Goal: Communication & Community: Answer question/provide support

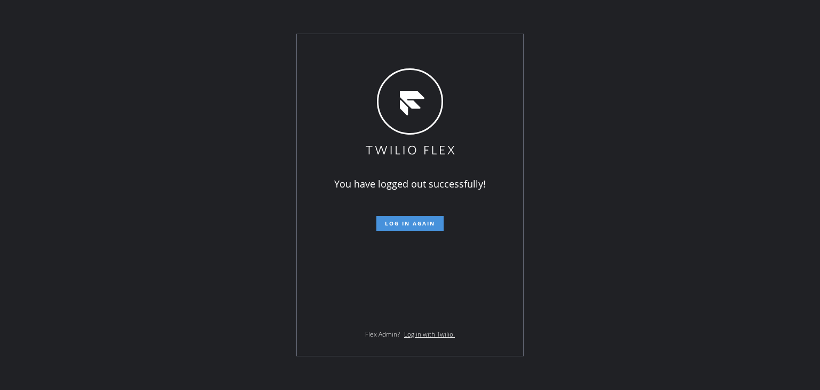
click at [409, 225] on span "Log in again" at bounding box center [410, 223] width 50 height 7
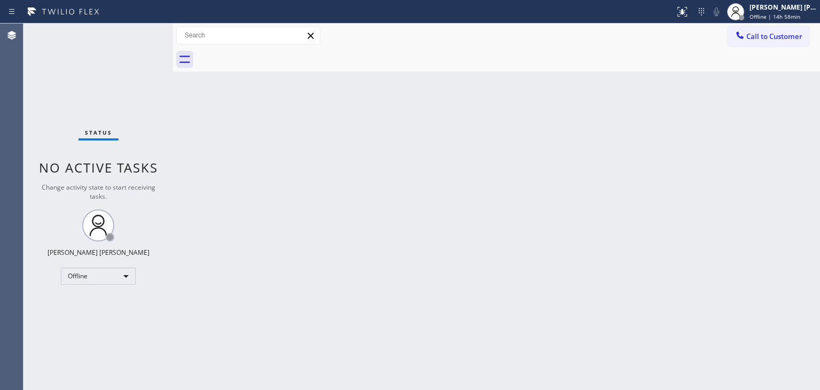
click at [744, 86] on div "Back to Dashboard Change Sender ID Customers Technicians Select a contact Outbo…" at bounding box center [496, 207] width 647 height 366
click at [799, 11] on div "Edel John Suson Offline | 15h" at bounding box center [784, 11] width 73 height 19
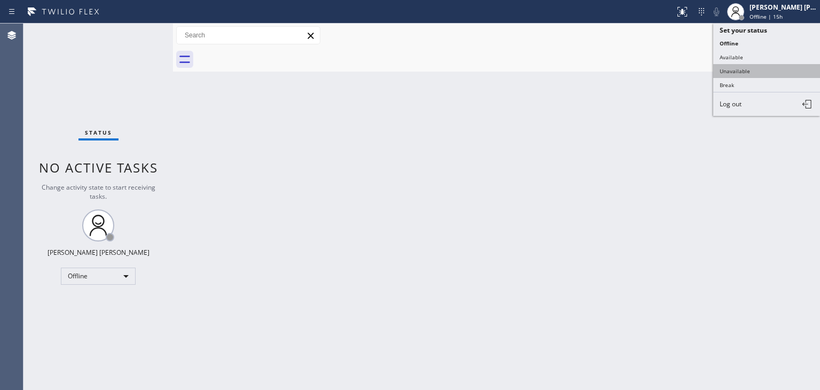
click at [750, 69] on button "Unavailable" at bounding box center [767, 71] width 107 height 14
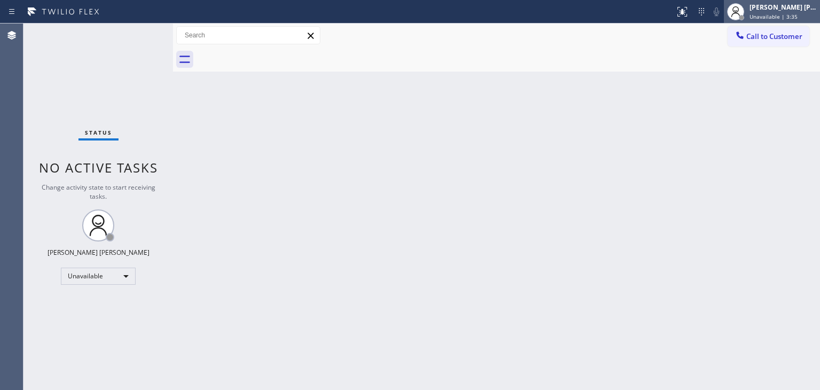
click at [776, 14] on span "Unavailable | 3:35" at bounding box center [774, 16] width 48 height 7
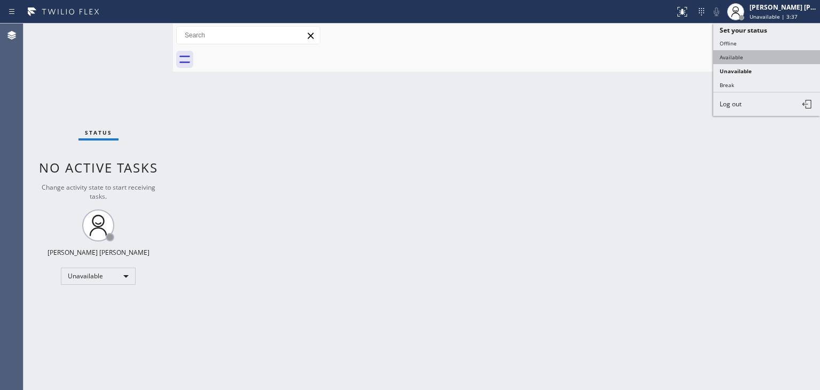
click at [767, 58] on button "Available" at bounding box center [767, 57] width 107 height 14
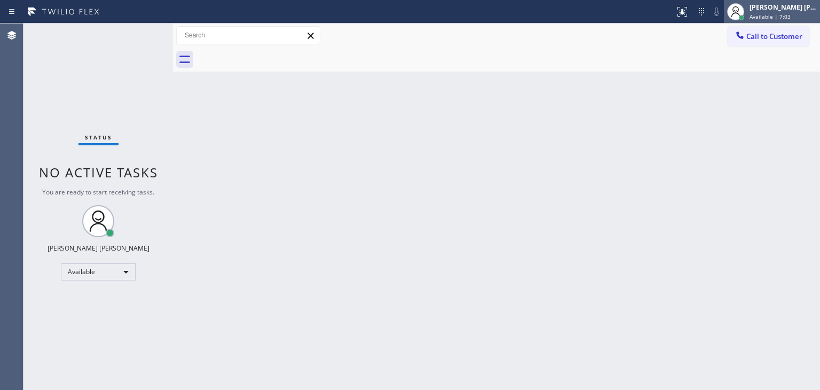
click at [780, 15] on span "Available | 7:03" at bounding box center [770, 16] width 41 height 7
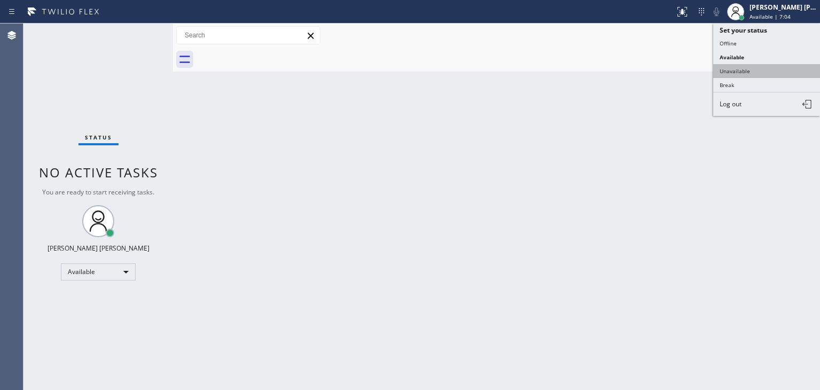
click at [744, 68] on button "Unavailable" at bounding box center [767, 71] width 107 height 14
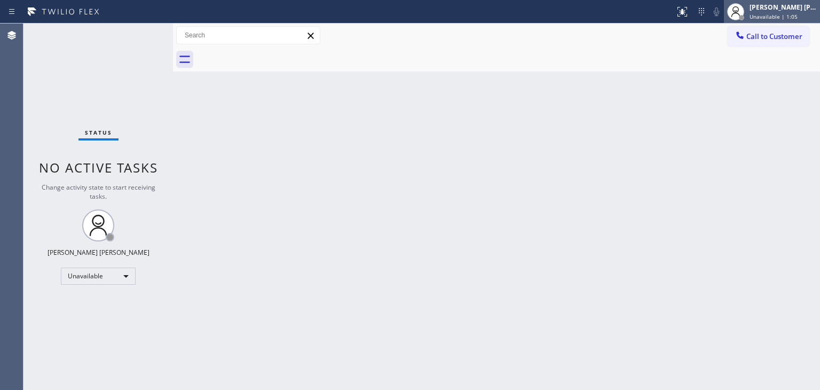
click at [798, 13] on span "Unavailable | 1:05" at bounding box center [774, 16] width 48 height 7
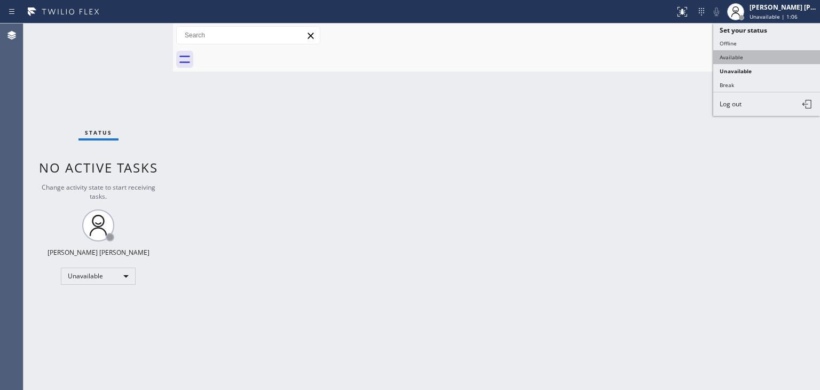
click at [776, 52] on button "Available" at bounding box center [767, 57] width 107 height 14
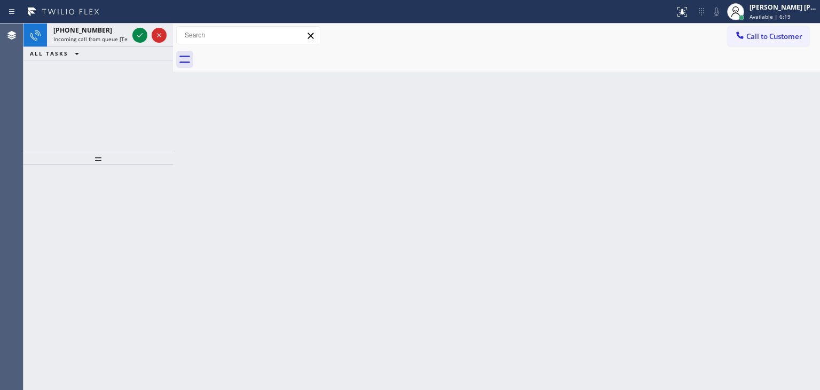
click at [141, 36] on icon at bounding box center [140, 35] width 13 height 13
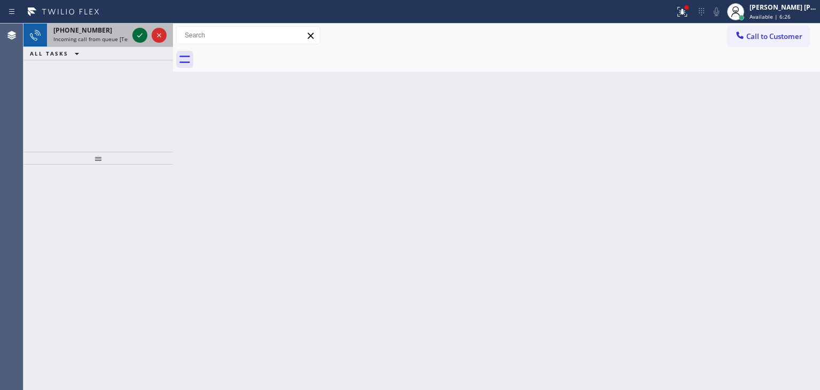
click at [145, 36] on icon at bounding box center [140, 35] width 13 height 13
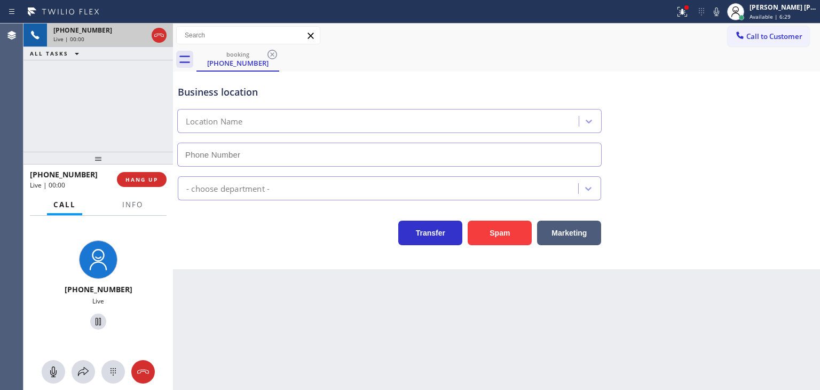
type input "(347) 284-6179"
click at [723, 6] on icon at bounding box center [716, 11] width 13 height 13
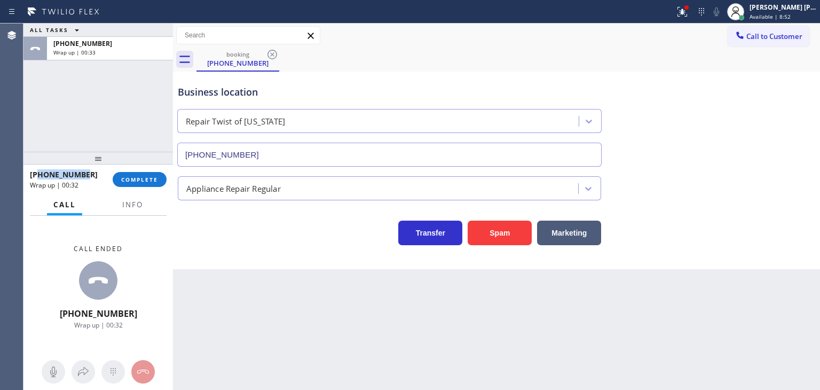
drag, startPoint x: 87, startPoint y: 174, endPoint x: 38, endPoint y: 172, distance: 48.1
click at [38, 172] on div "+13477515127" at bounding box center [67, 174] width 75 height 10
copy span "3477515127"
click at [124, 201] on span "Info" at bounding box center [132, 205] width 21 height 10
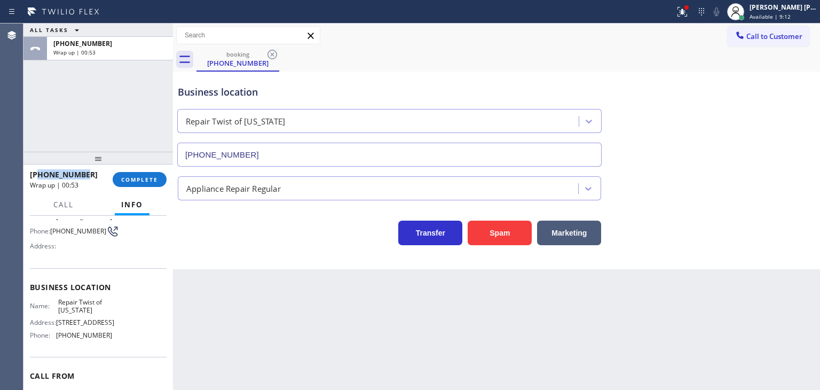
scroll to position [107, 0]
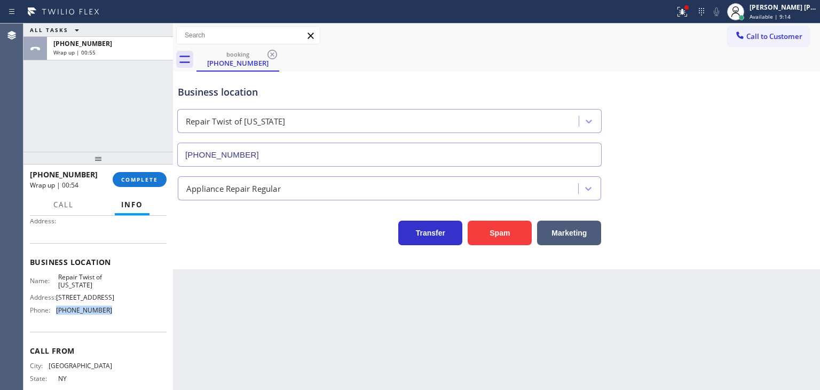
drag, startPoint x: 114, startPoint y: 330, endPoint x: 50, endPoint y: 321, distance: 64.2
click at [50, 319] on div "Name: Repair Twist of New York Address: 895 Grand St Brooklyn, NY 11211, USA Ph…" at bounding box center [98, 296] width 137 height 46
copy div "(347) 284-6179"
click at [802, 24] on div "Call to Customer Outbound call Location Search location Your caller id phone nu…" at bounding box center [496, 36] width 647 height 24
click at [796, 33] on span "Call to Customer" at bounding box center [775, 37] width 56 height 10
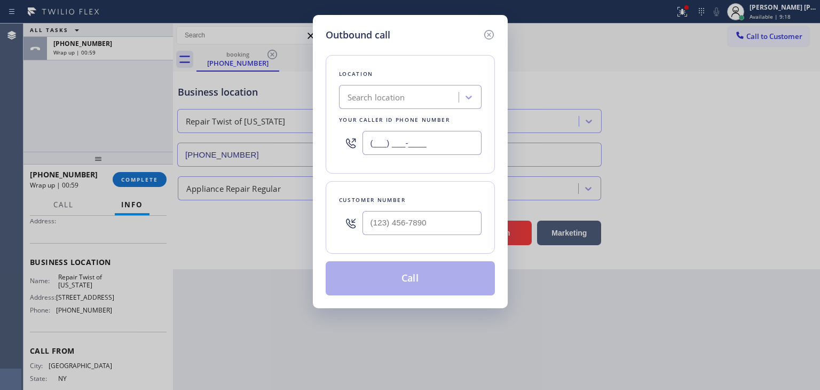
click at [460, 142] on input "(___) ___-____" at bounding box center [422, 143] width 119 height 24
paste input "347) 284-6179"
type input "(347) 284-6179"
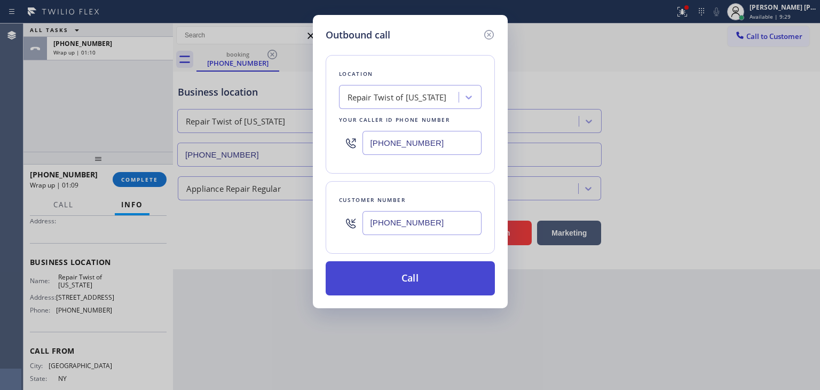
type input "(347) 751-5127"
click at [410, 281] on button "Call" at bounding box center [410, 278] width 169 height 34
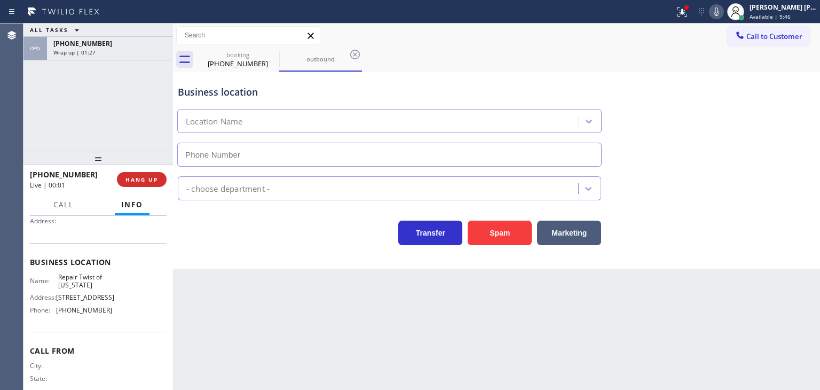
type input "(347) 284-6179"
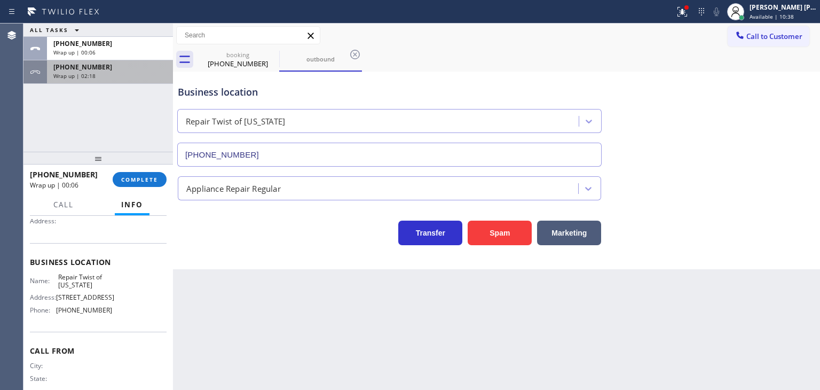
click at [80, 66] on span "+13477515127" at bounding box center [82, 66] width 59 height 9
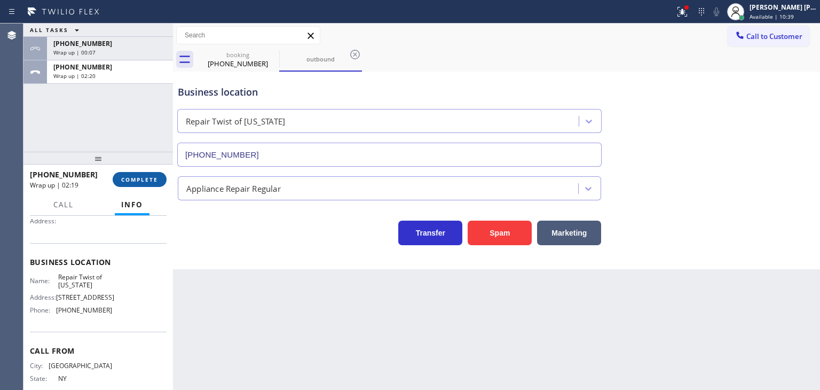
click at [140, 180] on span "COMPLETE" at bounding box center [139, 179] width 37 height 7
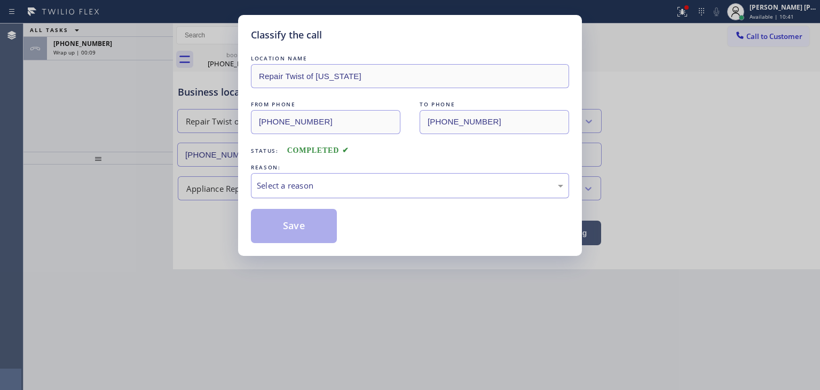
click at [332, 182] on div "Select a reason" at bounding box center [410, 185] width 307 height 12
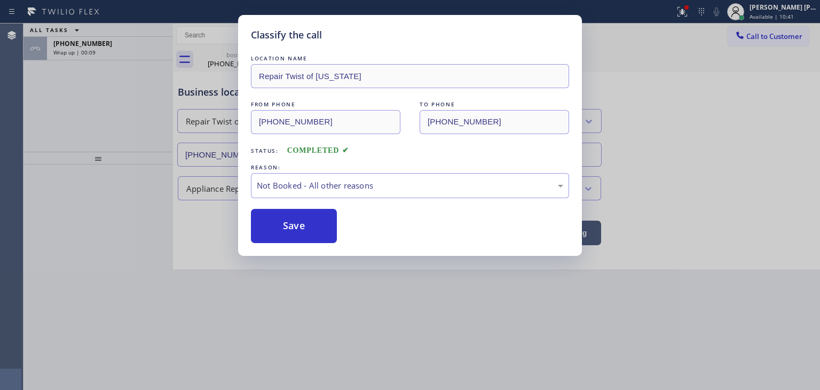
click at [308, 225] on button "Save" at bounding box center [294, 226] width 86 height 34
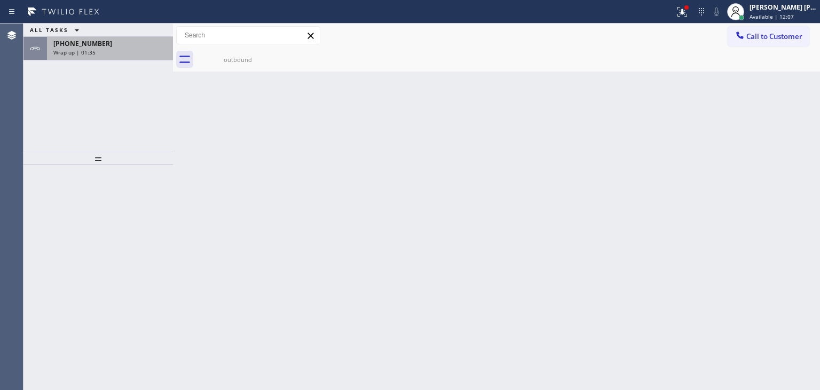
click at [83, 57] on div "+13477515127 Wrap up | 01:35" at bounding box center [108, 49] width 122 height 24
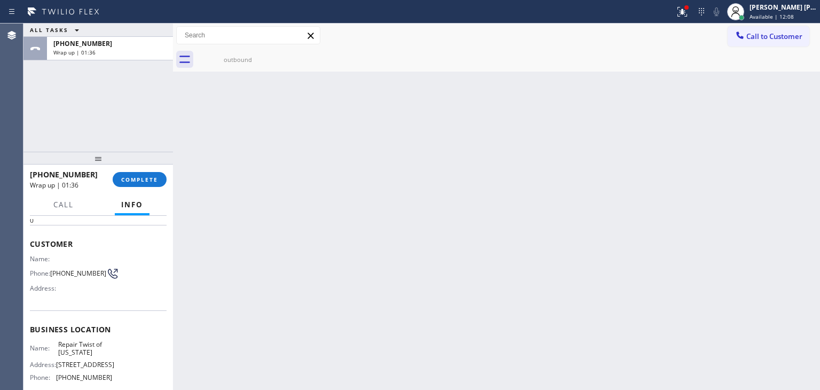
scroll to position [107, 0]
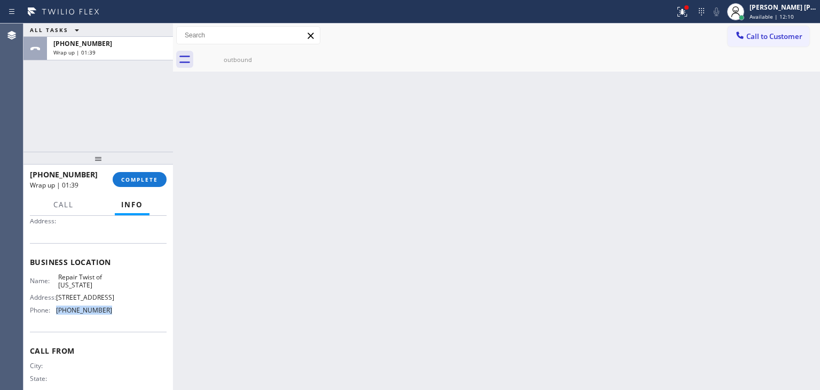
drag, startPoint x: 118, startPoint y: 326, endPoint x: 56, endPoint y: 326, distance: 62.0
click at [56, 319] on div "Name: Repair Twist of New York Address: 895 Grand St Brooklyn, NY 11211, USA Ph…" at bounding box center [98, 296] width 137 height 46
copy div "(347) 284-6179"
click at [150, 182] on span "COMPLETE" at bounding box center [139, 179] width 37 height 7
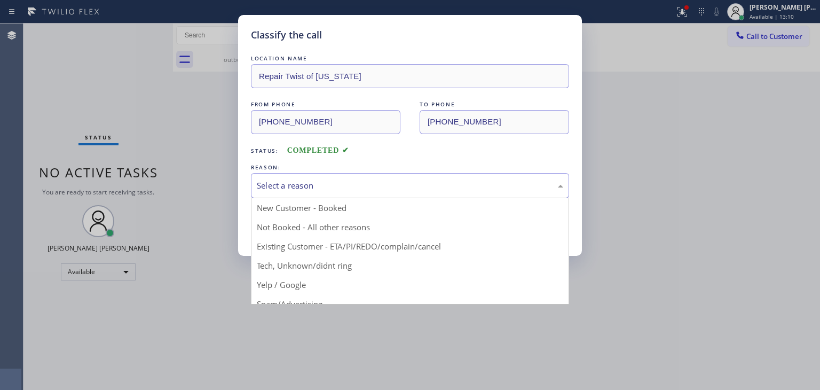
click at [330, 184] on div "Select a reason" at bounding box center [410, 185] width 307 height 12
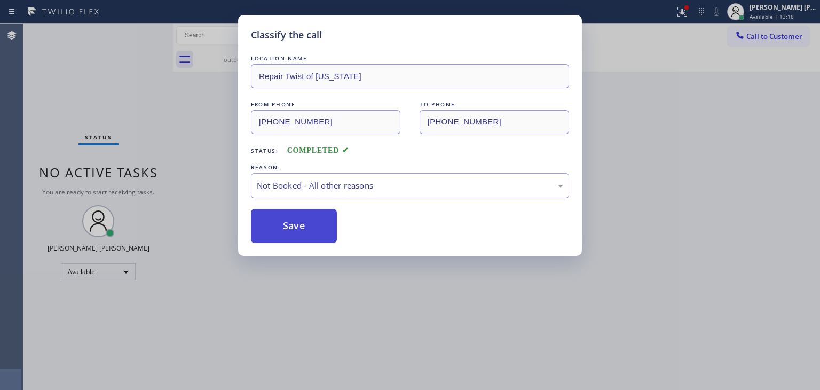
click at [306, 225] on button "Save" at bounding box center [294, 226] width 86 height 34
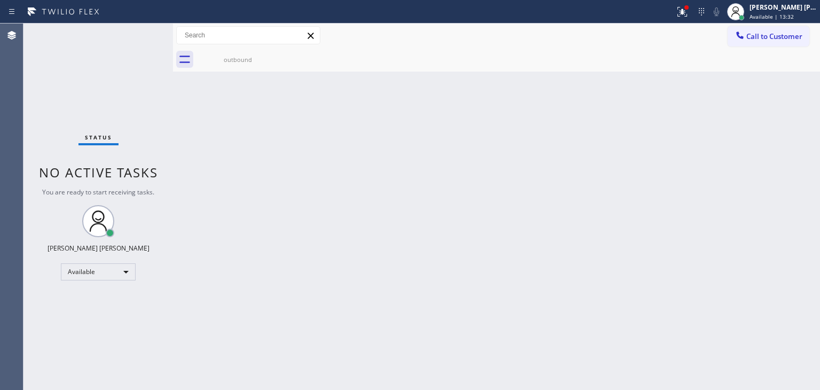
click at [772, 115] on div "Back to Dashboard Change Sender ID Customers Technicians Select a contact Outbo…" at bounding box center [496, 207] width 647 height 366
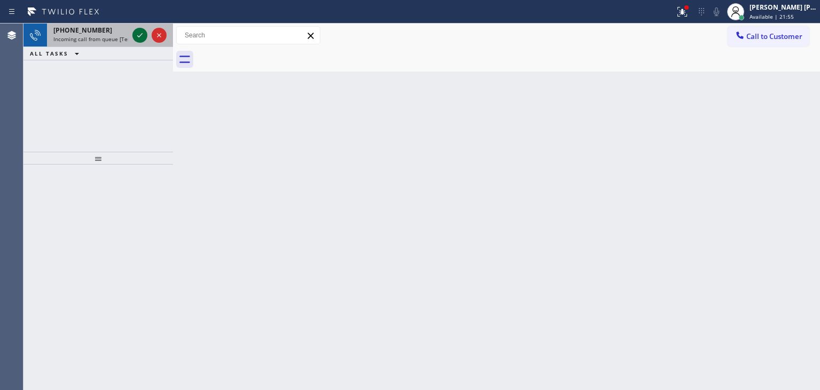
click at [136, 32] on icon at bounding box center [140, 35] width 13 height 13
click at [150, 43] on div at bounding box center [149, 36] width 38 height 24
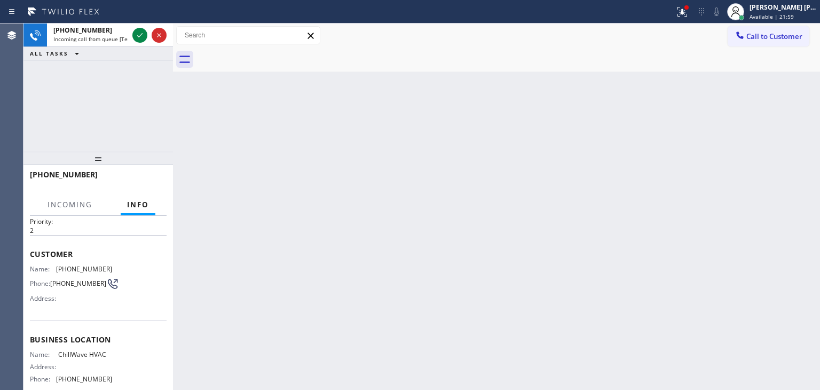
scroll to position [53, 0]
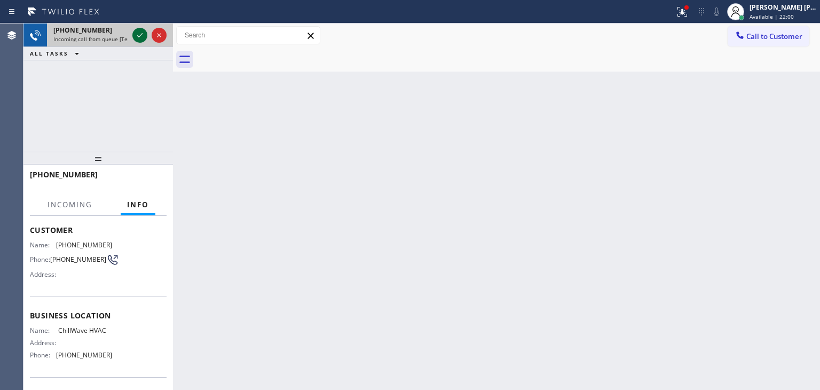
click at [142, 36] on icon at bounding box center [140, 35] width 13 height 13
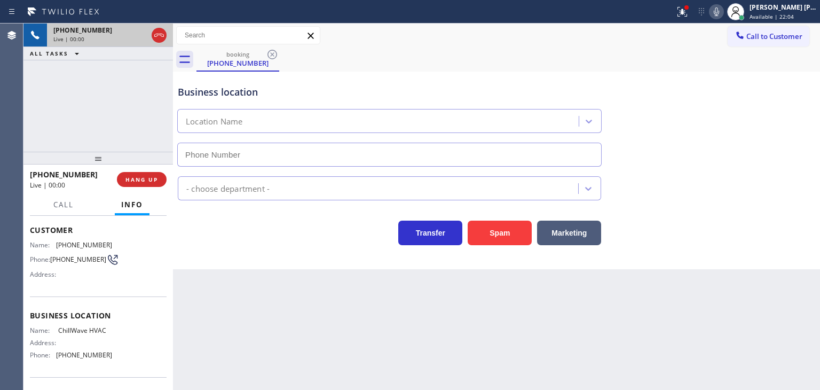
type input "(669) 341-6544"
click at [723, 13] on icon at bounding box center [716, 11] width 13 height 13
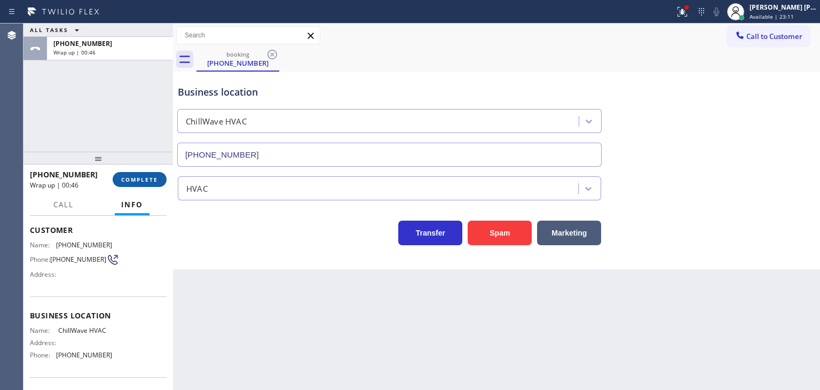
click at [150, 174] on button "COMPLETE" at bounding box center [140, 179] width 54 height 15
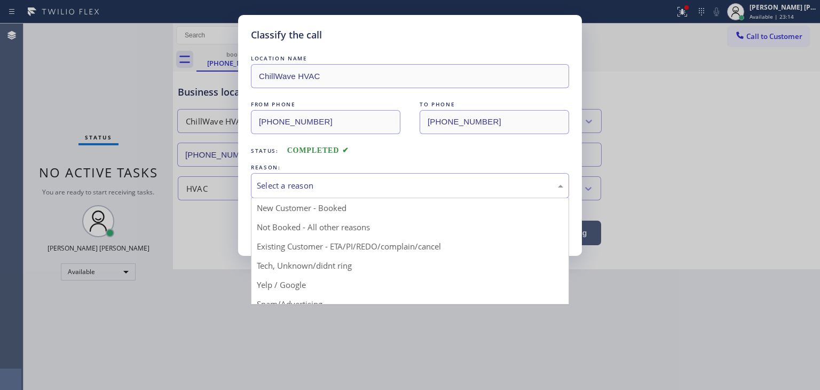
click at [299, 184] on div "Select a reason" at bounding box center [410, 185] width 307 height 12
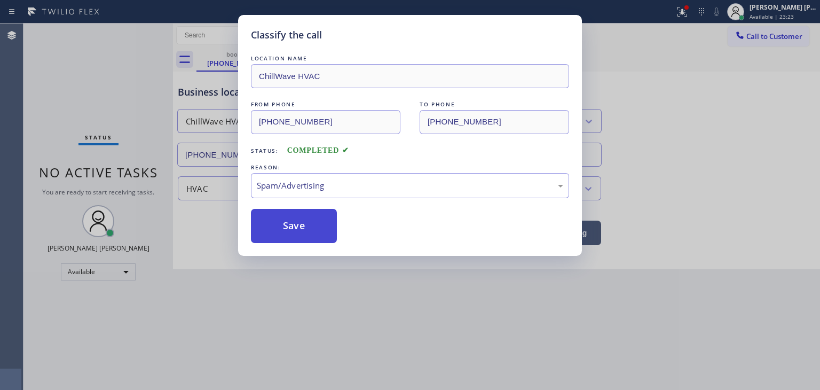
click at [294, 229] on button "Save" at bounding box center [294, 226] width 86 height 34
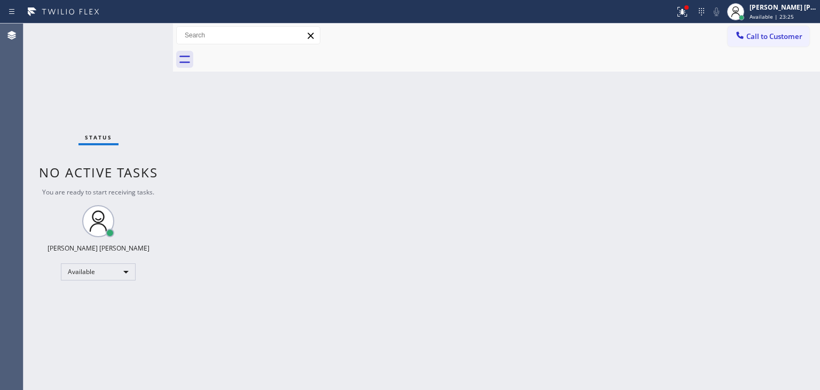
click at [148, 30] on div "Status No active tasks You are ready to start receiving tasks. [PERSON_NAME] [P…" at bounding box center [99, 207] width 150 height 366
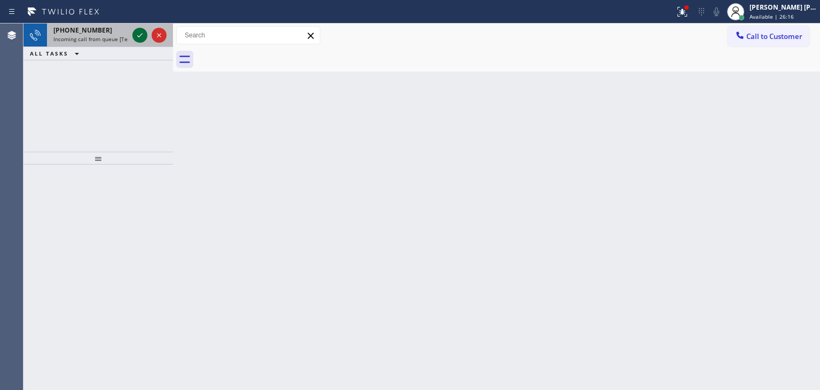
click at [139, 36] on icon at bounding box center [139, 35] width 5 height 4
click at [140, 36] on icon at bounding box center [139, 35] width 5 height 4
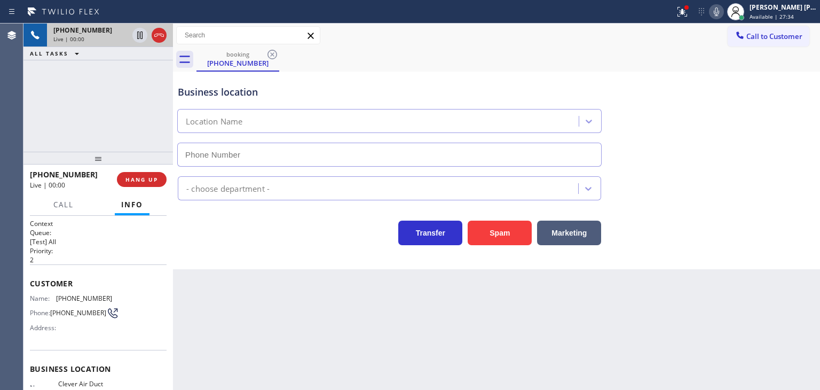
type input "(760) 388-9533"
click at [723, 15] on icon at bounding box center [716, 11] width 13 height 13
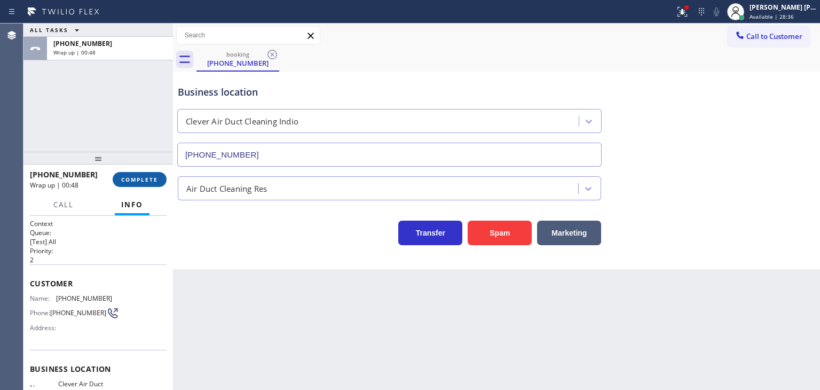
click at [146, 180] on span "COMPLETE" at bounding box center [139, 179] width 37 height 7
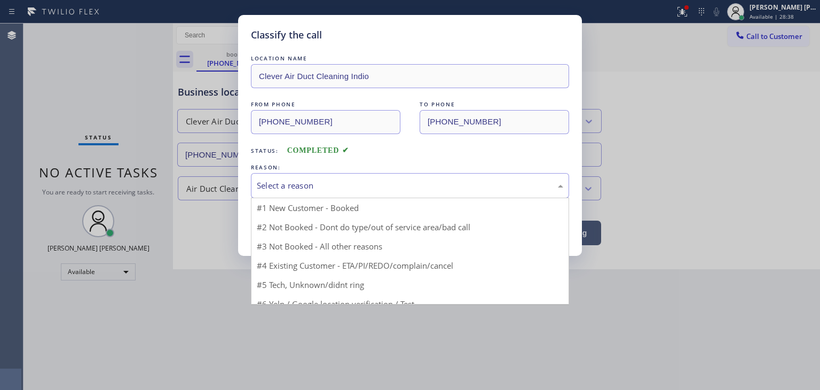
click at [305, 181] on div "Select a reason" at bounding box center [410, 185] width 307 height 12
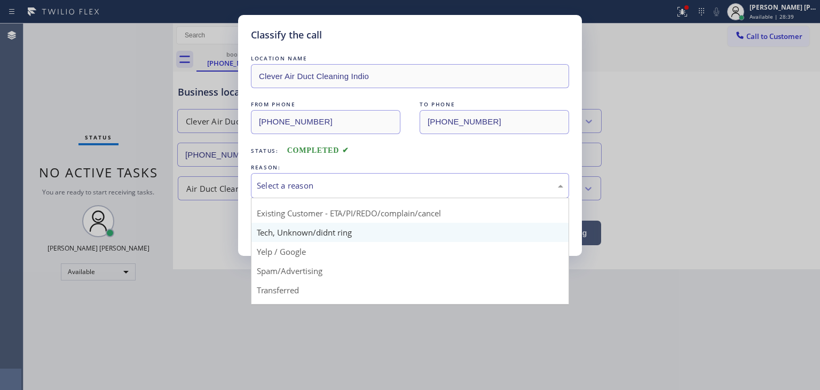
scroll to position [67, 0]
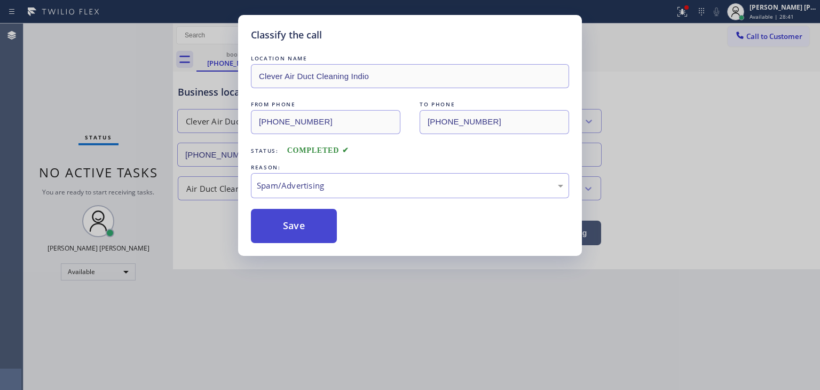
click at [303, 225] on button "Save" at bounding box center [294, 226] width 86 height 34
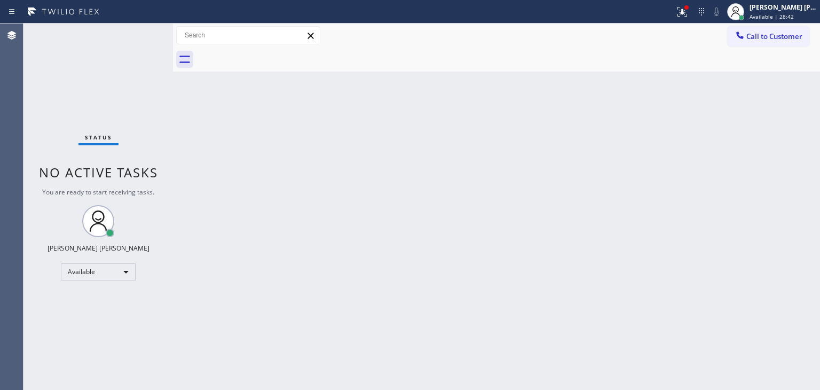
click at [134, 32] on div "Status No active tasks You are ready to start receiving tasks. [PERSON_NAME] [P…" at bounding box center [99, 207] width 150 height 366
click at [133, 34] on div "Status No active tasks You are ready to start receiving tasks. [PERSON_NAME] [P…" at bounding box center [99, 207] width 150 height 366
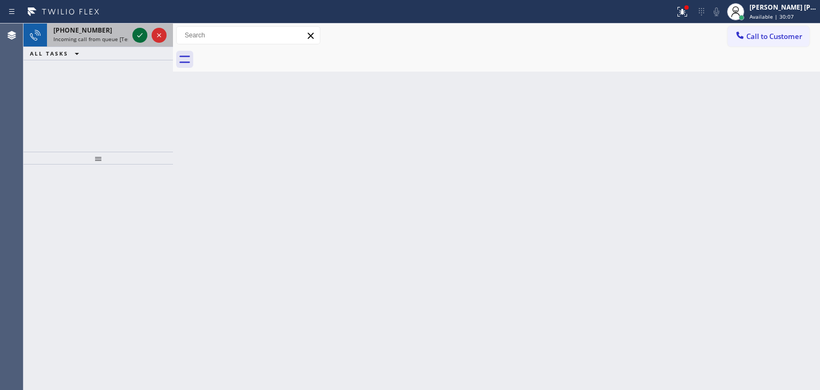
click at [134, 34] on icon at bounding box center [140, 35] width 13 height 13
click at [138, 37] on icon at bounding box center [140, 35] width 13 height 13
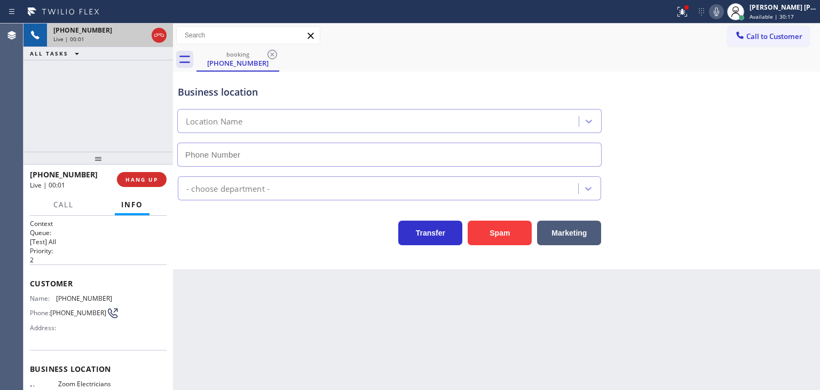
type input "(805) 519-7868"
click at [724, 10] on div at bounding box center [716, 11] width 15 height 13
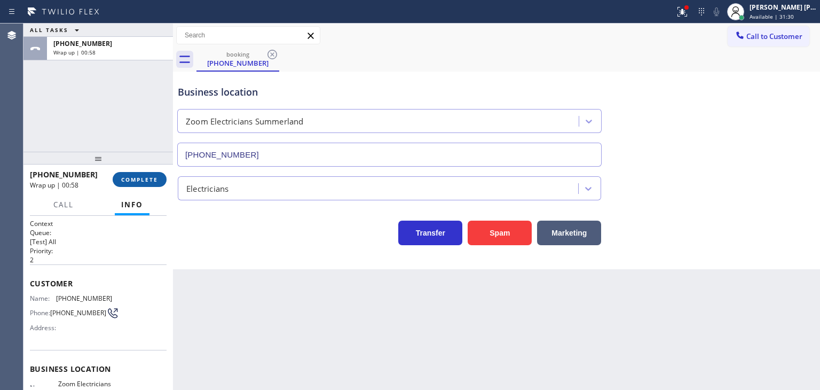
click at [150, 179] on span "COMPLETE" at bounding box center [139, 179] width 37 height 7
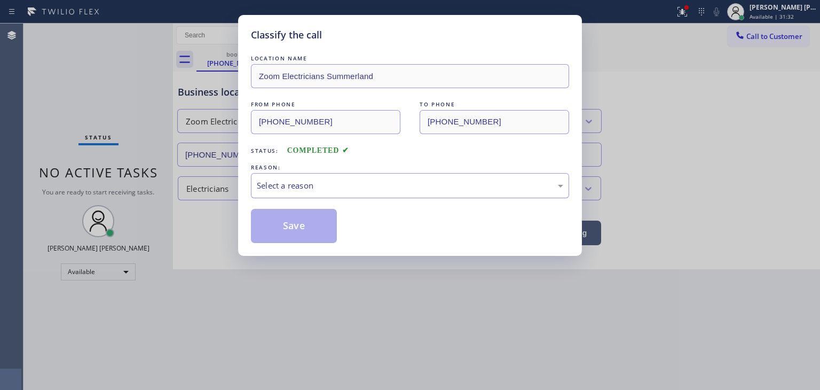
click at [293, 183] on div "Select a reason" at bounding box center [410, 185] width 307 height 12
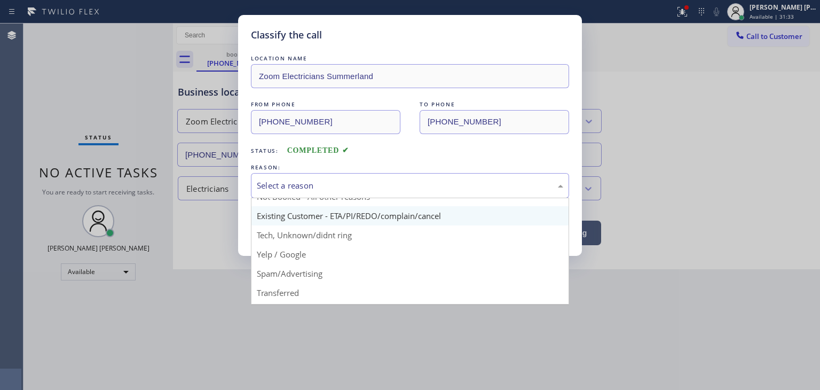
scroll to position [67, 0]
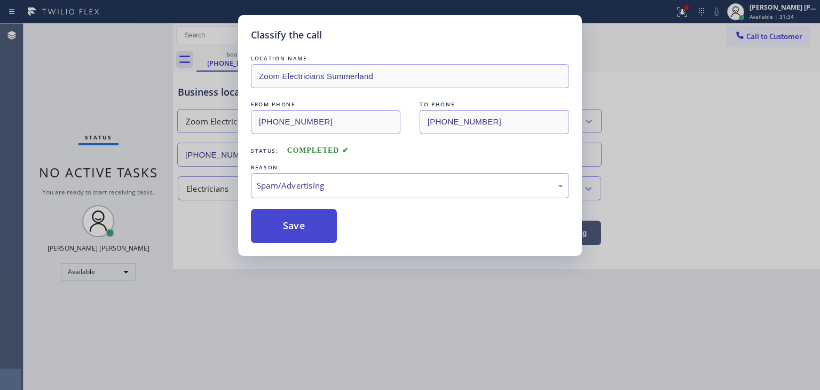
click at [292, 236] on button "Save" at bounding box center [294, 226] width 86 height 34
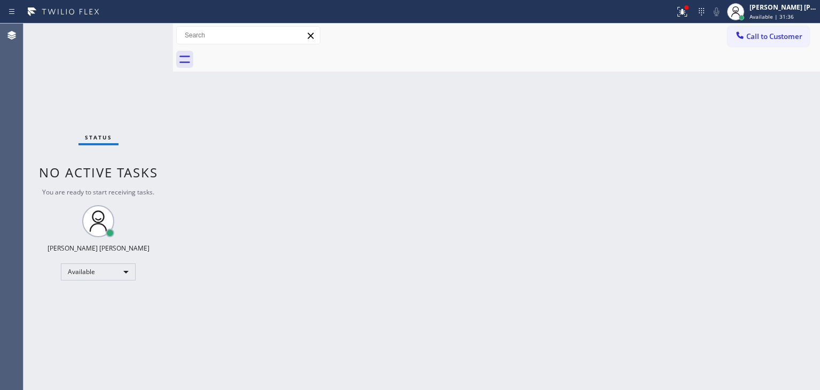
click at [133, 32] on div "Status No active tasks You are ready to start receiving tasks. [PERSON_NAME] [P…" at bounding box center [99, 207] width 150 height 366
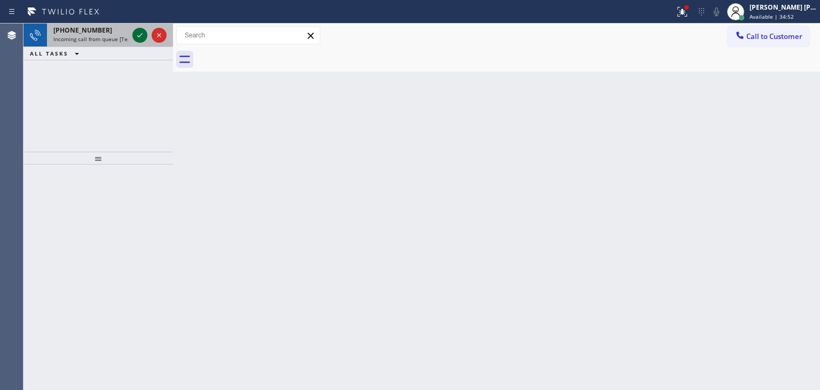
click at [142, 34] on icon at bounding box center [139, 35] width 5 height 4
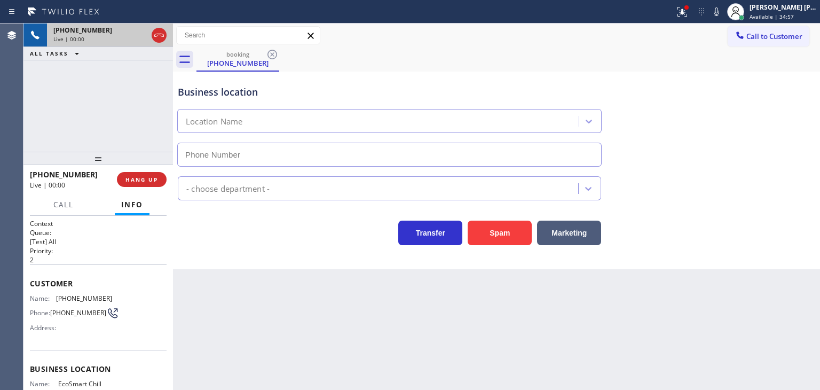
type input "(561) 645-8463"
click at [723, 15] on icon at bounding box center [716, 11] width 13 height 13
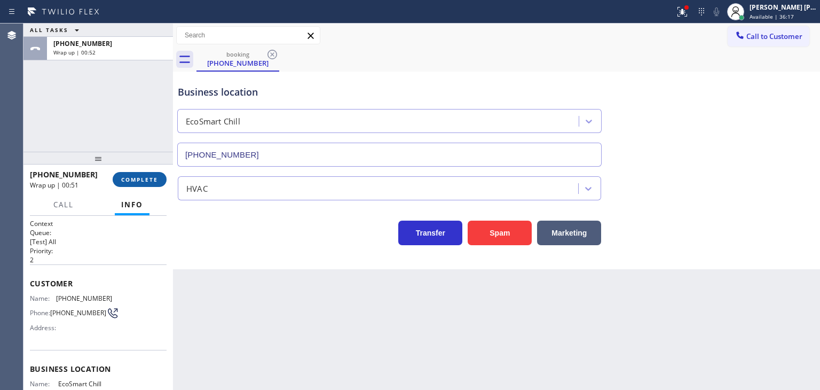
click at [140, 176] on span "COMPLETE" at bounding box center [139, 179] width 37 height 7
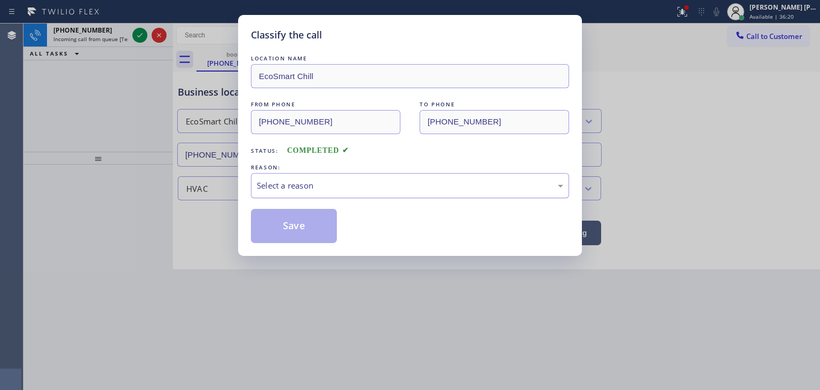
click at [317, 197] on div "Select a reason" at bounding box center [410, 185] width 318 height 25
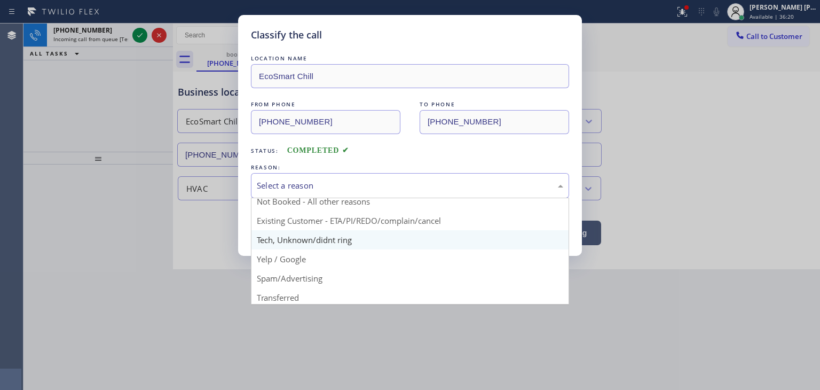
scroll to position [67, 0]
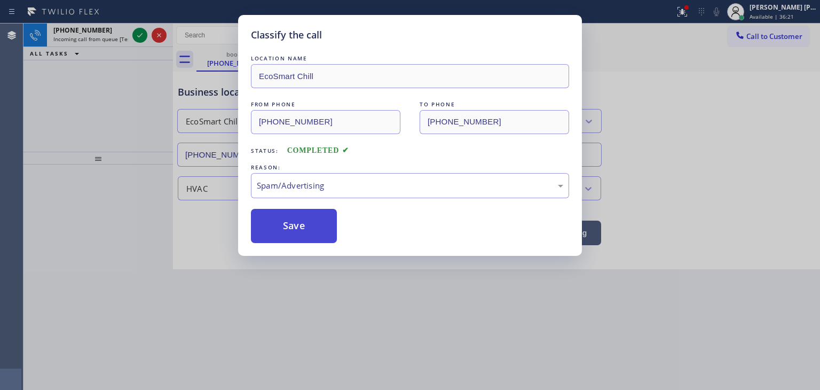
drag, startPoint x: 308, startPoint y: 233, endPoint x: 306, endPoint y: 225, distance: 8.3
click at [307, 233] on button "Save" at bounding box center [294, 226] width 86 height 34
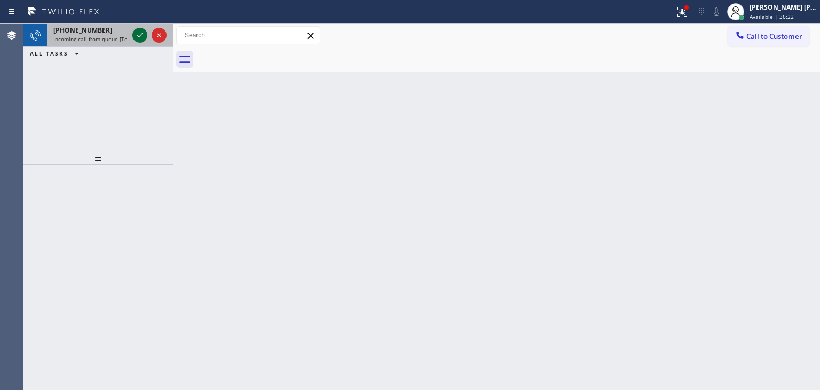
click at [138, 37] on icon at bounding box center [140, 35] width 13 height 13
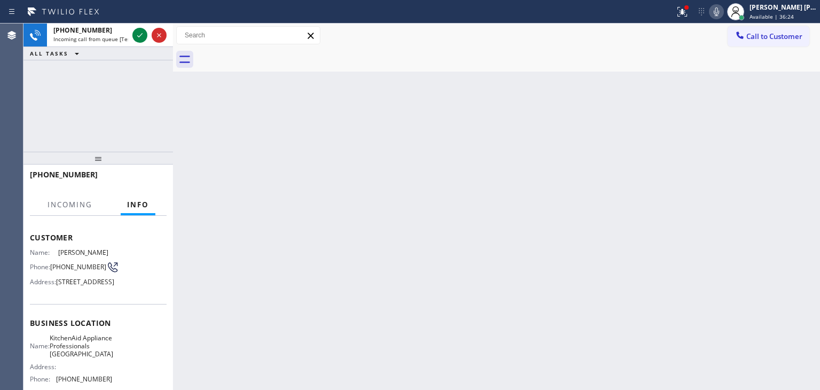
scroll to position [107, 0]
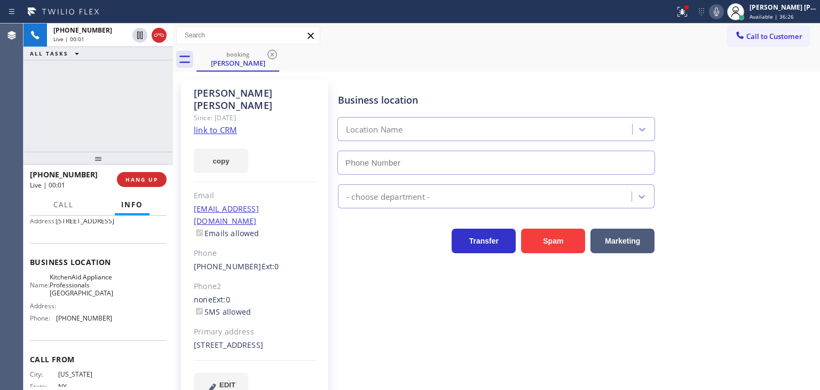
type input "(917) 935-4352"
click at [215, 124] on link "link to CRM" at bounding box center [215, 129] width 43 height 11
click at [720, 12] on icon at bounding box center [716, 11] width 5 height 9
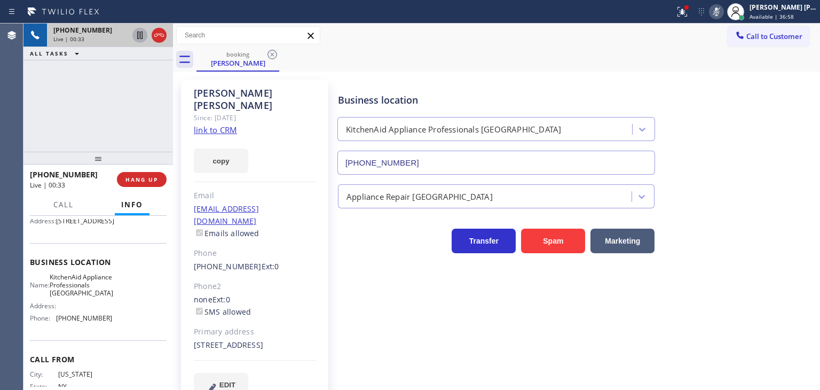
click at [137, 35] on icon at bounding box center [139, 35] width 5 height 7
click at [788, 13] on span "Available | 37:01" at bounding box center [772, 16] width 44 height 7
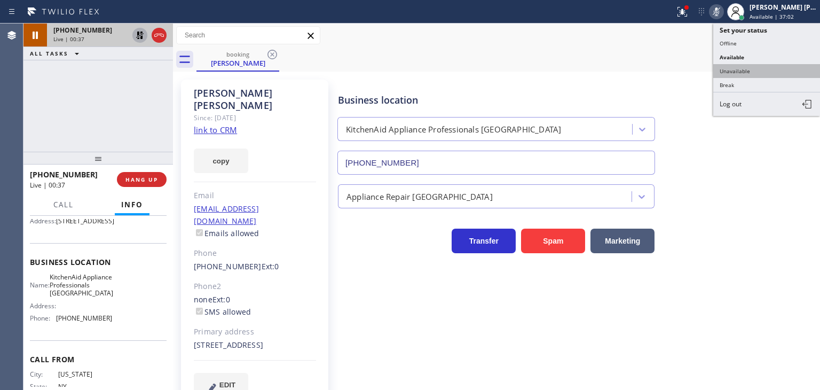
click at [764, 71] on button "Unavailable" at bounding box center [767, 71] width 107 height 14
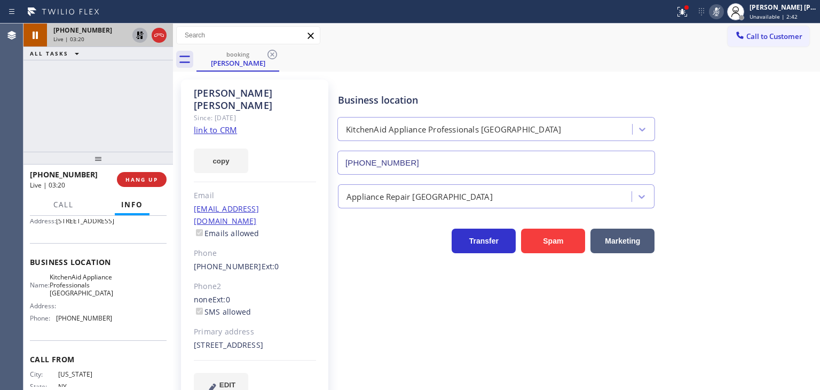
click at [723, 13] on icon at bounding box center [716, 11] width 13 height 13
click at [140, 33] on icon at bounding box center [140, 35] width 13 height 13
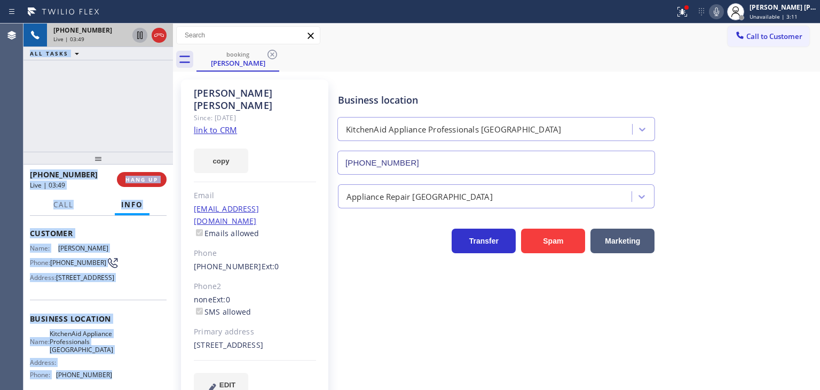
scroll to position [0, 0]
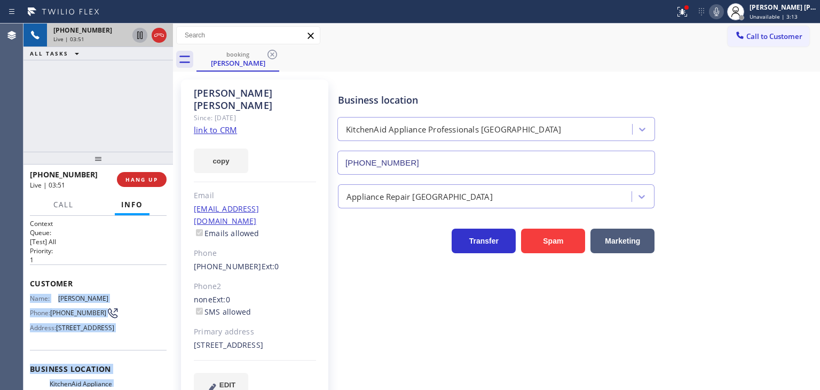
drag, startPoint x: 111, startPoint y: 350, endPoint x: 27, endPoint y: 298, distance: 99.3
click at [27, 298] on div "Context Queue: [Test] All Priority: 1 Customer Name: Albert Akakazanov Phone: (…" at bounding box center [99, 303] width 150 height 174
copy div "Name: Albert Akakazanov Phone: (646) 220-9981 Address: 168-14 81st Avenue, Jama…"
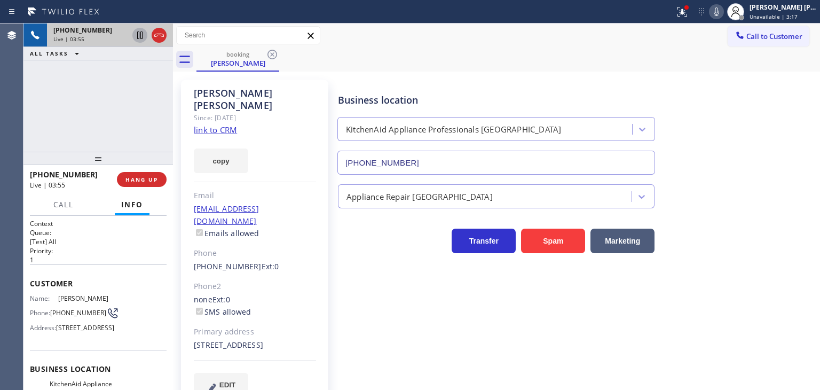
click at [415, 268] on div "Business location KitchenAid Appliance Professionals New Hyde Park (917) 935-43…" at bounding box center [577, 238] width 482 height 312
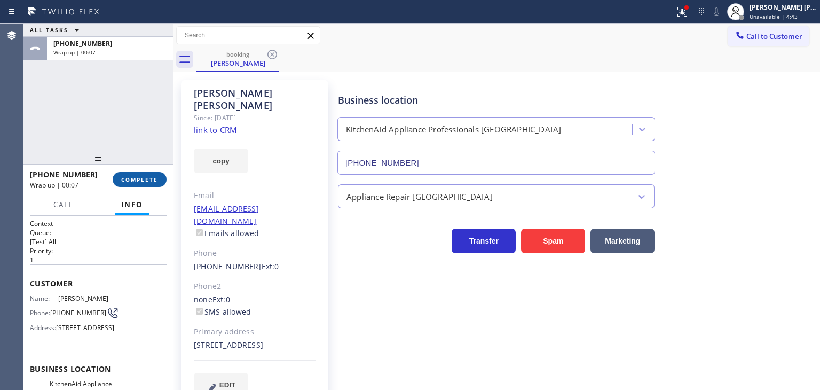
click at [132, 182] on span "COMPLETE" at bounding box center [139, 179] width 37 height 7
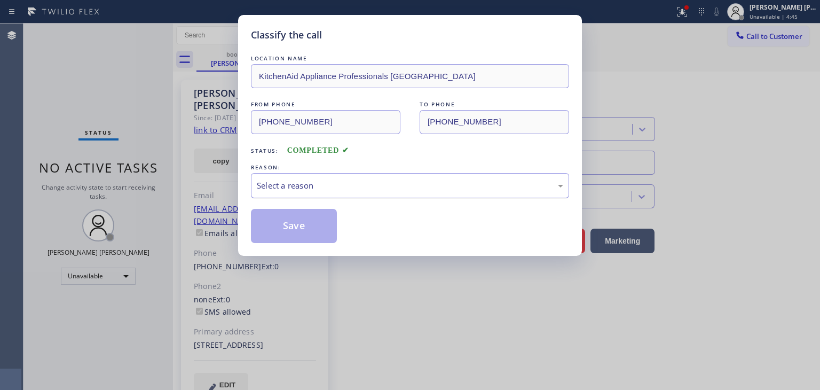
click at [290, 180] on div "Select a reason" at bounding box center [410, 185] width 307 height 12
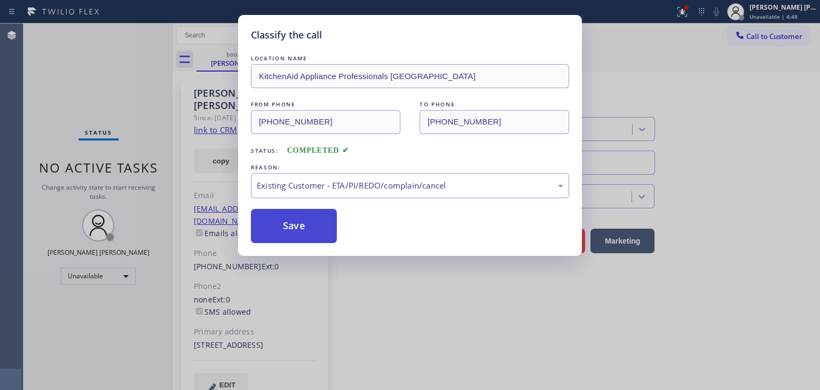
click at [302, 222] on button "Save" at bounding box center [294, 226] width 86 height 34
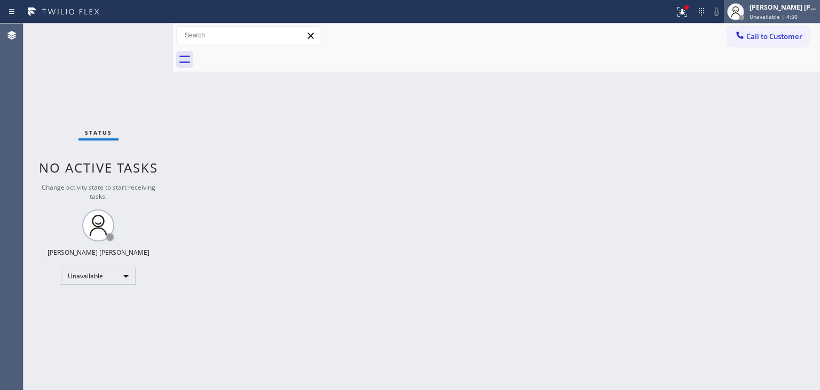
click at [798, 15] on span "Unavailable | 4:50" at bounding box center [774, 16] width 48 height 7
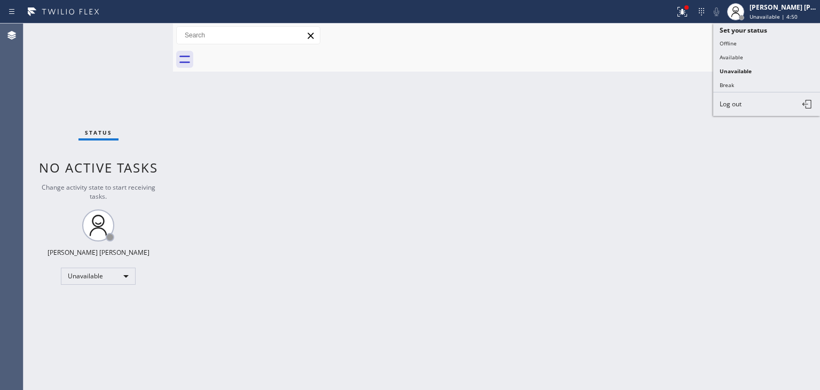
click at [755, 54] on button "Available" at bounding box center [767, 57] width 107 height 14
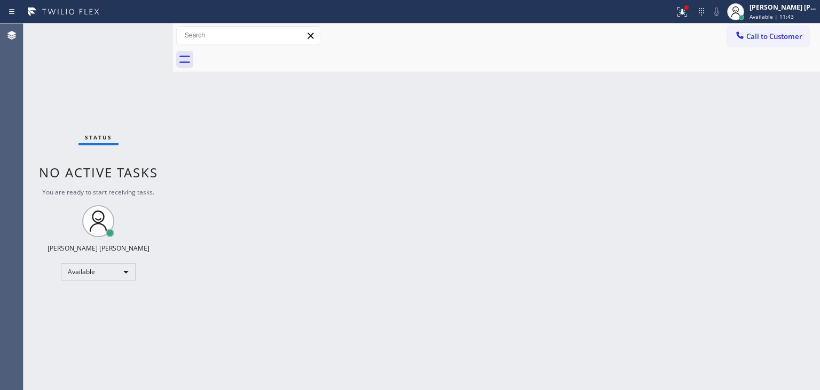
click at [130, 29] on div "Status No active tasks You are ready to start receiving tasks. [PERSON_NAME] [P…" at bounding box center [99, 207] width 150 height 366
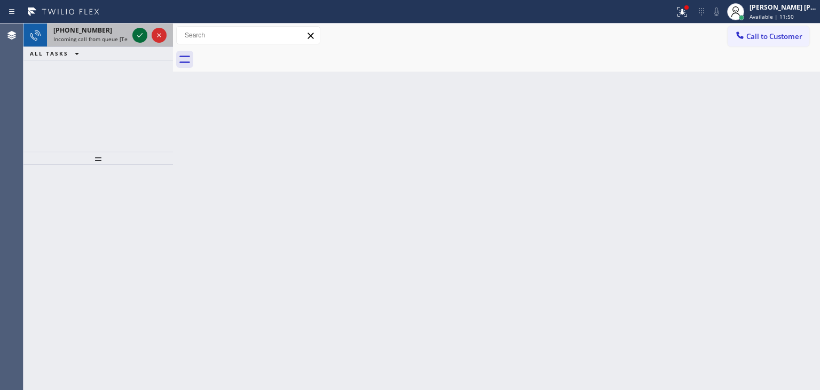
click at [138, 34] on icon at bounding box center [140, 35] width 13 height 13
click at [139, 35] on icon at bounding box center [140, 35] width 13 height 13
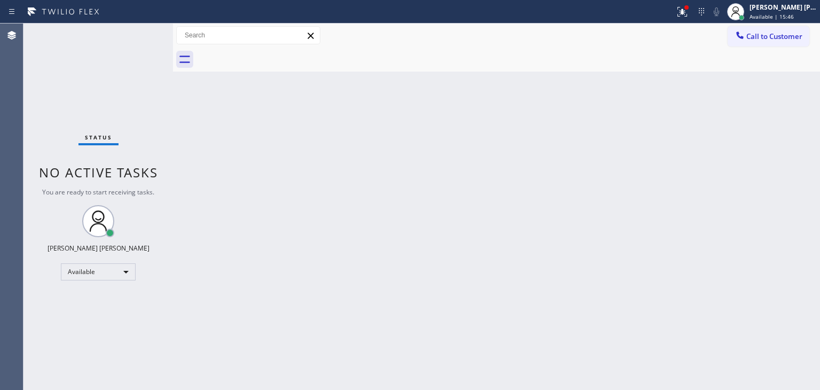
click at [138, 32] on div "Status No active tasks You are ready to start receiving tasks. [PERSON_NAME] [P…" at bounding box center [99, 207] width 150 height 366
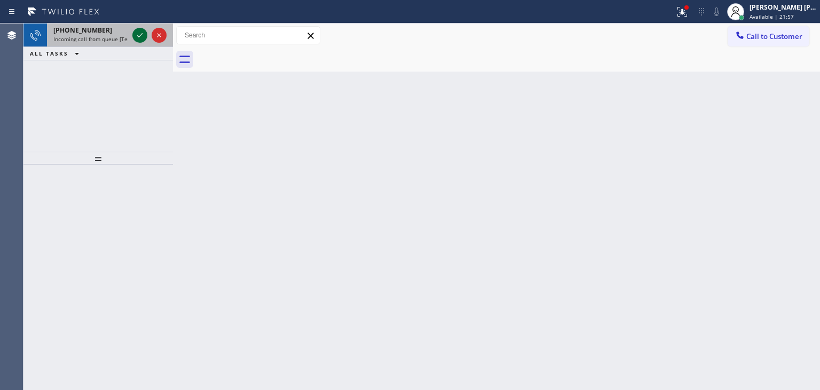
click at [140, 30] on icon at bounding box center [140, 35] width 13 height 13
click at [140, 32] on icon at bounding box center [140, 35] width 13 height 13
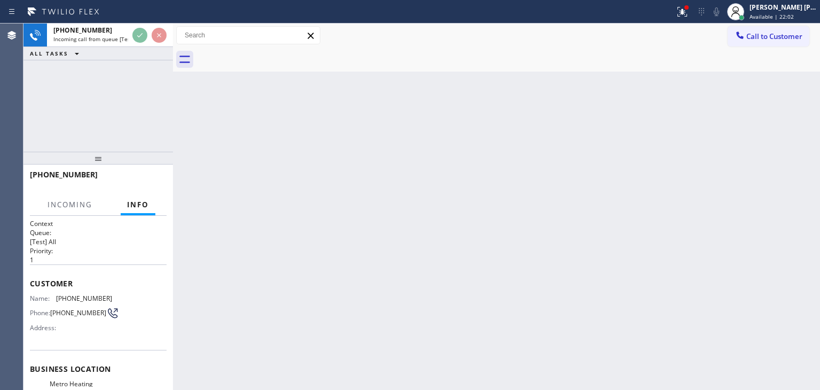
scroll to position [53, 0]
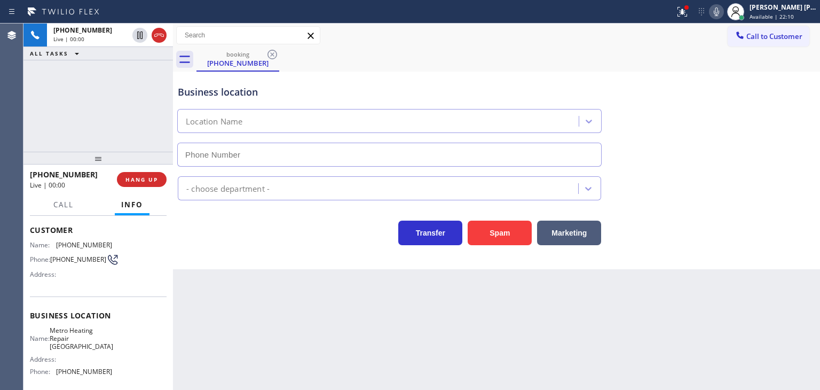
type input "(510) 737-7769"
click at [737, 1] on div "Status report Issues detected These issues could affect your workflow. Please c…" at bounding box center [746, 12] width 150 height 24
click at [720, 11] on icon at bounding box center [716, 11] width 5 height 9
click at [143, 182] on span "HANG UP" at bounding box center [142, 179] width 33 height 7
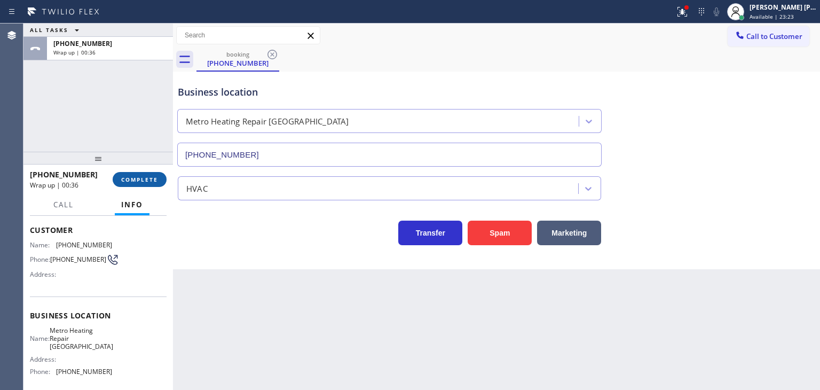
click at [145, 182] on span "COMPLETE" at bounding box center [139, 179] width 37 height 7
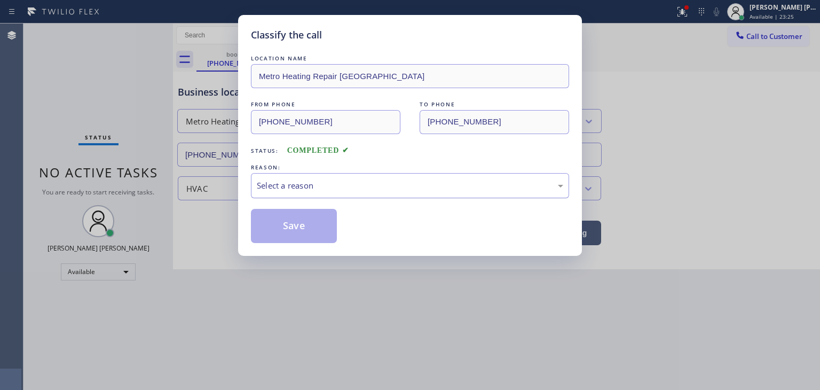
click at [297, 173] on div "Select a reason" at bounding box center [410, 185] width 318 height 25
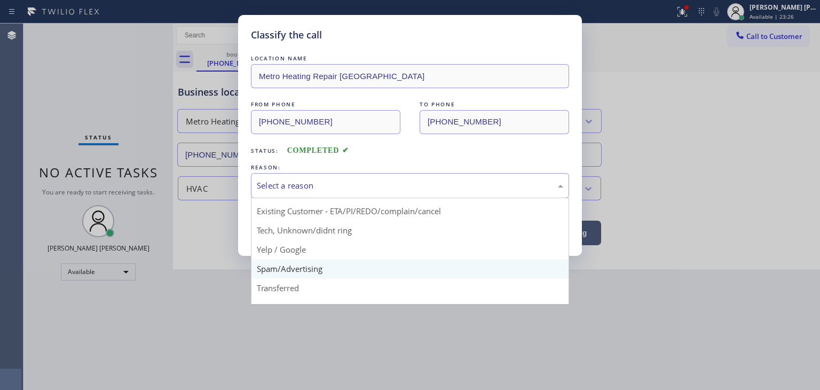
scroll to position [67, 0]
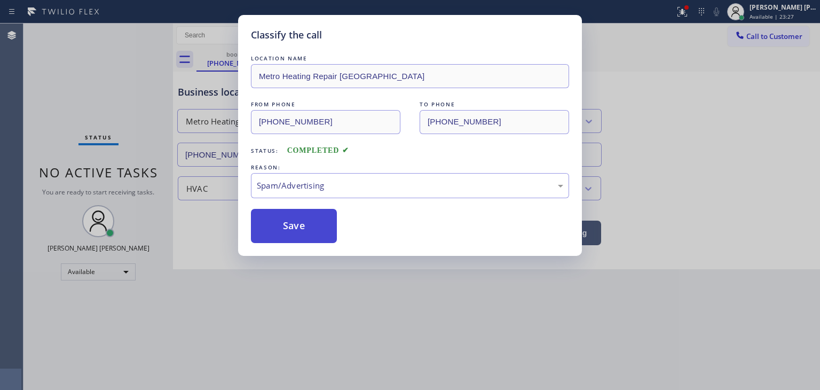
click at [297, 229] on button "Save" at bounding box center [294, 226] width 86 height 34
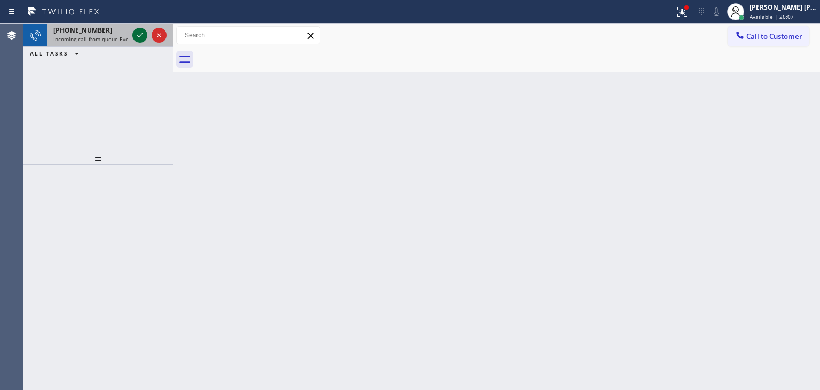
click at [141, 31] on icon at bounding box center [140, 35] width 13 height 13
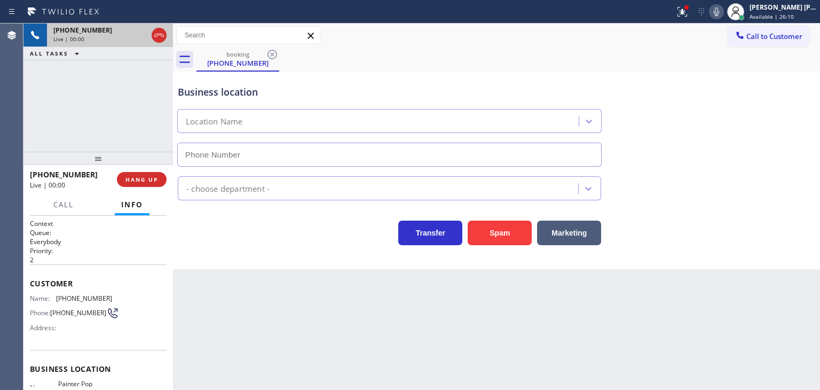
type input "(424) 622-4467"
click at [720, 15] on icon at bounding box center [716, 11] width 5 height 9
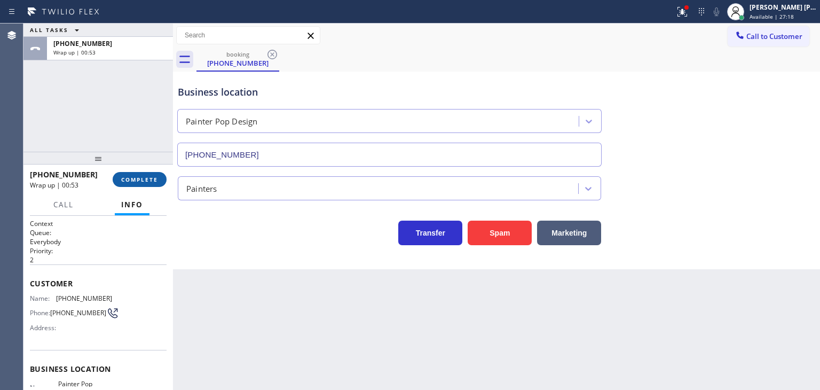
click at [135, 182] on span "COMPLETE" at bounding box center [139, 179] width 37 height 7
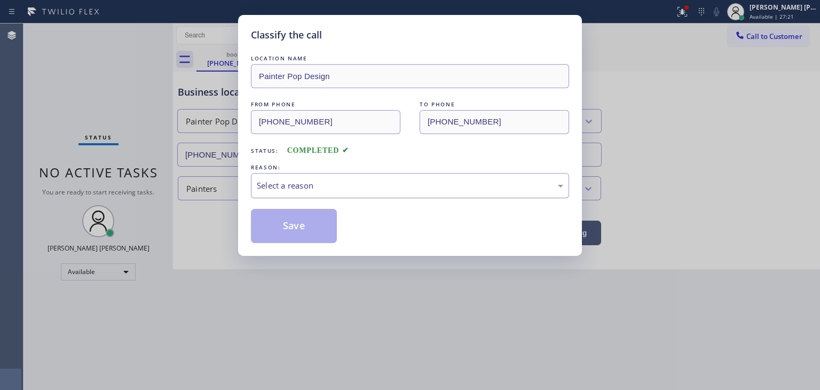
click at [320, 178] on div "Select a reason" at bounding box center [410, 185] width 318 height 25
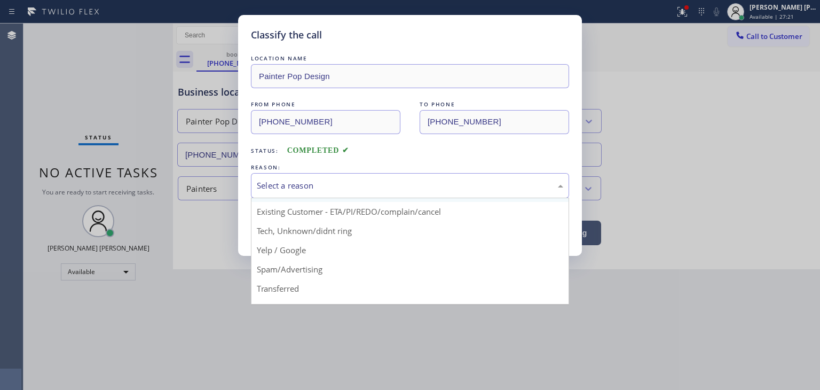
scroll to position [53, 0]
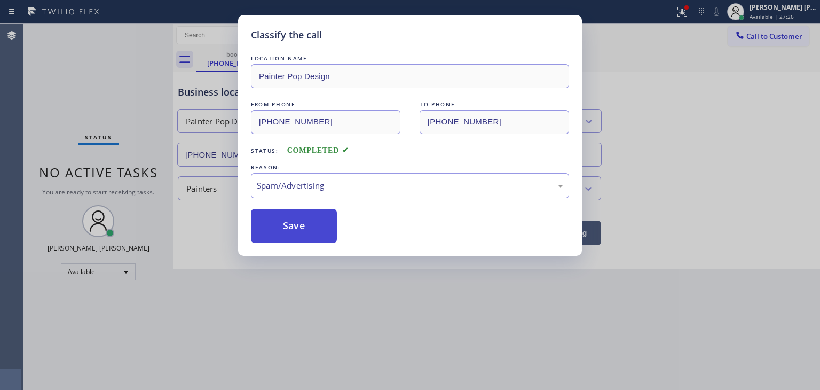
click at [310, 226] on button "Save" at bounding box center [294, 226] width 86 height 34
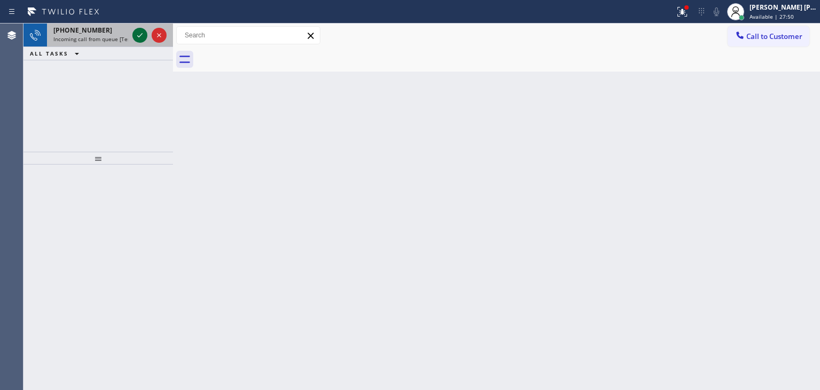
click at [137, 35] on icon at bounding box center [140, 35] width 13 height 13
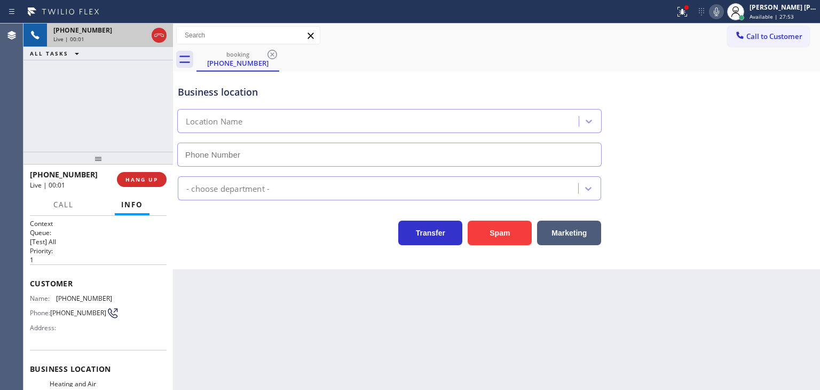
type input "(323) 214-3857"
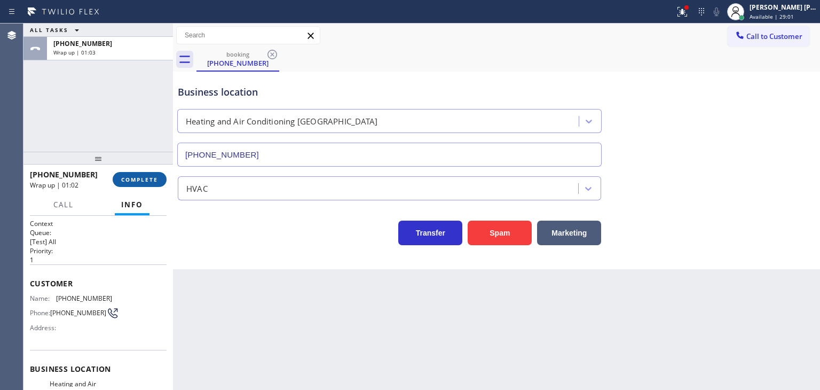
click at [144, 182] on span "COMPLETE" at bounding box center [139, 179] width 37 height 7
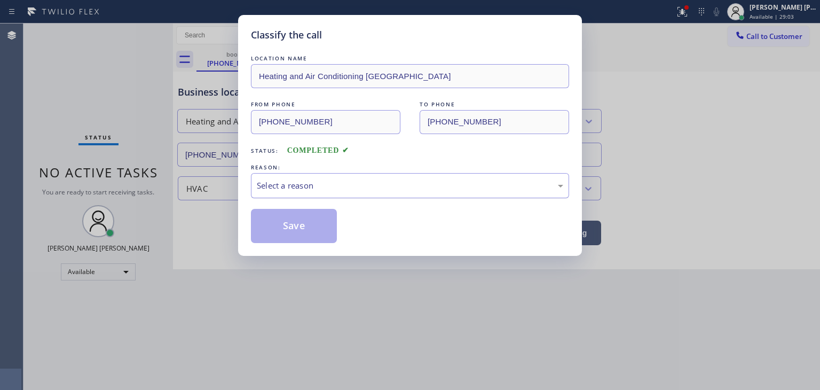
click at [295, 182] on div "Select a reason" at bounding box center [410, 185] width 307 height 12
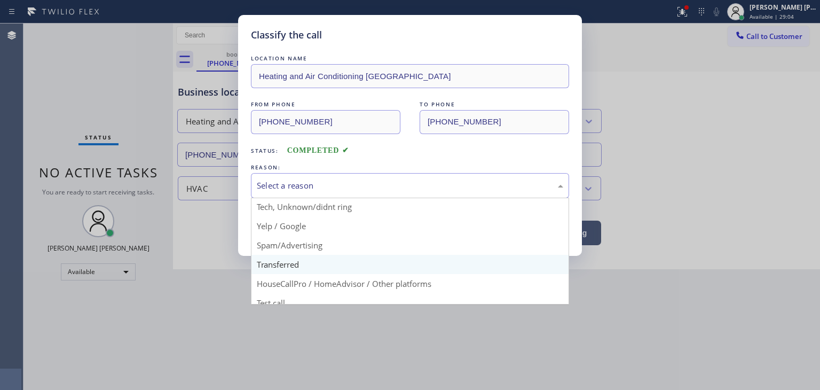
scroll to position [67, 0]
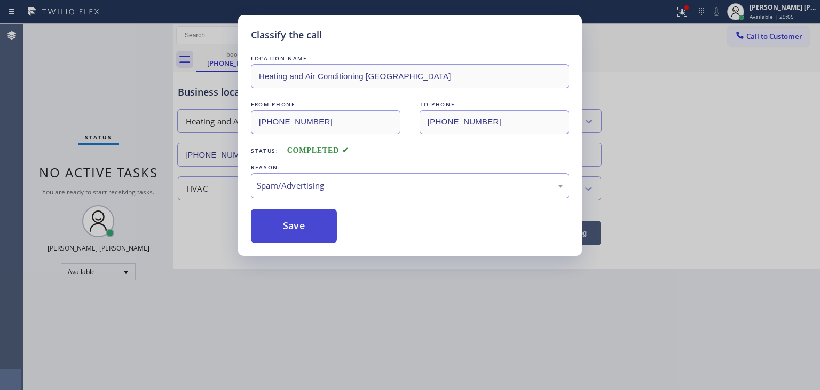
click at [295, 227] on button "Save" at bounding box center [294, 226] width 86 height 34
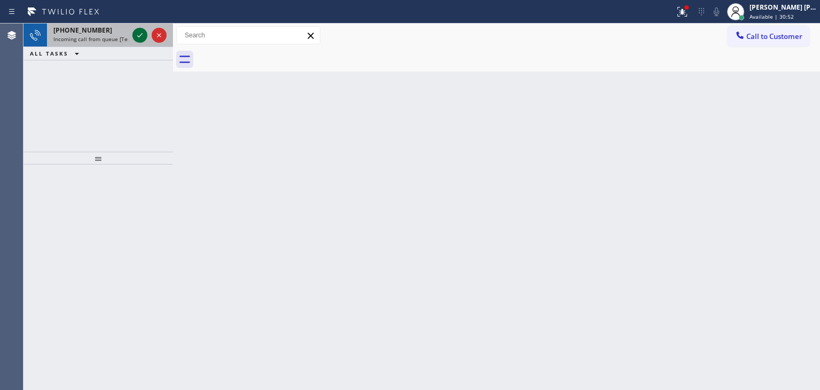
click at [136, 30] on icon at bounding box center [140, 35] width 13 height 13
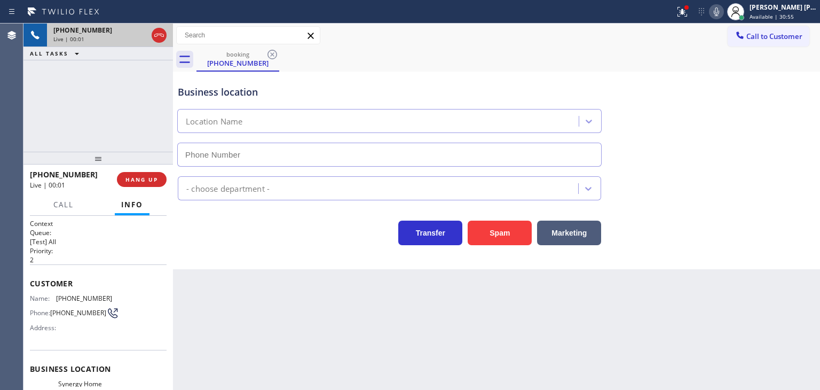
type input "(305) 889-7868"
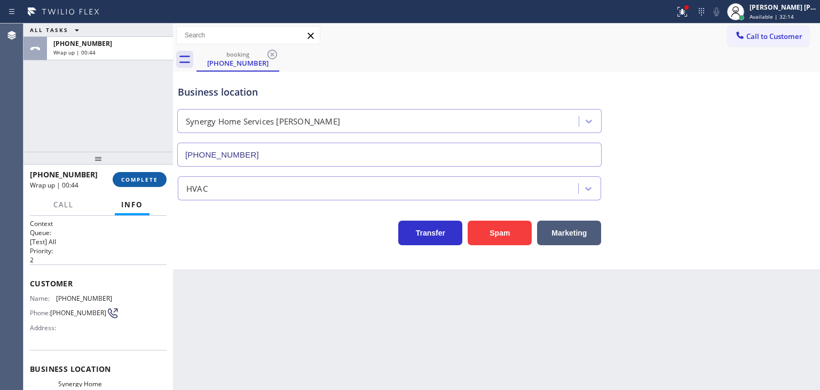
click at [152, 184] on button "COMPLETE" at bounding box center [140, 179] width 54 height 15
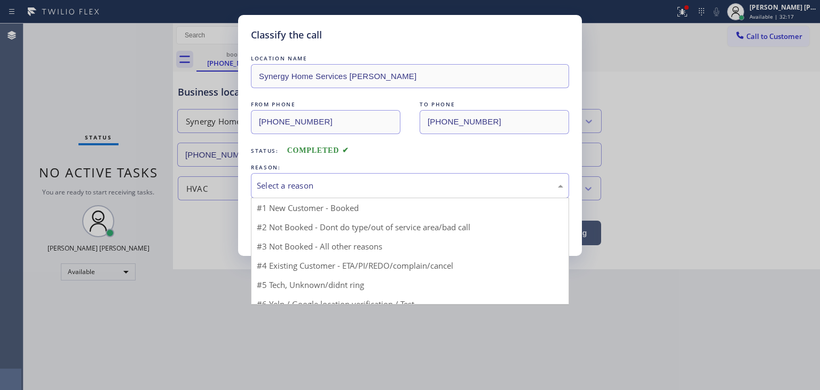
click at [275, 183] on div "Select a reason" at bounding box center [410, 185] width 307 height 12
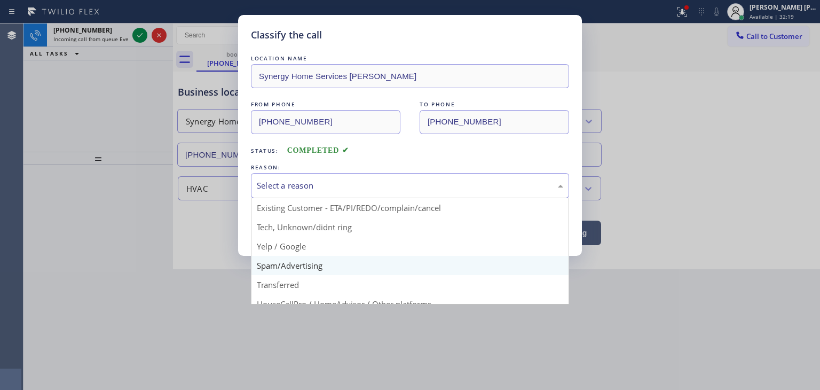
scroll to position [13, 0]
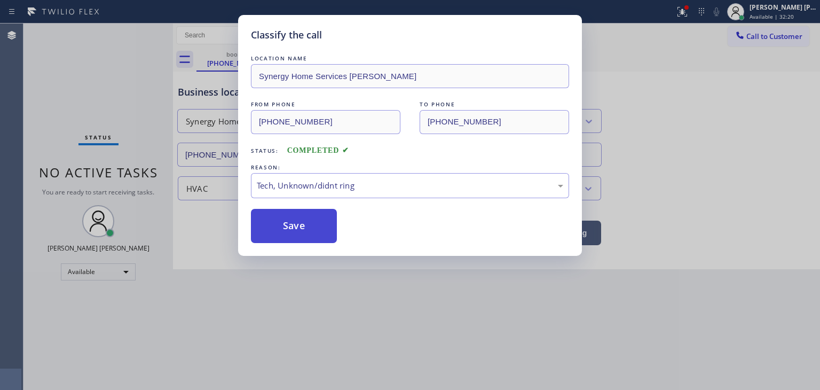
click at [303, 232] on button "Save" at bounding box center [294, 226] width 86 height 34
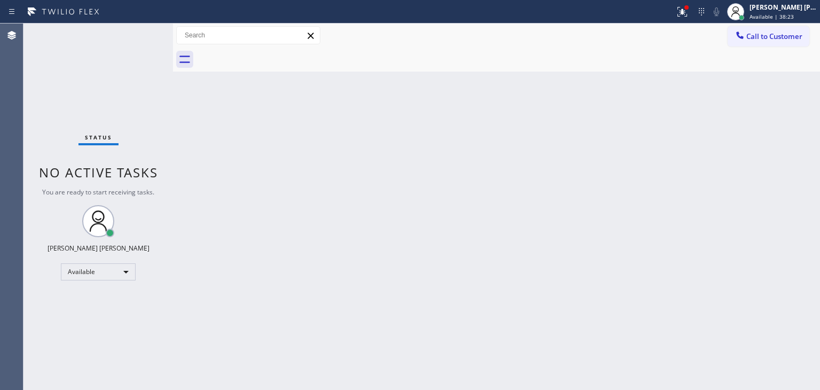
click at [131, 35] on div "Status No active tasks You are ready to start receiving tasks. [PERSON_NAME] [P…" at bounding box center [99, 207] width 150 height 366
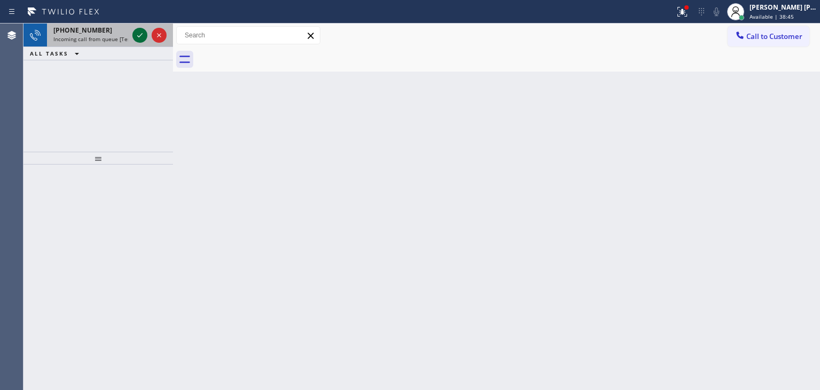
click at [139, 37] on icon at bounding box center [139, 35] width 5 height 4
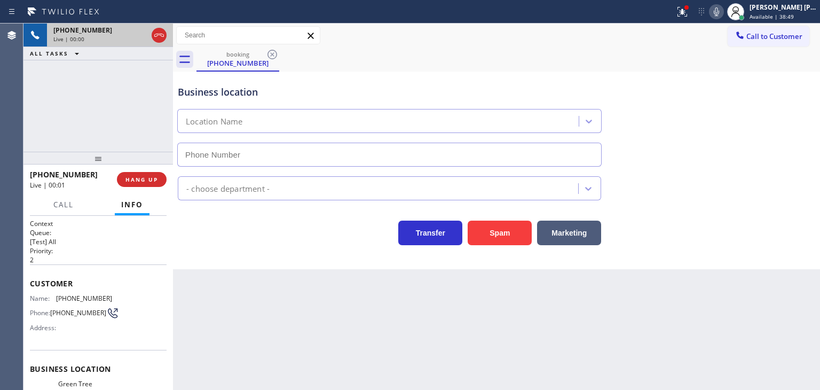
type input "(408) 900-6511"
click at [723, 15] on icon at bounding box center [716, 11] width 13 height 13
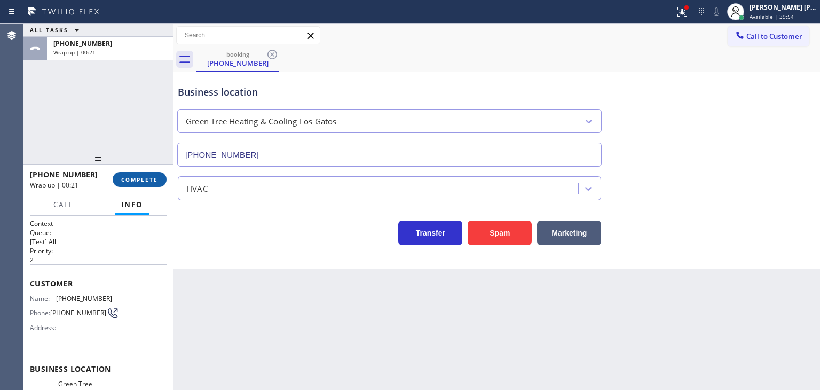
click at [150, 178] on span "COMPLETE" at bounding box center [139, 179] width 37 height 7
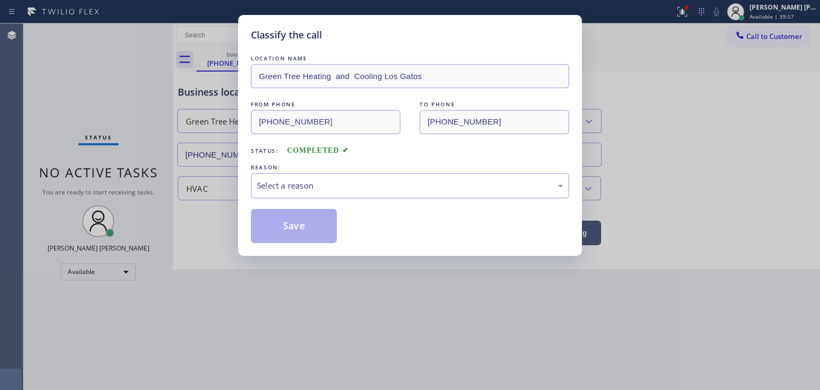
click at [300, 191] on div "Select a reason" at bounding box center [410, 185] width 318 height 25
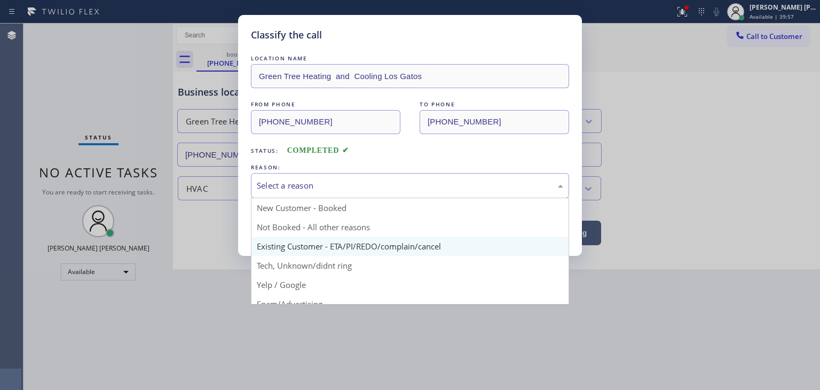
scroll to position [53, 0]
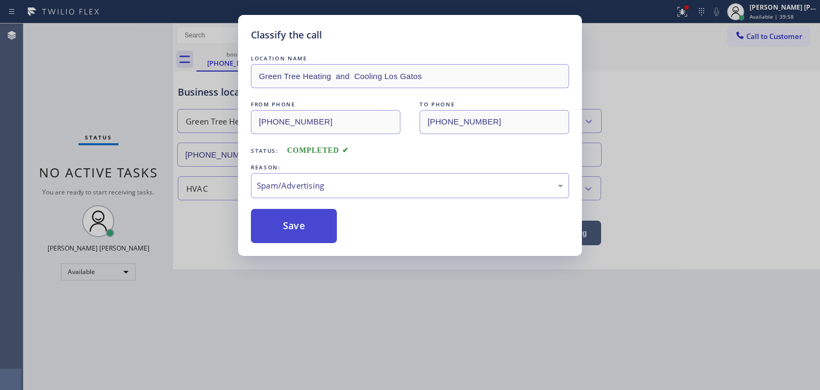
click at [301, 231] on button "Save" at bounding box center [294, 226] width 86 height 34
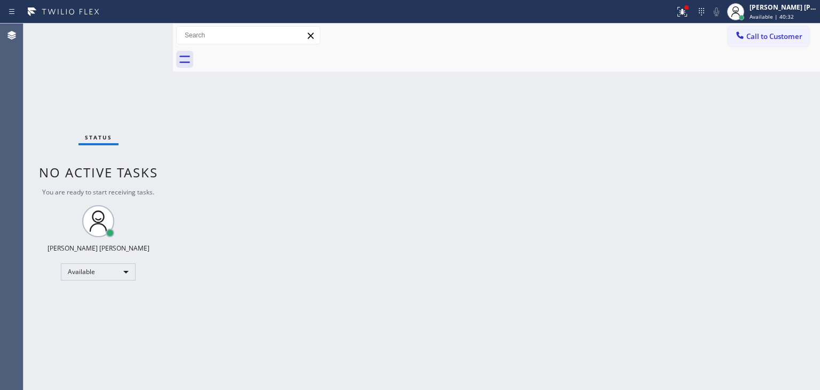
click at [138, 38] on div "Status No active tasks You are ready to start receiving tasks. [PERSON_NAME] [P…" at bounding box center [99, 207] width 150 height 366
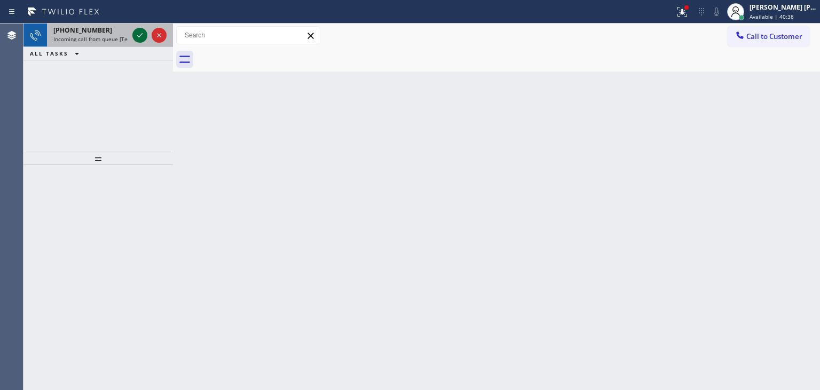
click at [139, 36] on icon at bounding box center [140, 35] width 13 height 13
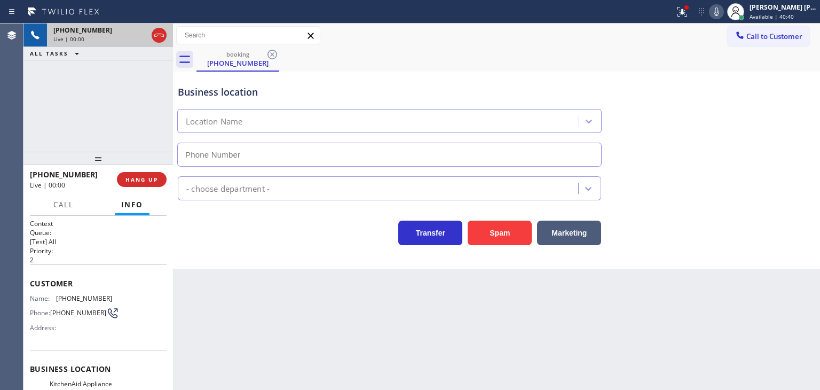
type input "(619) 333-4823"
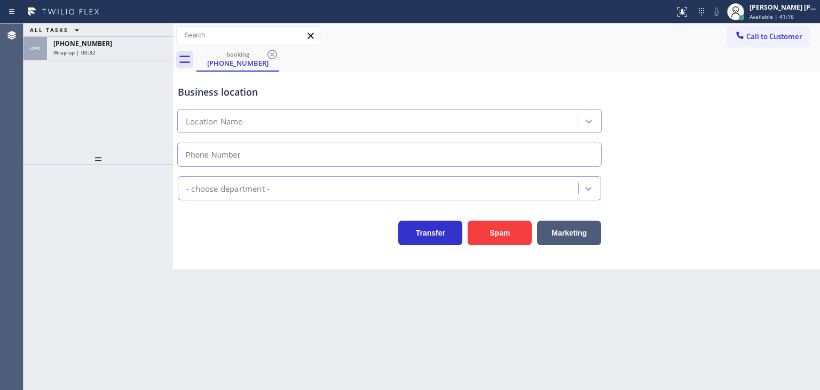
type input "(619) 333-4823"
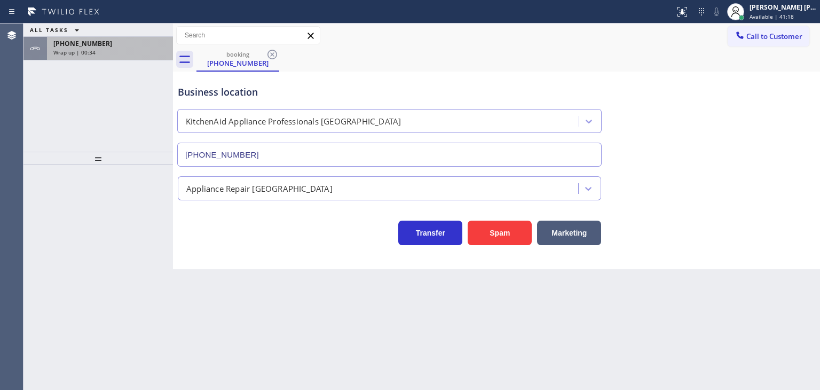
drag, startPoint x: 546, startPoint y: 119, endPoint x: 84, endPoint y: 57, distance: 466.2
click at [84, 57] on div "+16193932354 Wrap up | 00:34" at bounding box center [108, 49] width 122 height 24
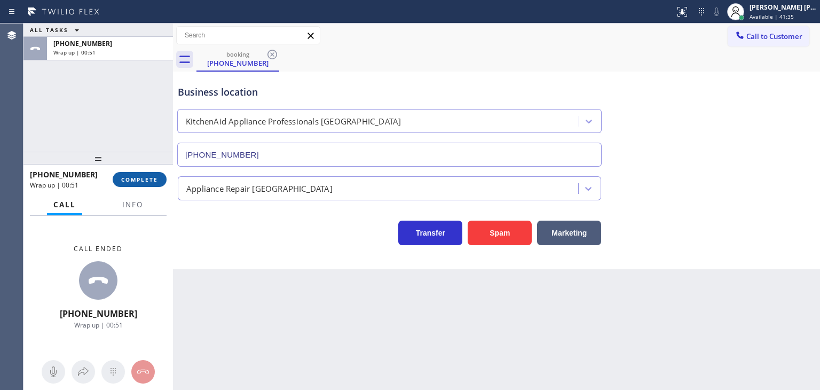
click at [155, 177] on span "COMPLETE" at bounding box center [139, 179] width 37 height 7
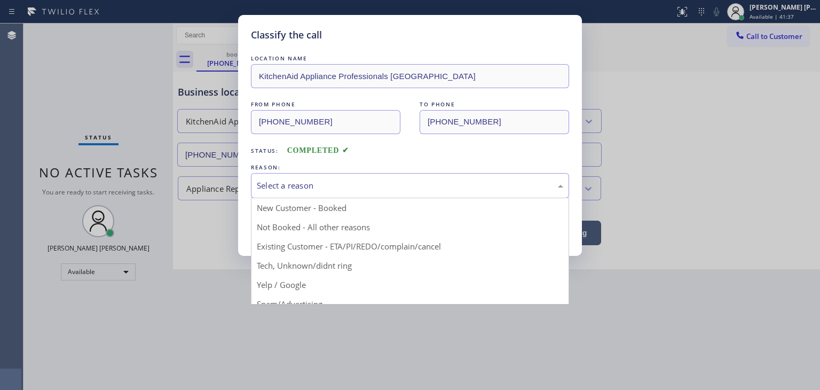
click at [322, 194] on div "Select a reason" at bounding box center [410, 185] width 318 height 25
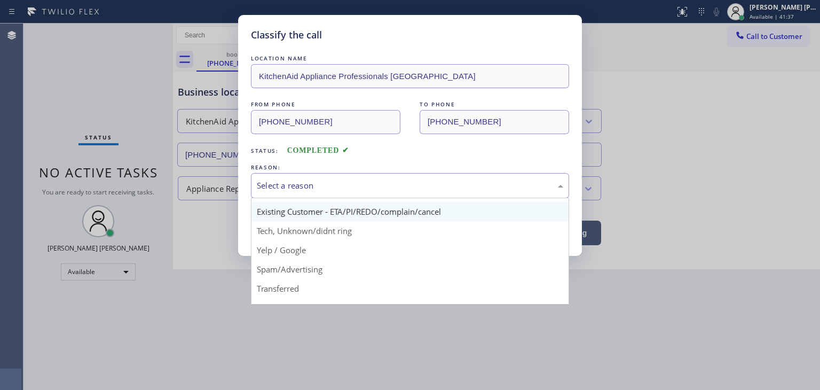
scroll to position [53, 0]
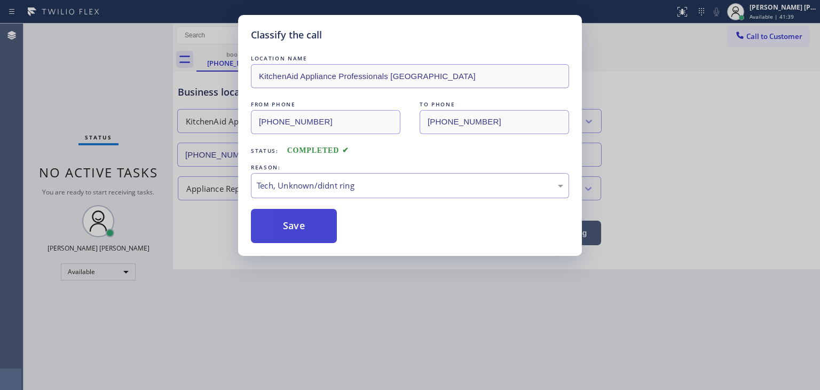
click at [292, 229] on button "Save" at bounding box center [294, 226] width 86 height 34
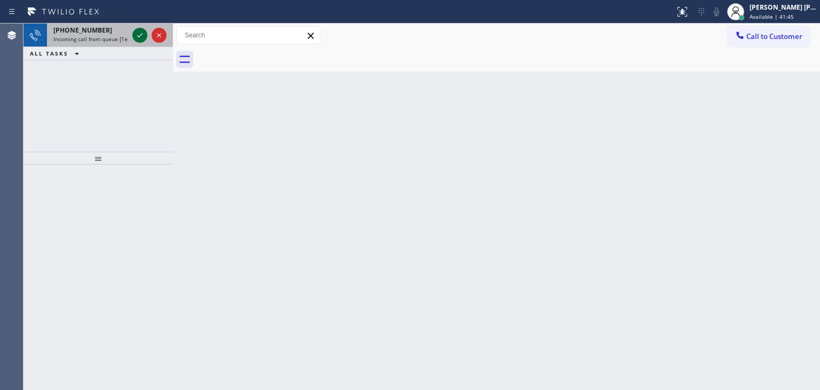
click at [141, 33] on icon at bounding box center [140, 35] width 13 height 13
click at [136, 30] on icon at bounding box center [140, 35] width 13 height 13
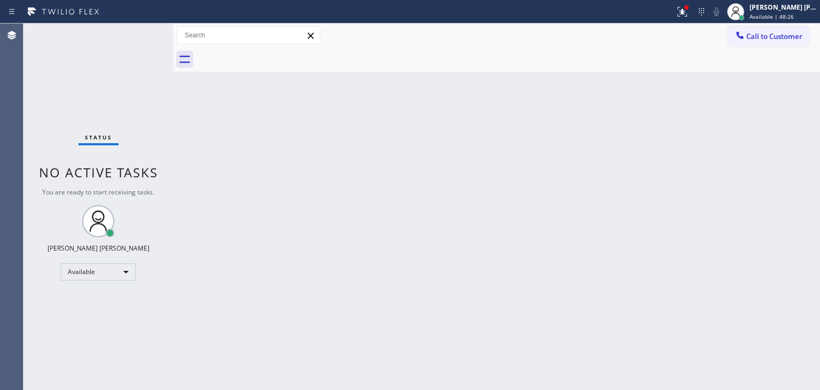
click at [139, 37] on div "Status No active tasks You are ready to start receiving tasks. [PERSON_NAME] [P…" at bounding box center [99, 207] width 150 height 366
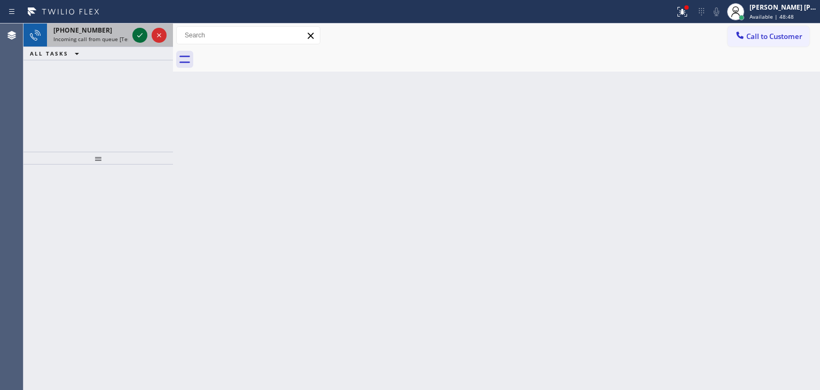
click at [139, 37] on icon at bounding box center [140, 35] width 13 height 13
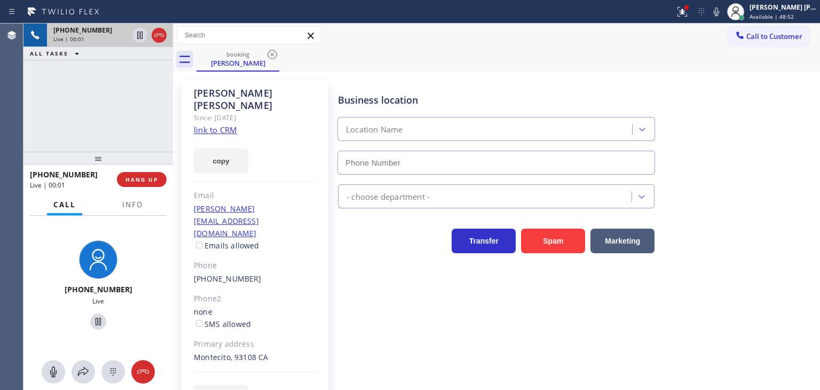
type input "(805) 261-2411"
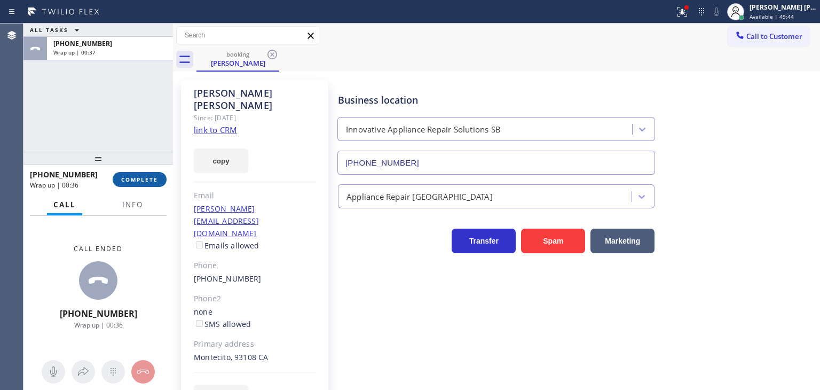
click at [141, 180] on span "COMPLETE" at bounding box center [139, 179] width 37 height 7
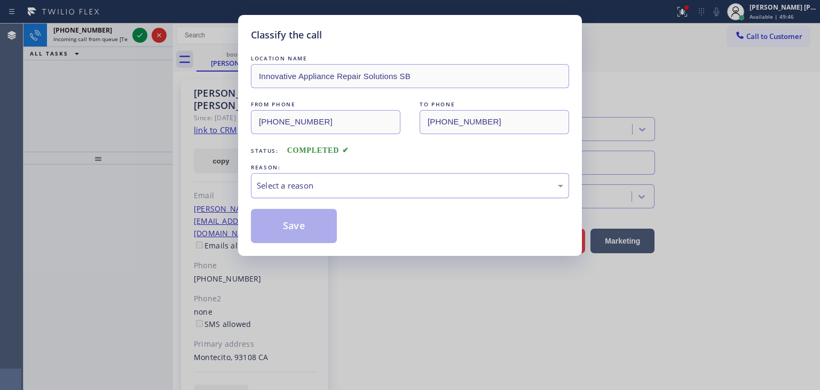
click at [269, 182] on div "Select a reason" at bounding box center [410, 185] width 307 height 12
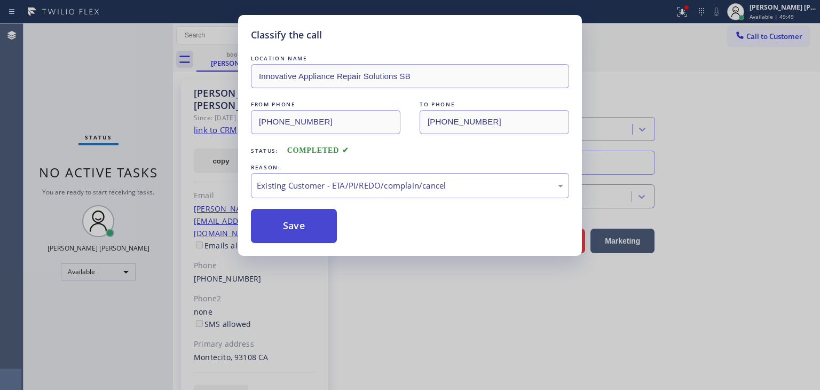
click at [290, 229] on button "Save" at bounding box center [294, 226] width 86 height 34
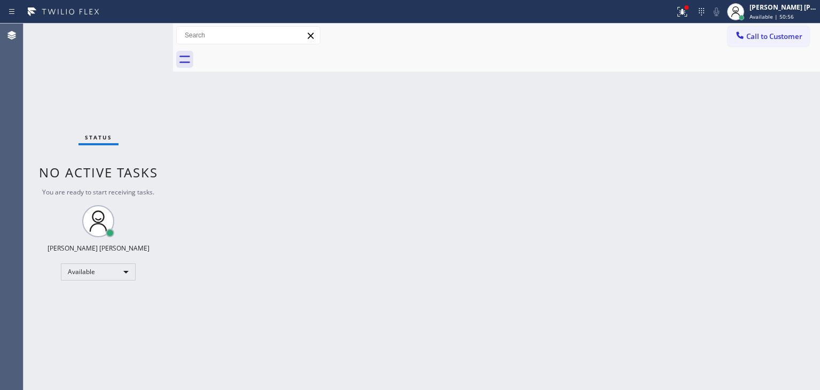
click at [140, 36] on div "Status No active tasks You are ready to start receiving tasks. [PERSON_NAME] [P…" at bounding box center [99, 207] width 150 height 366
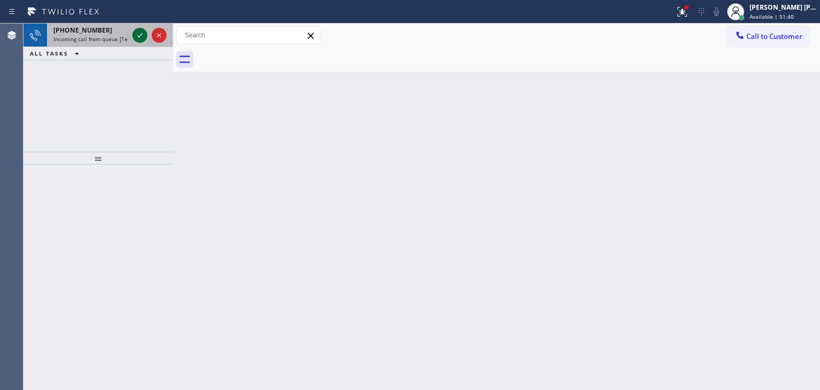
click at [141, 38] on icon at bounding box center [140, 35] width 13 height 13
click at [143, 34] on icon at bounding box center [140, 35] width 13 height 13
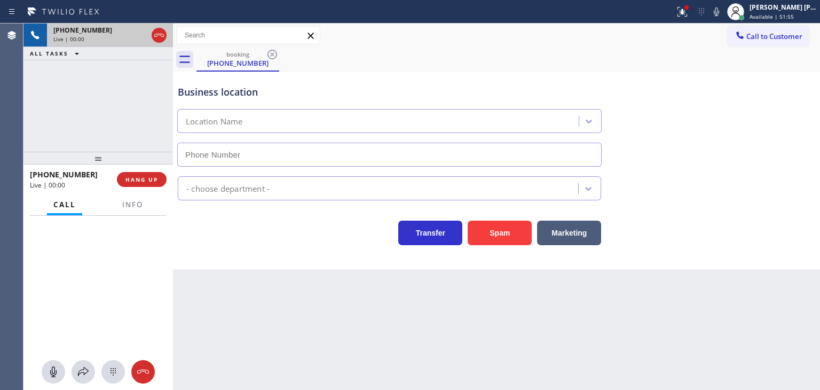
type input "(929) 605-4252"
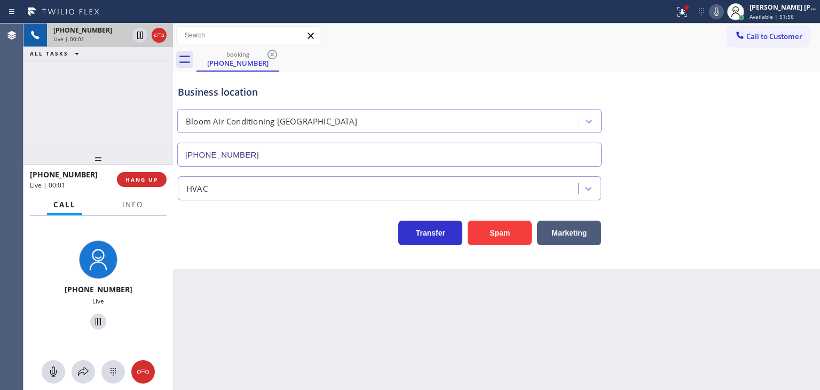
click at [723, 15] on icon at bounding box center [716, 11] width 13 height 13
click at [149, 184] on button "HANG UP" at bounding box center [142, 179] width 50 height 15
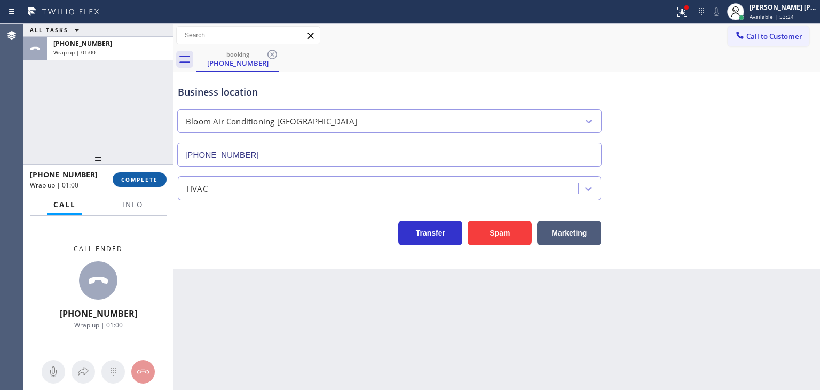
click at [144, 176] on span "COMPLETE" at bounding box center [139, 179] width 37 height 7
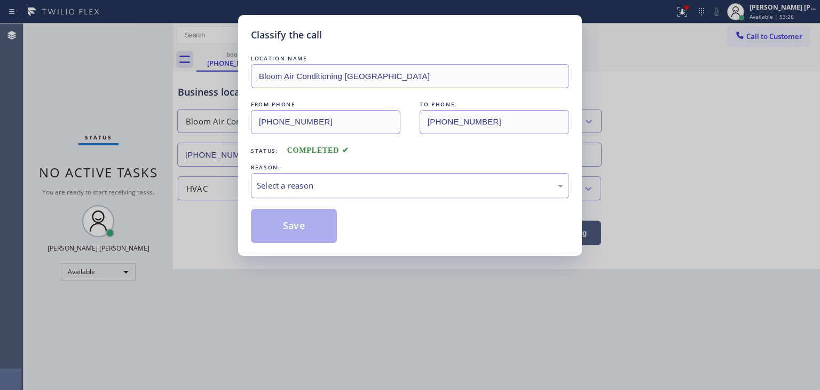
click at [291, 181] on div "Select a reason" at bounding box center [410, 185] width 307 height 12
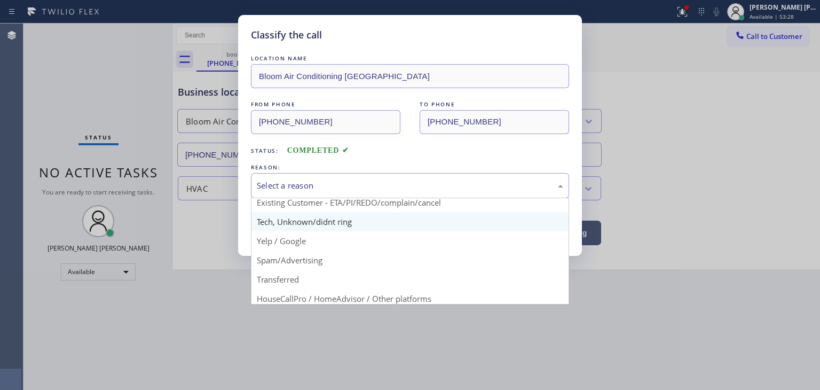
scroll to position [62, 0]
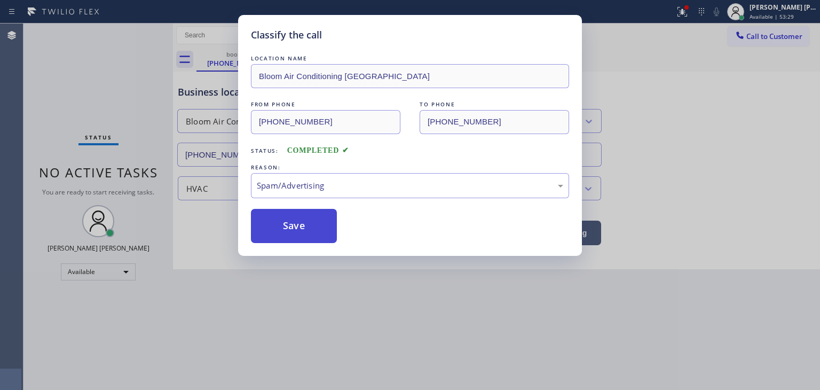
click at [299, 223] on button "Save" at bounding box center [294, 226] width 86 height 34
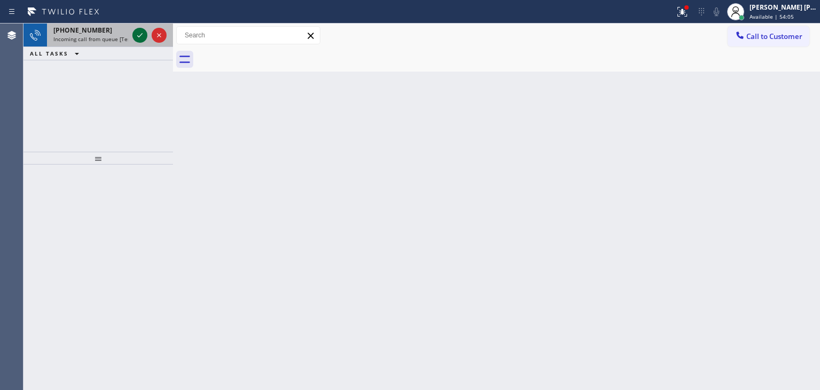
click at [139, 32] on icon at bounding box center [140, 35] width 13 height 13
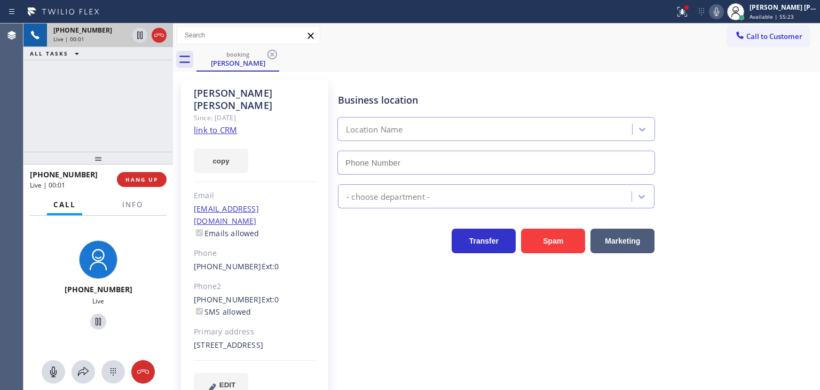
type input "(855) 731-4952"
click at [201, 124] on link "link to CRM" at bounding box center [215, 129] width 43 height 11
click at [723, 11] on icon at bounding box center [716, 11] width 13 height 13
click at [772, 15] on span "Available | 56:07" at bounding box center [772, 16] width 44 height 7
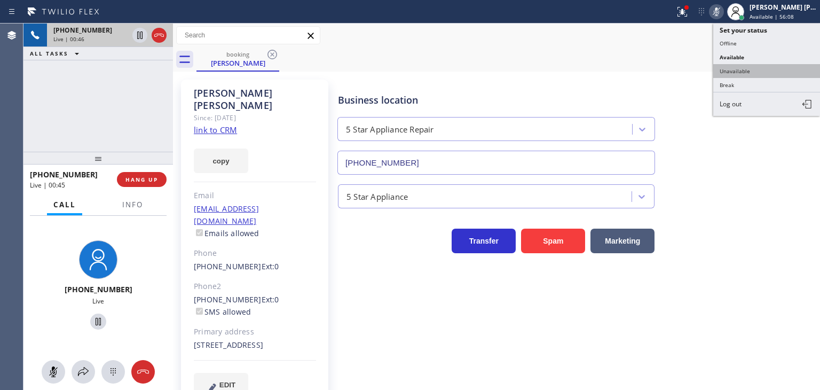
click at [761, 67] on button "Unavailable" at bounding box center [767, 71] width 107 height 14
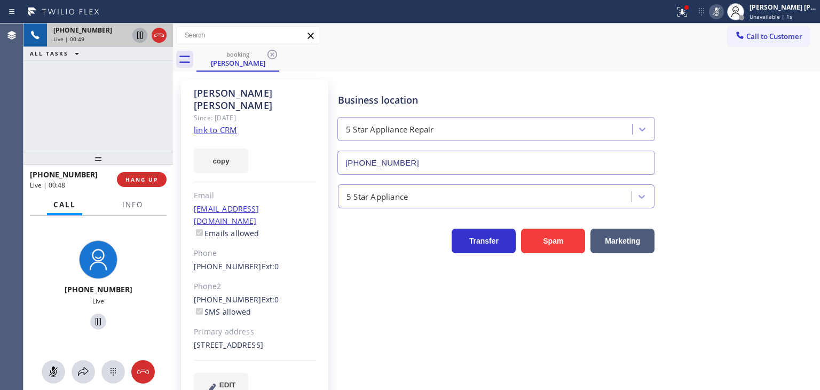
click at [142, 35] on icon at bounding box center [139, 35] width 5 height 7
click at [721, 11] on rect at bounding box center [716, 10] width 7 height 7
click at [141, 36] on icon at bounding box center [139, 35] width 7 height 7
click at [127, 211] on button "Info" at bounding box center [133, 204] width 34 height 21
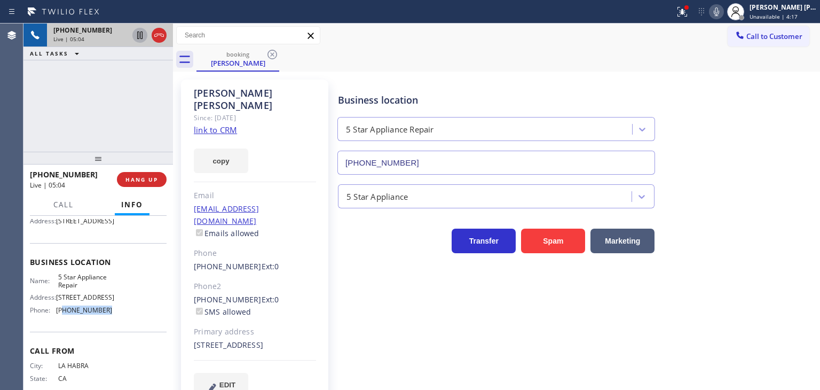
scroll to position [53, 0]
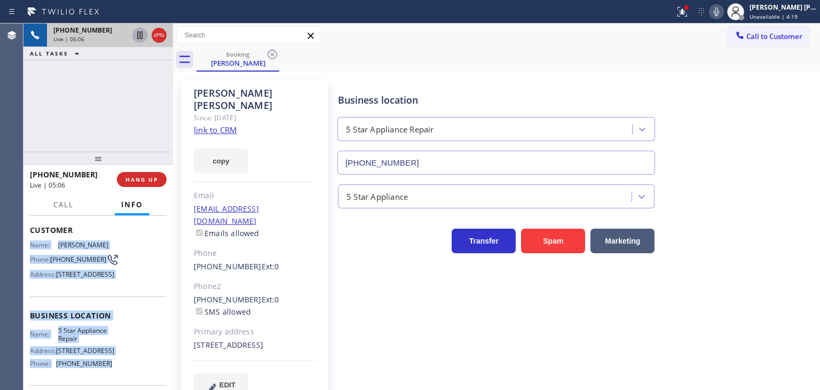
drag, startPoint x: 115, startPoint y: 345, endPoint x: 26, endPoint y: 246, distance: 133.5
click at [26, 246] on div "Context Queue: [Test] All Priority: 1 Customer Name: Mindy Jones Phone: (562) 3…" at bounding box center [99, 303] width 150 height 174
copy div "Name: Mindy Jones Phone: (562) 383-8393 Address: 12305 Sunnyglen Dr, Moorpark, …"
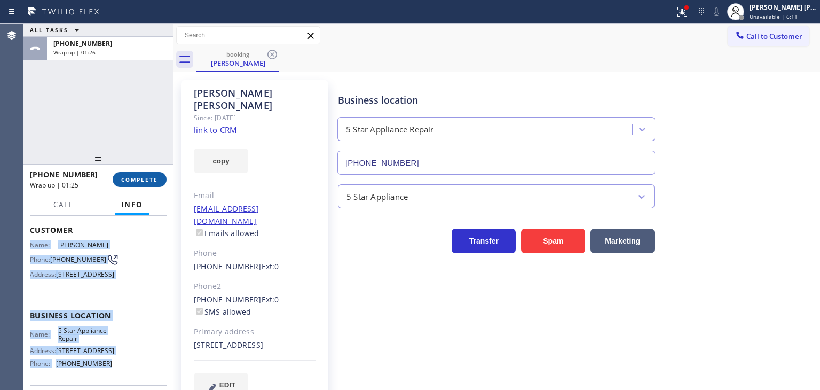
click at [150, 182] on span "COMPLETE" at bounding box center [139, 179] width 37 height 7
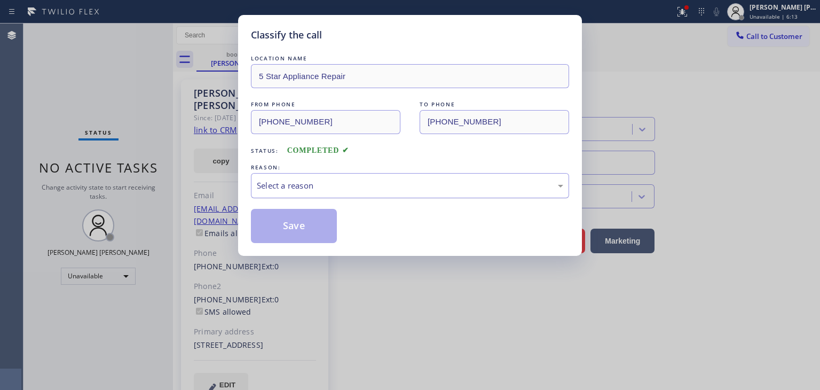
click at [317, 191] on div "Select a reason" at bounding box center [410, 185] width 307 height 12
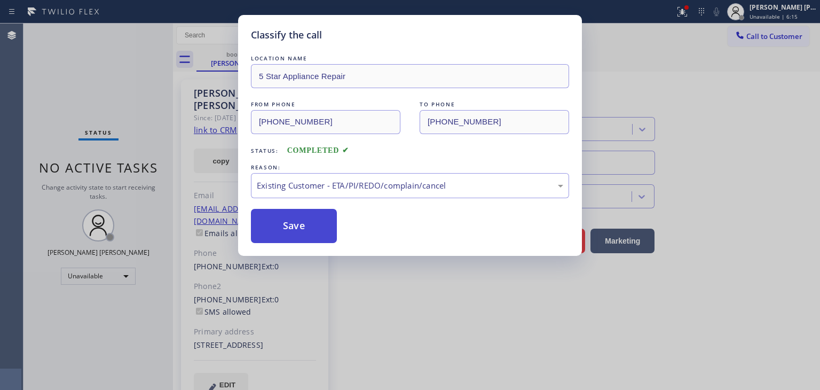
click at [291, 231] on button "Save" at bounding box center [294, 226] width 86 height 34
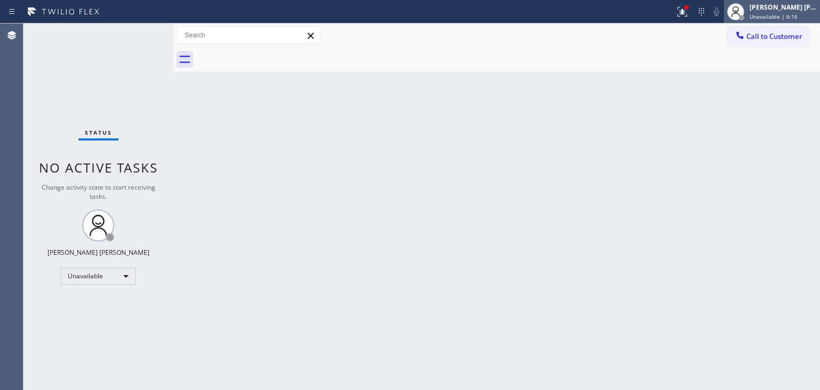
click at [795, 17] on span "Unavailable | 6:16" at bounding box center [774, 16] width 48 height 7
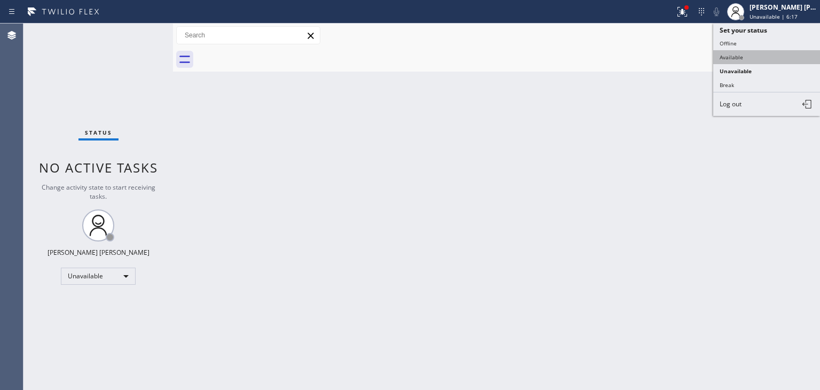
click at [772, 55] on button "Available" at bounding box center [767, 57] width 107 height 14
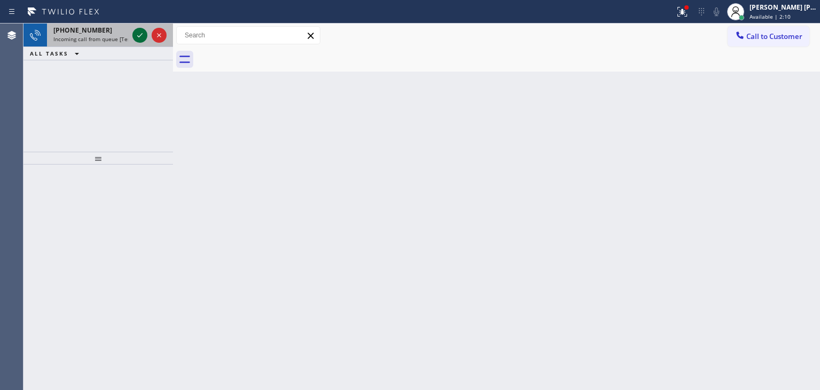
click at [139, 35] on icon at bounding box center [140, 35] width 13 height 13
click at [138, 35] on icon at bounding box center [140, 35] width 13 height 13
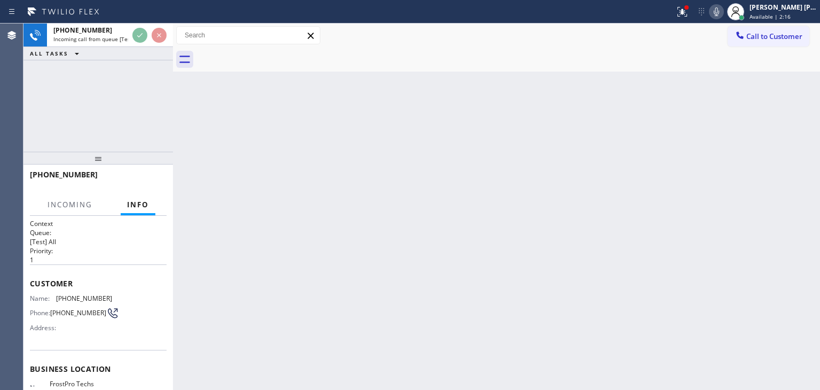
scroll to position [53, 0]
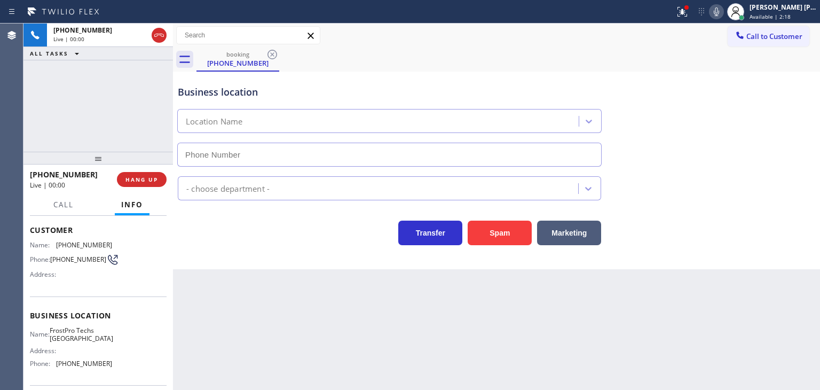
type input "(561) 375-2438"
click at [723, 9] on icon at bounding box center [716, 11] width 13 height 13
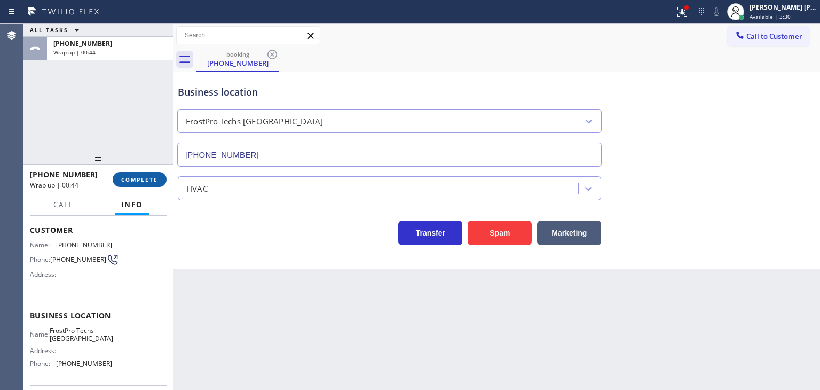
click at [157, 177] on span "COMPLETE" at bounding box center [139, 179] width 37 height 7
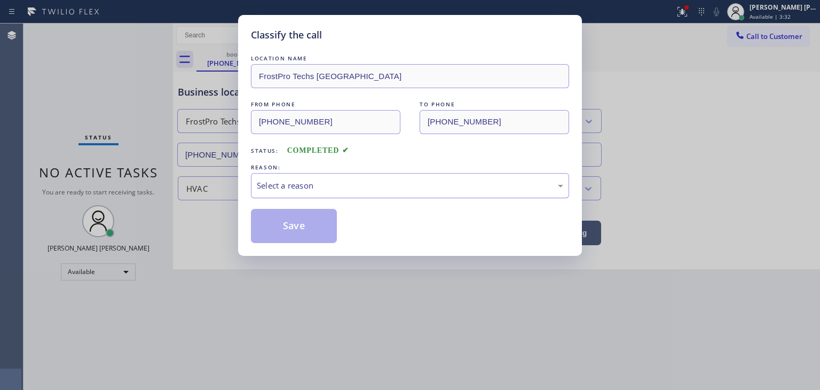
click at [307, 187] on div "Select a reason" at bounding box center [410, 185] width 307 height 12
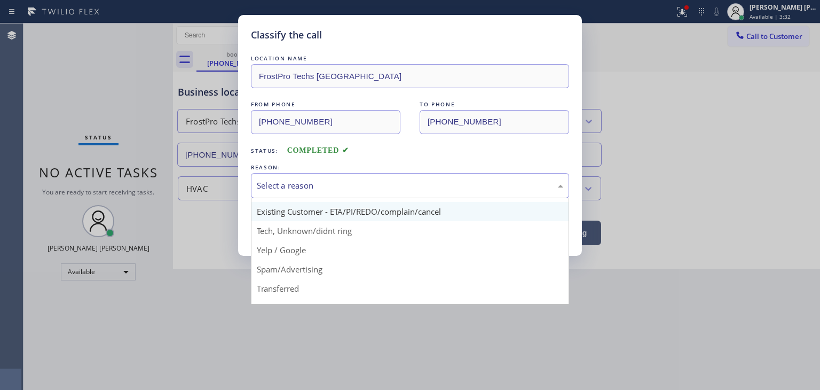
scroll to position [53, 0]
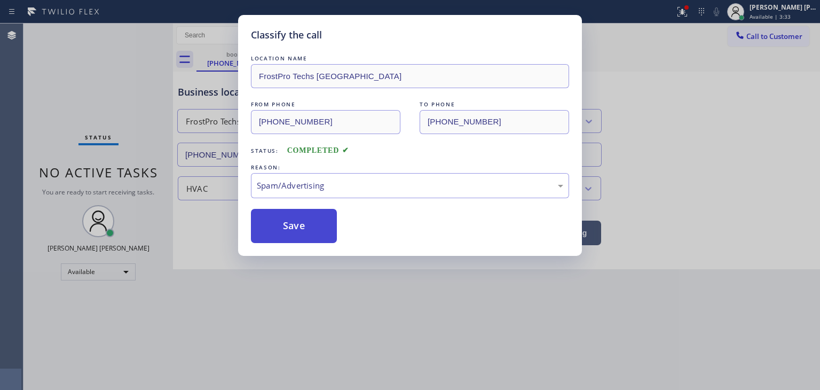
click at [303, 231] on button "Save" at bounding box center [294, 226] width 86 height 34
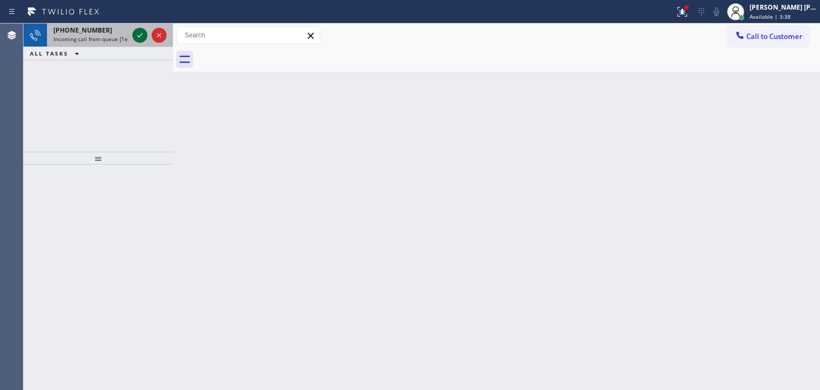
click at [140, 39] on icon at bounding box center [140, 35] width 13 height 13
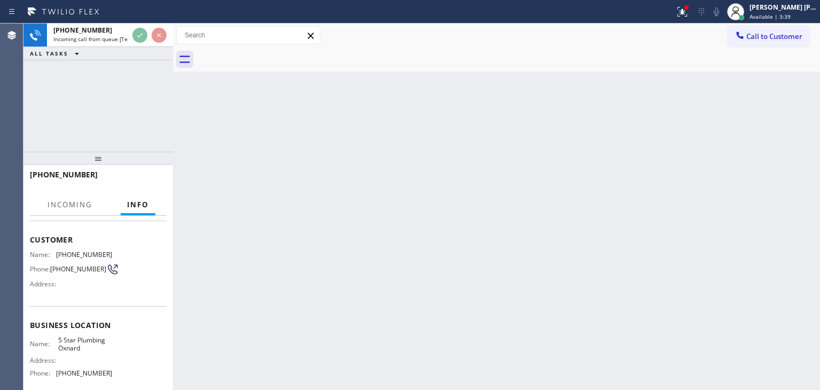
scroll to position [107, 0]
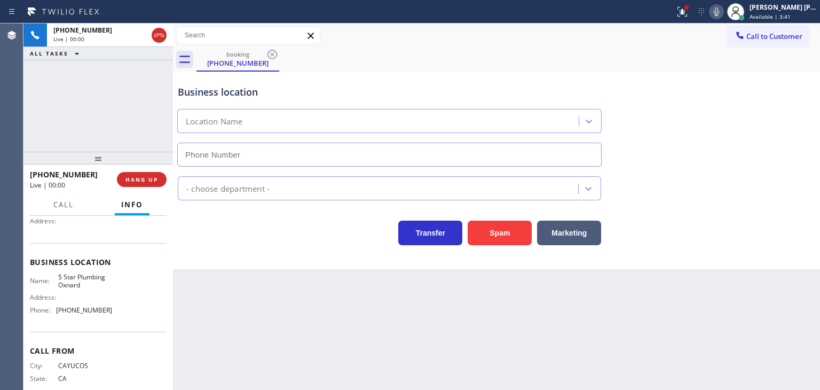
type input "(805) 549-5225"
click at [136, 184] on button "HANG UP" at bounding box center [142, 179] width 50 height 15
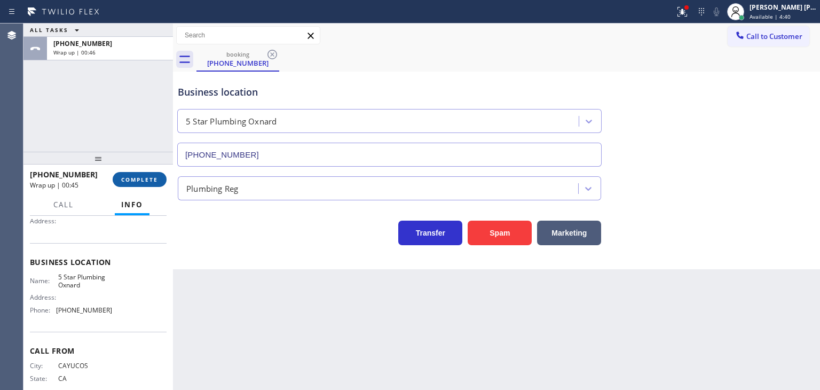
click at [137, 184] on button "COMPLETE" at bounding box center [140, 179] width 54 height 15
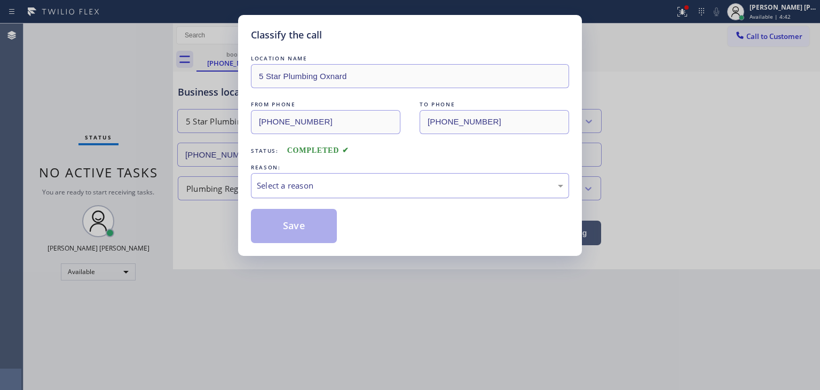
click at [286, 189] on div "Select a reason" at bounding box center [410, 185] width 307 height 12
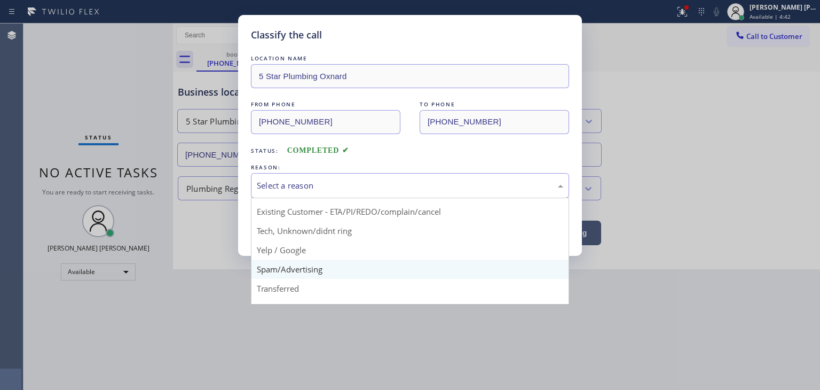
scroll to position [53, 0]
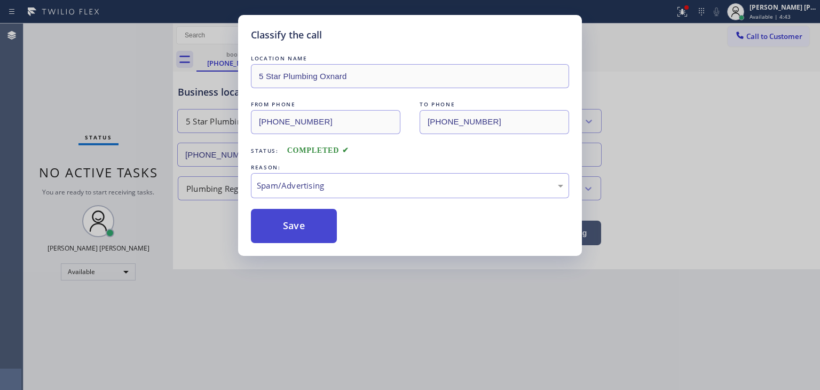
click at [291, 218] on button "Save" at bounding box center [294, 226] width 86 height 34
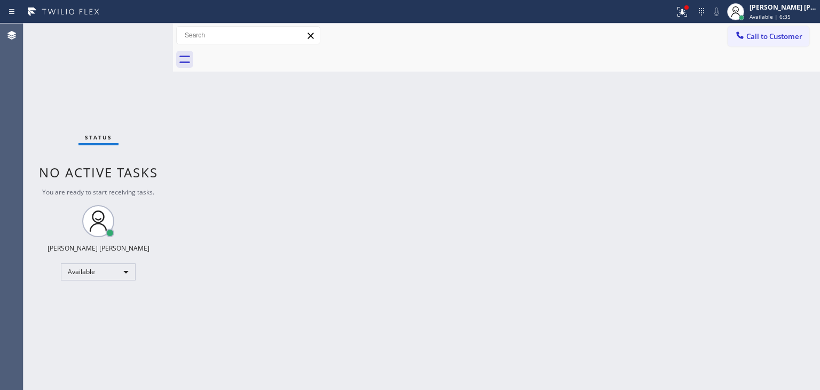
click at [142, 38] on div "Status No active tasks You are ready to start receiving tasks. [PERSON_NAME] [P…" at bounding box center [99, 207] width 150 height 366
click at [140, 33] on div "Status No active tasks You are ready to start receiving tasks. [PERSON_NAME] [P…" at bounding box center [99, 207] width 150 height 366
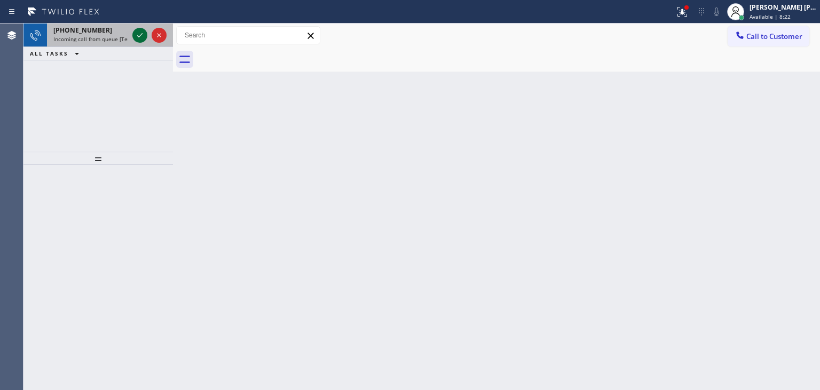
click at [140, 33] on icon at bounding box center [140, 35] width 13 height 13
click at [140, 35] on icon at bounding box center [140, 35] width 13 height 13
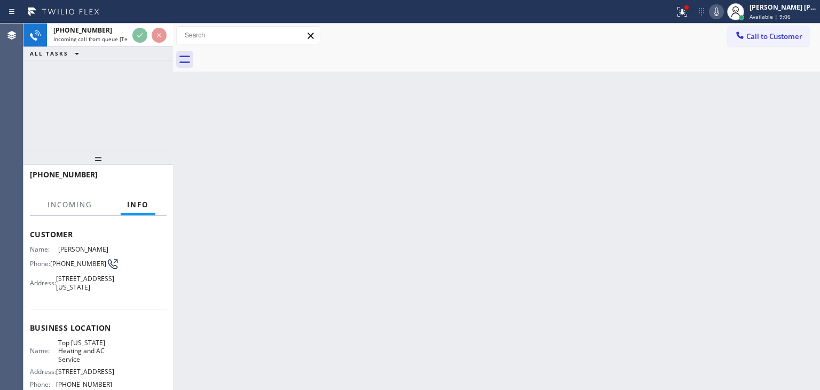
scroll to position [107, 0]
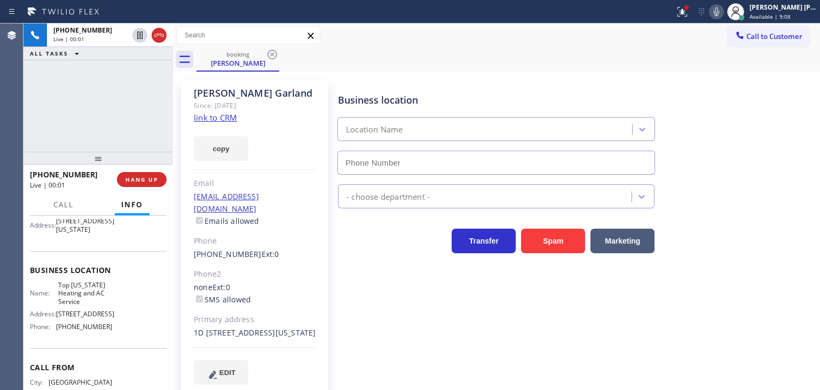
type input "(646) 846-9755"
click at [202, 113] on link "link to CRM" at bounding box center [215, 117] width 43 height 11
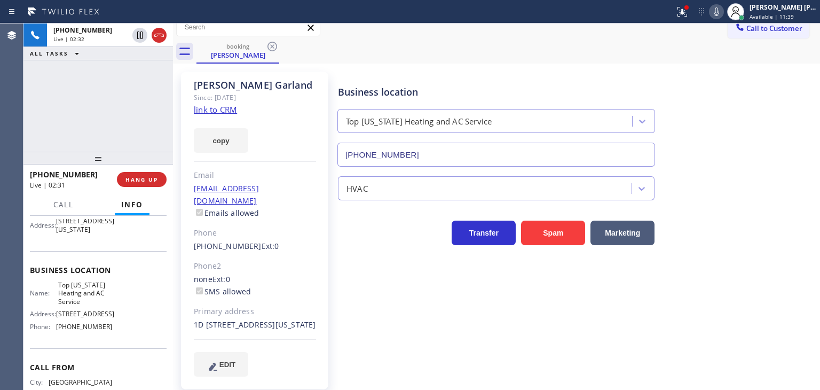
scroll to position [15, 0]
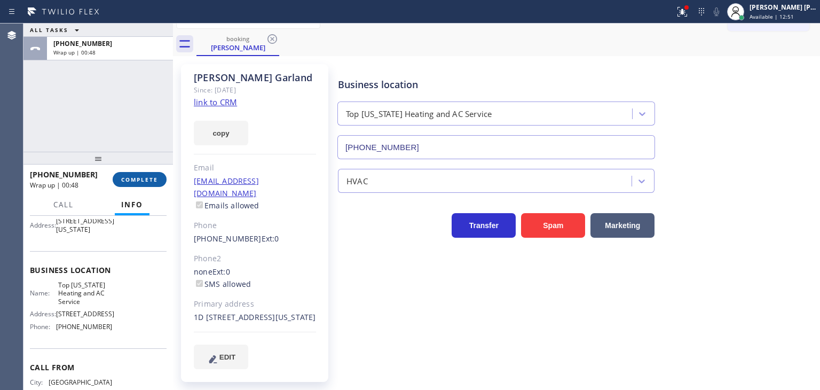
click at [150, 177] on span "COMPLETE" at bounding box center [139, 179] width 37 height 7
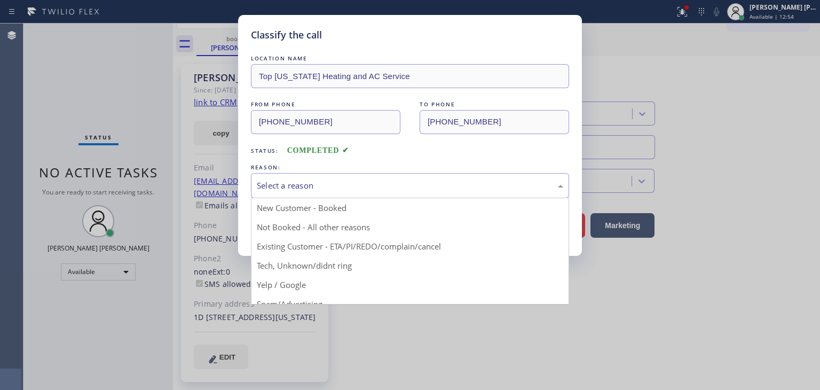
click at [316, 191] on div "Select a reason" at bounding box center [410, 185] width 318 height 25
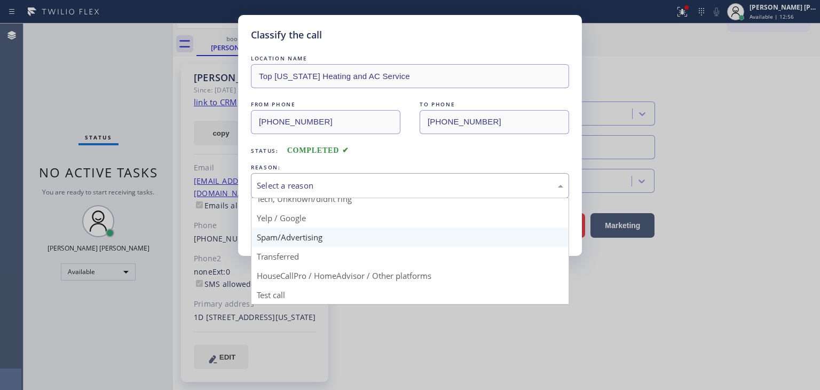
scroll to position [13, 0]
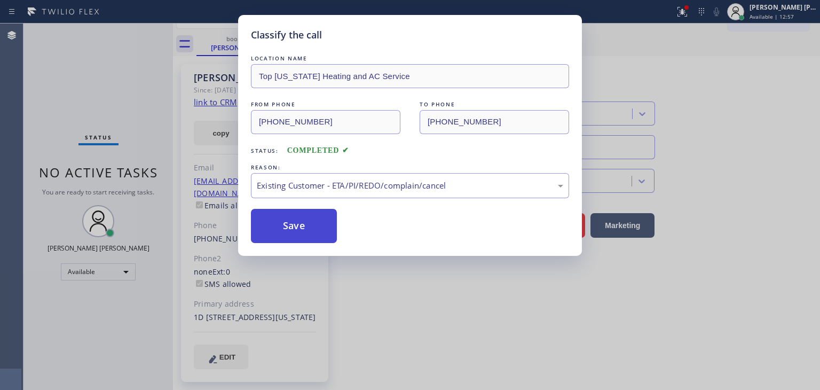
click at [312, 228] on button "Save" at bounding box center [294, 226] width 86 height 34
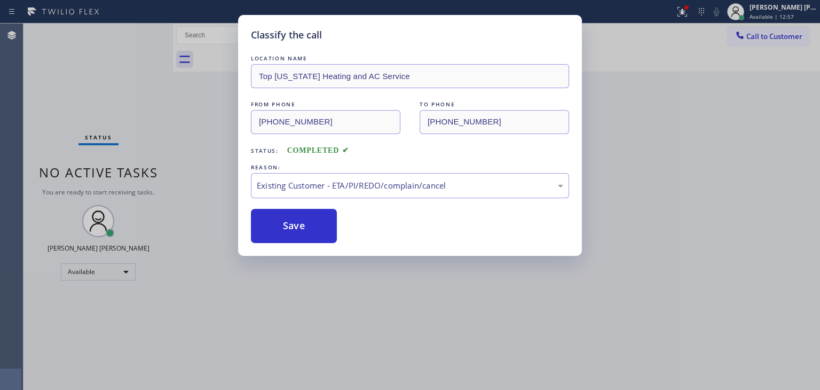
scroll to position [0, 0]
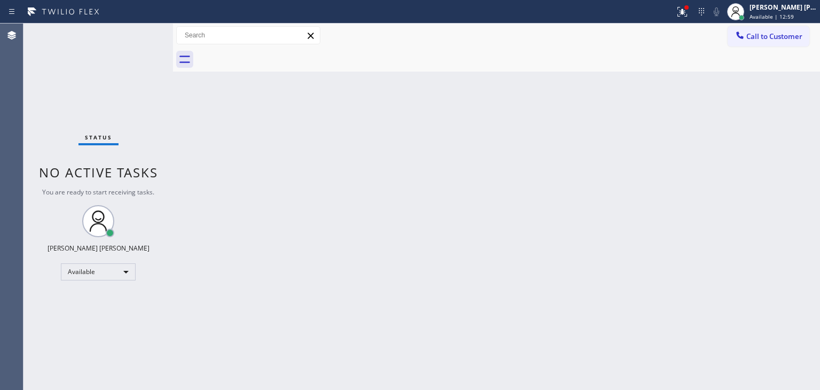
click at [139, 30] on div "Status No active tasks You are ready to start receiving tasks. [PERSON_NAME] [P…" at bounding box center [99, 207] width 150 height 366
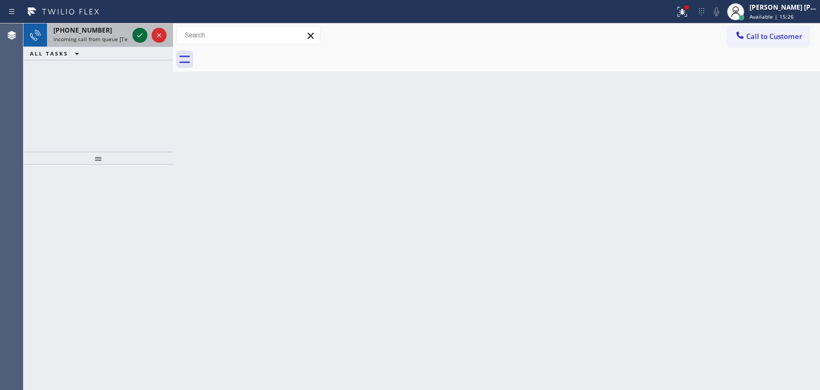
click at [141, 33] on icon at bounding box center [140, 35] width 13 height 13
click at [126, 34] on div "+16304307654" at bounding box center [90, 30] width 75 height 9
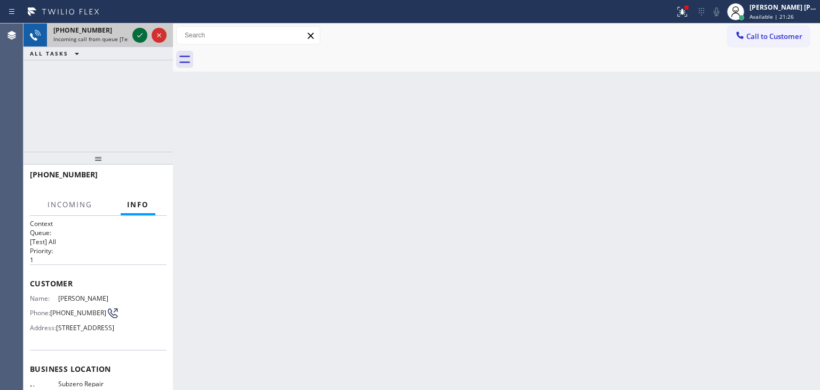
click at [138, 38] on icon at bounding box center [140, 35] width 13 height 13
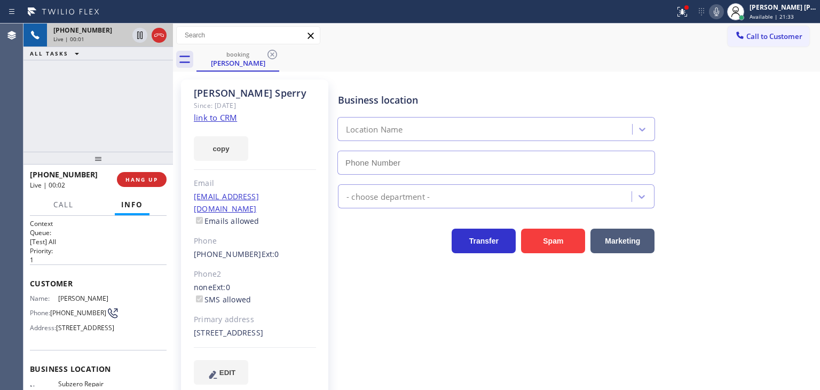
type input "(630) 394-6070"
click at [217, 118] on link "link to CRM" at bounding box center [215, 117] width 43 height 11
click at [720, 11] on icon at bounding box center [716, 11] width 5 height 9
click at [723, 6] on icon at bounding box center [716, 11] width 13 height 13
click at [723, 17] on icon at bounding box center [716, 11] width 13 height 13
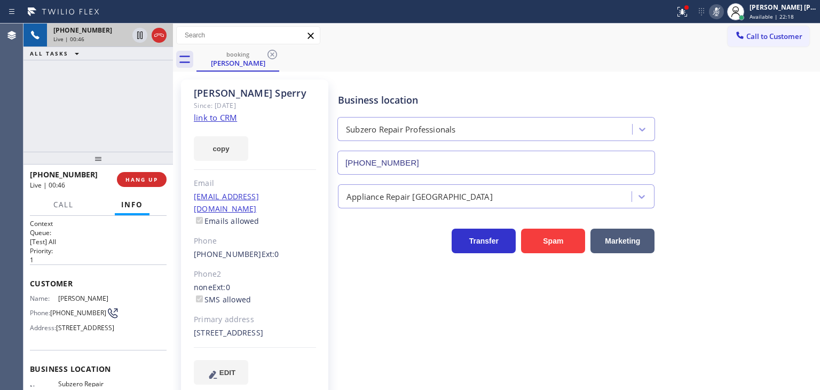
drag, startPoint x: 799, startPoint y: 19, endPoint x: 786, endPoint y: 26, distance: 14.1
click at [794, 19] on span "Available | 22:18" at bounding box center [772, 16] width 44 height 7
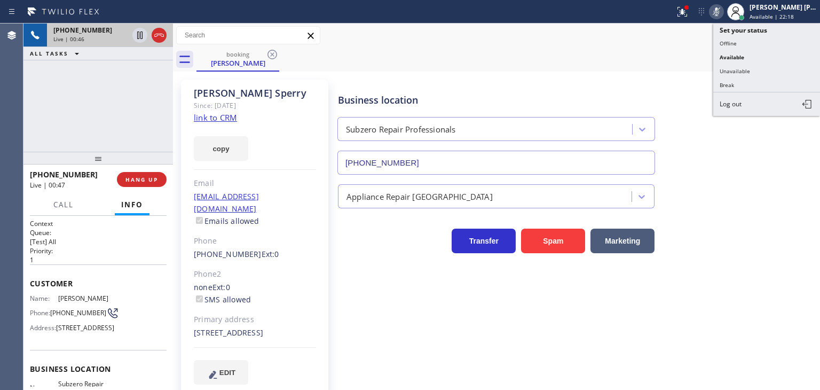
click at [768, 64] on button "Unavailable" at bounding box center [767, 71] width 107 height 14
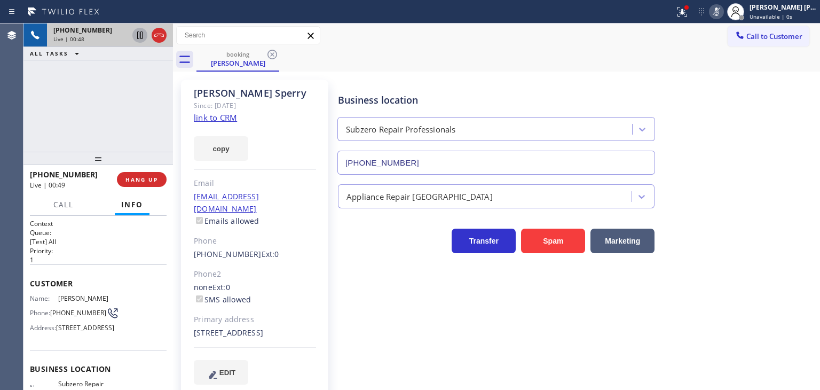
click at [139, 35] on icon at bounding box center [140, 35] width 13 height 13
drag, startPoint x: 738, startPoint y: 12, endPoint x: 682, endPoint y: 12, distance: 56.6
click at [723, 12] on icon at bounding box center [716, 11] width 13 height 13
click at [142, 37] on icon at bounding box center [139, 35] width 7 height 7
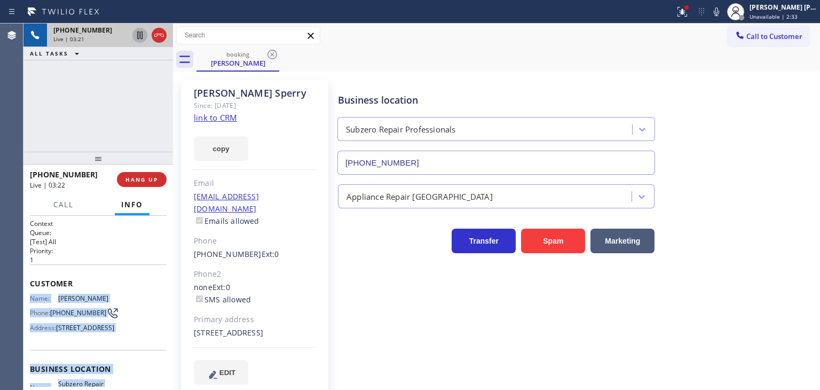
drag, startPoint x: 96, startPoint y: 338, endPoint x: 31, endPoint y: 295, distance: 77.9
click at [31, 295] on div "Context Queue: [Test] All Priority: 1 Customer Name: Christy Sperry Phone: (630…" at bounding box center [98, 369] width 137 height 301
copy div "Name: Christy Sperry Phone: (630) 430-7654 Address: 333 Radcliffe Way, Hinsdale…"
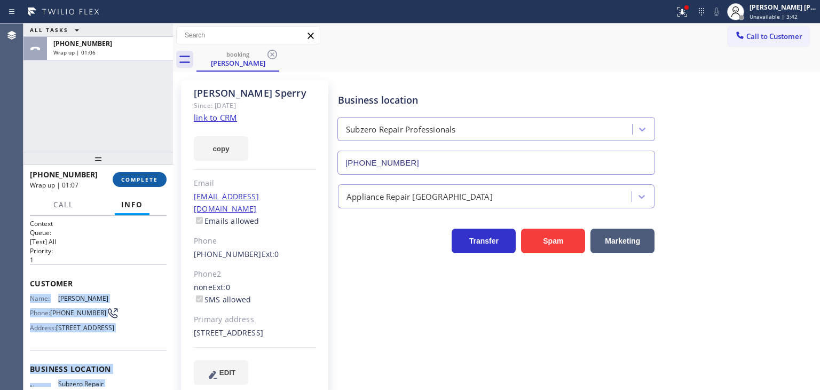
click at [143, 173] on button "COMPLETE" at bounding box center [140, 179] width 54 height 15
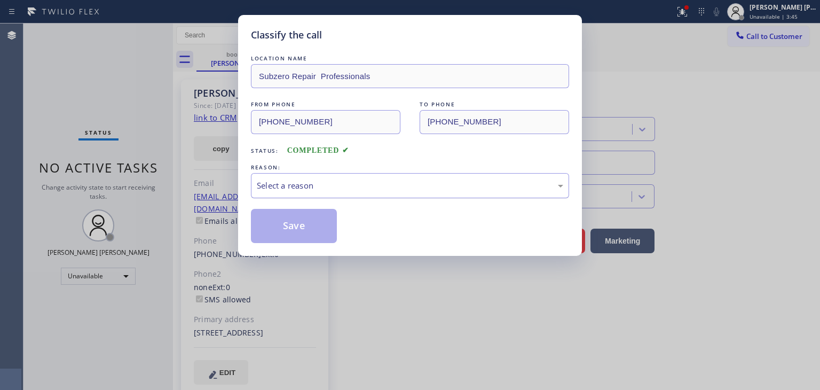
click at [349, 189] on div "Select a reason" at bounding box center [410, 185] width 307 height 12
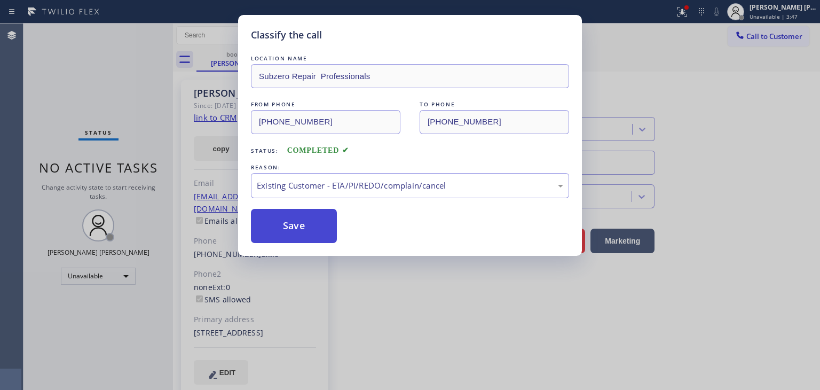
click at [317, 221] on button "Save" at bounding box center [294, 226] width 86 height 34
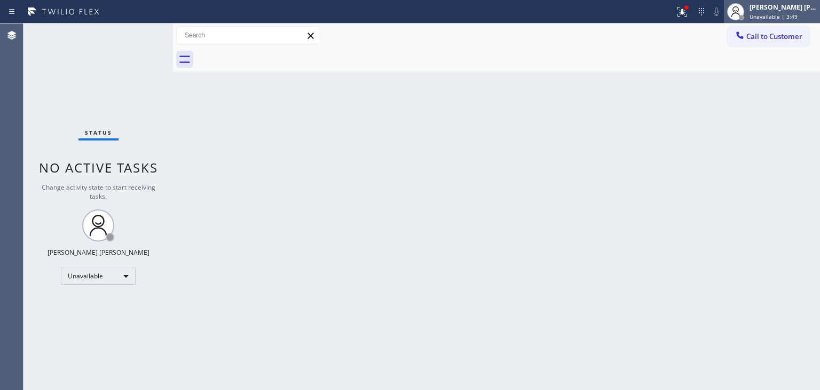
click at [797, 13] on span "Unavailable | 3:49" at bounding box center [774, 16] width 48 height 7
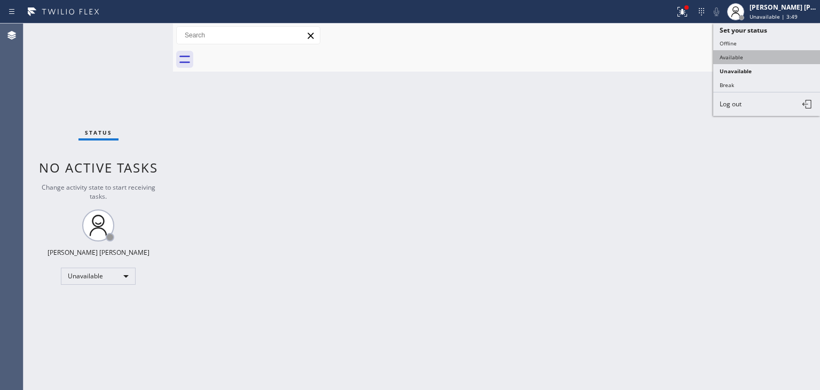
click at [768, 61] on button "Available" at bounding box center [767, 57] width 107 height 14
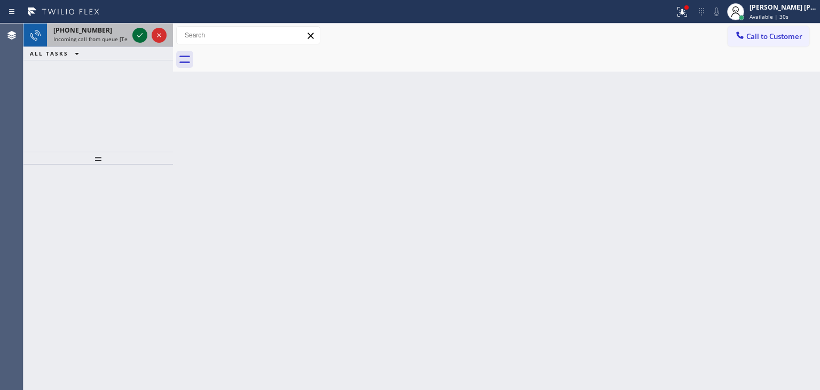
click at [142, 29] on icon at bounding box center [140, 35] width 13 height 13
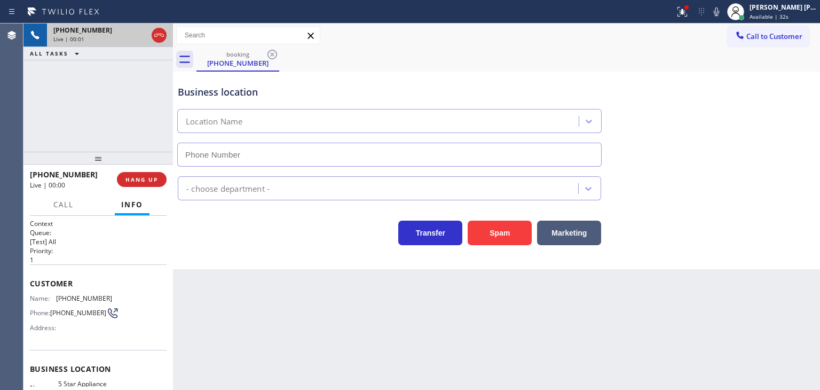
type input "(855) 731-4952"
click at [723, 13] on icon at bounding box center [716, 11] width 13 height 13
drag, startPoint x: 733, startPoint y: 13, endPoint x: 733, endPoint y: 20, distance: 6.4
click at [723, 13] on icon at bounding box center [716, 11] width 13 height 13
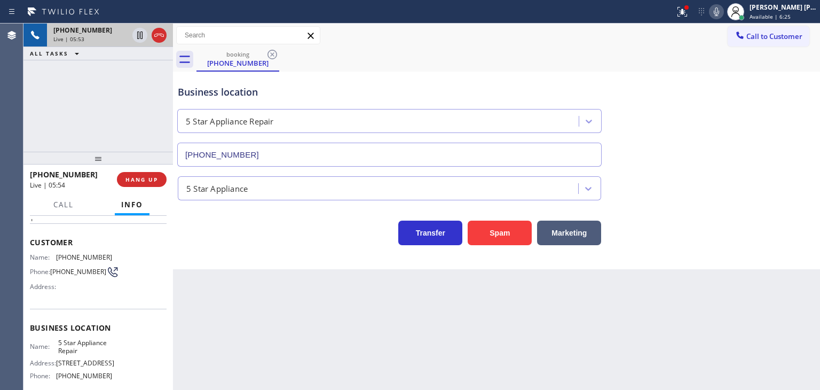
scroll to position [107, 0]
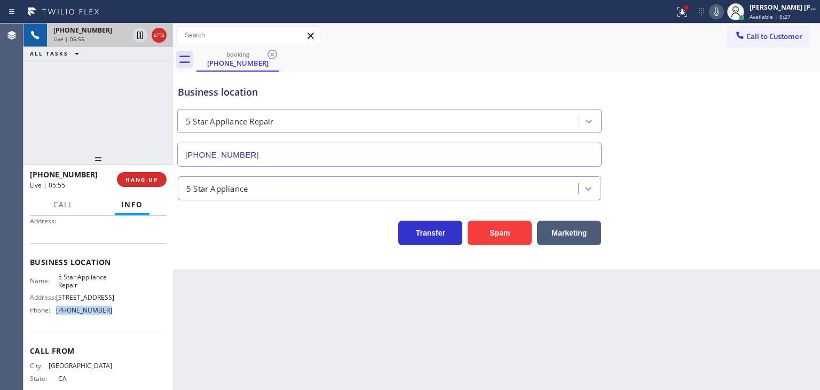
drag, startPoint x: 111, startPoint y: 315, endPoint x: 56, endPoint y: 312, distance: 54.5
click at [56, 312] on div "Name: 5 Star Appliance Repair Address: 510 Foothill Rd Phone: (855) 731-4952" at bounding box center [98, 296] width 137 height 46
copy span "(855) 731-4952"
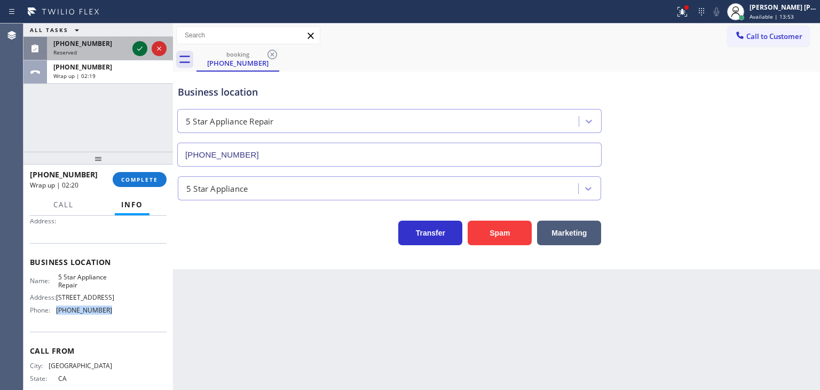
click at [141, 48] on icon at bounding box center [139, 48] width 5 height 4
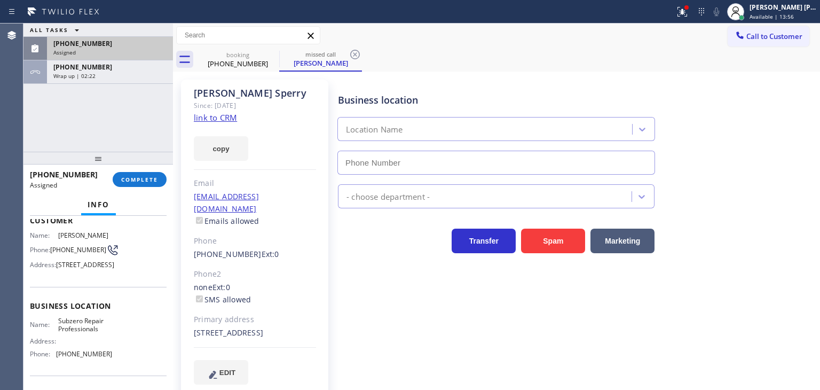
scroll to position [79, 0]
type input "(630) 394-6070"
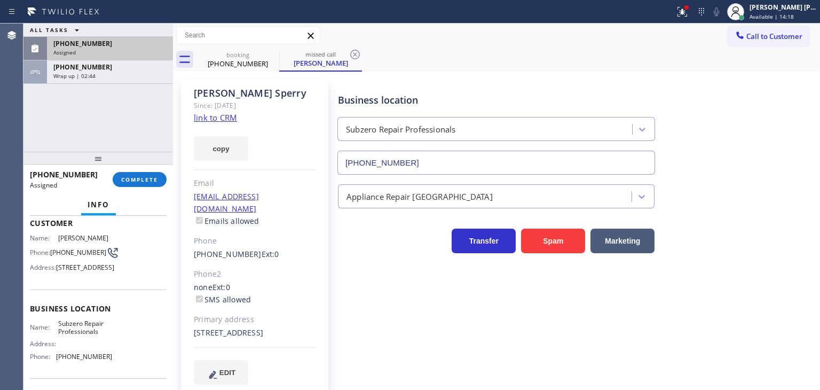
click at [146, 54] on div "Assigned" at bounding box center [109, 52] width 113 height 7
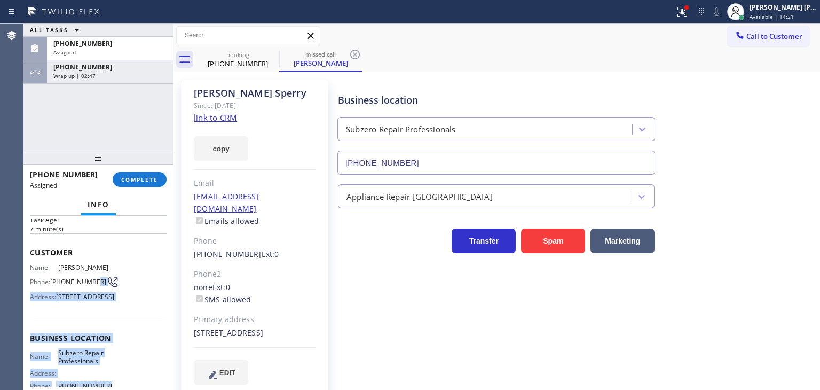
scroll to position [25, 0]
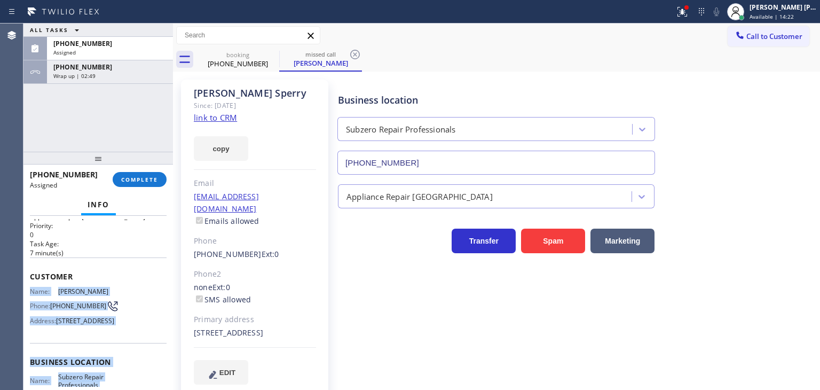
drag, startPoint x: 115, startPoint y: 322, endPoint x: 29, endPoint y: 289, distance: 92.5
click at [29, 289] on div "Context Queue: Appliance Repair High End Priority: 0 Task Age: 7 minute(s) Cust…" at bounding box center [99, 303] width 150 height 174
copy div "Name: Christy Sperry Phone: (630) 430-7654 Address: 333 Radcliffe Way, Hinsdale…"
click at [88, 69] on span "+17145954037" at bounding box center [82, 66] width 59 height 9
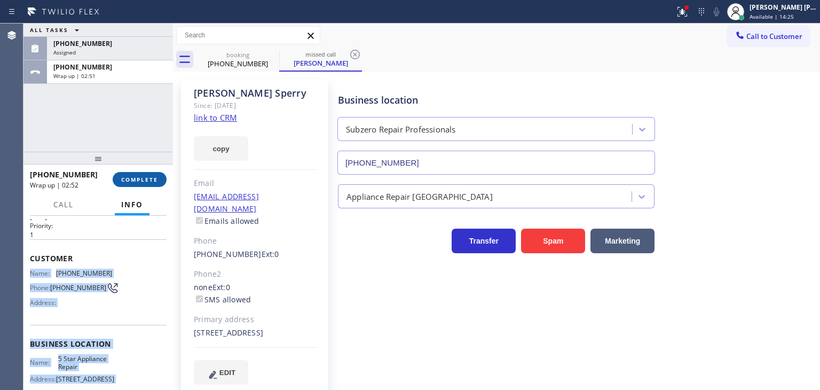
click at [145, 176] on span "COMPLETE" at bounding box center [139, 179] width 37 height 7
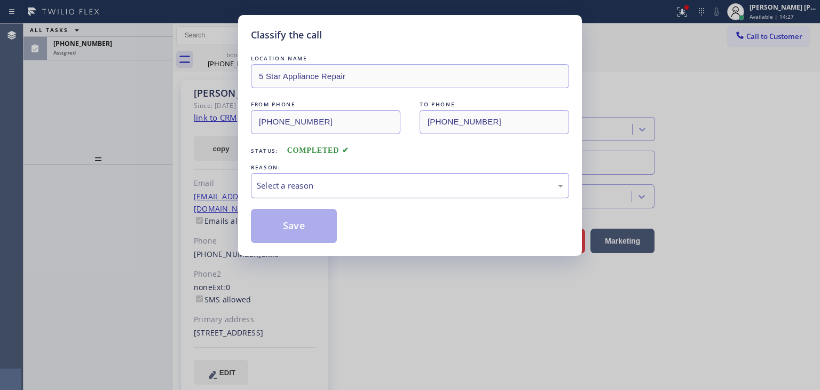
click at [280, 185] on div "Select a reason" at bounding box center [410, 185] width 307 height 12
click at [307, 217] on button "Save" at bounding box center [294, 226] width 86 height 34
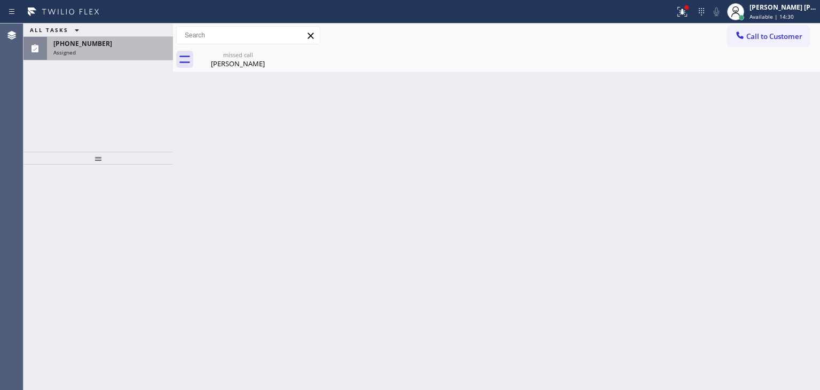
click at [115, 56] on div "(630) 430-7654 Assigned" at bounding box center [108, 49] width 122 height 24
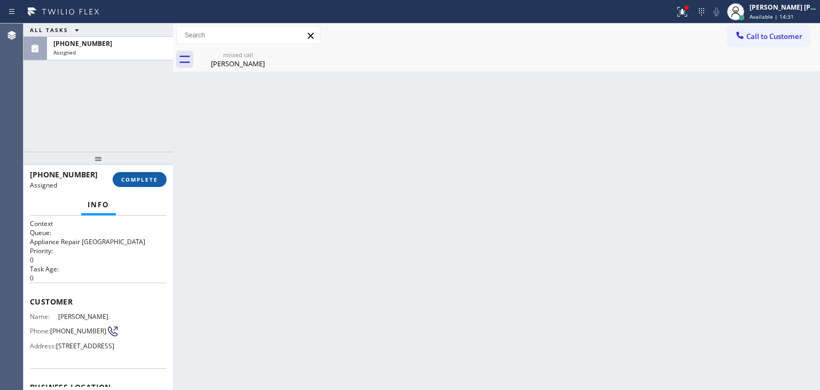
click at [158, 177] on button "COMPLETE" at bounding box center [140, 179] width 54 height 15
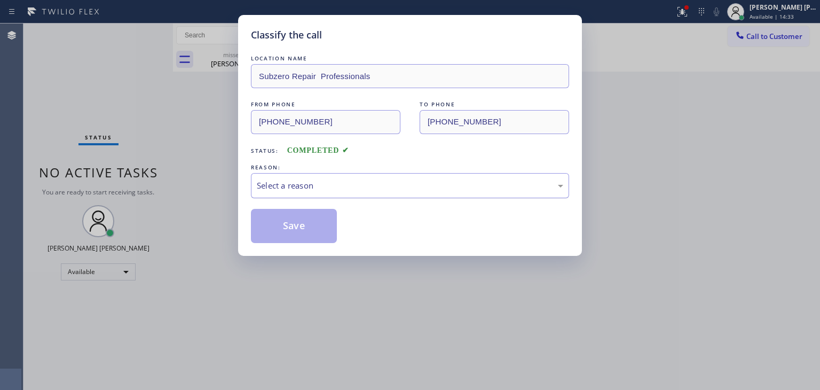
click at [316, 190] on div "Select a reason" at bounding box center [410, 185] width 307 height 12
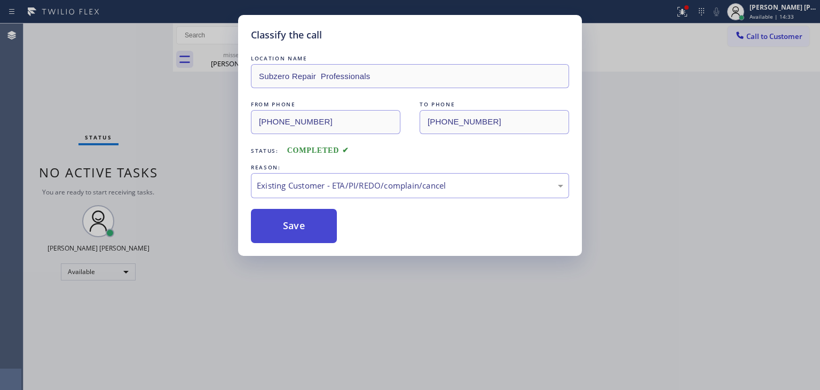
click at [312, 222] on button "Save" at bounding box center [294, 226] width 86 height 34
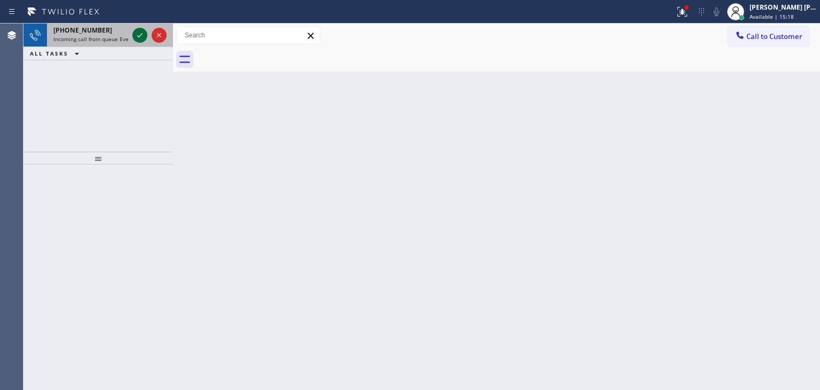
click at [139, 31] on icon at bounding box center [140, 35] width 13 height 13
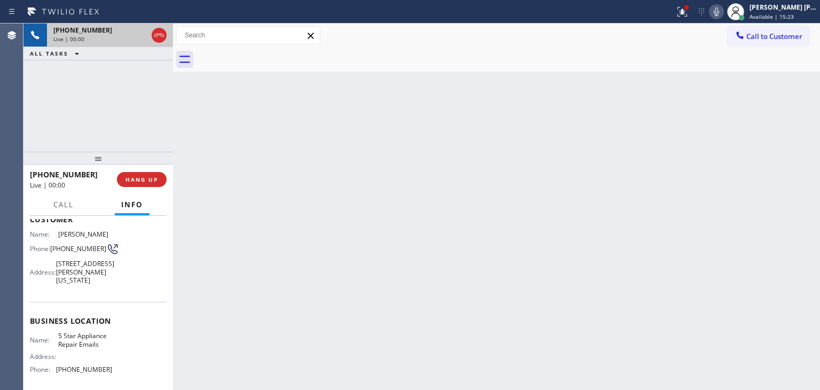
scroll to position [107, 0]
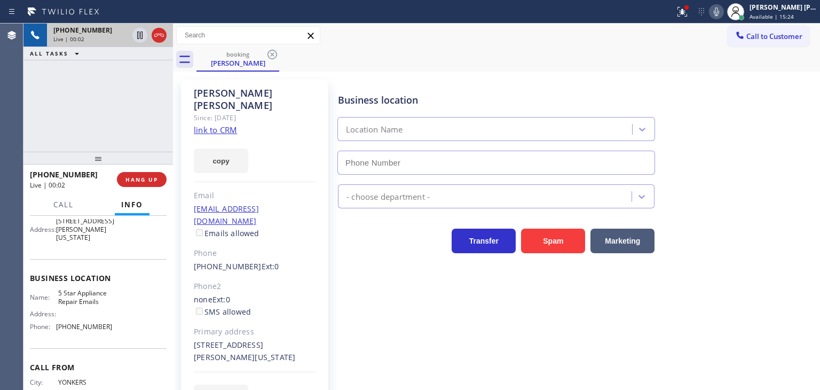
type input "(844) 735-4685"
click at [214, 124] on link "link to CRM" at bounding box center [215, 129] width 43 height 11
drag, startPoint x: 247, startPoint y: 336, endPoint x: 182, endPoint y: 323, distance: 66.4
click at [182, 323] on div "Chris Helwig Since: 20 may 2020 link to CRM copy Email chirtopher.helwig51@gmai…" at bounding box center [254, 251] width 147 height 342
copy div "5 148 Chambers St APT 5 New York, 10007 NY"
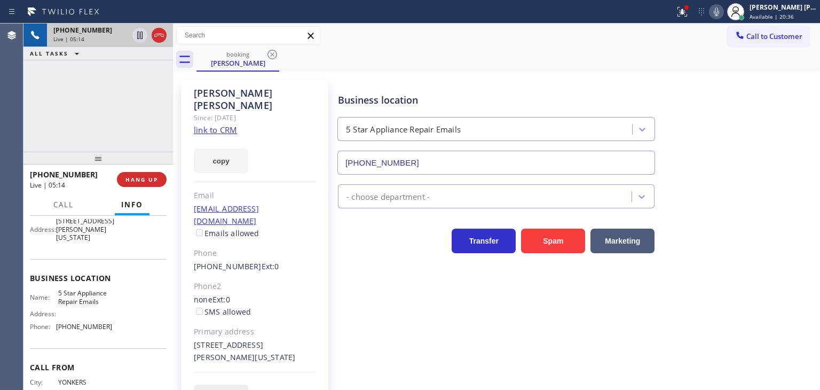
click at [222, 389] on span "EDIT" at bounding box center [228, 397] width 16 height 8
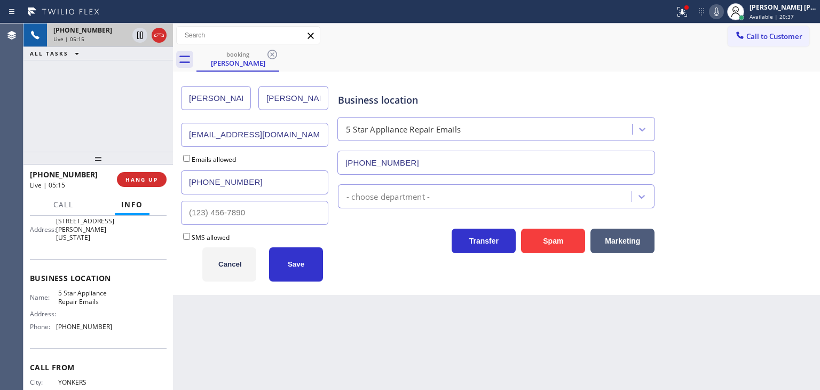
click at [202, 134] on input "chirtopher.helwig51@gmail.com" at bounding box center [254, 135] width 147 height 24
type input "christopher.helwig51@gmail.com"
click at [293, 265] on span "Save" at bounding box center [296, 264] width 17 height 8
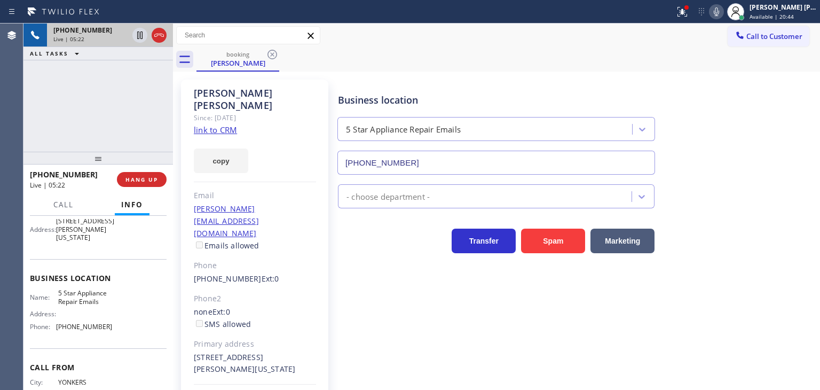
click at [225, 124] on link "link to CRM" at bounding box center [215, 129] width 43 height 11
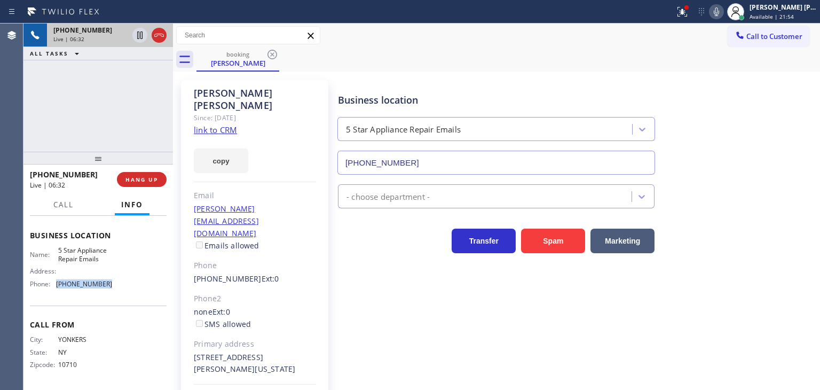
drag, startPoint x: 116, startPoint y: 287, endPoint x: 56, endPoint y: 284, distance: 60.4
click at [56, 284] on div "Name: 5 Star Appliance Repair Emails Address: Phone: (844) 735-4685" at bounding box center [98, 269] width 137 height 46
copy span "(844) 735-4685"
click at [776, 17] on span "Available | 24:38" at bounding box center [772, 16] width 44 height 7
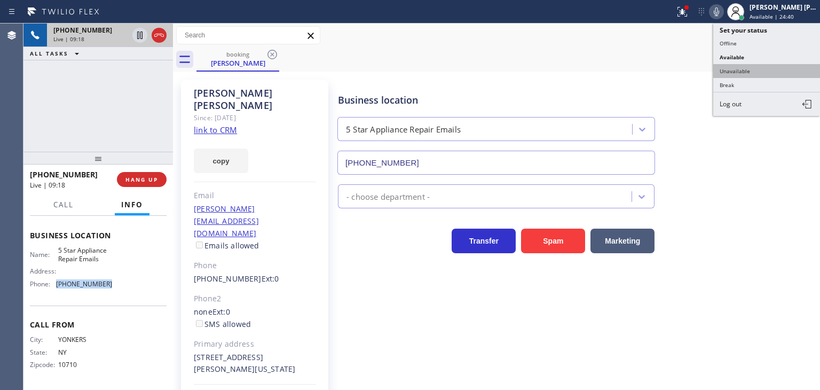
click at [770, 67] on button "Unavailable" at bounding box center [767, 71] width 107 height 14
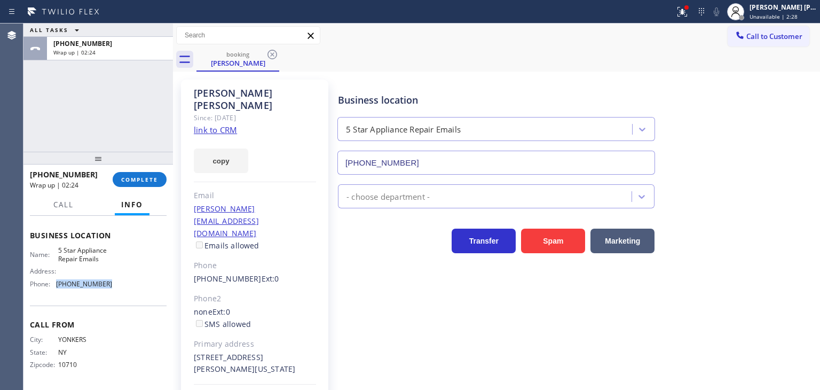
copy span "(844) 735-4685"
click at [771, 41] on button "Call to Customer" at bounding box center [769, 36] width 82 height 20
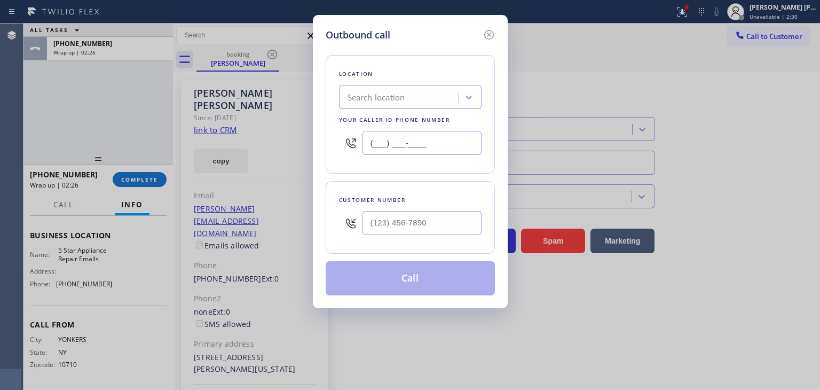
click at [435, 148] on input "(___) ___-____" at bounding box center [422, 143] width 119 height 24
paste input "text"
paste input "844) 735-4685"
type input "(844) 735-4685"
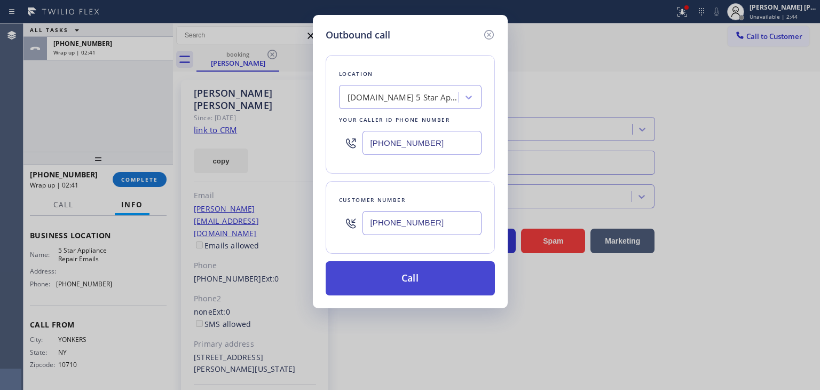
type input "(914) 837-9903"
click at [417, 283] on button "Call" at bounding box center [410, 278] width 169 height 34
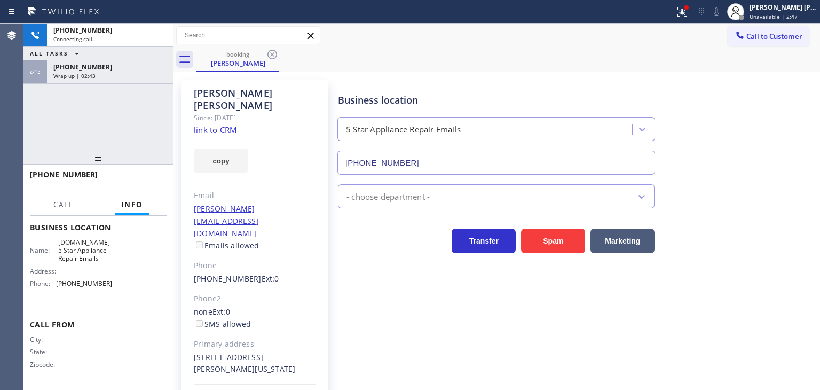
scroll to position [134, 0]
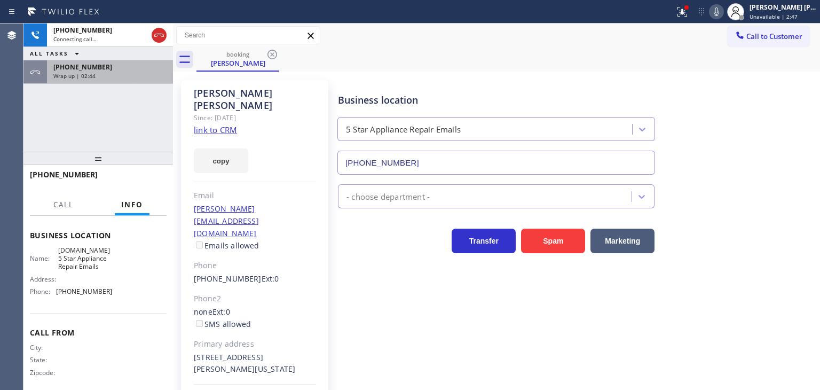
click at [111, 77] on div "Wrap up | 02:44" at bounding box center [109, 75] width 113 height 7
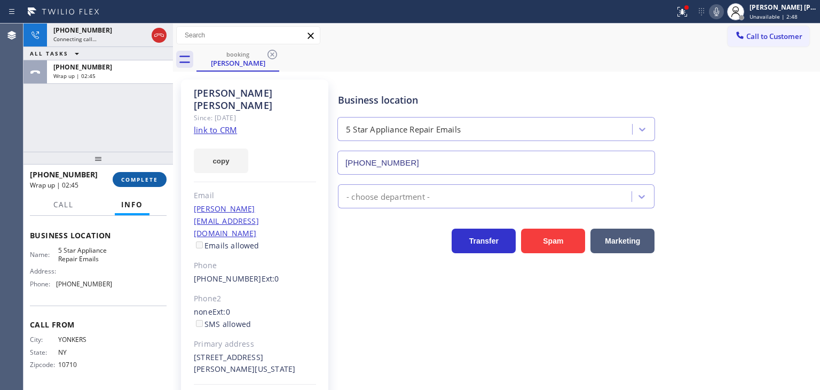
click at [138, 179] on span "COMPLETE" at bounding box center [139, 179] width 37 height 7
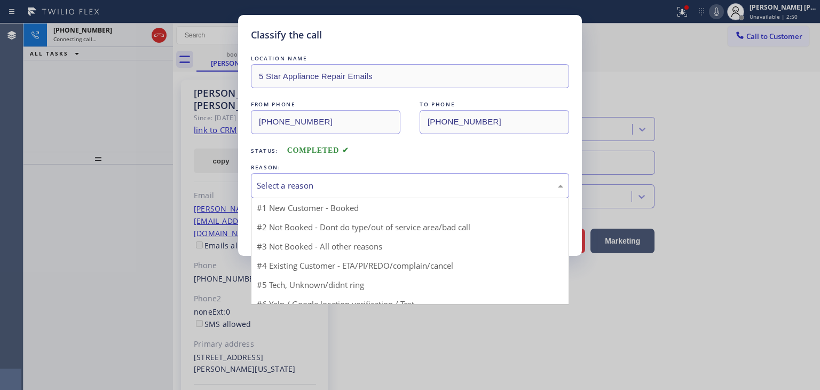
click at [273, 191] on div "Select a reason" at bounding box center [410, 185] width 307 height 12
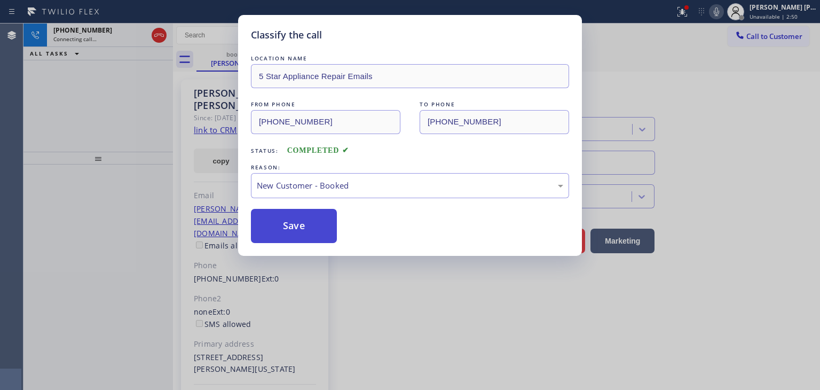
click at [282, 223] on button "Save" at bounding box center [294, 226] width 86 height 34
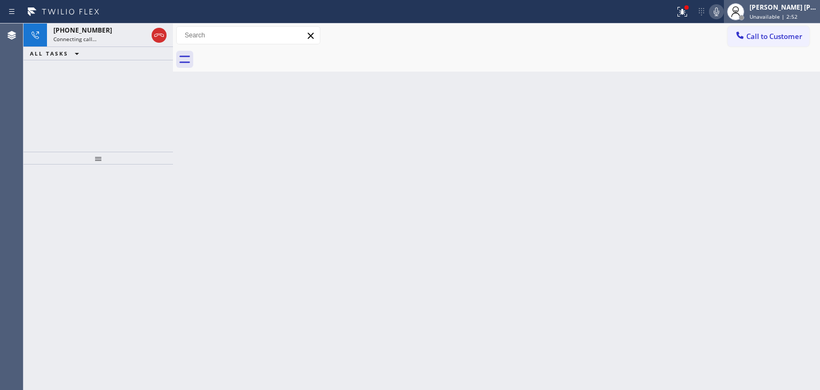
click at [792, 7] on div "[PERSON_NAME] [PERSON_NAME]" at bounding box center [783, 7] width 67 height 9
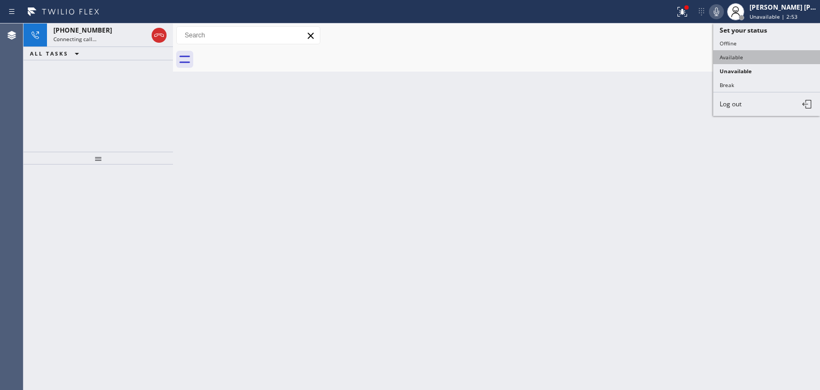
click at [780, 50] on button "Available" at bounding box center [767, 57] width 107 height 14
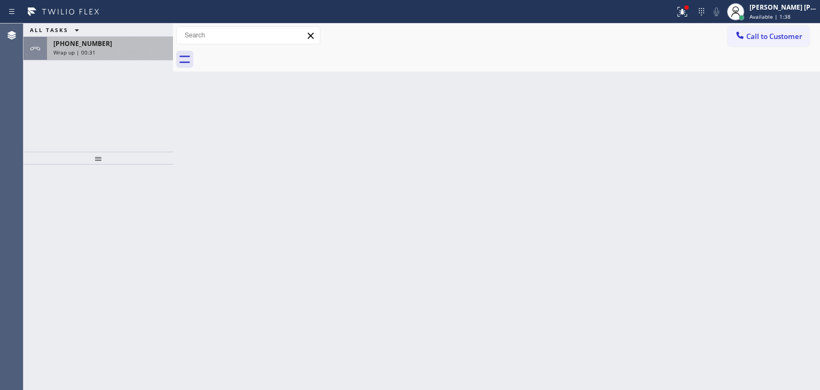
click at [106, 54] on div "Wrap up | 00:31" at bounding box center [109, 52] width 113 height 7
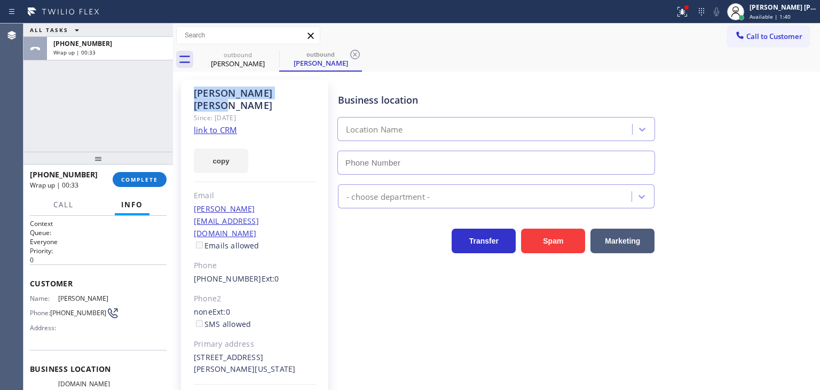
drag, startPoint x: 261, startPoint y: 90, endPoint x: 182, endPoint y: 92, distance: 79.1
click at [182, 92] on div "Chris Helwig Since: 20 may 2020 link to CRM copy Email christopher.helwig51@gma…" at bounding box center [254, 257] width 147 height 355
type input "(844) 735-4685"
copy div "Chris Helwig"
click at [153, 175] on button "COMPLETE" at bounding box center [140, 179] width 54 height 15
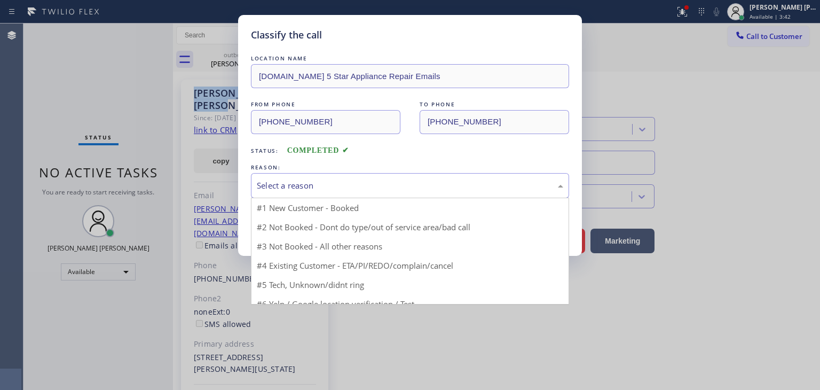
click at [372, 193] on div "Select a reason" at bounding box center [410, 185] width 318 height 25
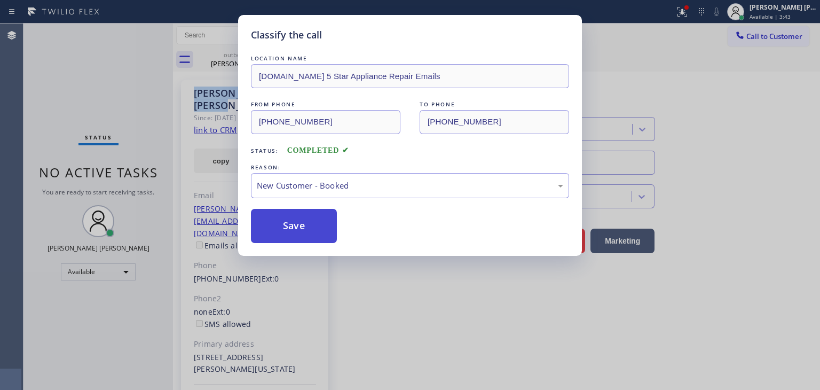
click at [292, 224] on button "Save" at bounding box center [294, 226] width 86 height 34
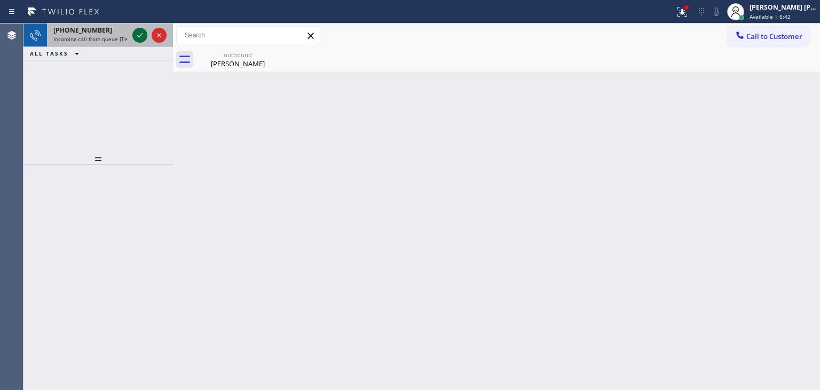
click at [136, 32] on icon at bounding box center [140, 35] width 13 height 13
click at [135, 31] on icon at bounding box center [140, 35] width 13 height 13
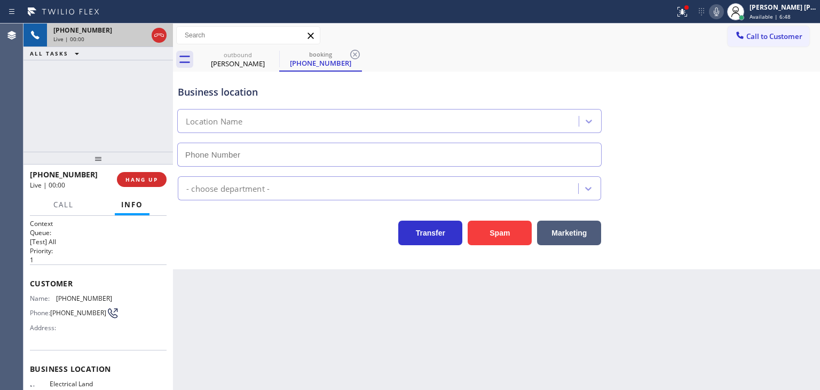
type input "(562) 309-4505"
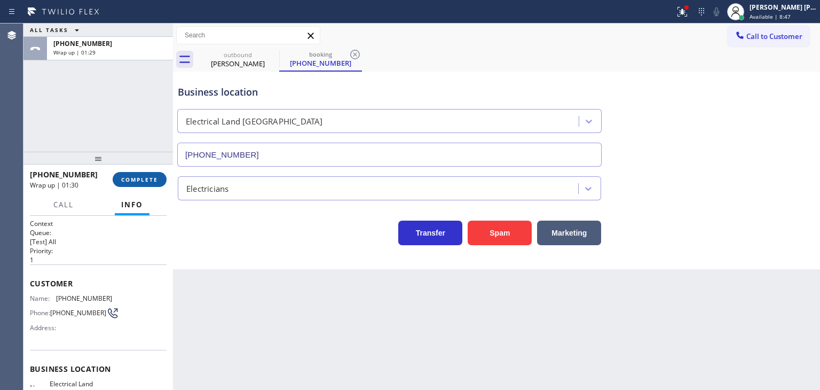
click at [150, 181] on span "COMPLETE" at bounding box center [139, 179] width 37 height 7
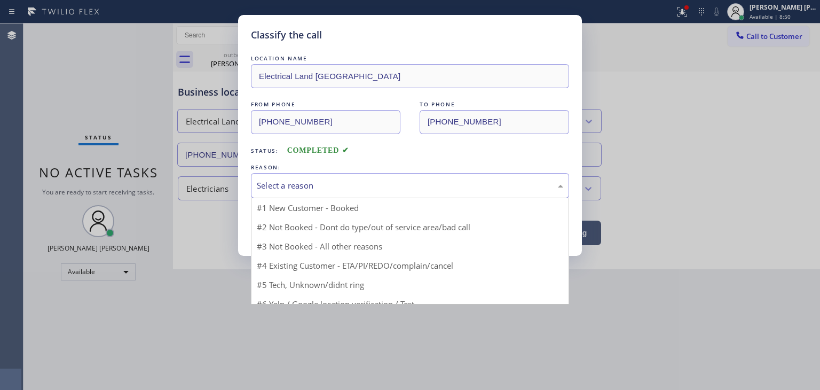
click at [344, 191] on div "Select a reason" at bounding box center [410, 185] width 307 height 12
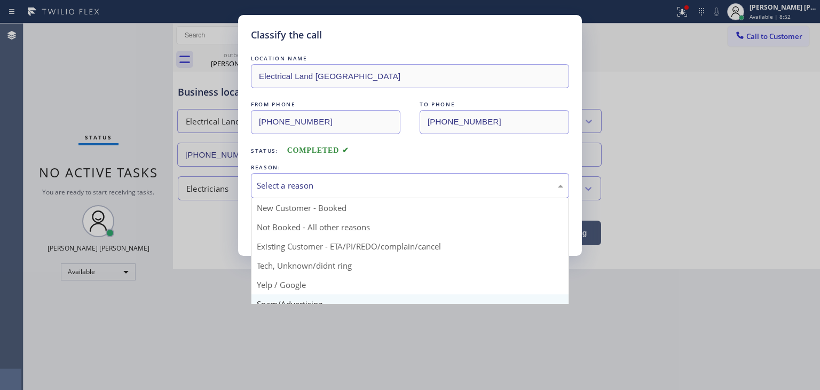
scroll to position [53, 0]
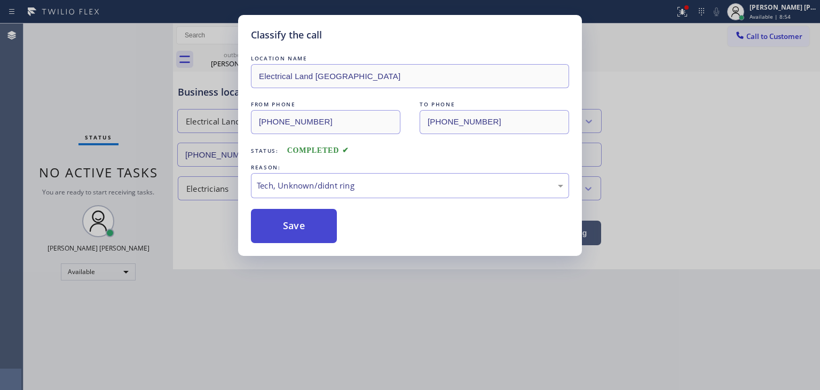
click at [314, 223] on button "Save" at bounding box center [294, 226] width 86 height 34
type input "(844) 735-4685"
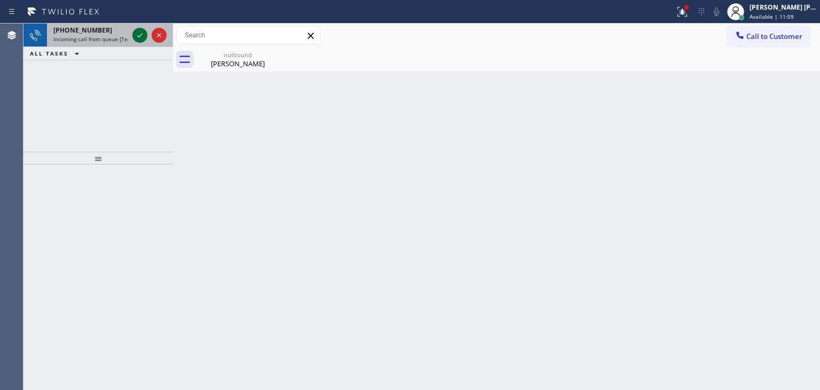
click at [138, 34] on icon at bounding box center [140, 35] width 13 height 13
click at [135, 33] on icon at bounding box center [140, 35] width 13 height 13
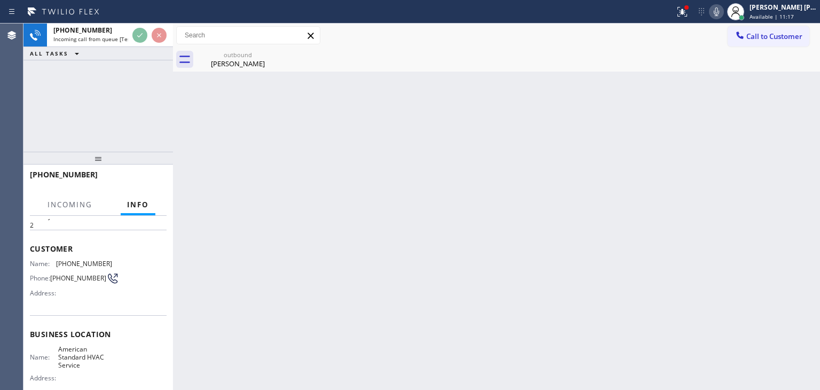
scroll to position [53, 0]
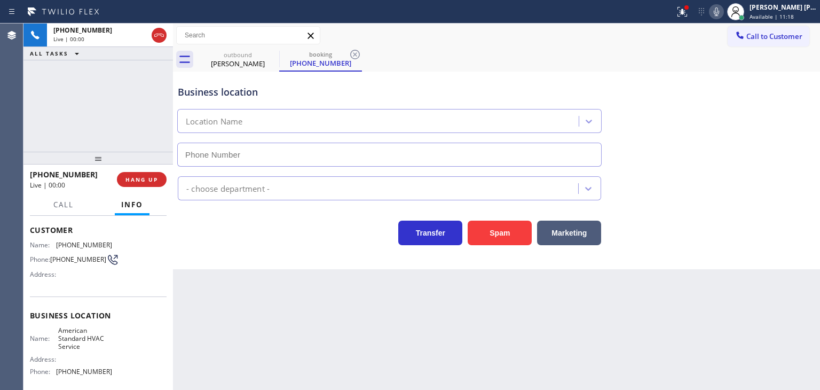
type input "(844) 734-2822"
click at [723, 9] on icon at bounding box center [716, 11] width 13 height 13
click at [720, 9] on icon at bounding box center [716, 11] width 5 height 9
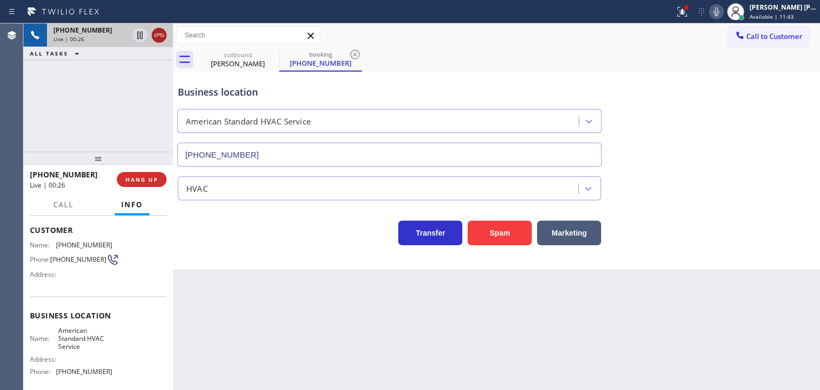
click at [163, 33] on icon at bounding box center [159, 35] width 13 height 13
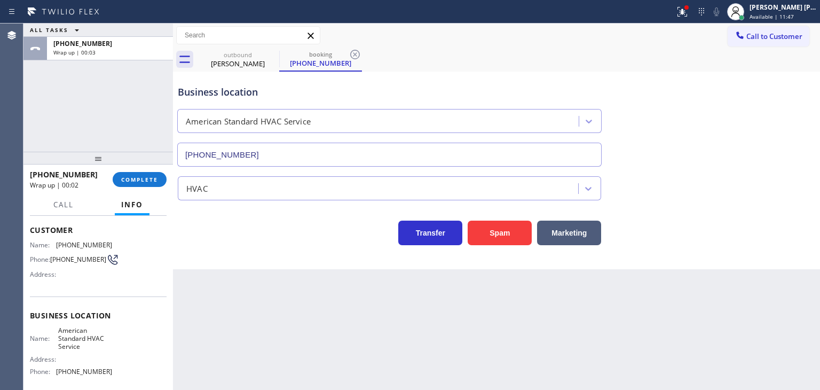
click at [792, 168] on div "HVAC" at bounding box center [497, 184] width 642 height 34
click at [143, 178] on span "COMPLETE" at bounding box center [139, 179] width 37 height 7
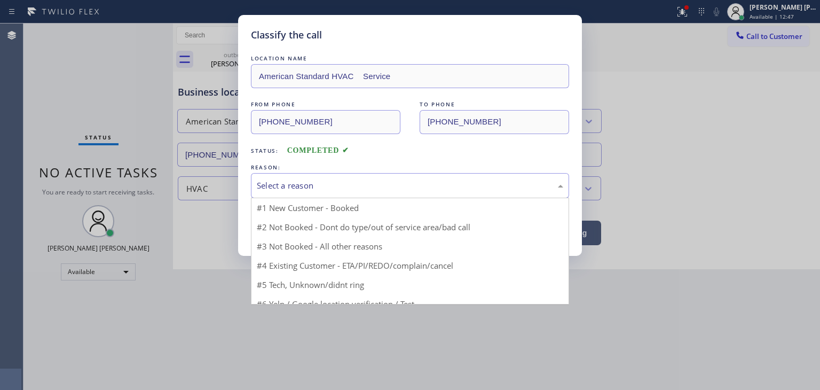
click at [279, 181] on div "Select a reason" at bounding box center [410, 185] width 307 height 12
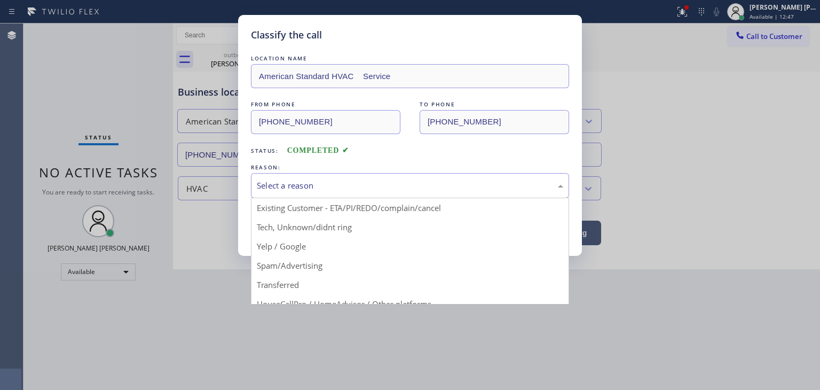
scroll to position [53, 0]
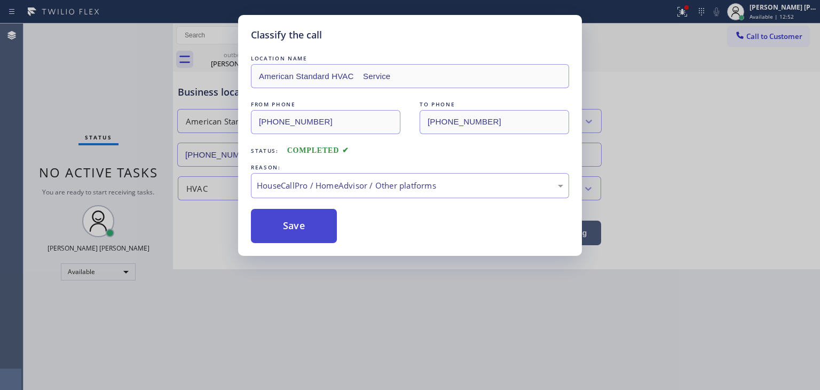
click at [314, 225] on button "Save" at bounding box center [294, 226] width 86 height 34
type input "(844) 735-4685"
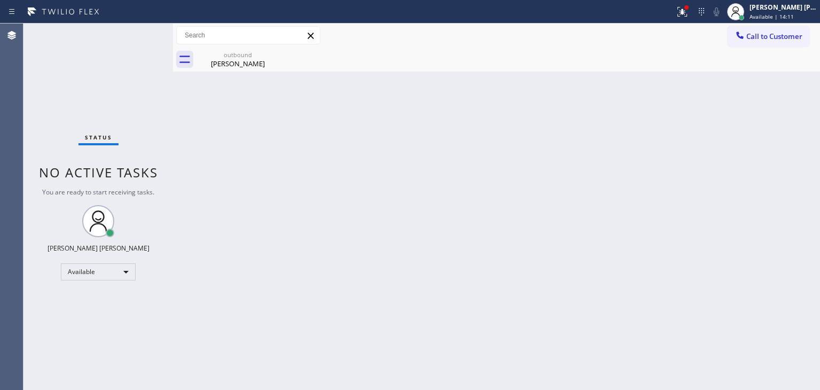
click at [139, 35] on div "Status No active tasks You are ready to start receiving tasks. [PERSON_NAME] [P…" at bounding box center [99, 207] width 150 height 366
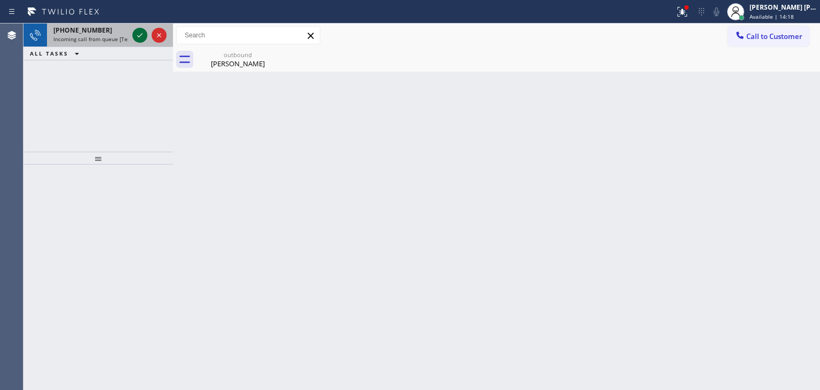
click at [137, 36] on icon at bounding box center [140, 35] width 13 height 13
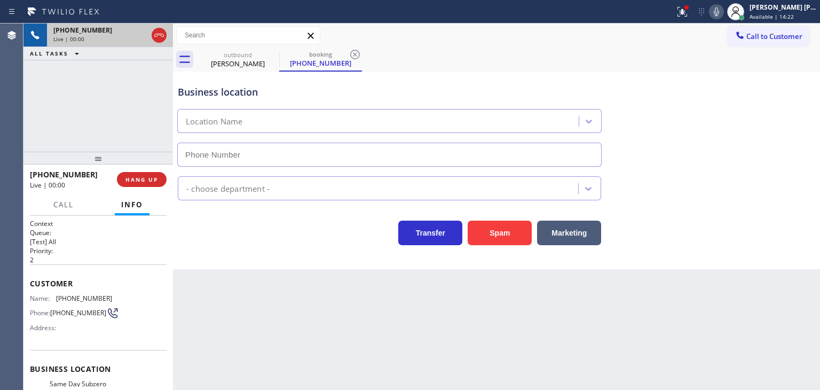
type input "(805) 608-3454"
click at [723, 13] on icon at bounding box center [716, 11] width 13 height 13
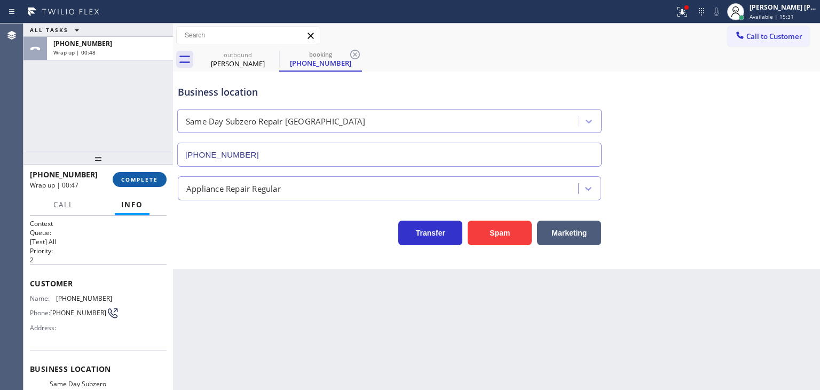
click at [135, 178] on span "COMPLETE" at bounding box center [139, 179] width 37 height 7
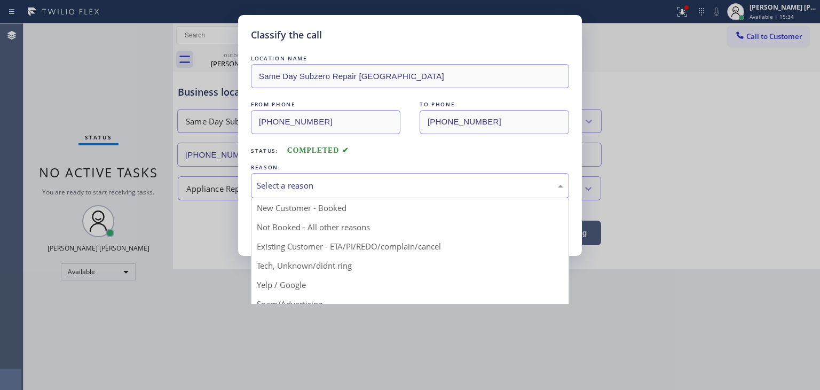
click at [308, 184] on div "Select a reason" at bounding box center [410, 185] width 307 height 12
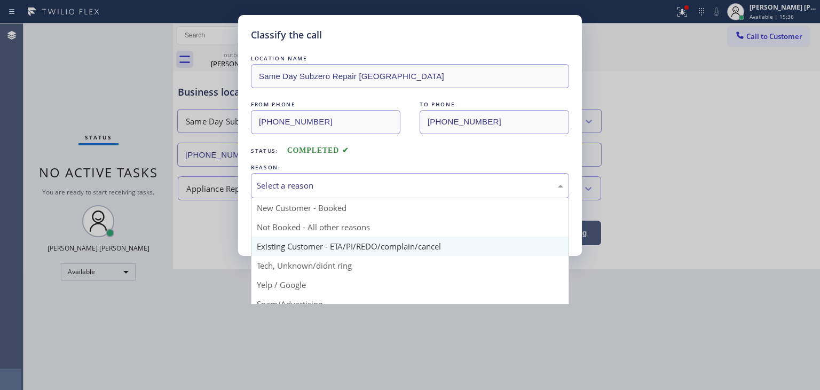
scroll to position [53, 0]
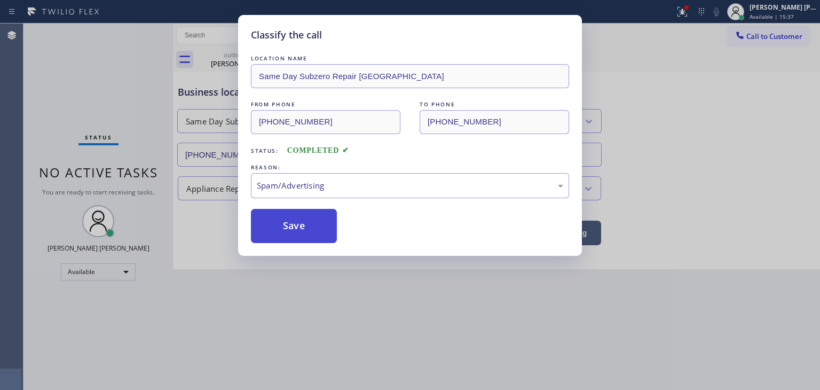
click at [302, 230] on button "Save" at bounding box center [294, 226] width 86 height 34
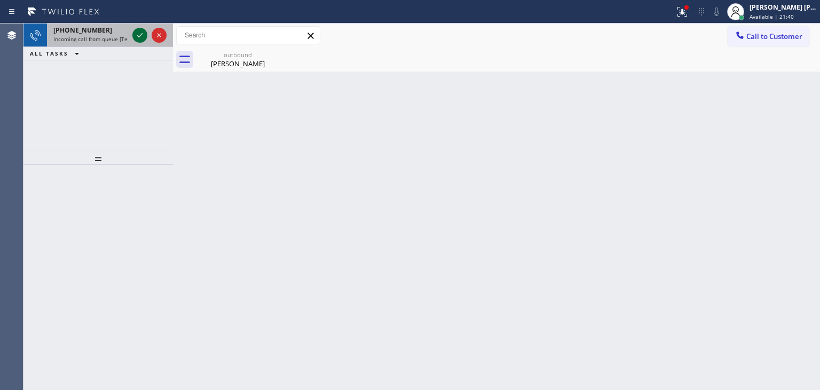
click at [143, 30] on icon at bounding box center [140, 35] width 13 height 13
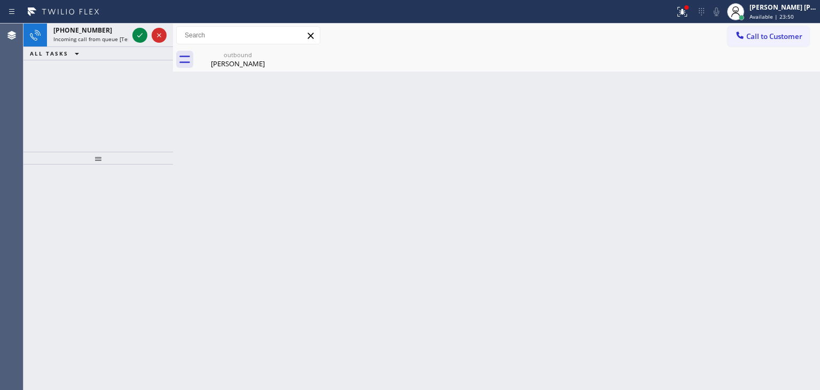
drag, startPoint x: 141, startPoint y: 37, endPoint x: 162, endPoint y: 100, distance: 67.1
click at [141, 37] on icon at bounding box center [140, 35] width 13 height 13
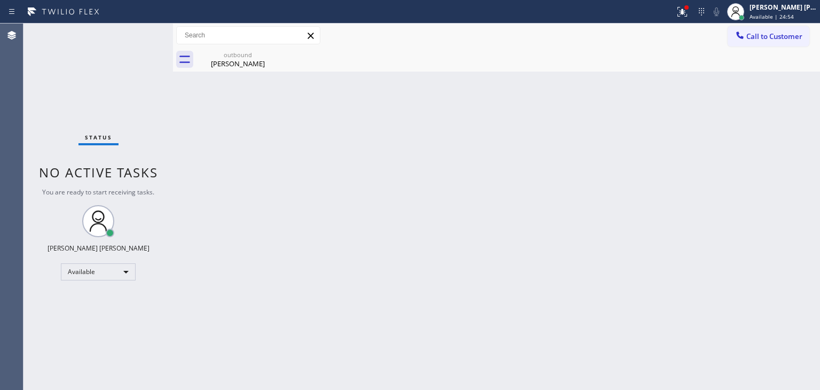
click at [138, 36] on div "Status No active tasks You are ready to start receiving tasks. [PERSON_NAME] [P…" at bounding box center [99, 207] width 150 height 366
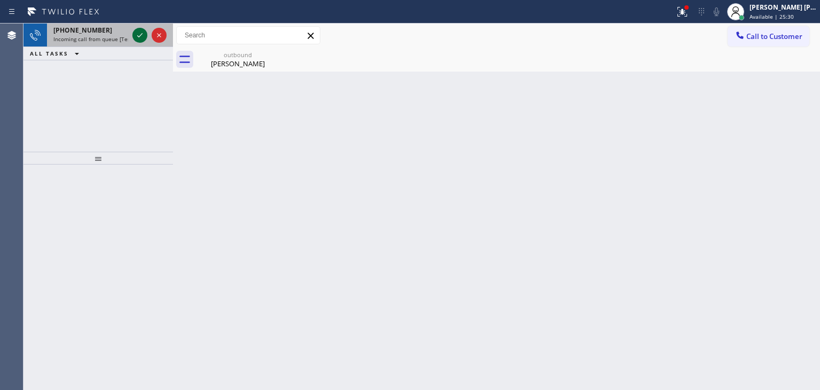
click at [138, 36] on icon at bounding box center [139, 35] width 5 height 4
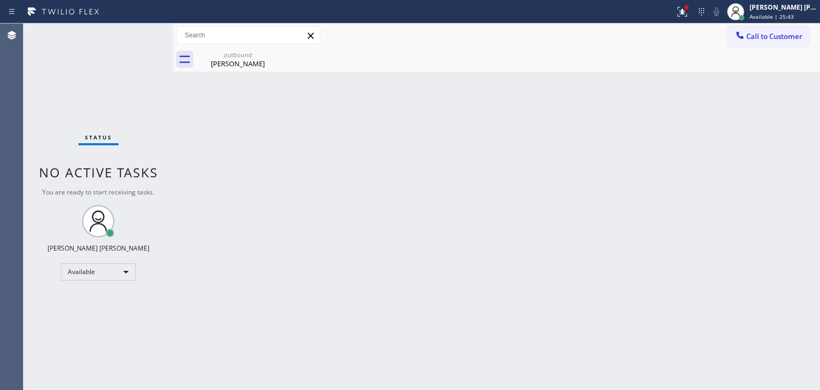
click at [138, 36] on div "Status No active tasks You are ready to start receiving tasks. [PERSON_NAME] [P…" at bounding box center [99, 207] width 150 height 366
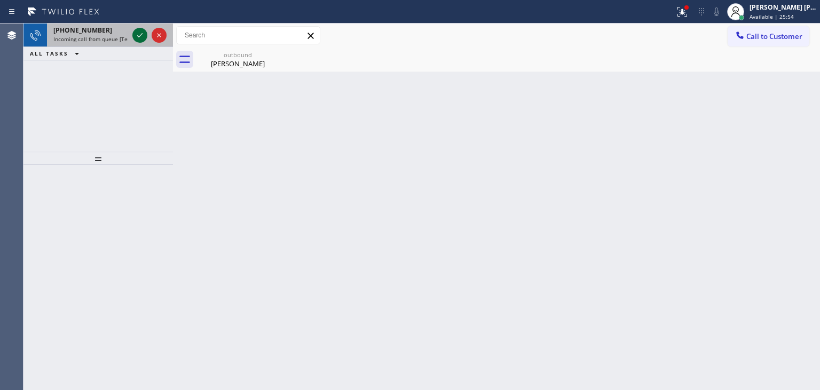
click at [137, 36] on icon at bounding box center [140, 35] width 13 height 13
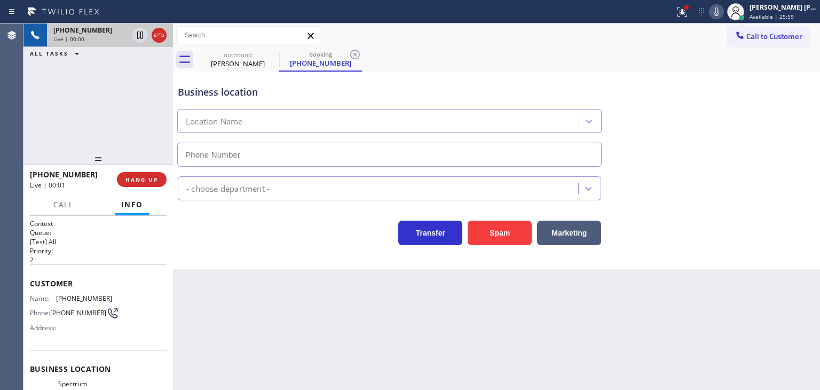
scroll to position [53, 0]
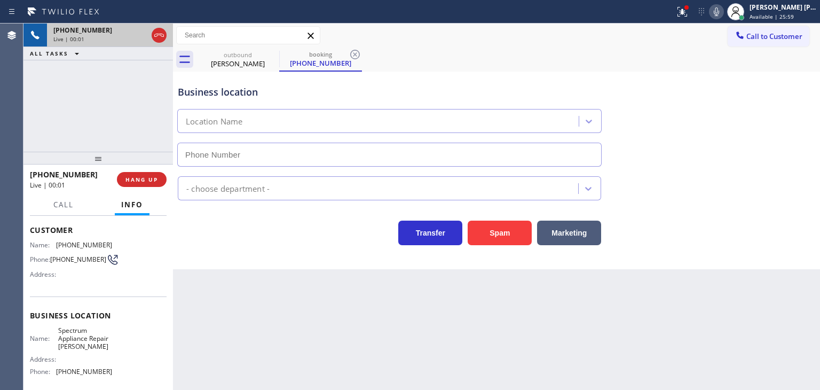
type input "(408) 414-6244"
click at [723, 13] on icon at bounding box center [716, 11] width 13 height 13
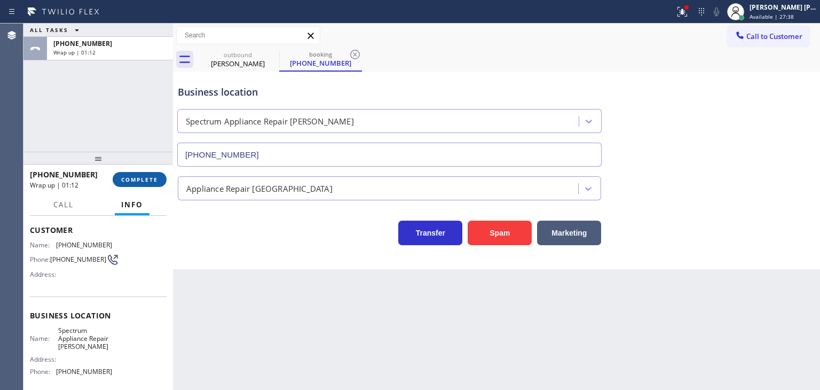
click at [145, 177] on span "COMPLETE" at bounding box center [139, 179] width 37 height 7
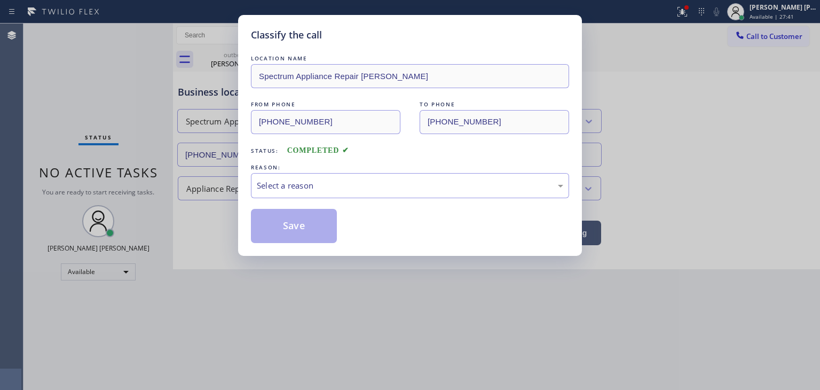
click at [319, 189] on div "Select a reason" at bounding box center [410, 185] width 307 height 12
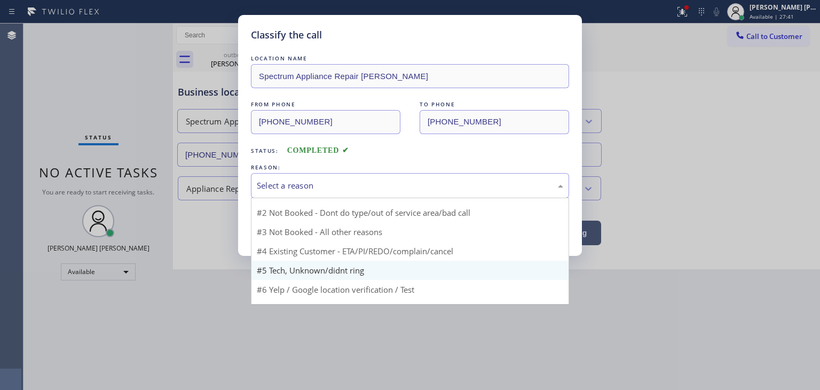
scroll to position [28, 0]
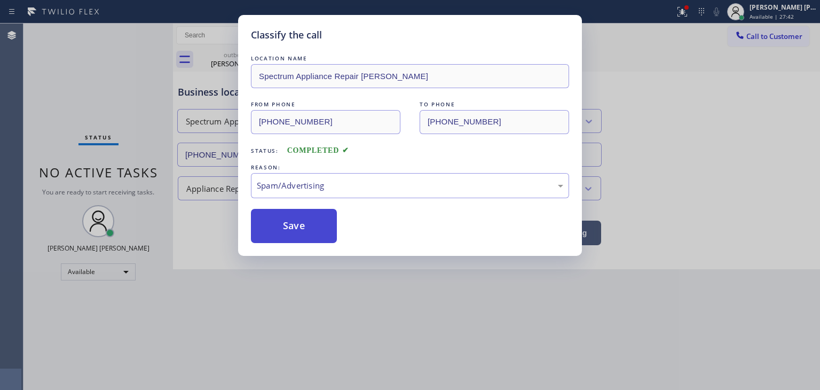
click at [293, 216] on button "Save" at bounding box center [294, 226] width 86 height 34
type input "(844) 735-4685"
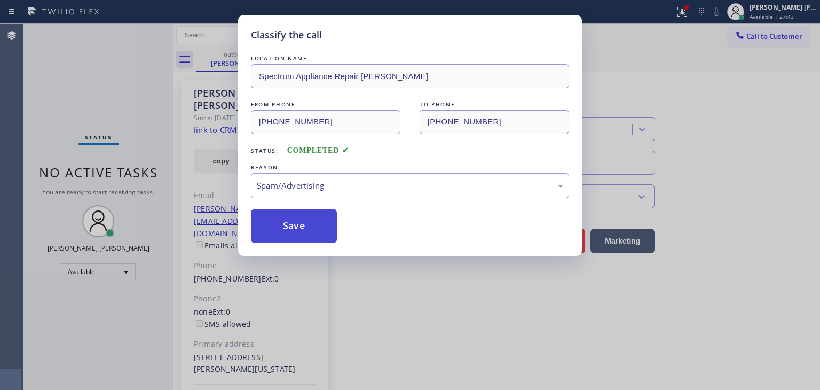
click at [291, 221] on button "Save" at bounding box center [294, 226] width 86 height 34
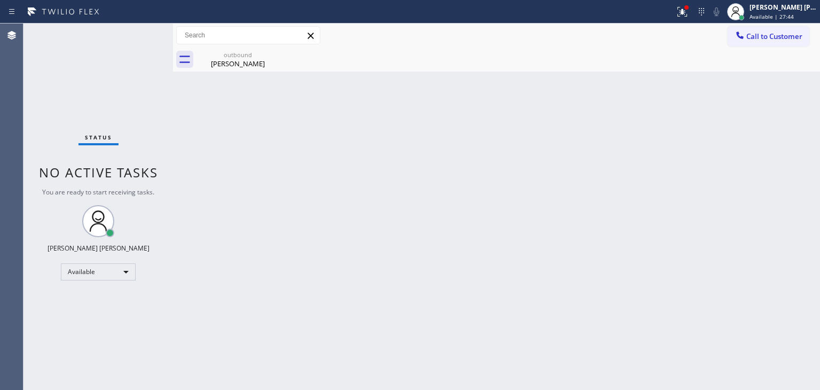
click at [132, 33] on div "Status No active tasks You are ready to start receiving tasks. [PERSON_NAME] [P…" at bounding box center [99, 207] width 150 height 366
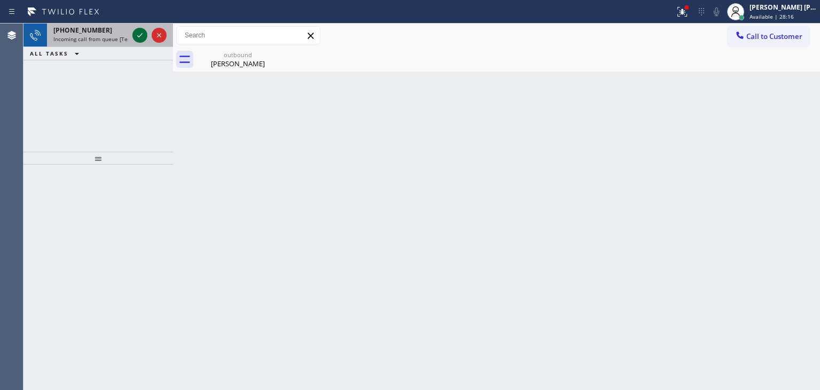
click at [134, 34] on icon at bounding box center [140, 35] width 13 height 13
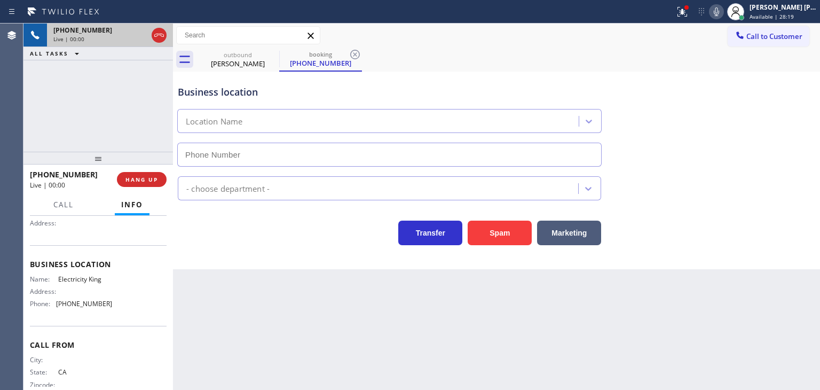
type input "(844) 914-1775"
click at [723, 8] on icon at bounding box center [716, 11] width 13 height 13
click at [723, 11] on icon at bounding box center [716, 11] width 13 height 13
click at [778, 87] on div "Business location Electricity King (844) 914-1775" at bounding box center [497, 118] width 642 height 97
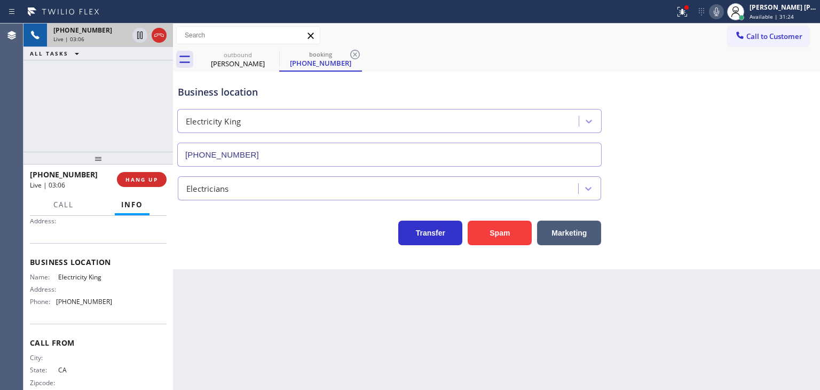
click at [786, 167] on div "Electricians" at bounding box center [497, 184] width 642 height 34
drag, startPoint x: 93, startPoint y: 174, endPoint x: 39, endPoint y: 174, distance: 54.0
click at [39, 174] on div "+19496643368" at bounding box center [70, 174] width 80 height 10
copy span "9496643368"
drag, startPoint x: 116, startPoint y: 298, endPoint x: 55, endPoint y: 304, distance: 61.2
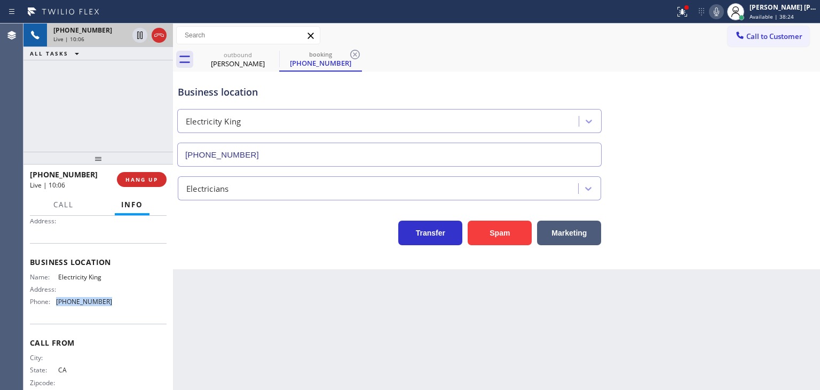
click at [55, 304] on div "Name: Electricity King Address: Phone: (844) 914-1775" at bounding box center [98, 291] width 137 height 37
copy div "(844) 914-1775"
click at [159, 39] on icon at bounding box center [159, 35] width 13 height 13
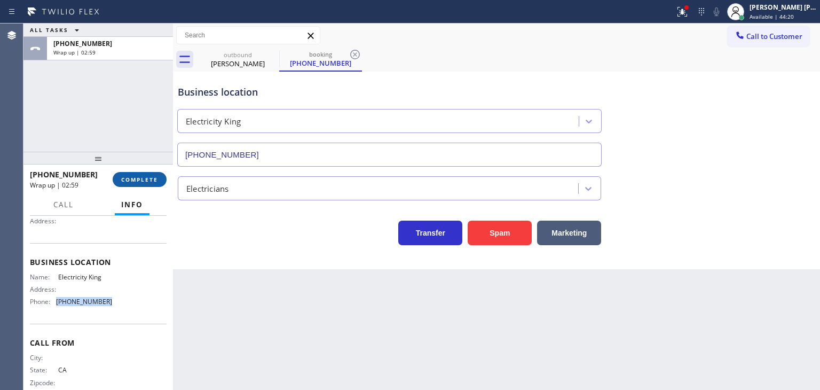
click at [142, 182] on span "COMPLETE" at bounding box center [139, 179] width 37 height 7
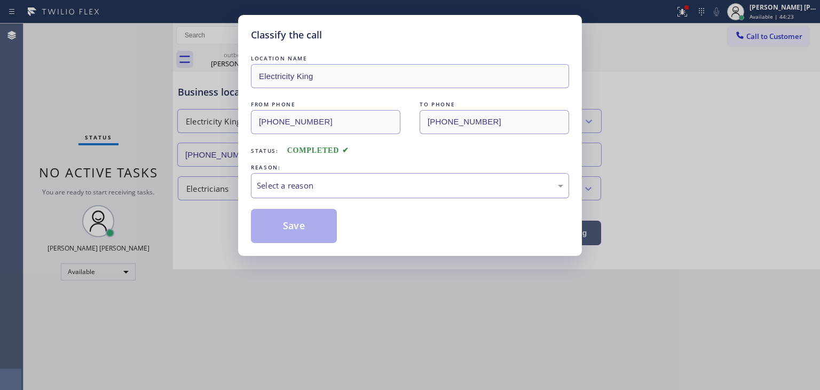
click at [275, 185] on div "Select a reason" at bounding box center [410, 185] width 307 height 12
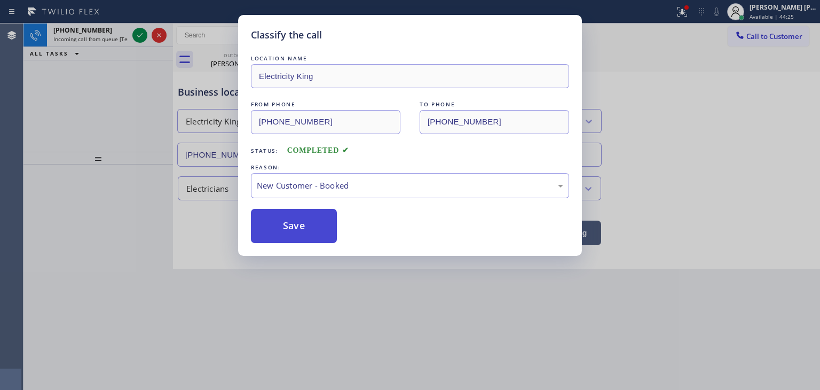
click at [292, 231] on button "Save" at bounding box center [294, 226] width 86 height 34
type input "(844) 735-4685"
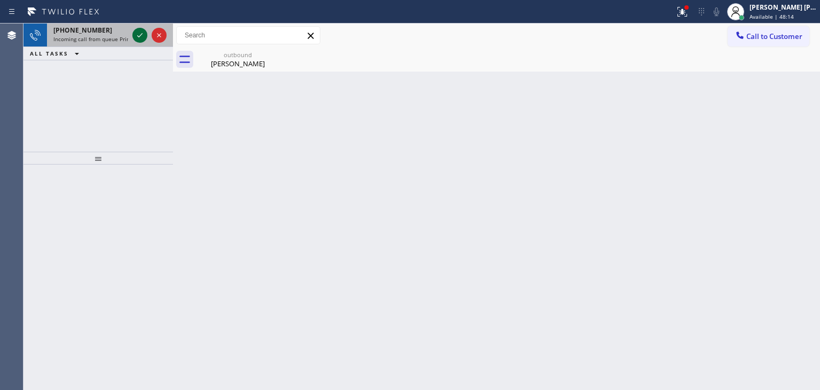
click at [138, 36] on icon at bounding box center [140, 35] width 13 height 13
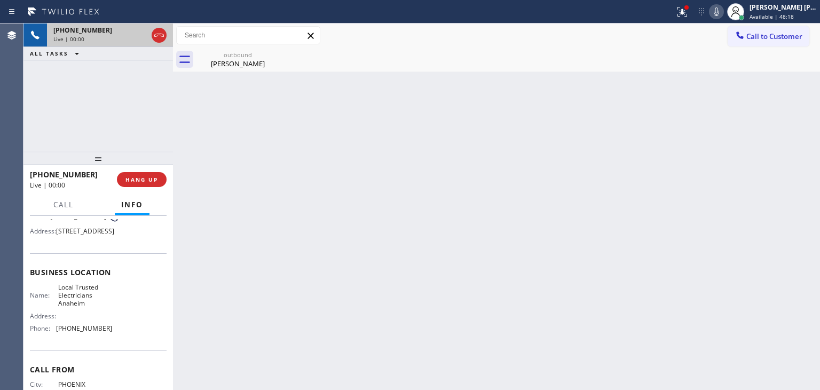
scroll to position [107, 0]
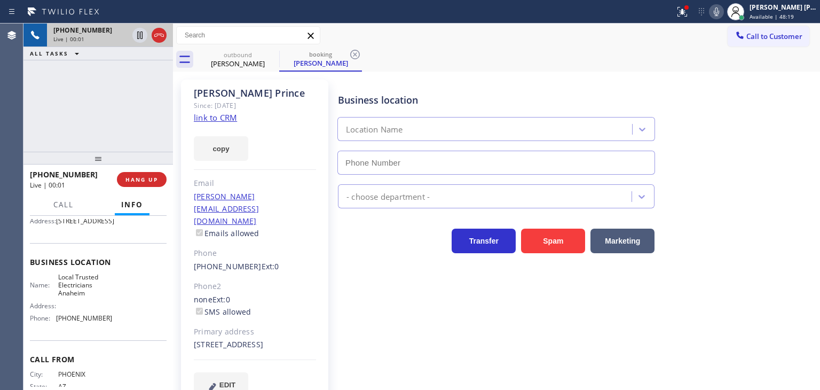
type input "(714) 517-1513"
click at [227, 115] on link "link to CRM" at bounding box center [215, 117] width 43 height 11
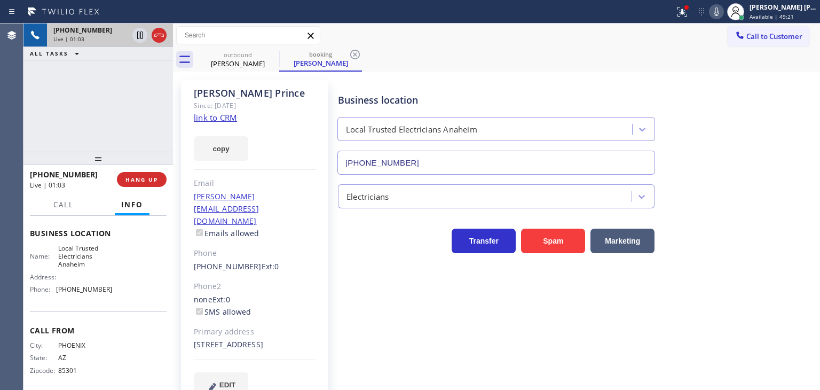
scroll to position [159, 0]
click at [50, 206] on button "Call" at bounding box center [63, 204] width 33 height 21
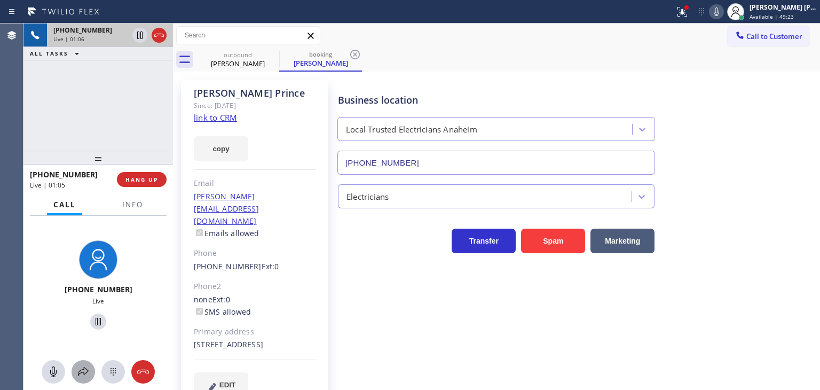
click at [85, 369] on icon at bounding box center [83, 371] width 11 height 9
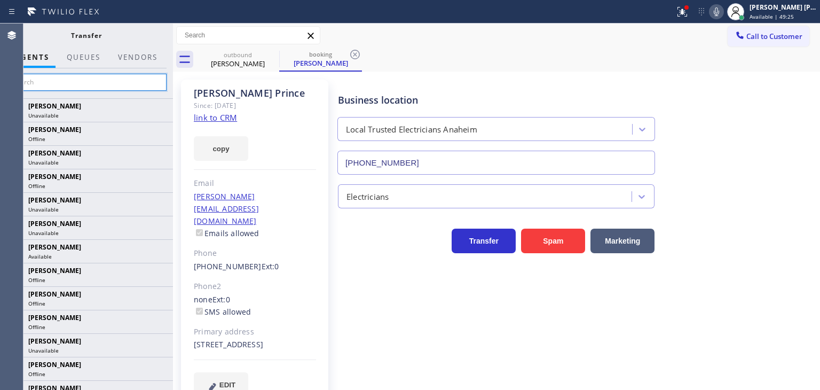
click at [150, 82] on input "text" at bounding box center [86, 82] width 161 height 17
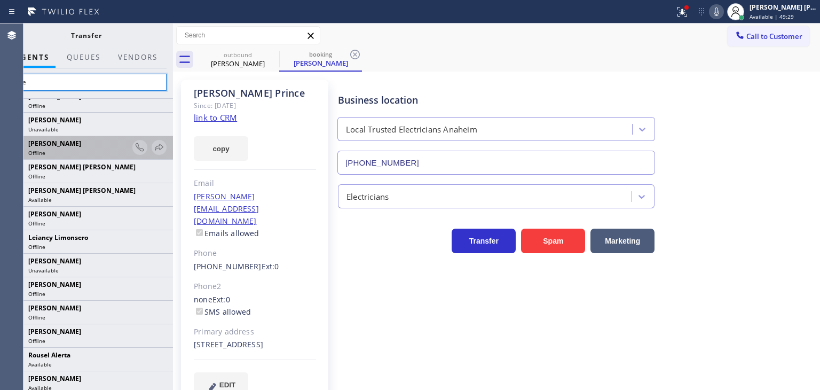
scroll to position [14, 0]
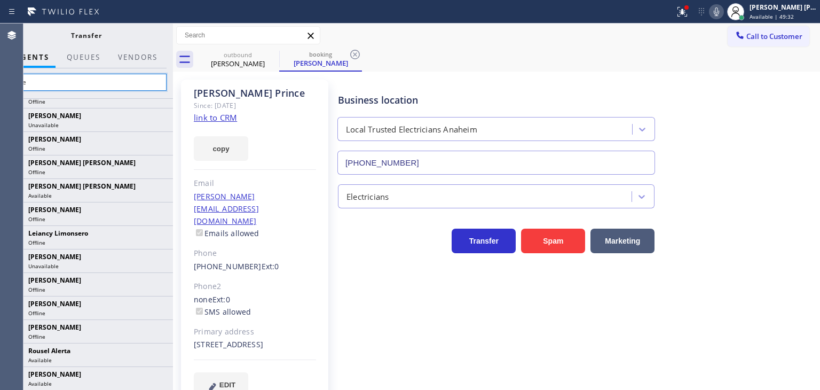
type input "rose"
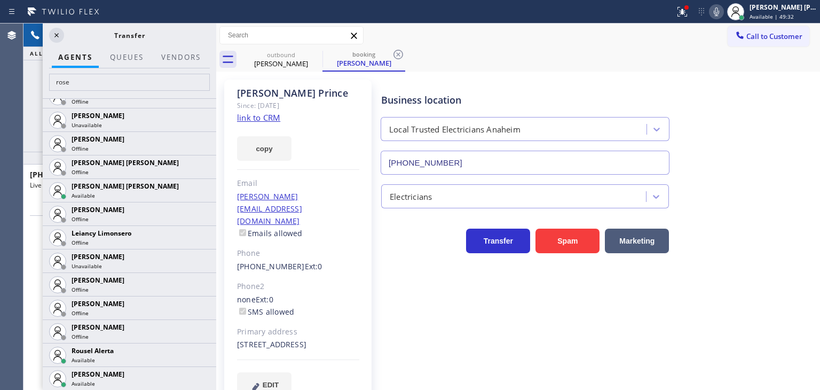
drag, startPoint x: 174, startPoint y: 71, endPoint x: 217, endPoint y: 71, distance: 43.3
click at [216, 71] on div at bounding box center [216, 207] width 0 height 366
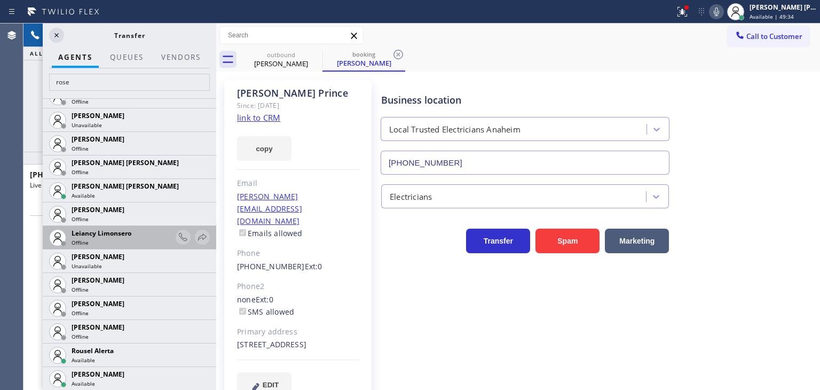
scroll to position [0, 0]
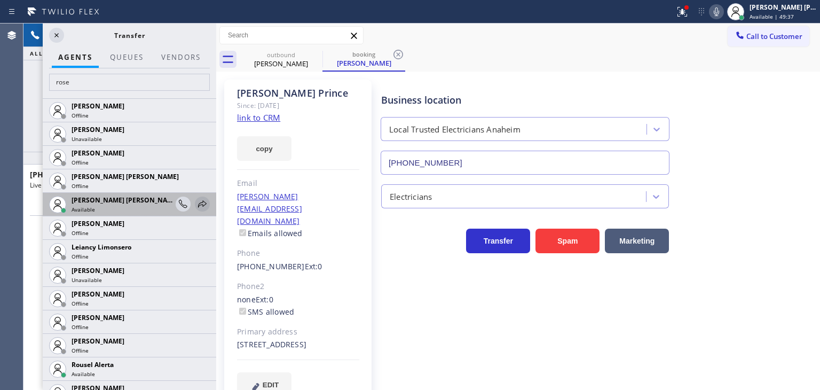
click at [199, 204] on icon at bounding box center [202, 204] width 13 height 13
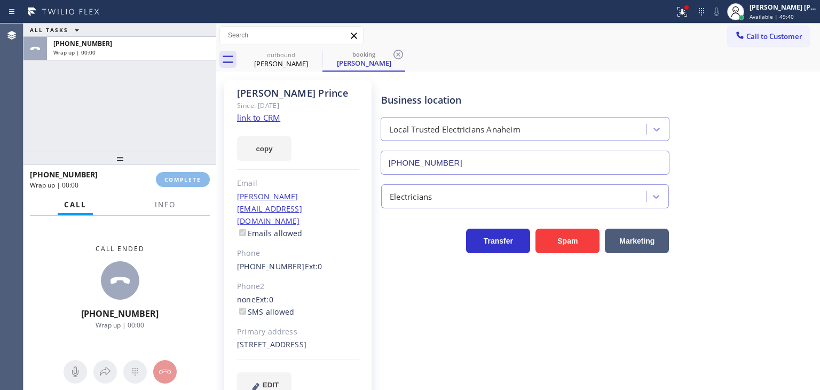
type input "(844) 735-4685"
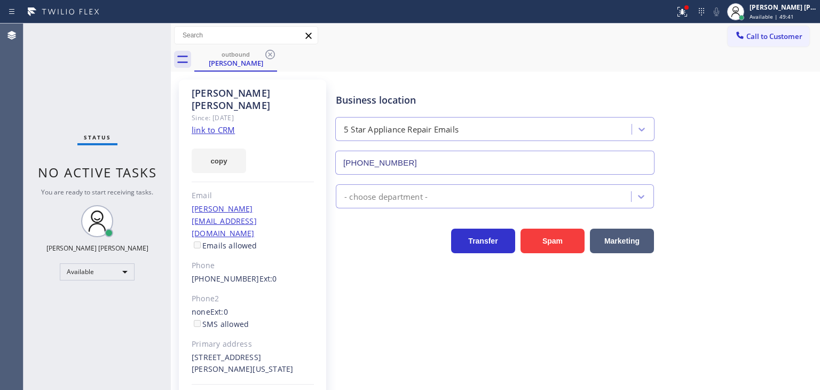
drag, startPoint x: 215, startPoint y: 85, endPoint x: 128, endPoint y: 92, distance: 87.4
click at [128, 92] on div "Status No active tasks You are ready to start receiving tasks. Edel John Suson …" at bounding box center [422, 207] width 797 height 366
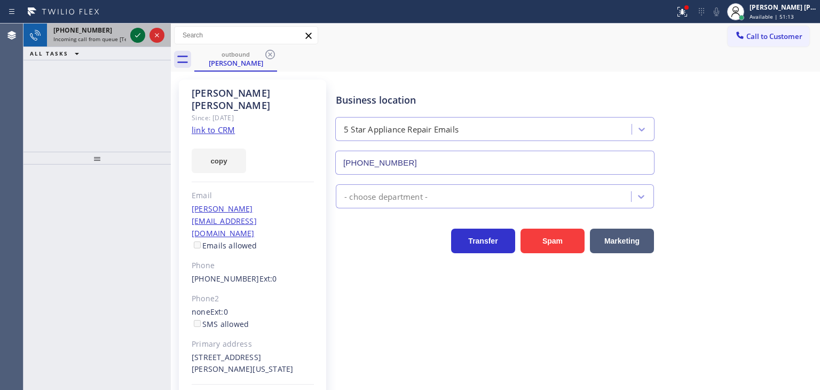
click at [137, 40] on icon at bounding box center [137, 35] width 13 height 13
click at [135, 38] on icon at bounding box center [137, 35] width 13 height 13
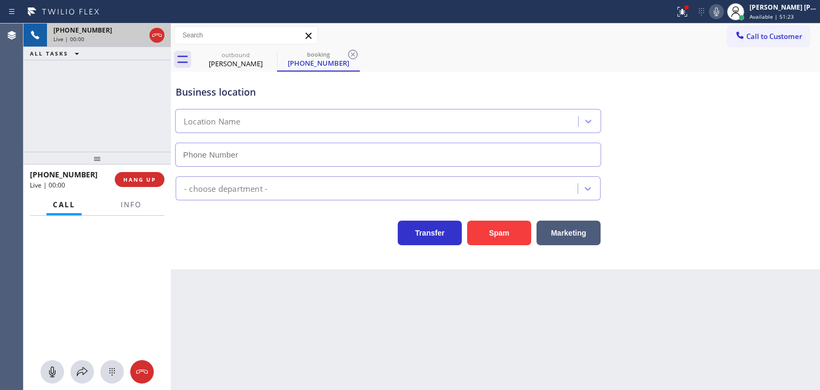
type input "(908) 430-7326"
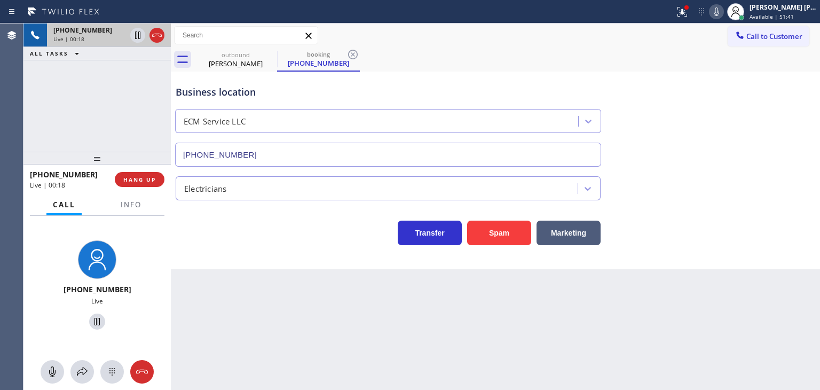
click at [720, 11] on icon at bounding box center [716, 11] width 5 height 9
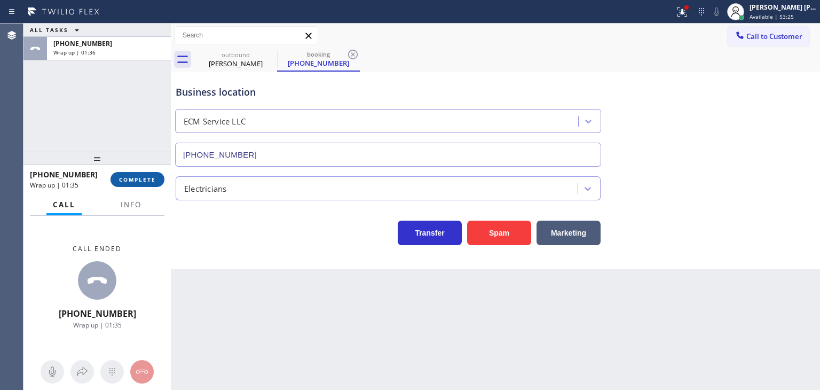
click at [138, 182] on span "COMPLETE" at bounding box center [137, 179] width 37 height 7
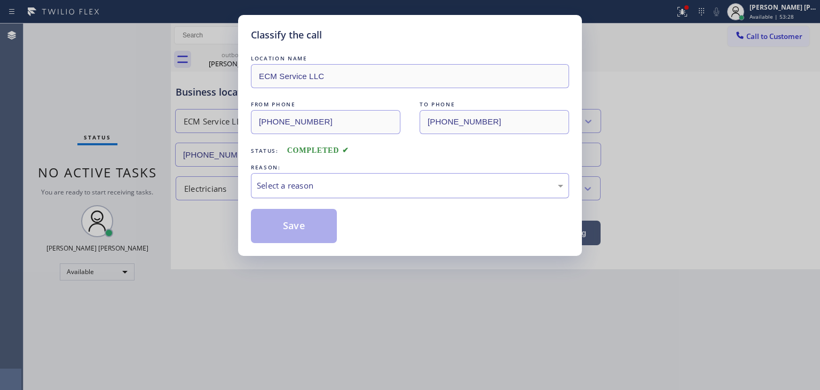
click at [279, 189] on div "Select a reason" at bounding box center [410, 185] width 307 height 12
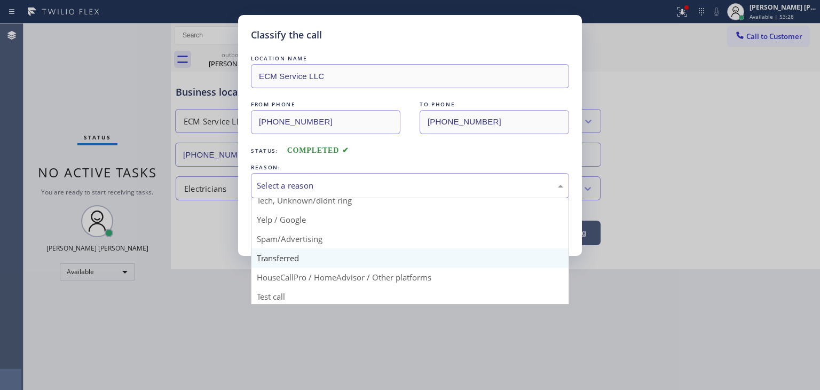
scroll to position [67, 0]
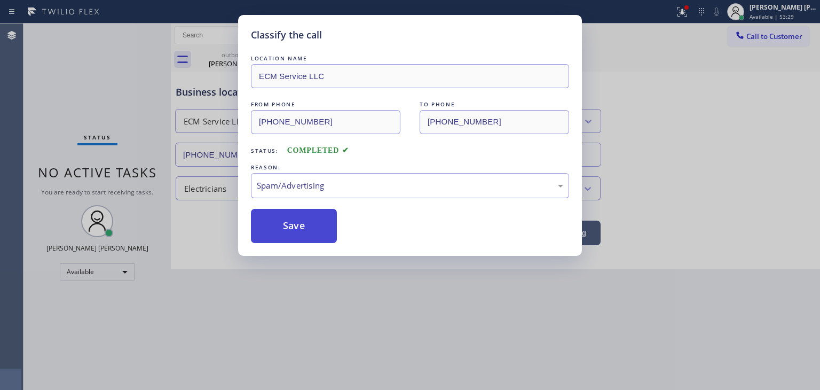
click at [296, 231] on button "Save" at bounding box center [294, 226] width 86 height 34
type input "(844) 735-4685"
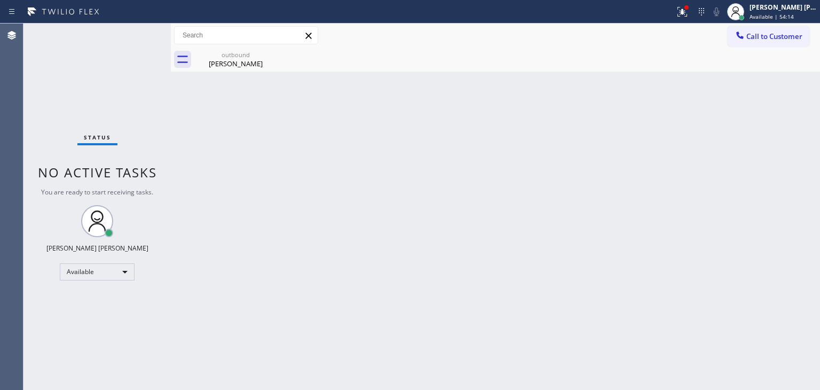
click at [139, 39] on div "Status No active tasks You are ready to start receiving tasks. [PERSON_NAME] [P…" at bounding box center [97, 207] width 147 height 366
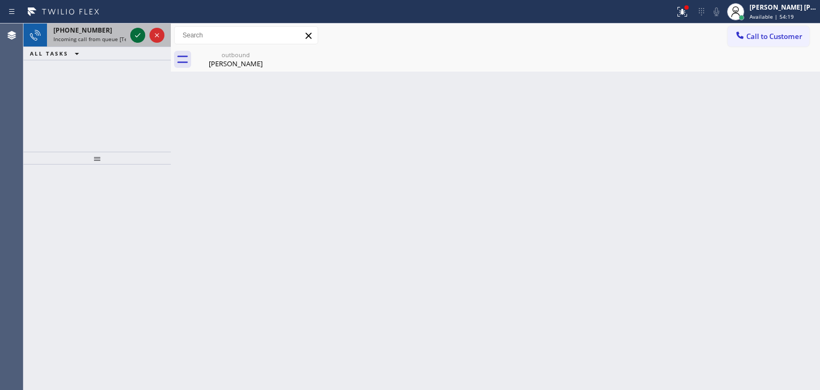
click at [135, 34] on icon at bounding box center [137, 35] width 13 height 13
click at [133, 33] on icon at bounding box center [137, 35] width 13 height 13
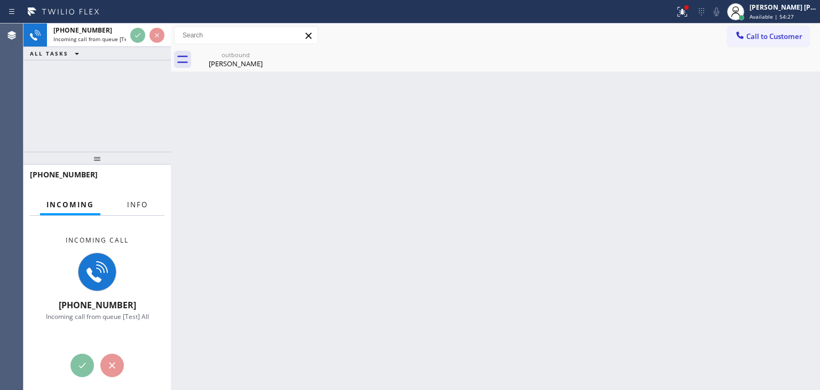
click at [148, 205] on button "Info" at bounding box center [138, 204] width 34 height 21
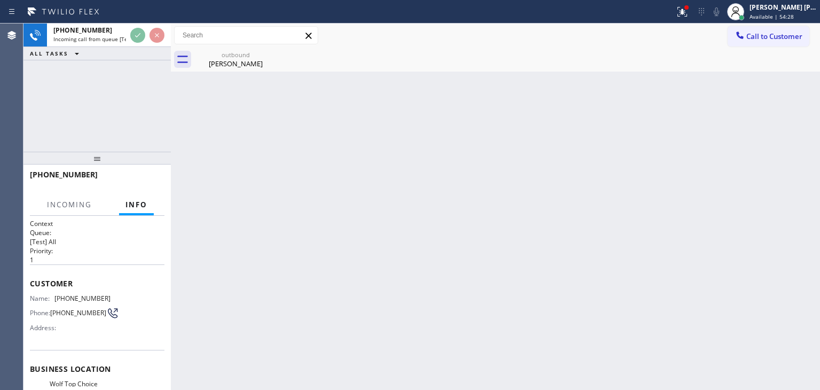
scroll to position [53, 0]
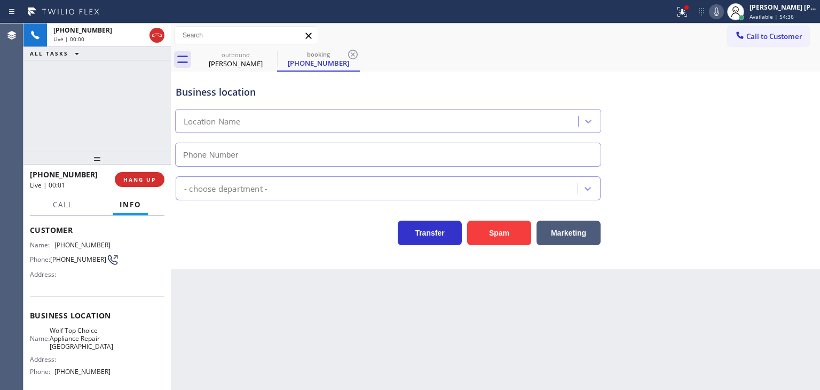
type input "(725) 234-6068"
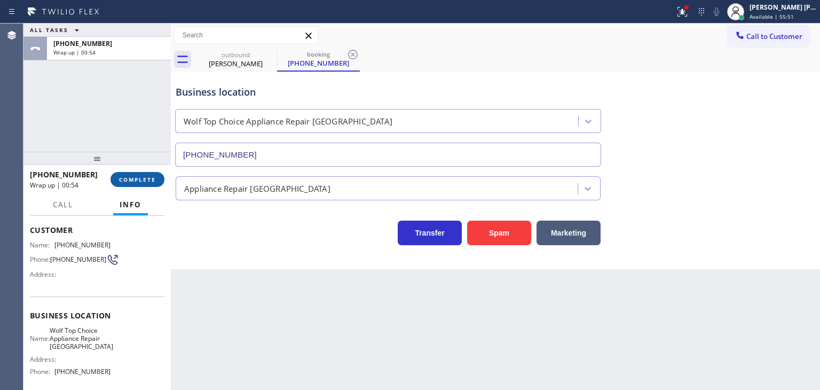
click at [150, 173] on button "COMPLETE" at bounding box center [138, 179] width 54 height 15
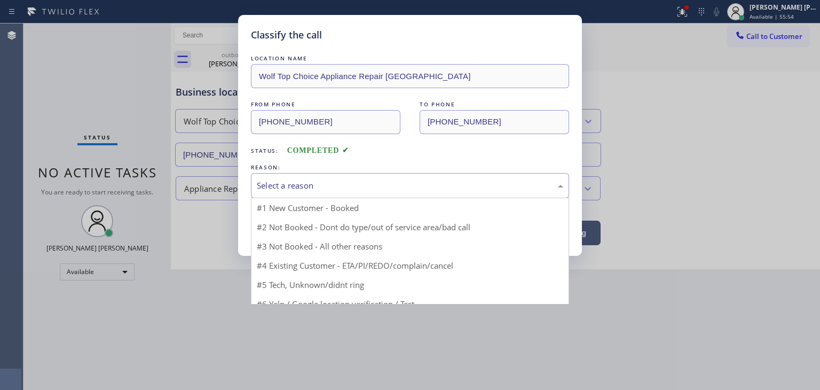
click at [292, 186] on div "Select a reason" at bounding box center [410, 185] width 307 height 12
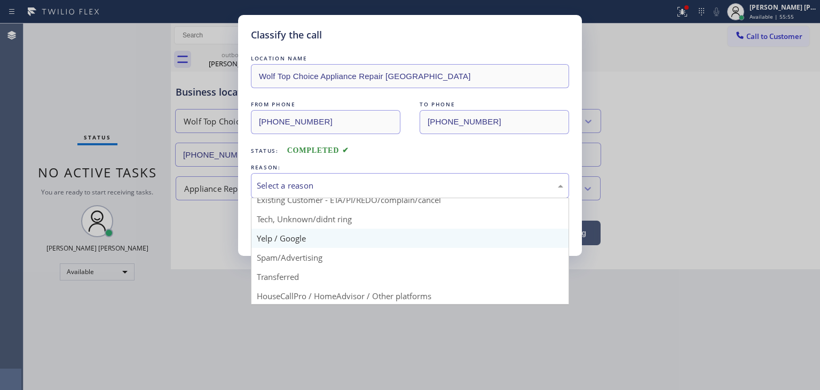
scroll to position [62, 0]
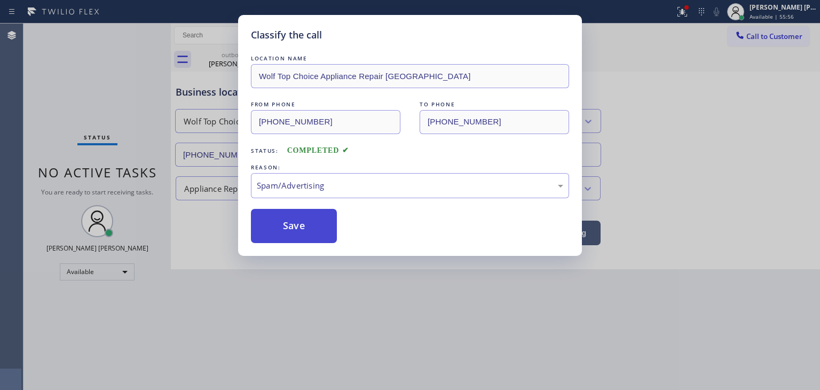
click at [302, 223] on button "Save" at bounding box center [294, 226] width 86 height 34
type input "(844) 735-4685"
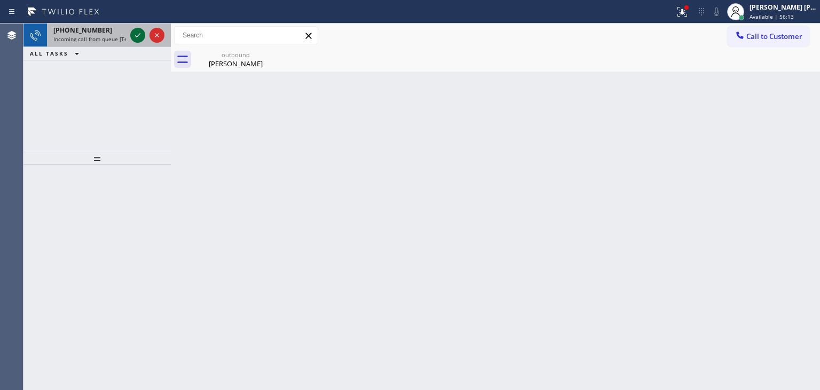
click at [136, 36] on icon at bounding box center [137, 35] width 5 height 4
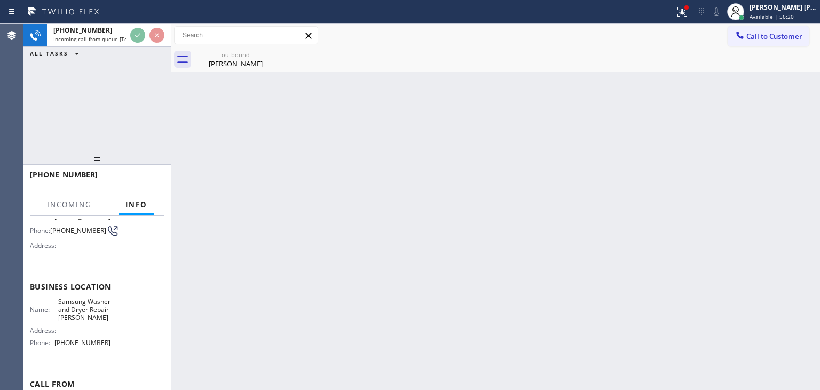
scroll to position [107, 0]
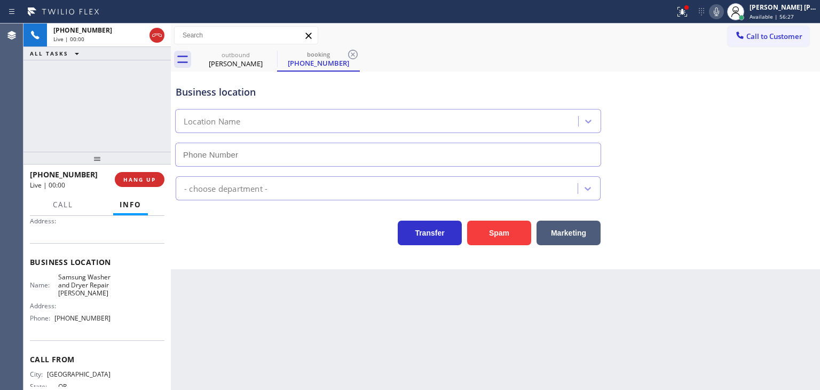
type input "(503) 714-9701"
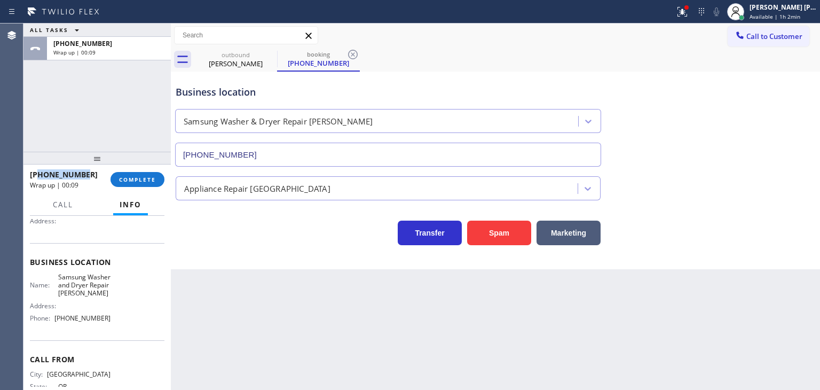
drag, startPoint x: 93, startPoint y: 174, endPoint x: 38, endPoint y: 178, distance: 55.7
click at [38, 178] on div "+15037302814" at bounding box center [66, 174] width 73 height 10
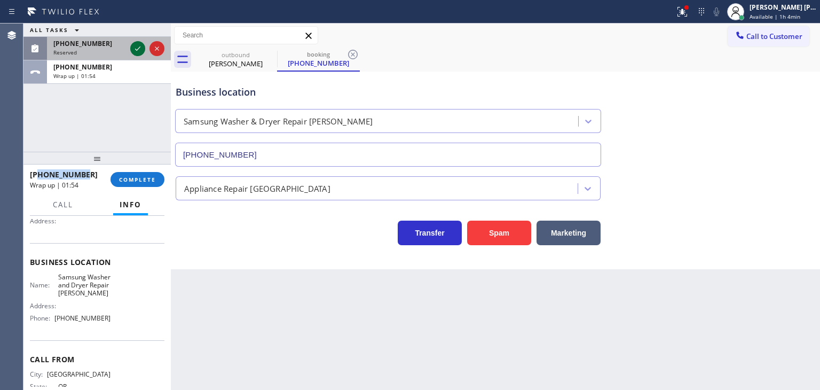
click at [142, 50] on icon at bounding box center [137, 48] width 13 height 13
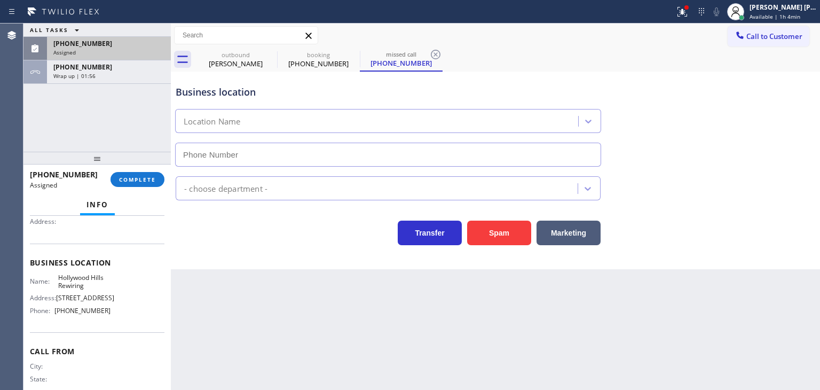
scroll to position [62, 0]
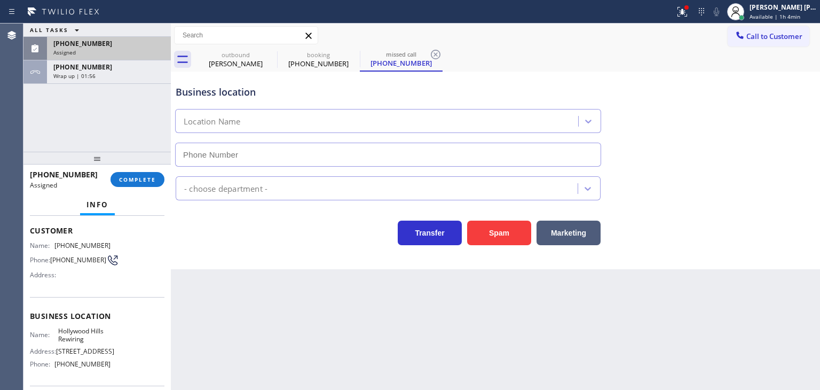
type input "(323) 672-4324"
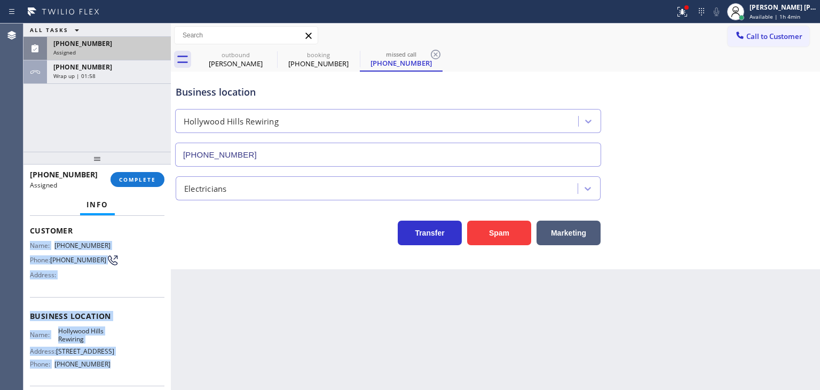
drag, startPoint x: 103, startPoint y: 374, endPoint x: 31, endPoint y: 237, distance: 155.5
click at [31, 237] on div "Context Queue: Electrical Priority: 0 Task Age: Customer Name: (323) 272-8093 P…" at bounding box center [97, 312] width 135 height 310
click at [151, 178] on span "COMPLETE" at bounding box center [137, 179] width 37 height 7
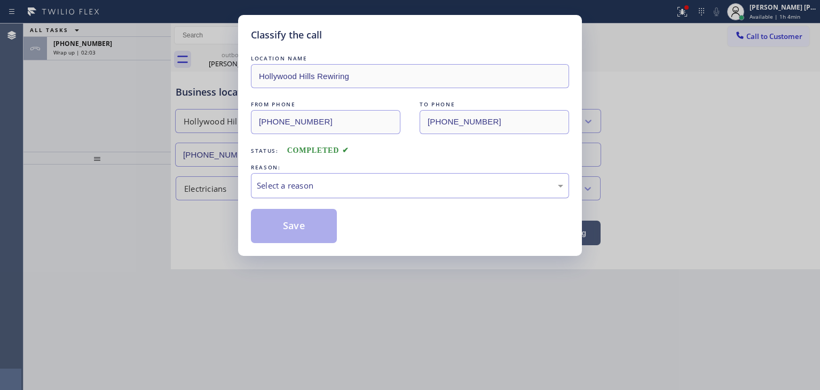
click at [353, 180] on div "Select a reason" at bounding box center [410, 185] width 307 height 12
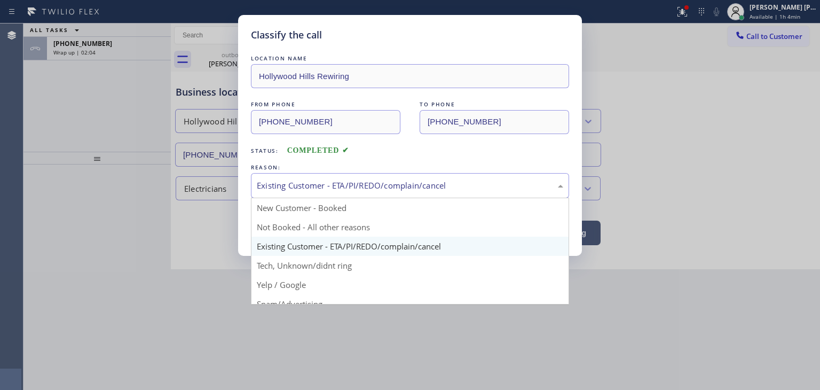
click at [318, 183] on div "Existing Customer - ETA/PI/REDO/complain/cancel" at bounding box center [410, 185] width 307 height 12
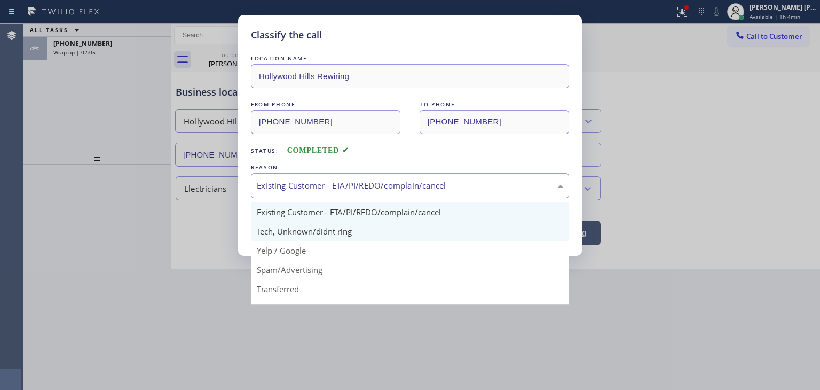
scroll to position [53, 0]
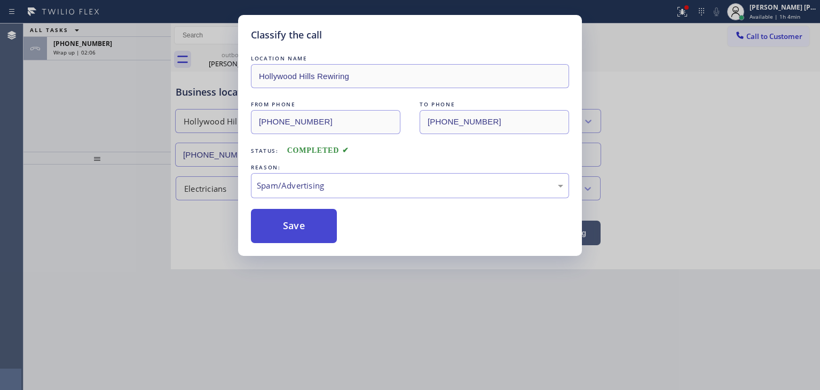
click at [286, 223] on button "Save" at bounding box center [294, 226] width 86 height 34
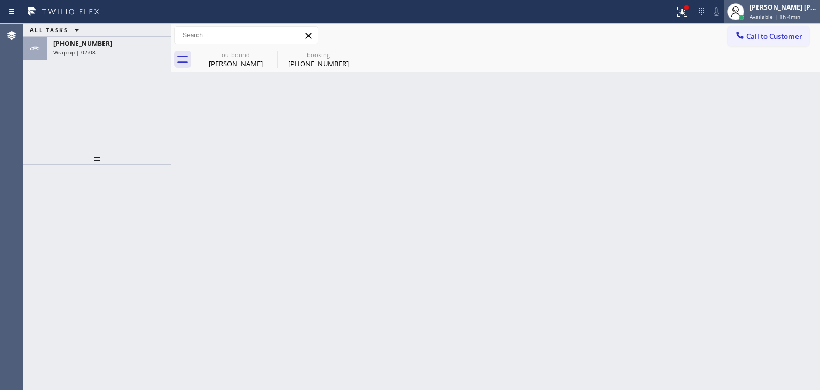
click at [801, 14] on span "Available | 1h 4min" at bounding box center [775, 16] width 51 height 7
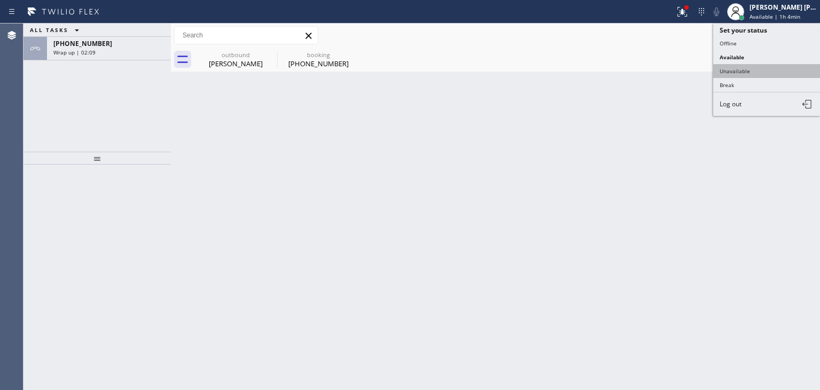
click at [780, 65] on button "Unavailable" at bounding box center [767, 71] width 107 height 14
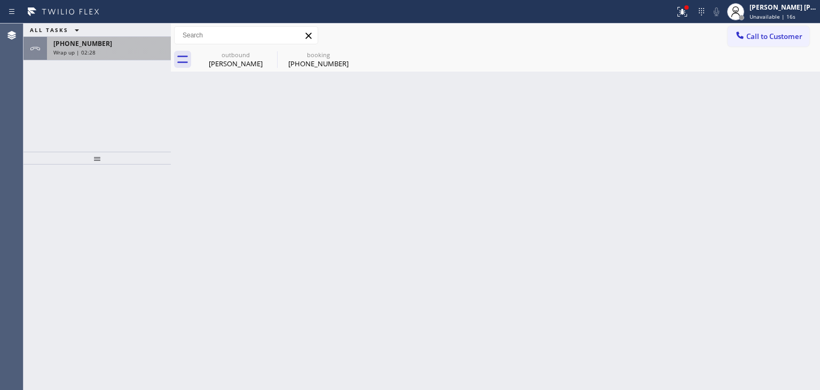
click at [132, 50] on div "Wrap up | 02:28" at bounding box center [108, 52] width 111 height 7
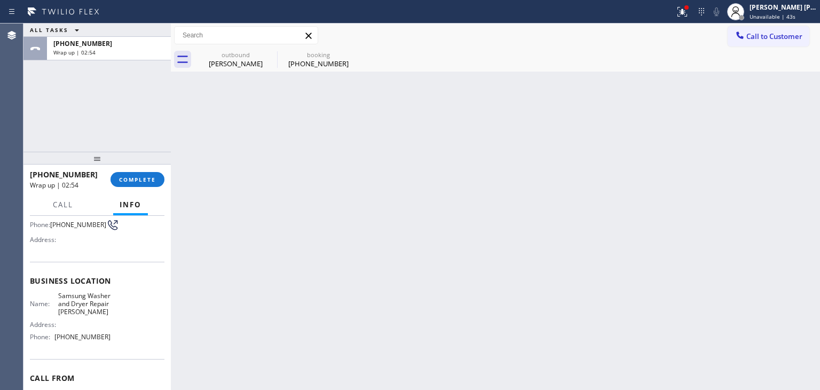
scroll to position [107, 0]
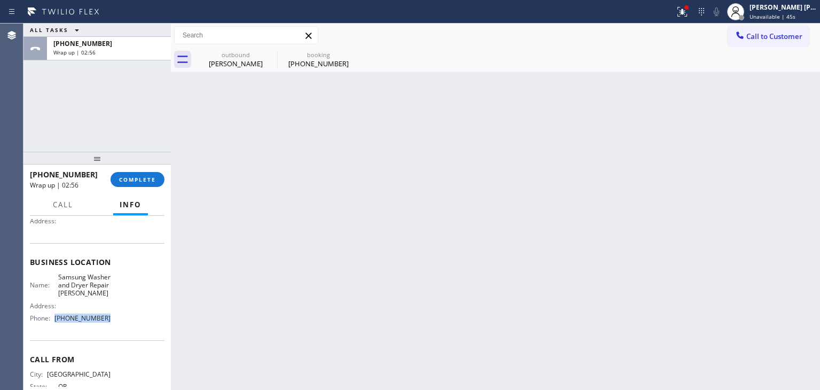
drag, startPoint x: 108, startPoint y: 330, endPoint x: 53, endPoint y: 337, distance: 55.5
click at [53, 337] on div "Business location Name: Samsung Washer and Dryer Repair Gresham Address: Phone:…" at bounding box center [97, 291] width 135 height 97
click at [142, 182] on span "COMPLETE" at bounding box center [137, 179] width 37 height 7
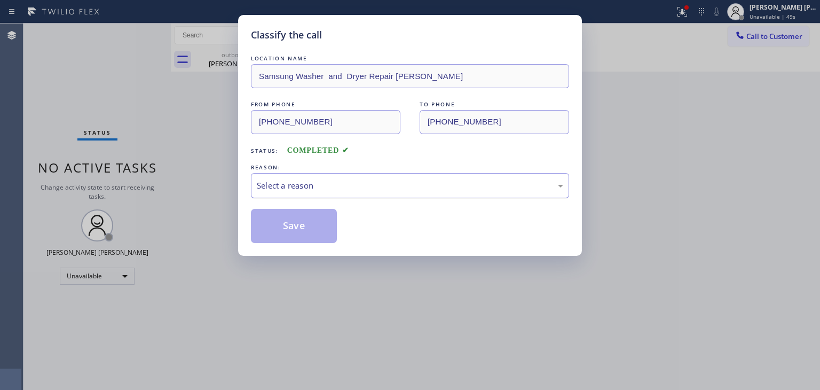
click at [275, 186] on div "Select a reason" at bounding box center [410, 185] width 307 height 12
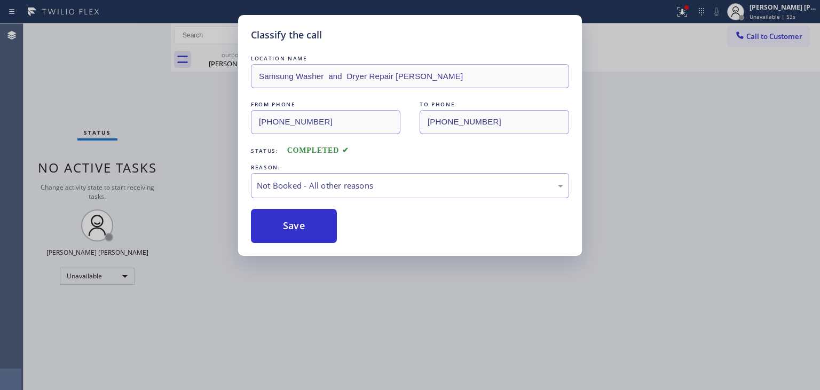
click at [288, 223] on button "Save" at bounding box center [294, 226] width 86 height 34
type input "(844) 735-4685"
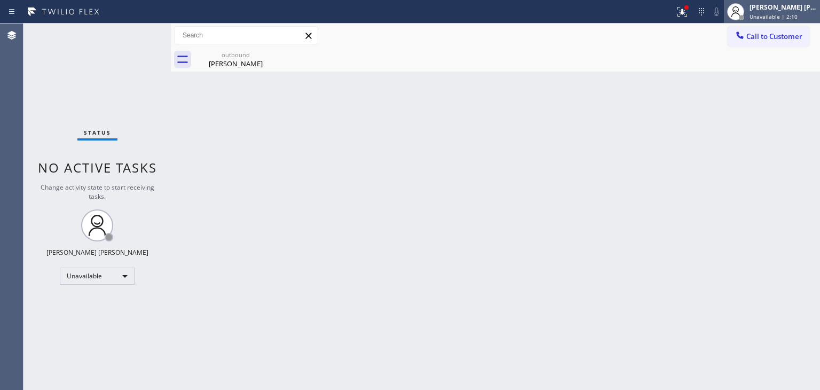
click at [804, 21] on div "Edel John Suson Unavailable | 2:10" at bounding box center [772, 12] width 96 height 24
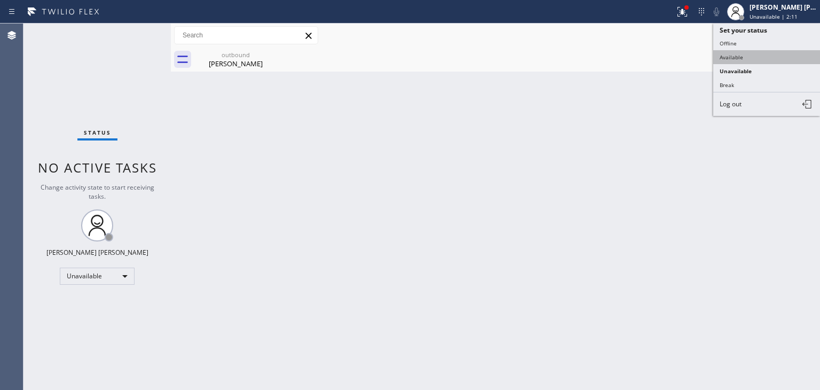
click at [771, 58] on button "Available" at bounding box center [767, 57] width 107 height 14
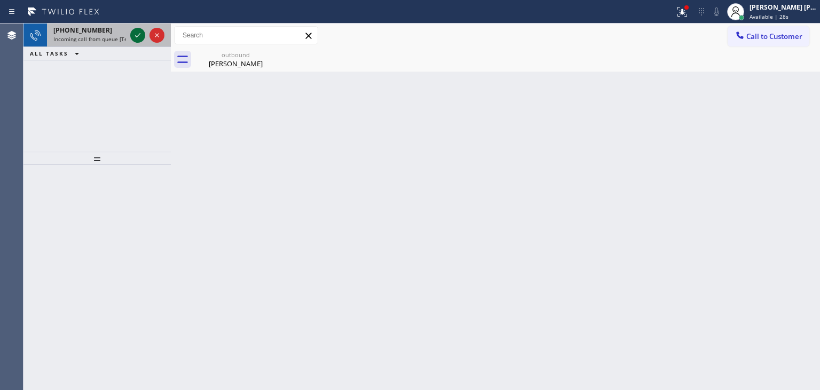
click at [138, 28] on div at bounding box center [147, 36] width 38 height 24
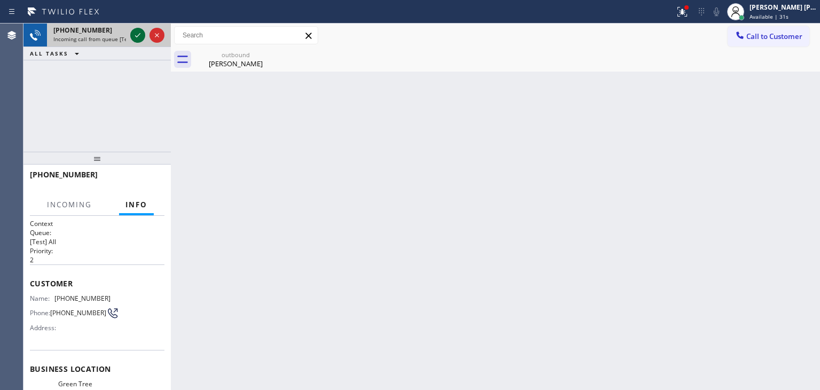
click at [139, 36] on icon at bounding box center [137, 35] width 13 height 13
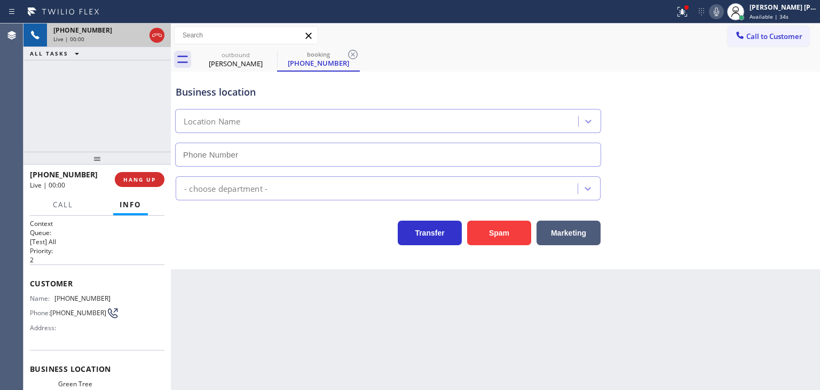
type input "(805) 659-8414"
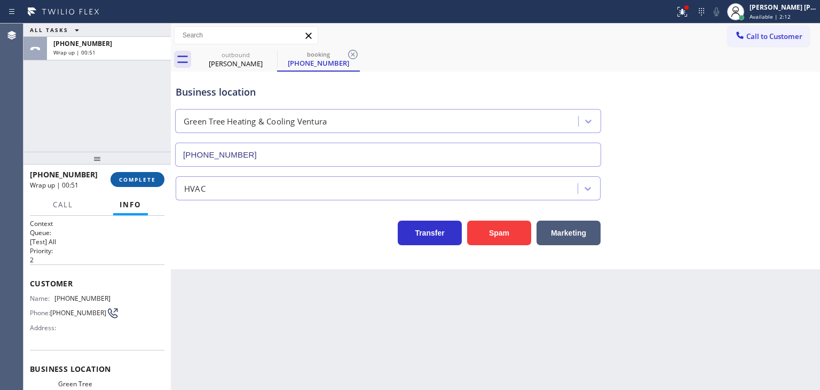
click at [159, 178] on button "COMPLETE" at bounding box center [138, 179] width 54 height 15
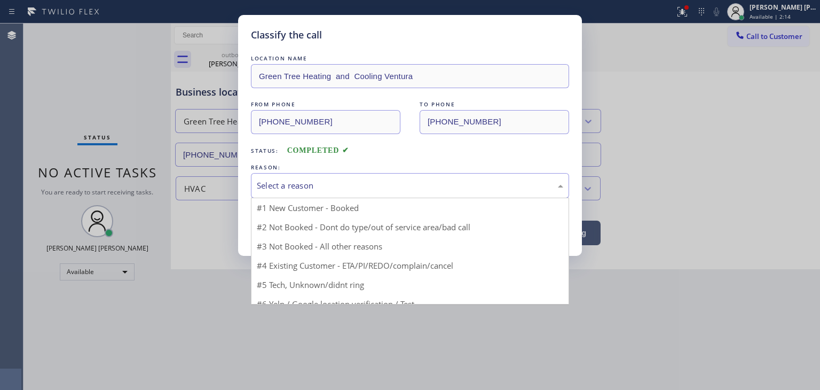
click at [311, 178] on div "Select a reason" at bounding box center [410, 185] width 318 height 25
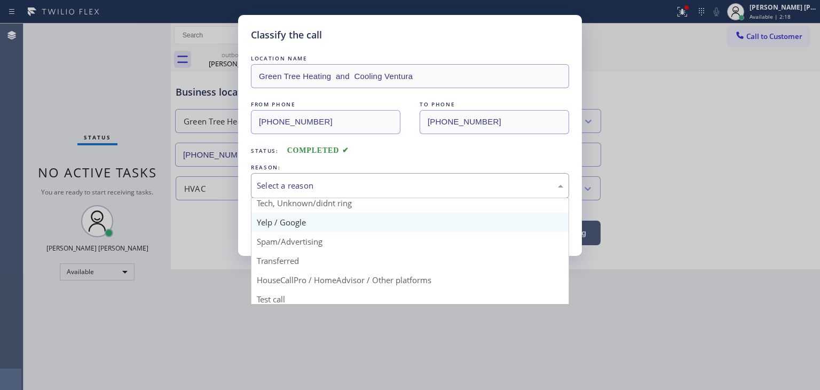
scroll to position [67, 0]
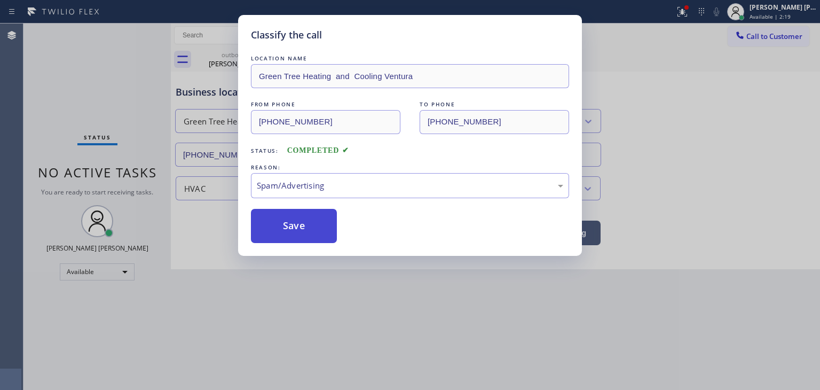
click at [312, 233] on button "Save" at bounding box center [294, 226] width 86 height 34
type input "(844) 735-4685"
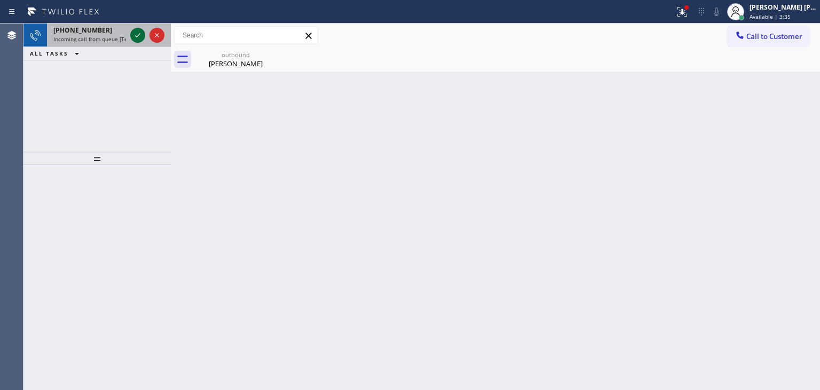
click at [136, 30] on icon at bounding box center [137, 35] width 13 height 13
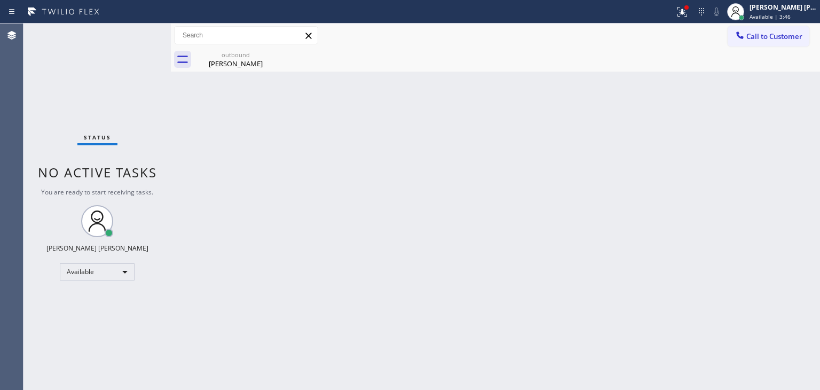
click at [143, 38] on div "Status No active tasks You are ready to start receiving tasks. [PERSON_NAME] [P…" at bounding box center [97, 207] width 147 height 366
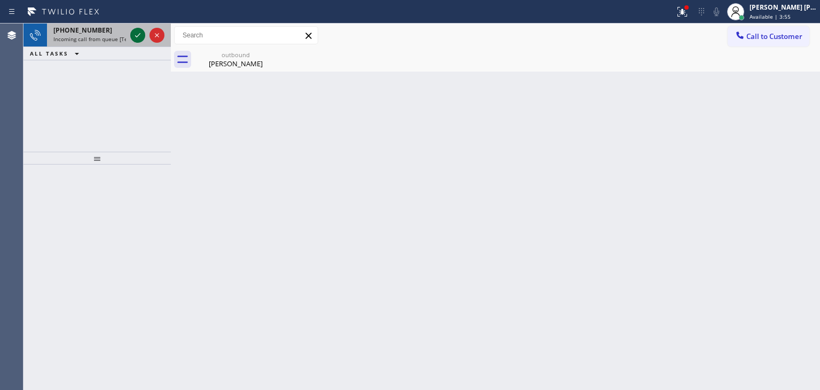
click at [137, 36] on icon at bounding box center [137, 35] width 5 height 4
click at [138, 29] on icon at bounding box center [137, 35] width 13 height 13
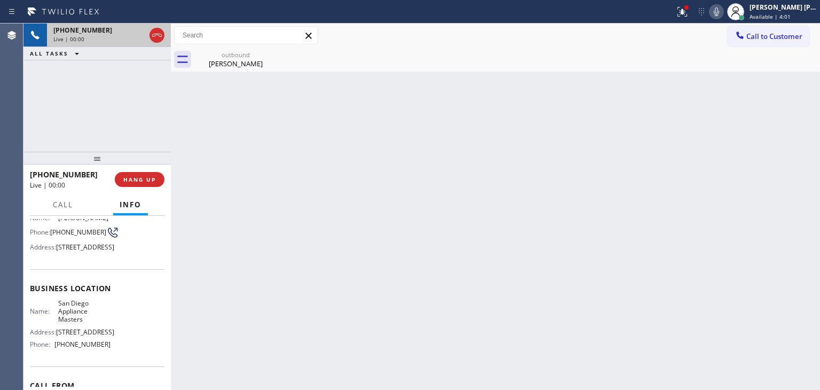
scroll to position [107, 0]
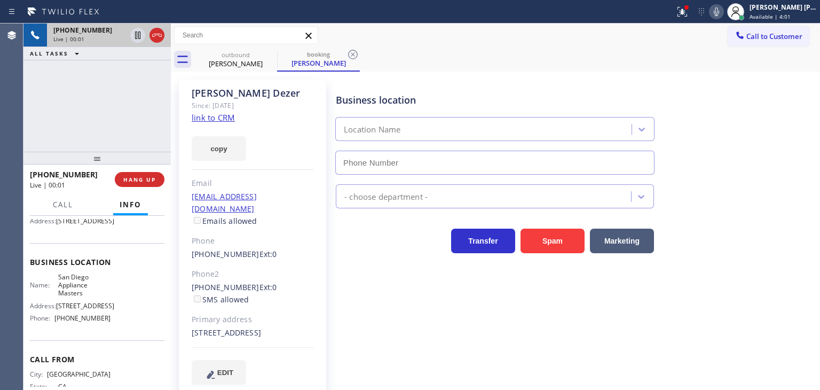
type input "(619) 930-9076"
click at [228, 119] on link "link to CRM" at bounding box center [213, 117] width 43 height 11
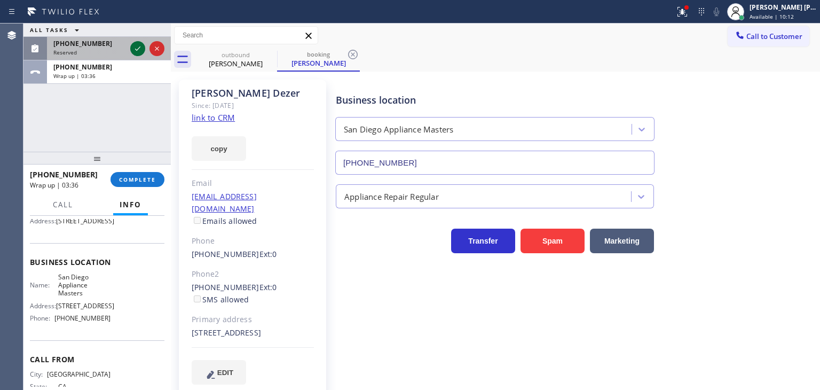
click at [137, 45] on icon at bounding box center [137, 48] width 13 height 13
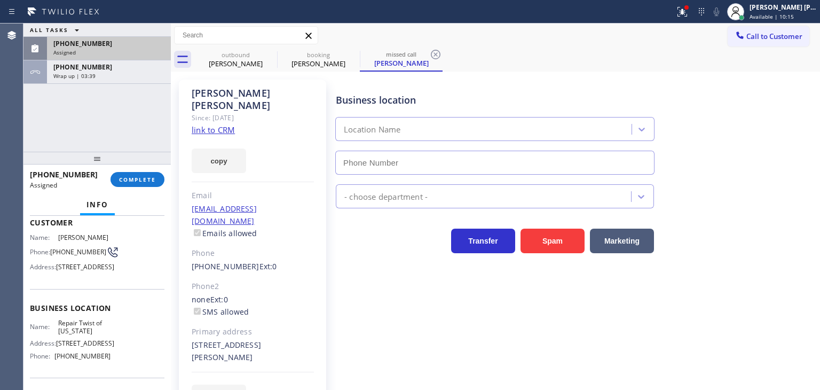
scroll to position [26, 0]
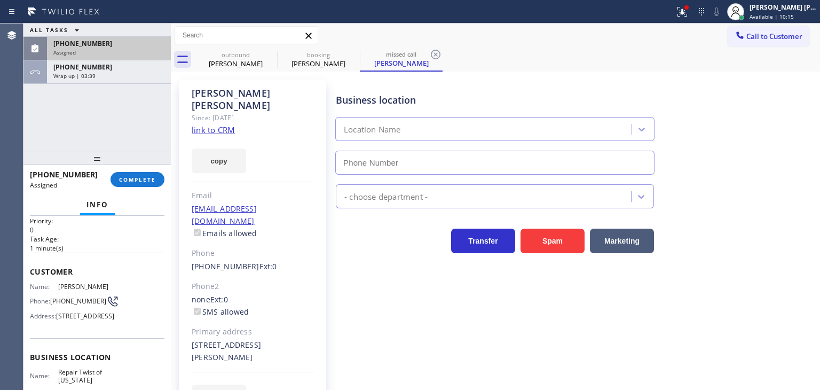
type input "(347) 284-6179"
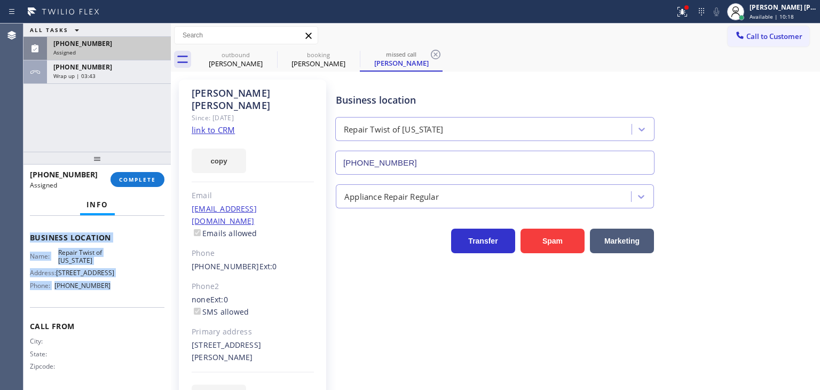
scroll to position [132, 0]
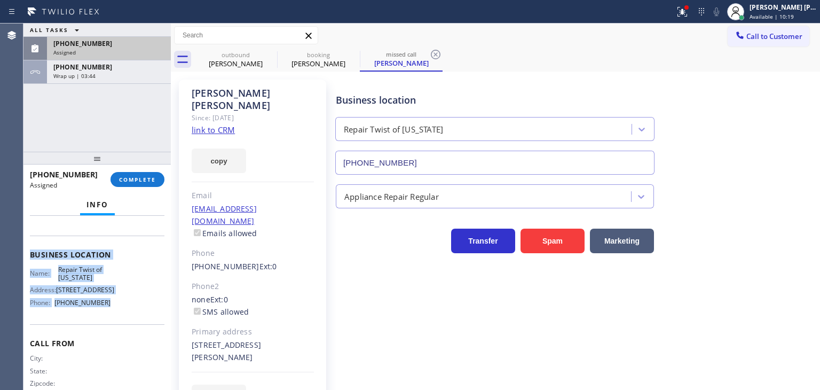
drag, startPoint x: 30, startPoint y: 287, endPoint x: 117, endPoint y: 338, distance: 100.3
click at [117, 338] on div "Context Queue: Appliance Repair Priority: 0 Task Age: 1 minute(s) Customer Name…" at bounding box center [97, 246] width 135 height 319
click at [147, 184] on button "COMPLETE" at bounding box center [138, 179] width 54 height 15
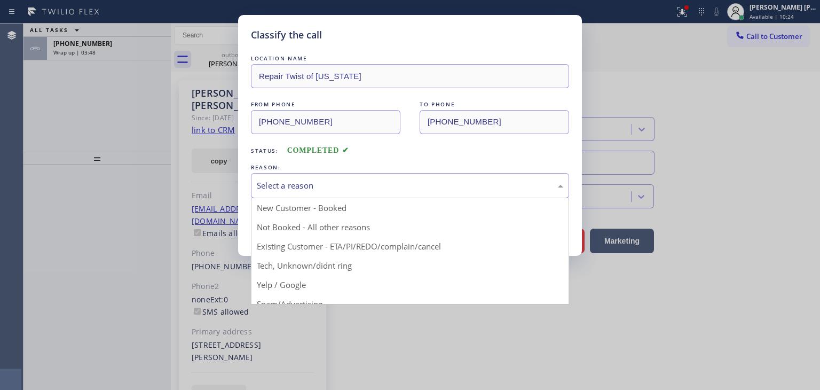
click at [318, 190] on div "Select a reason" at bounding box center [410, 185] width 307 height 12
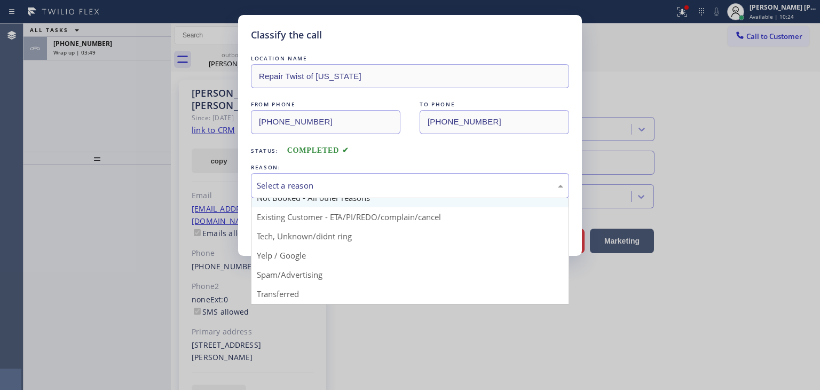
scroll to position [53, 0]
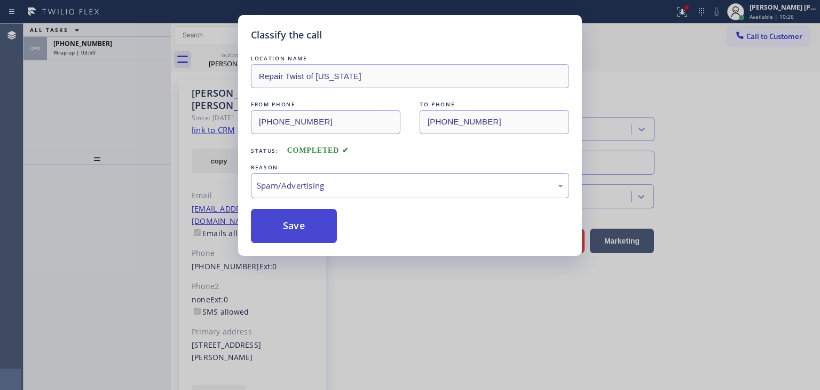
click at [299, 229] on button "Save" at bounding box center [294, 226] width 86 height 34
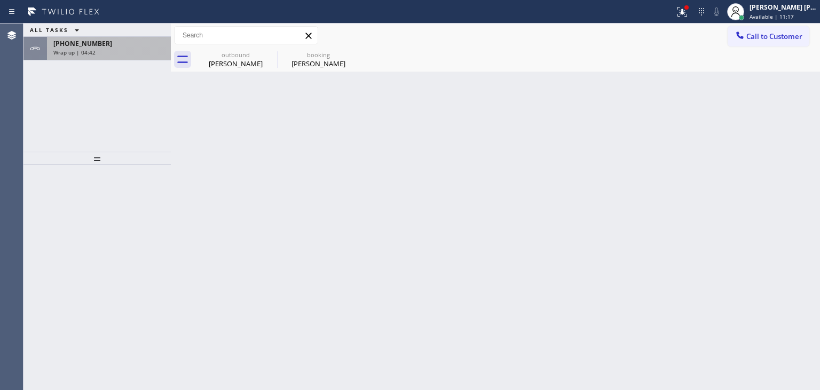
drag, startPoint x: 99, startPoint y: 54, endPoint x: 96, endPoint y: 76, distance: 21.5
click at [99, 54] on div "Wrap up | 04:42" at bounding box center [108, 52] width 111 height 7
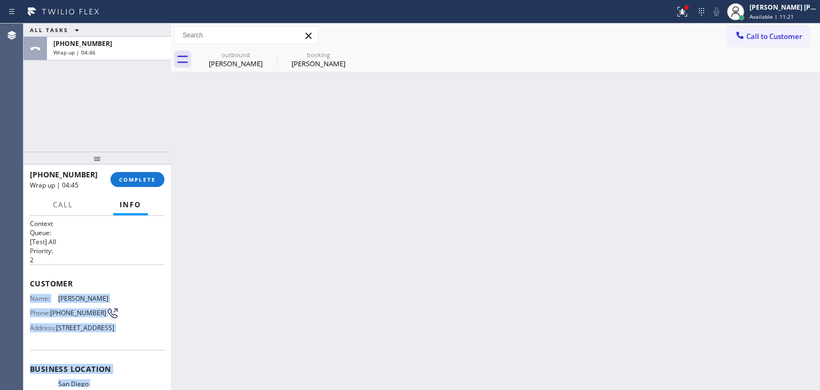
drag, startPoint x: 113, startPoint y: 346, endPoint x: 20, endPoint y: 291, distance: 108.0
click at [25, 298] on div "Context Queue: [Test] All Priority: 2 Customer Name: Brian Dezer Phone: (619) 2…" at bounding box center [97, 303] width 147 height 174
click at [147, 178] on span "COMPLETE" at bounding box center [137, 179] width 37 height 7
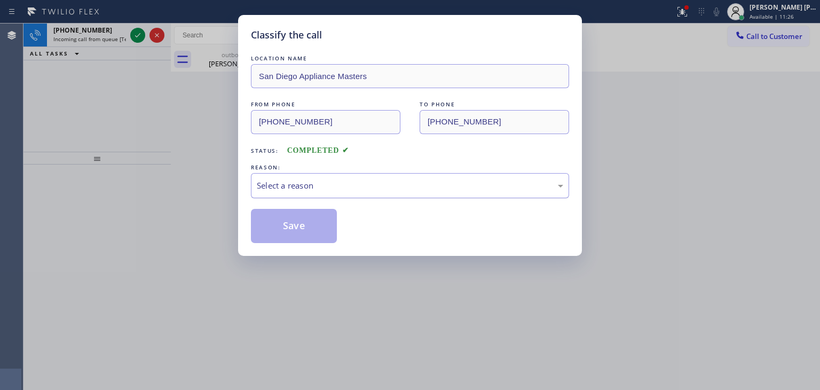
click at [306, 188] on div "Select a reason" at bounding box center [410, 185] width 307 height 12
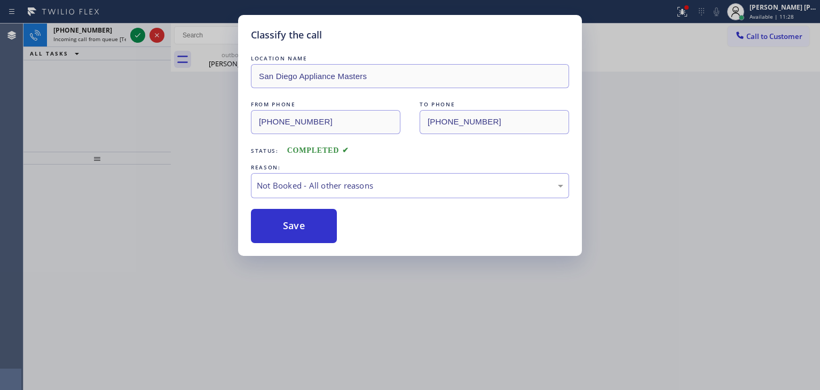
drag, startPoint x: 311, startPoint y: 228, endPoint x: 282, endPoint y: 204, distance: 38.3
click at [312, 228] on button "Save" at bounding box center [294, 226] width 86 height 34
type input "(844) 735-4685"
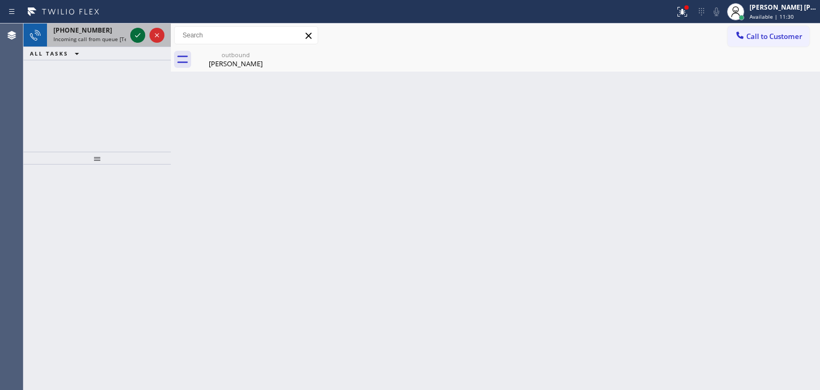
click at [137, 35] on icon at bounding box center [137, 35] width 13 height 13
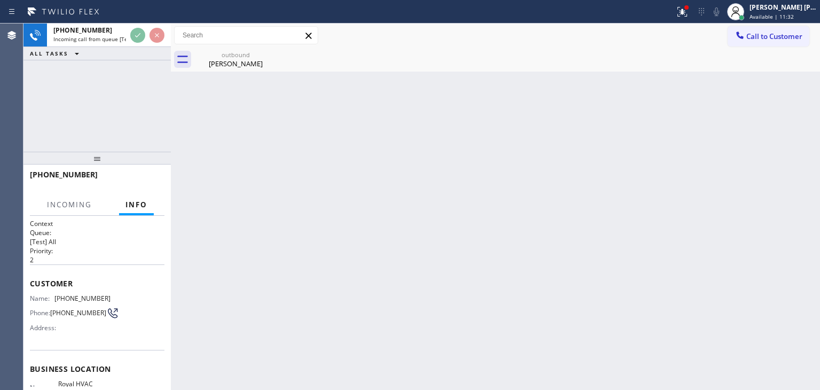
scroll to position [53, 0]
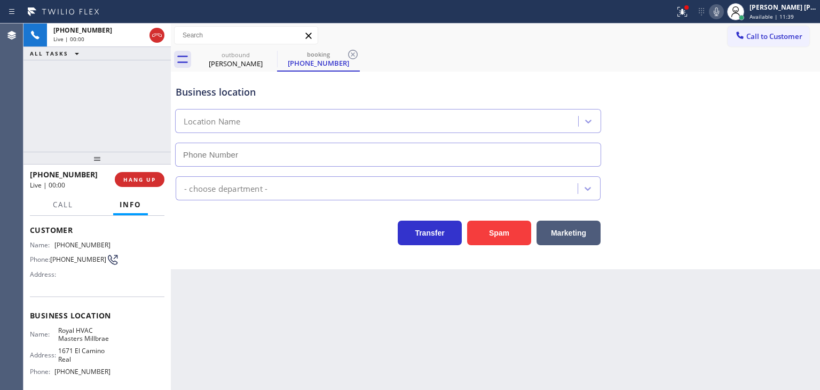
type input "(650) 490-2382"
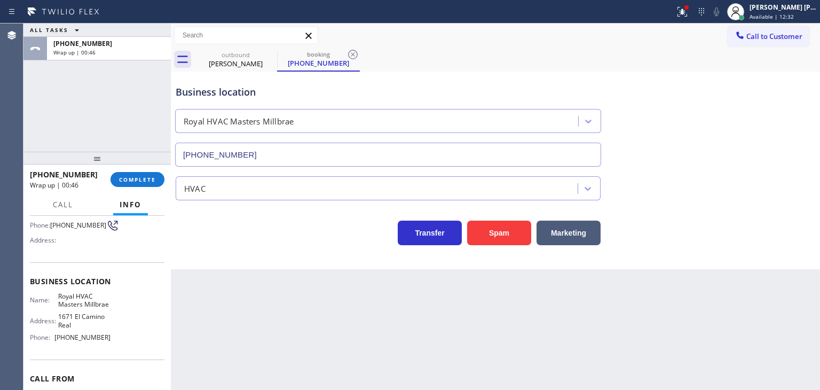
scroll to position [150, 0]
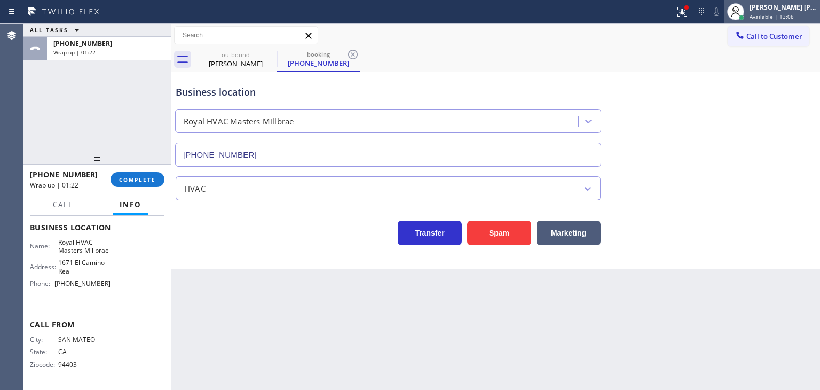
click at [799, 6] on div "[PERSON_NAME] [PERSON_NAME]" at bounding box center [783, 7] width 67 height 9
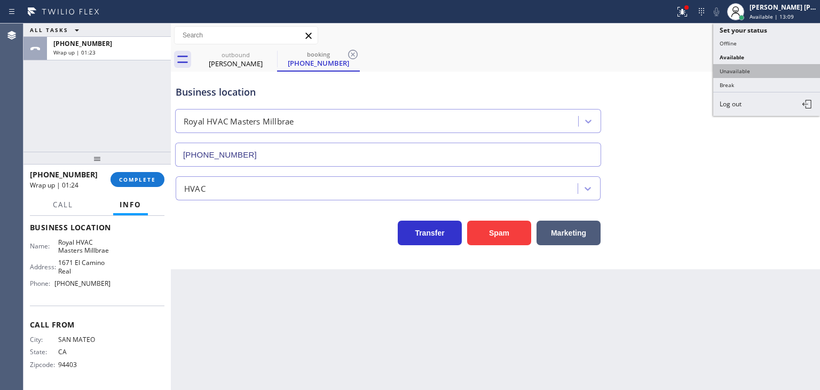
click at [763, 71] on button "Unavailable" at bounding box center [767, 71] width 107 height 14
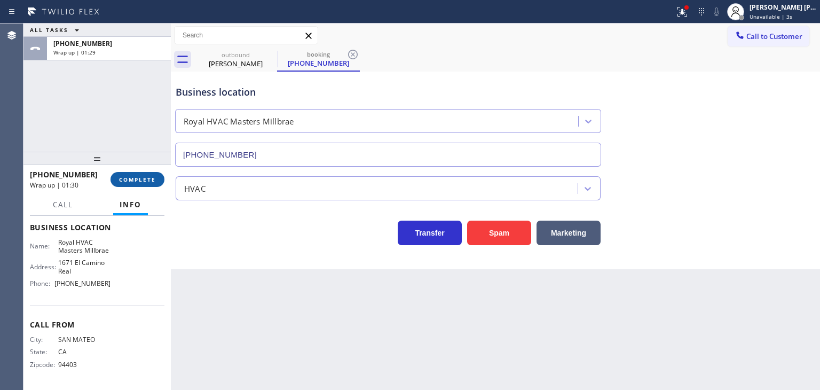
click at [141, 177] on span "COMPLETE" at bounding box center [137, 179] width 37 height 7
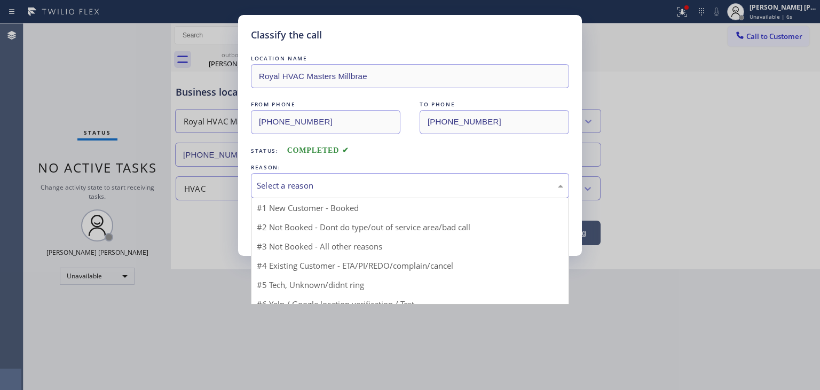
drag, startPoint x: 276, startPoint y: 186, endPoint x: 300, endPoint y: 246, distance: 65.0
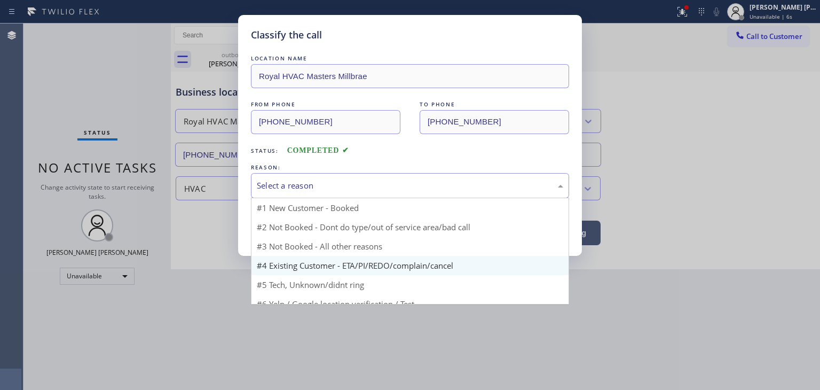
click at [277, 186] on div "Select a reason" at bounding box center [410, 185] width 307 height 12
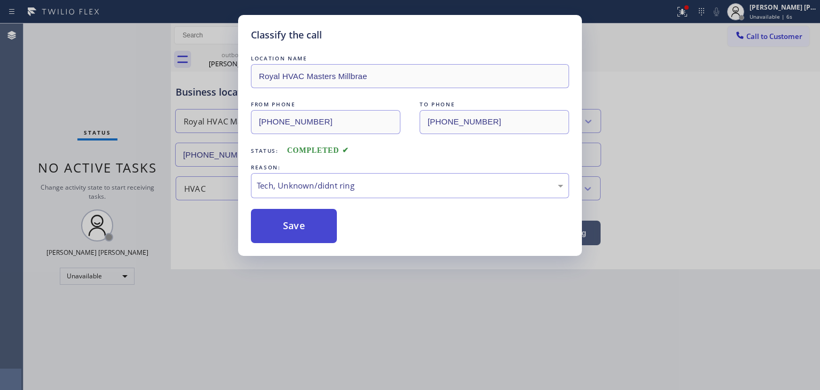
click at [311, 229] on button "Save" at bounding box center [294, 226] width 86 height 34
type input "(844) 735-4685"
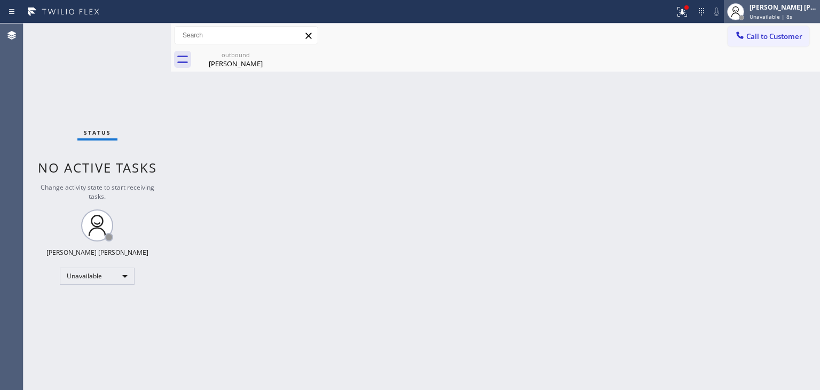
click at [793, 5] on div "[PERSON_NAME] [PERSON_NAME]" at bounding box center [783, 7] width 67 height 9
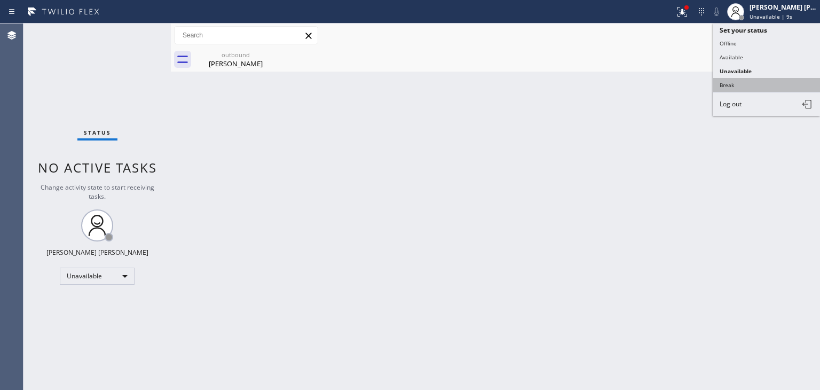
click at [744, 79] on button "Break" at bounding box center [767, 85] width 107 height 14
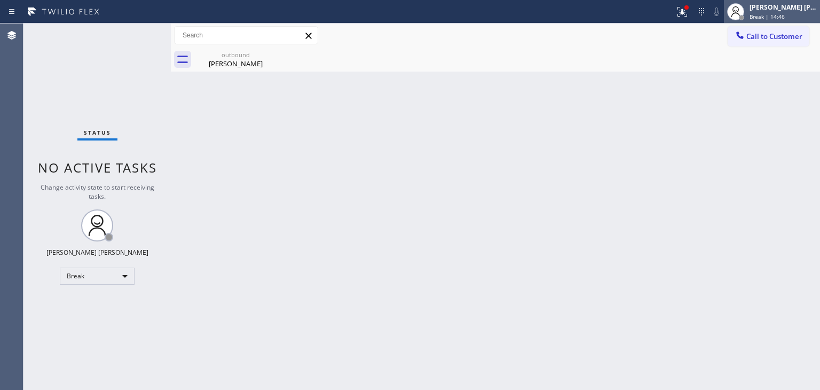
click at [816, 13] on div "Break | 14:46" at bounding box center [783, 16] width 67 height 7
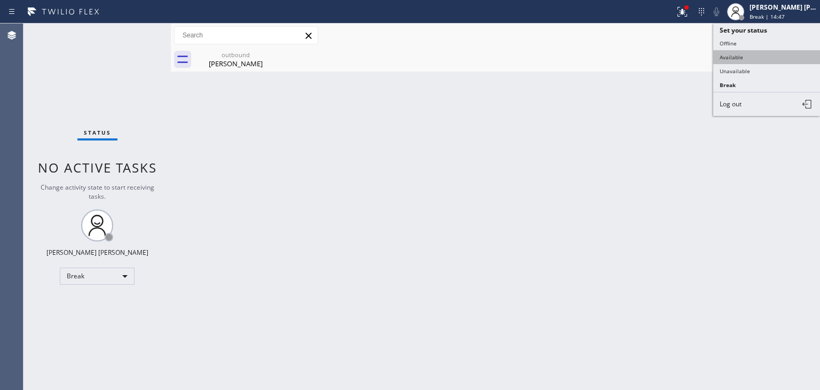
click at [756, 55] on button "Available" at bounding box center [767, 57] width 107 height 14
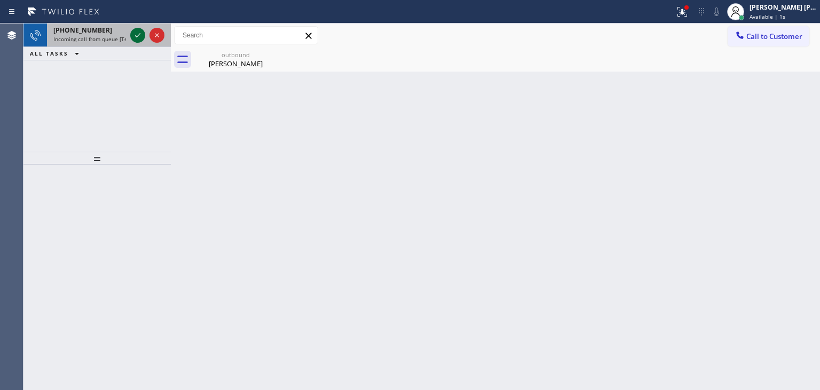
click at [140, 31] on icon at bounding box center [137, 35] width 13 height 13
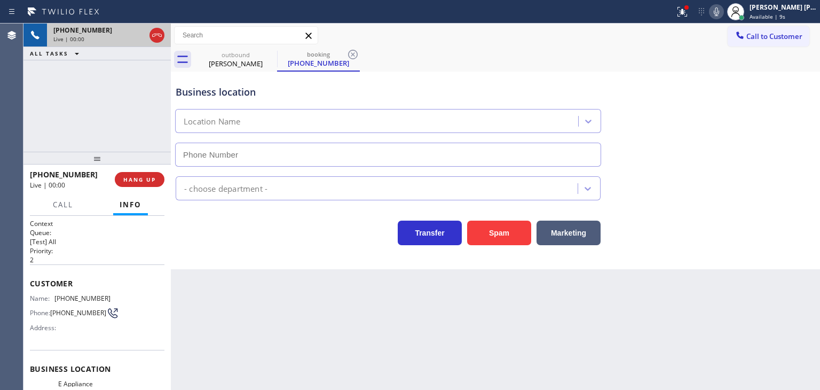
type input "(760) 284-8469"
click at [723, 7] on icon at bounding box center [716, 11] width 13 height 13
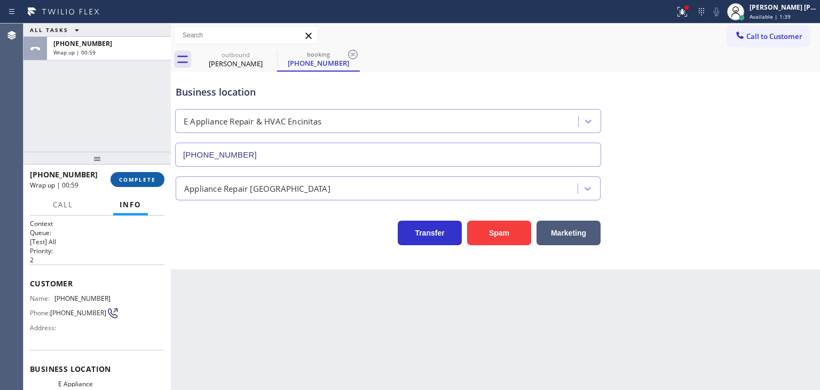
click at [148, 176] on span "COMPLETE" at bounding box center [137, 179] width 37 height 7
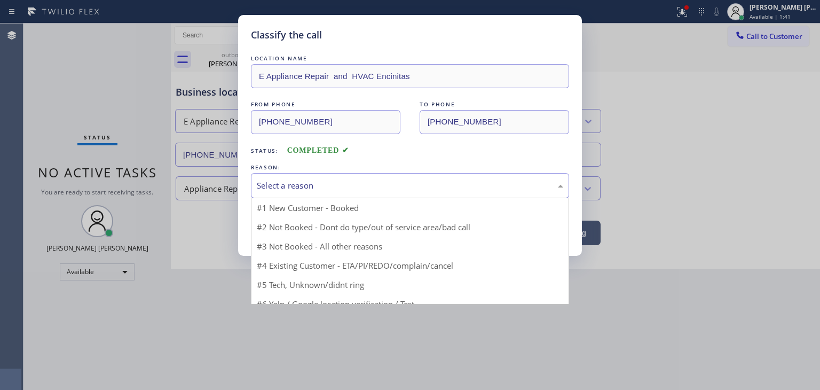
click at [289, 192] on div "Select a reason" at bounding box center [410, 185] width 318 height 25
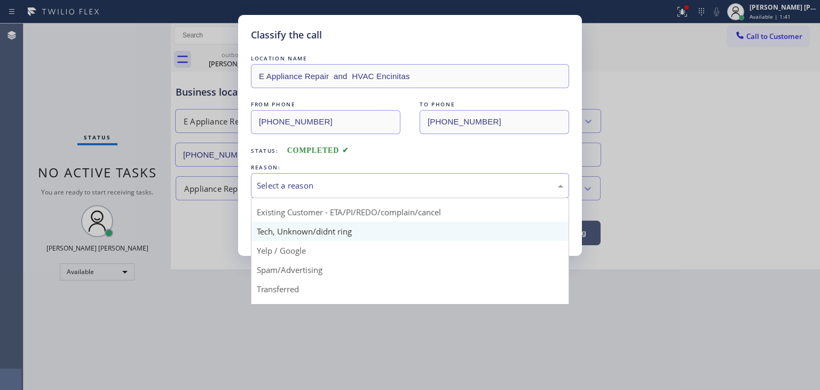
scroll to position [53, 0]
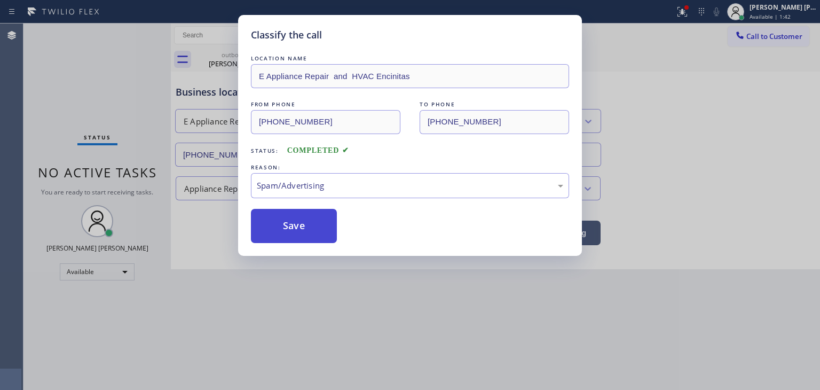
click at [296, 234] on button "Save" at bounding box center [294, 226] width 86 height 34
type input "(844) 735-4685"
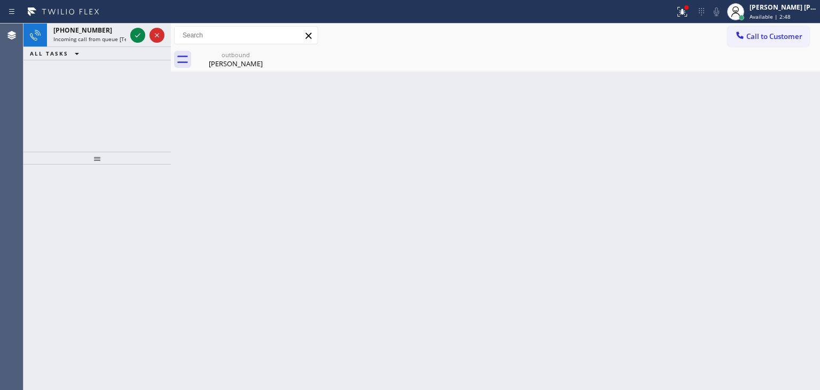
drag, startPoint x: 136, startPoint y: 35, endPoint x: 205, endPoint y: 212, distance: 190.5
click at [136, 35] on icon at bounding box center [137, 35] width 13 height 13
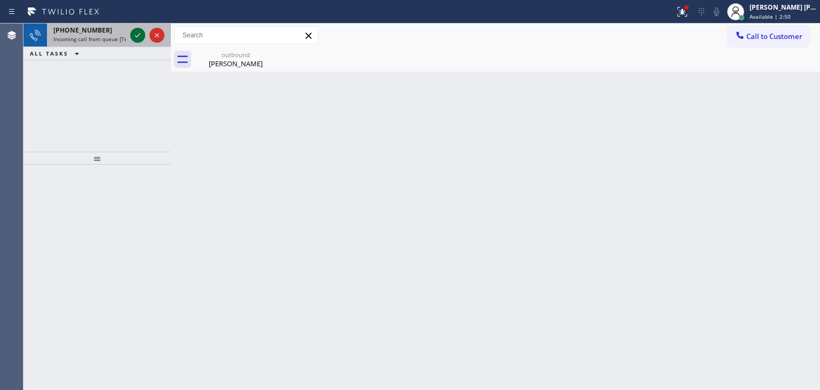
click at [141, 32] on icon at bounding box center [137, 35] width 13 height 13
click at [137, 36] on icon at bounding box center [137, 35] width 13 height 13
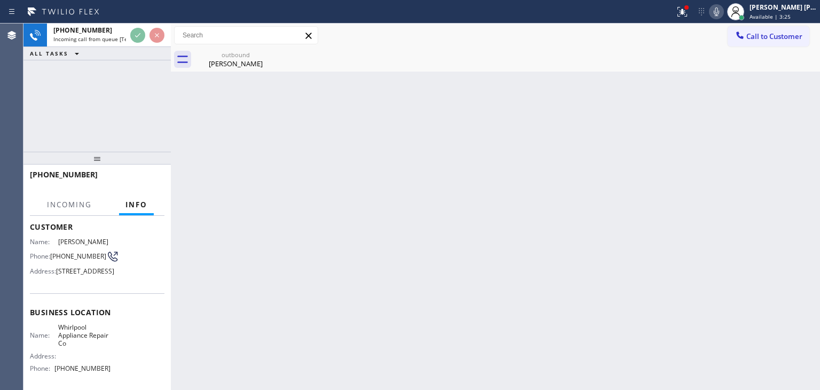
scroll to position [107, 0]
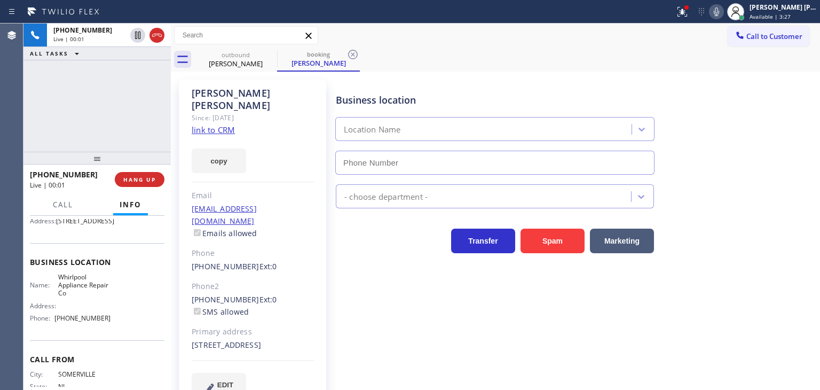
type input "(855) 485-1951"
click at [220, 124] on link "link to CRM" at bounding box center [213, 129] width 43 height 11
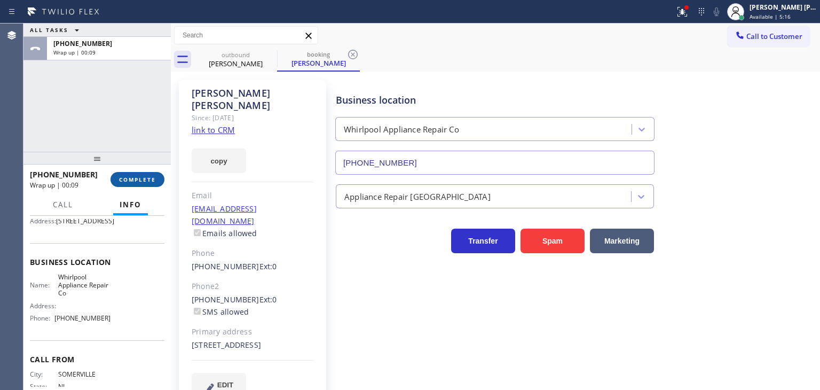
click at [147, 177] on span "COMPLETE" at bounding box center [137, 179] width 37 height 7
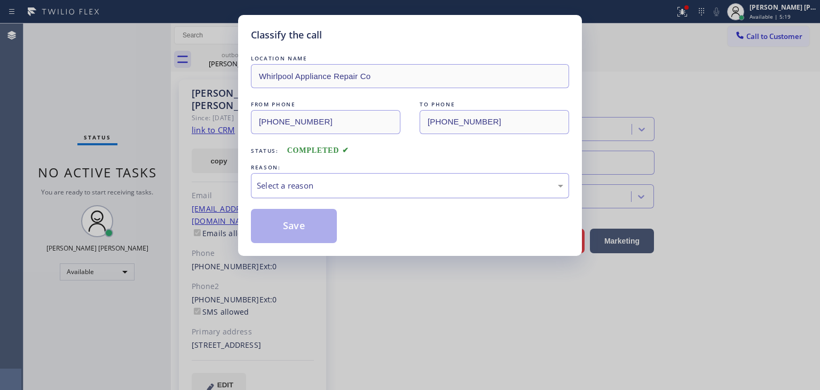
click at [276, 190] on div "Select a reason" at bounding box center [410, 185] width 307 height 12
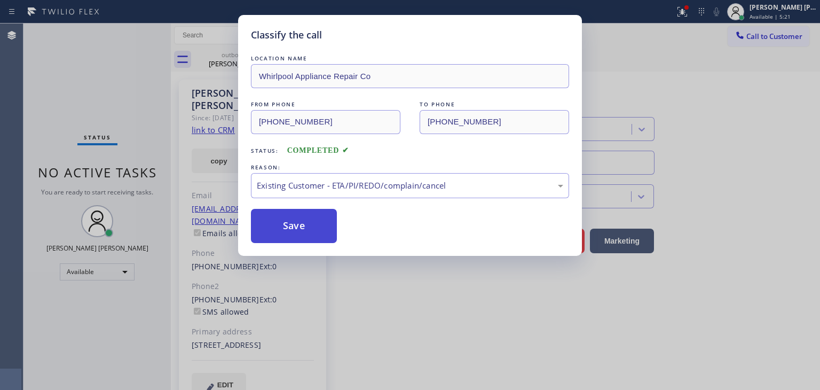
click at [306, 230] on button "Save" at bounding box center [294, 226] width 86 height 34
type input "(844) 735-4685"
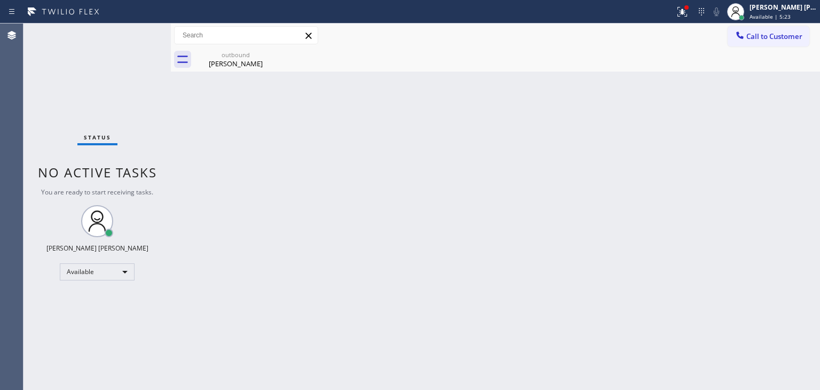
click at [131, 28] on div "Status No active tasks You are ready to start receiving tasks. [PERSON_NAME] [P…" at bounding box center [97, 207] width 147 height 366
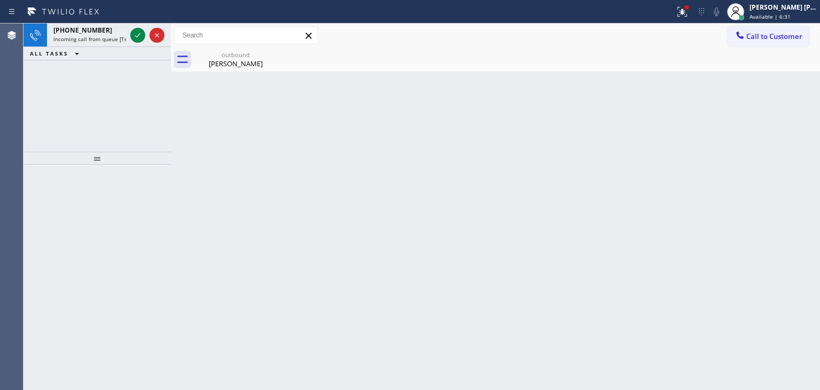
click at [138, 41] on icon at bounding box center [137, 35] width 13 height 13
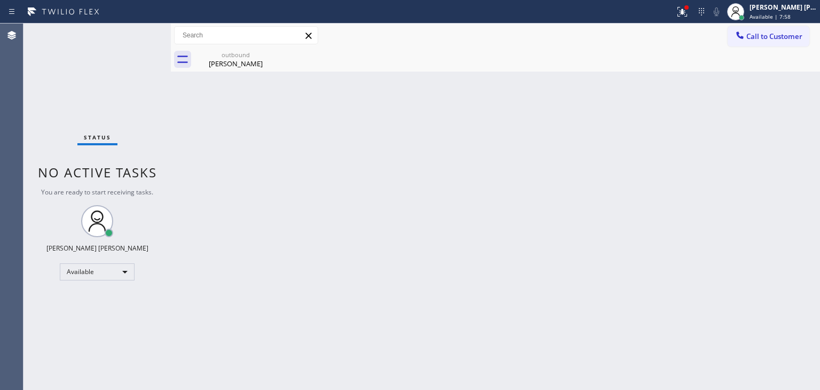
click at [143, 42] on div "Status No active tasks You are ready to start receiving tasks. [PERSON_NAME] [P…" at bounding box center [97, 207] width 147 height 366
click at [138, 29] on div "Status No active tasks You are ready to start receiving tasks. [PERSON_NAME] [P…" at bounding box center [97, 207] width 147 height 366
click at [41, 91] on div "Status No active tasks You are ready to start receiving tasks. [PERSON_NAME] [P…" at bounding box center [97, 207] width 147 height 366
click at [139, 36] on div "Status No active tasks You are ready to start receiving tasks. [PERSON_NAME] [P…" at bounding box center [97, 207] width 147 height 366
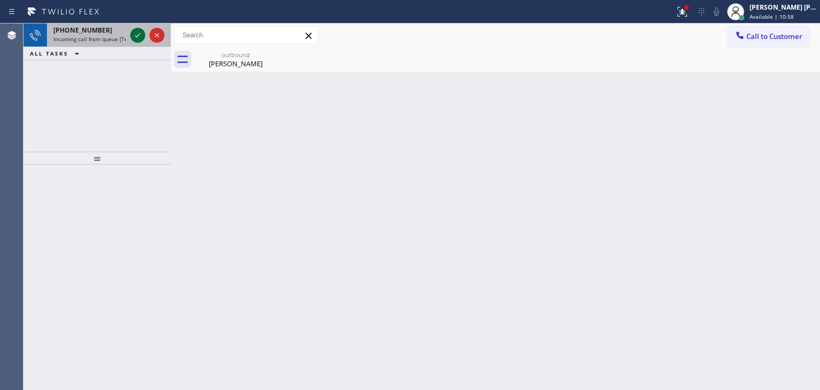
click at [138, 35] on icon at bounding box center [137, 35] width 5 height 4
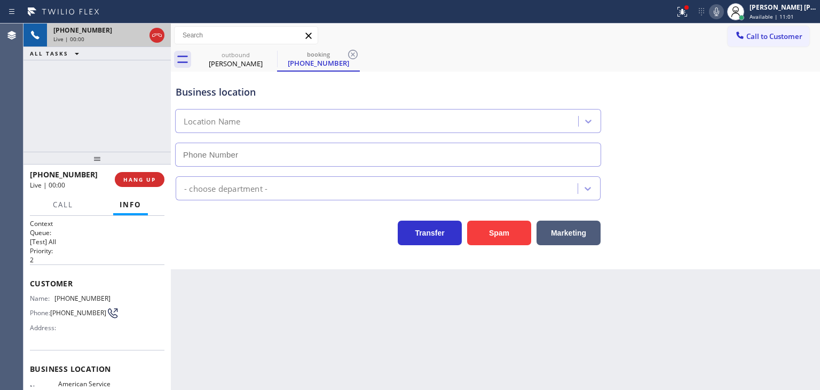
type input "[PHONE_NUMBER]"
click at [723, 15] on icon at bounding box center [716, 11] width 13 height 13
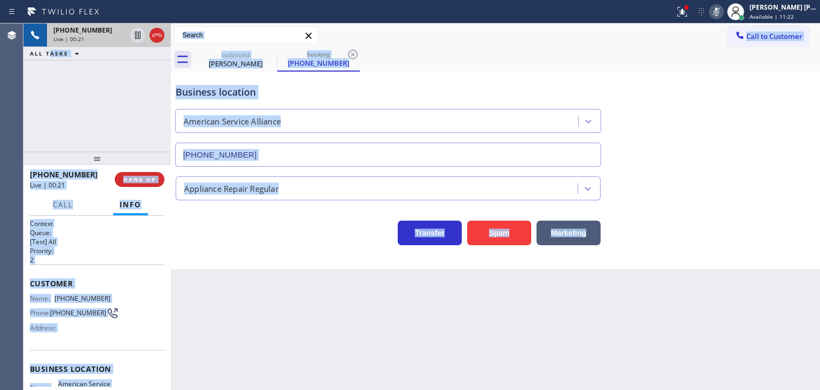
drag, startPoint x: 410, startPoint y: 415, endPoint x: 820, endPoint y: 415, distance: 409.7
click at [820, 389] on html "Status report Issues detected These issues could affect your workflow. Please c…" at bounding box center [410, 195] width 820 height 390
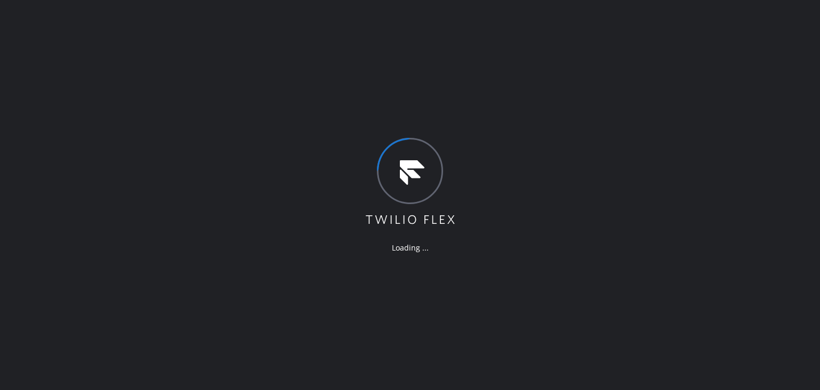
drag, startPoint x: 0, startPoint y: 131, endPoint x: 0, endPoint y: 174, distance: 42.7
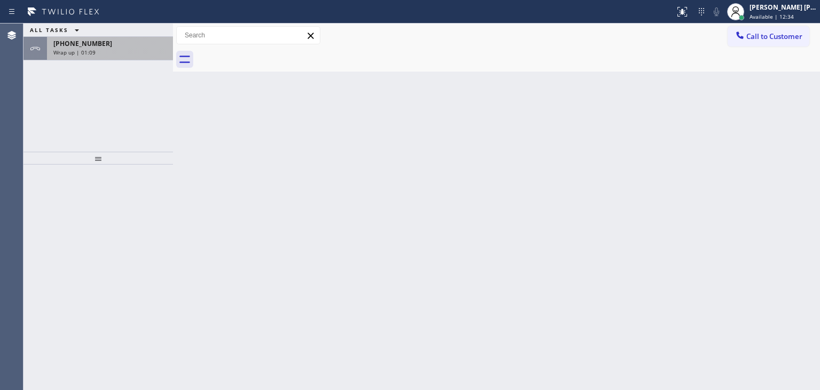
click at [125, 56] on div "[PHONE_NUMBER] Wrap up | 01:09" at bounding box center [108, 49] width 122 height 24
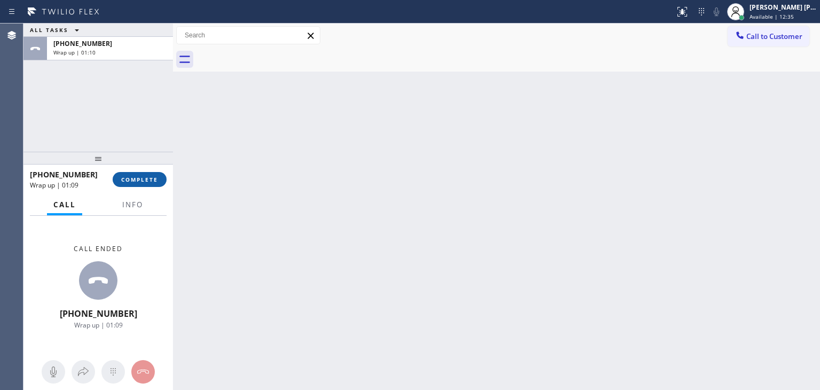
click at [142, 177] on span "COMPLETE" at bounding box center [139, 179] width 37 height 7
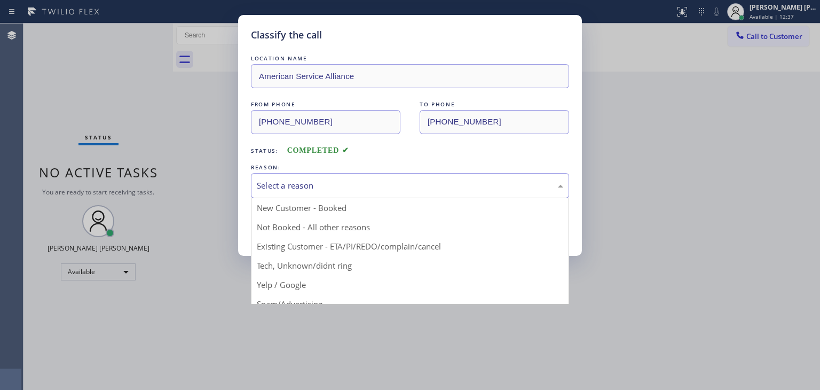
click at [303, 195] on div "Select a reason" at bounding box center [410, 185] width 318 height 25
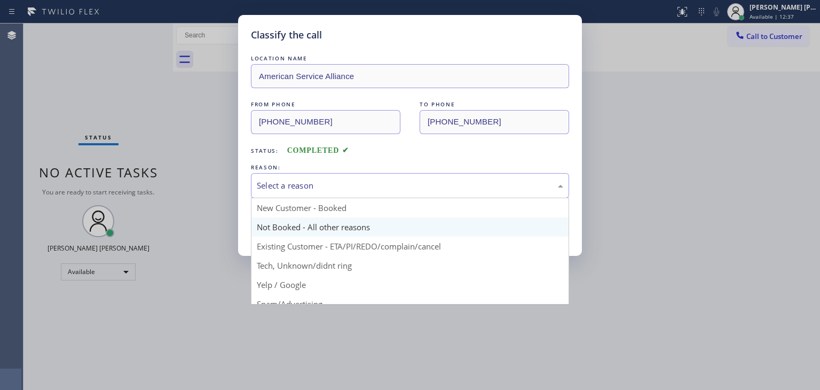
scroll to position [53, 0]
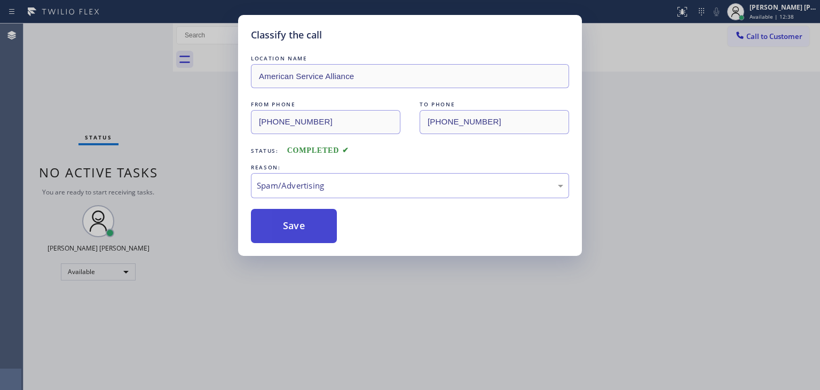
click at [304, 226] on button "Save" at bounding box center [294, 226] width 86 height 34
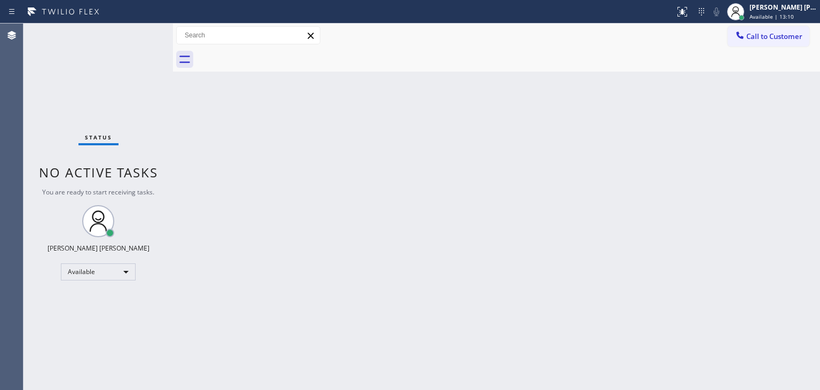
click at [142, 37] on div "Status No active tasks You are ready to start receiving tasks. [PERSON_NAME] [P…" at bounding box center [99, 207] width 150 height 366
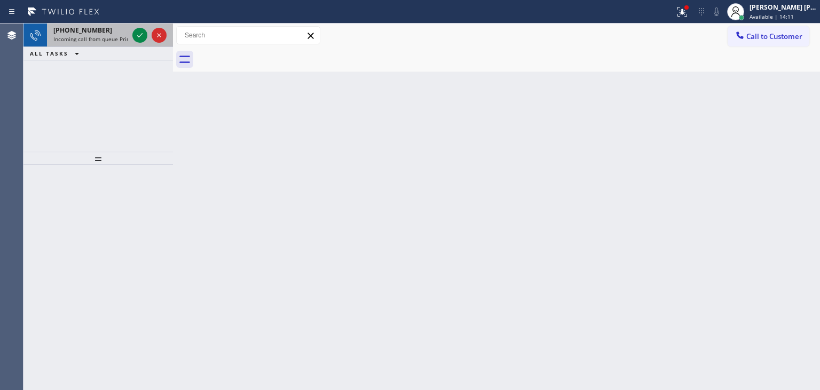
click at [145, 28] on div at bounding box center [149, 36] width 38 height 24
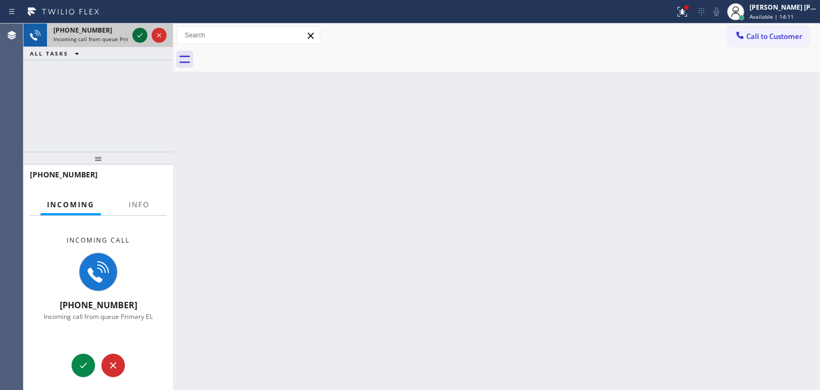
click at [143, 29] on icon at bounding box center [140, 35] width 13 height 13
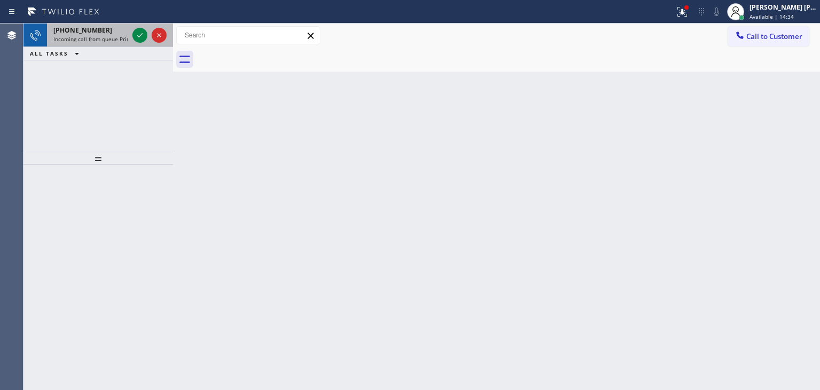
click at [145, 28] on div at bounding box center [149, 36] width 38 height 24
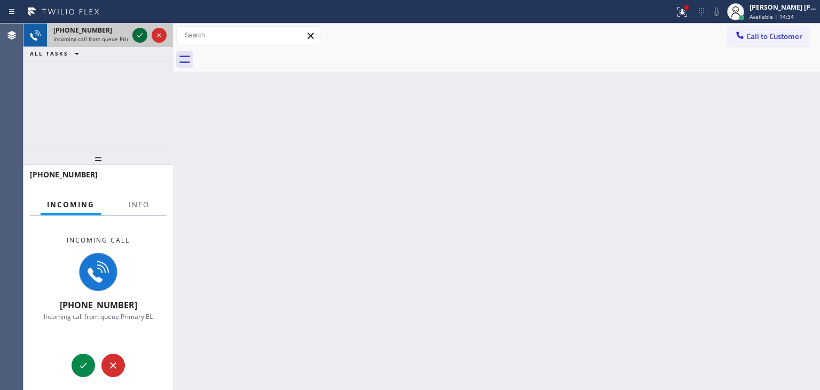
click at [142, 28] on div at bounding box center [149, 36] width 38 height 24
click at [142, 28] on button at bounding box center [139, 35] width 15 height 15
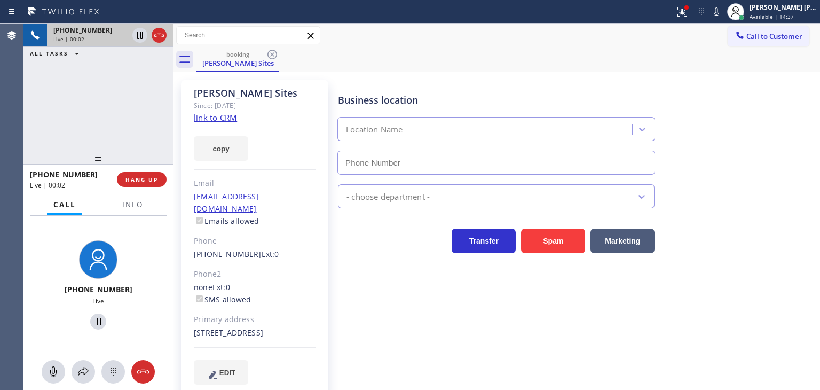
type input "[PHONE_NUMBER]"
click at [222, 114] on link "link to CRM" at bounding box center [215, 117] width 43 height 11
click at [214, 119] on link "link to CRM" at bounding box center [215, 117] width 43 height 11
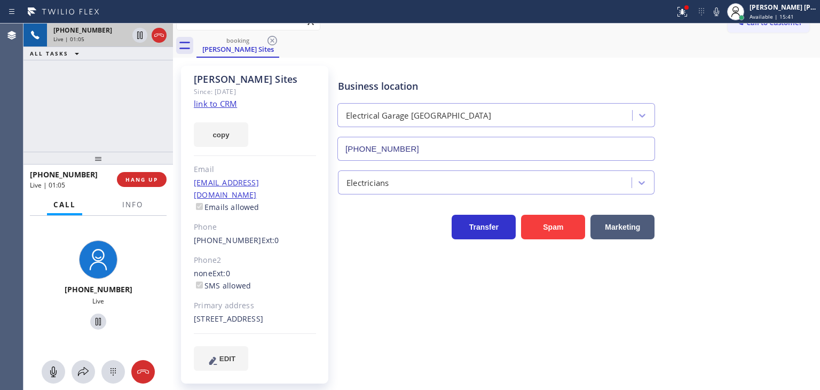
scroll to position [15, 0]
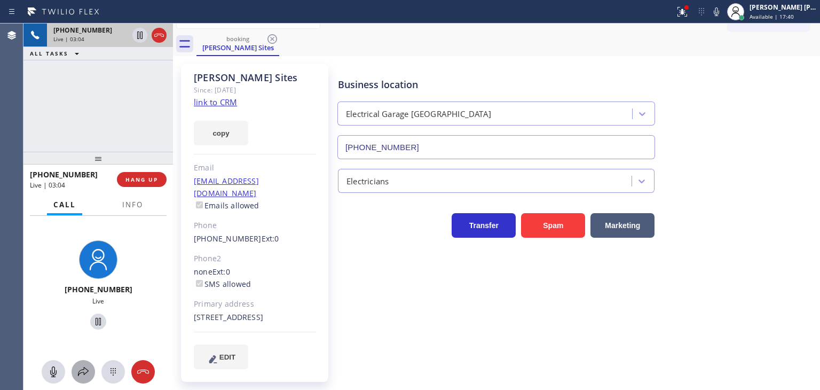
click at [83, 368] on icon at bounding box center [83, 371] width 13 height 13
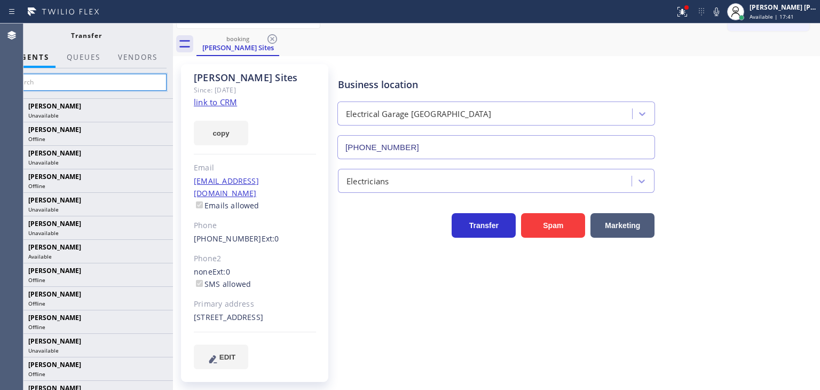
drag, startPoint x: 120, startPoint y: 82, endPoint x: 49, endPoint y: 73, distance: 71.0
click at [107, 83] on input "text" at bounding box center [86, 82] width 161 height 17
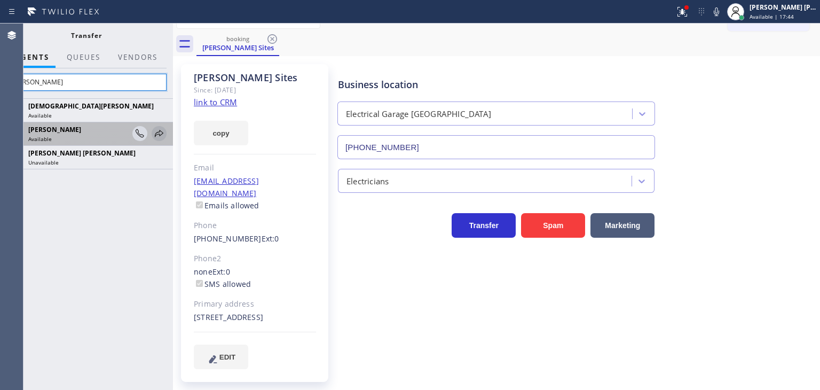
type input "[PERSON_NAME]"
click at [158, 137] on icon at bounding box center [159, 133] width 13 height 13
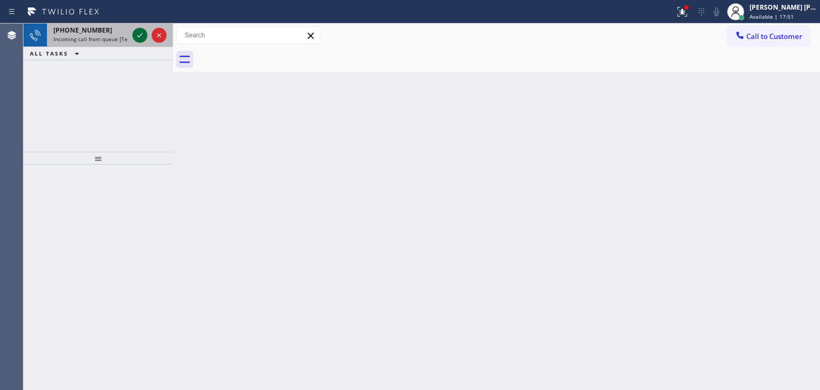
click at [142, 38] on icon at bounding box center [140, 35] width 13 height 13
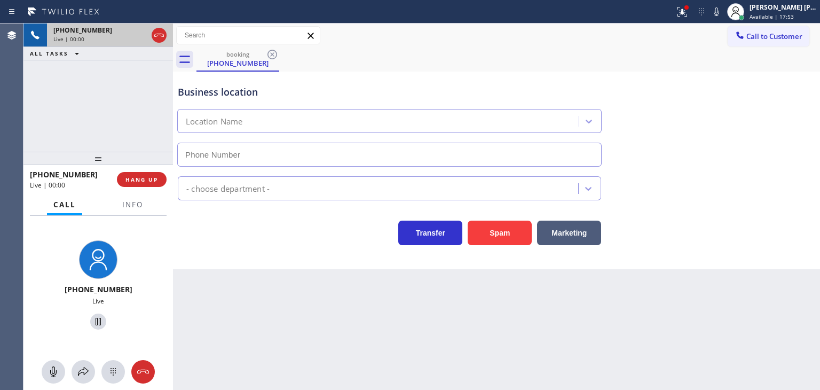
type input "[PHONE_NUMBER]"
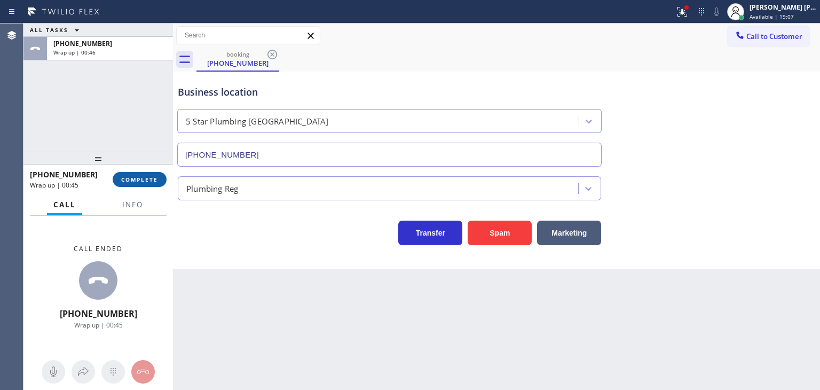
click at [143, 182] on span "COMPLETE" at bounding box center [139, 179] width 37 height 7
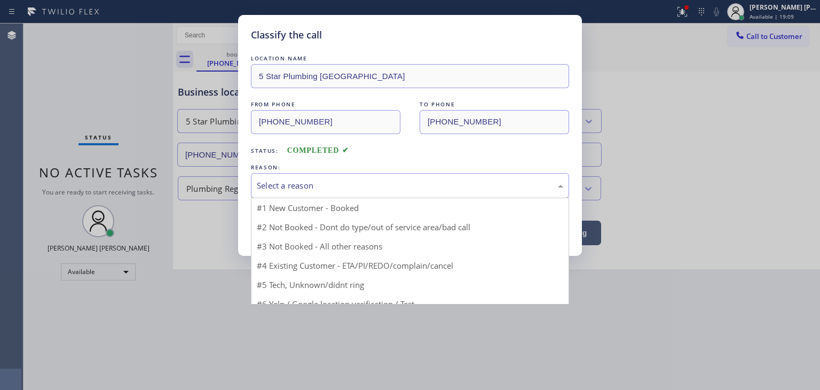
click at [308, 185] on div "Select a reason" at bounding box center [410, 185] width 307 height 12
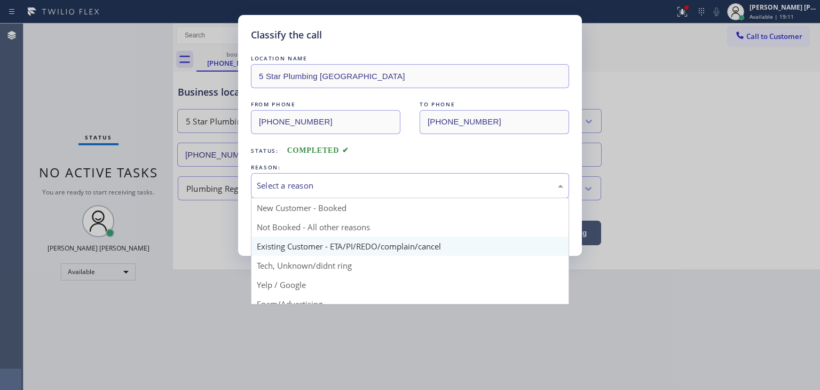
scroll to position [53, 0]
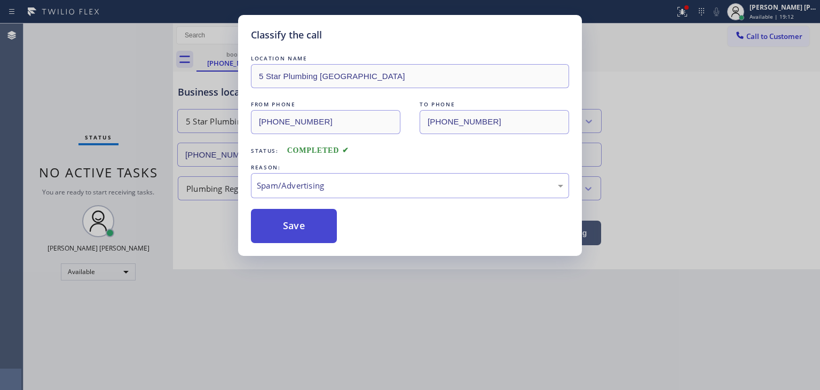
click at [307, 222] on button "Save" at bounding box center [294, 226] width 86 height 34
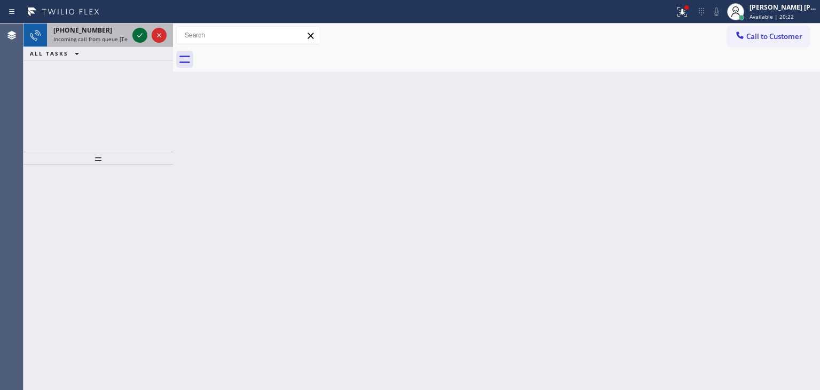
click at [139, 36] on icon at bounding box center [140, 35] width 13 height 13
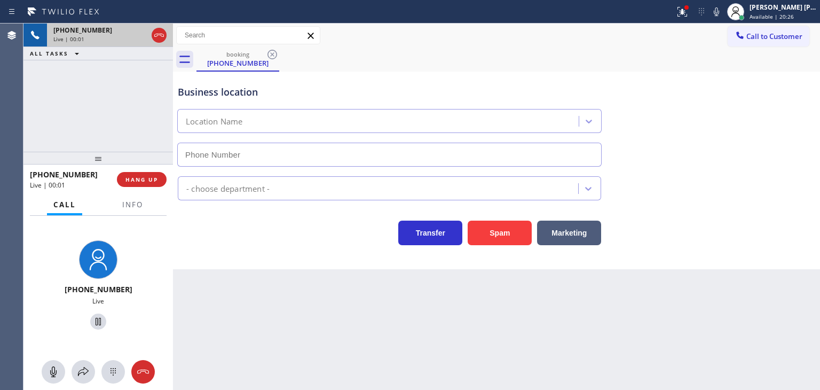
type input "[PHONE_NUMBER]"
click at [723, 11] on icon at bounding box center [716, 11] width 13 height 13
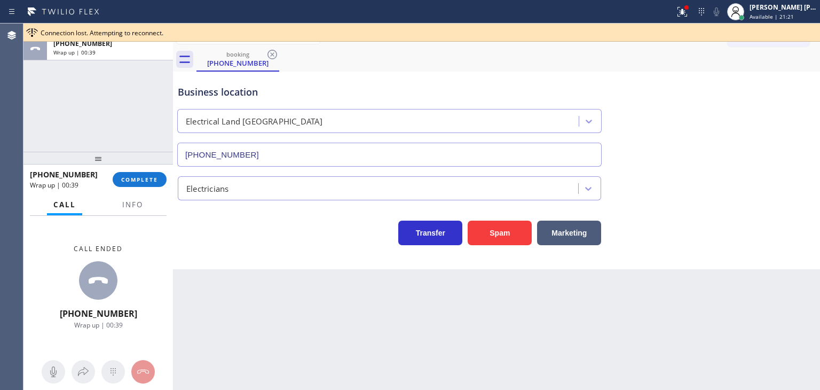
click at [778, 106] on div "Business location Electrical Land [GEOGRAPHIC_DATA] [PHONE_NUMBER]" at bounding box center [497, 118] width 642 height 97
click at [588, 344] on div "Back to Dashboard Change Sender ID Customers Technicians Select a contact Outbo…" at bounding box center [496, 207] width 647 height 366
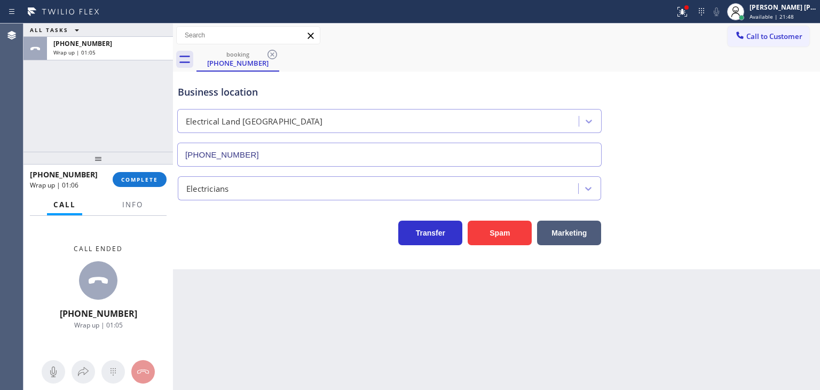
click at [547, 335] on div "Back to Dashboard Change Sender ID Customers Technicians Select a contact Outbo…" at bounding box center [496, 207] width 647 height 366
click at [154, 185] on button "COMPLETE" at bounding box center [140, 179] width 54 height 15
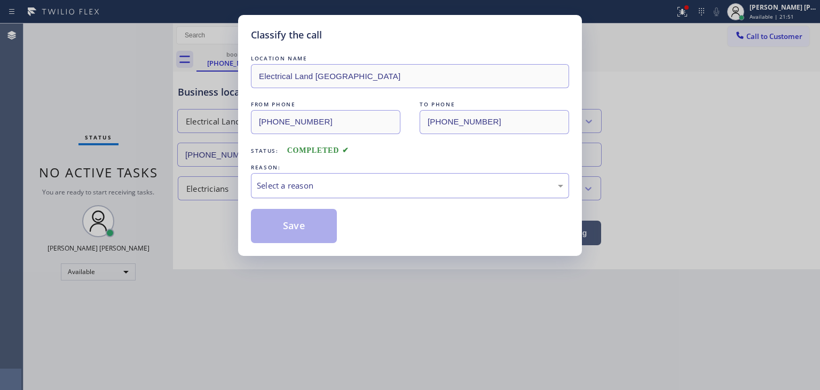
click at [327, 185] on div "Select a reason" at bounding box center [410, 185] width 307 height 12
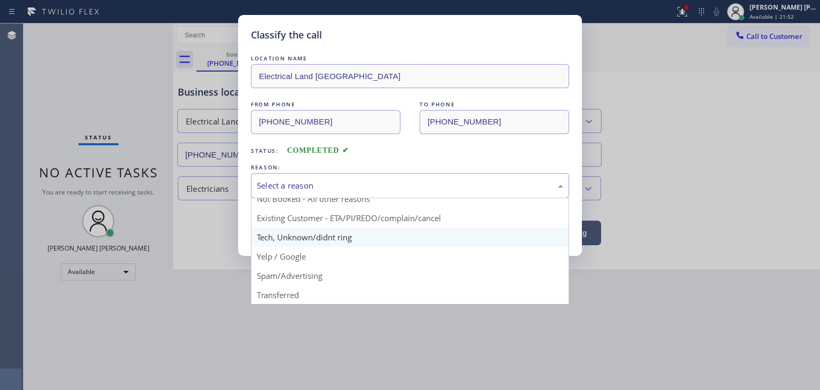
scroll to position [9, 0]
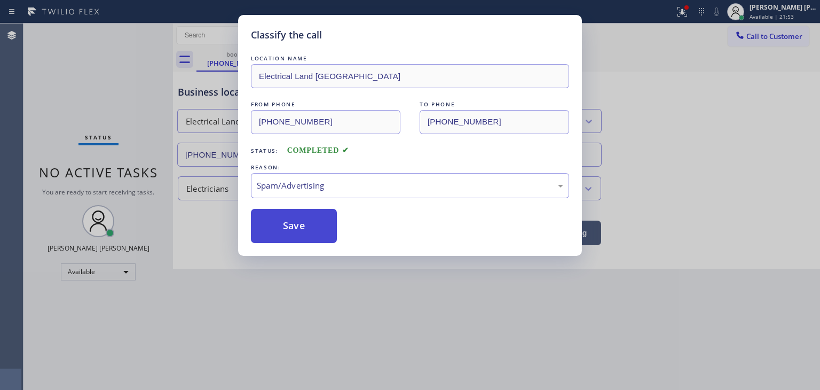
click at [300, 229] on button "Save" at bounding box center [294, 226] width 86 height 34
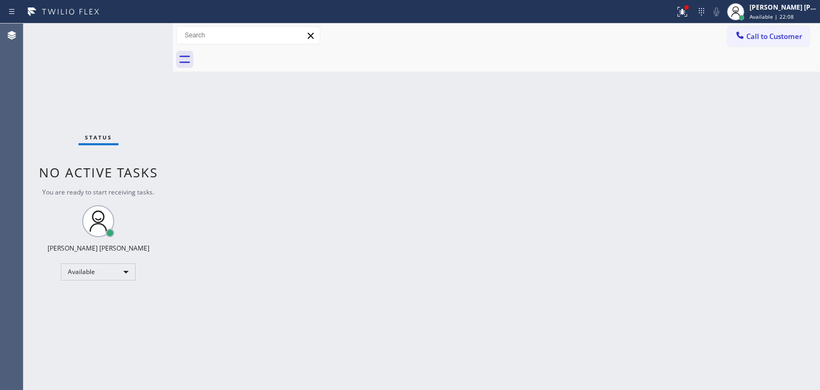
drag, startPoint x: 792, startPoint y: 14, endPoint x: 789, endPoint y: 23, distance: 9.0
click at [792, 14] on span "Available | 22:08" at bounding box center [772, 16] width 44 height 7
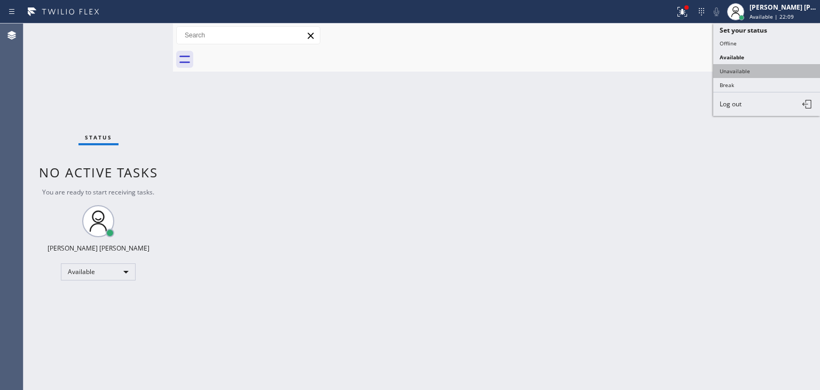
click at [771, 68] on button "Unavailable" at bounding box center [767, 71] width 107 height 14
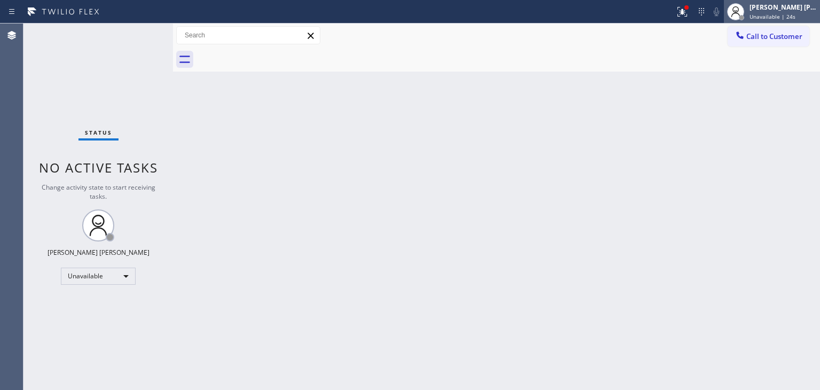
click at [798, 13] on div "[PERSON_NAME] [PERSON_NAME] Unavailable | 24s" at bounding box center [784, 11] width 73 height 19
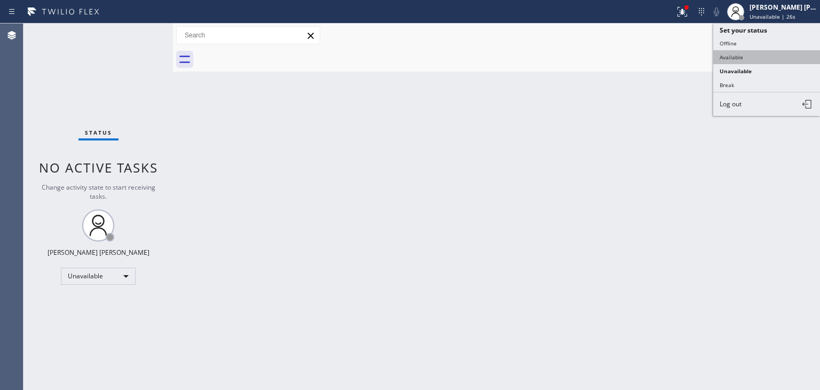
click at [760, 54] on button "Available" at bounding box center [767, 57] width 107 height 14
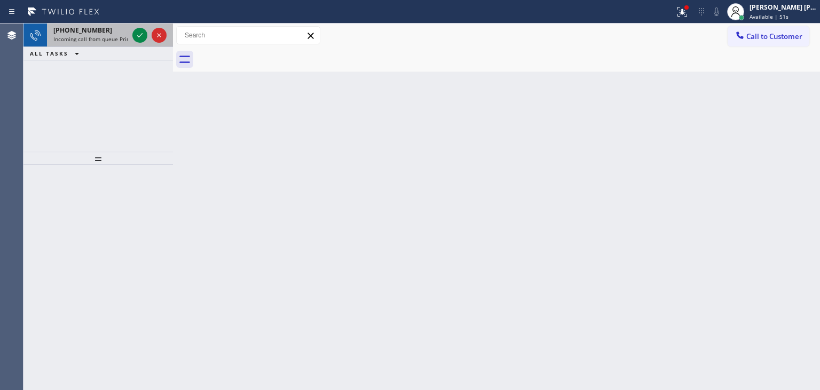
click at [130, 37] on div at bounding box center [149, 36] width 38 height 24
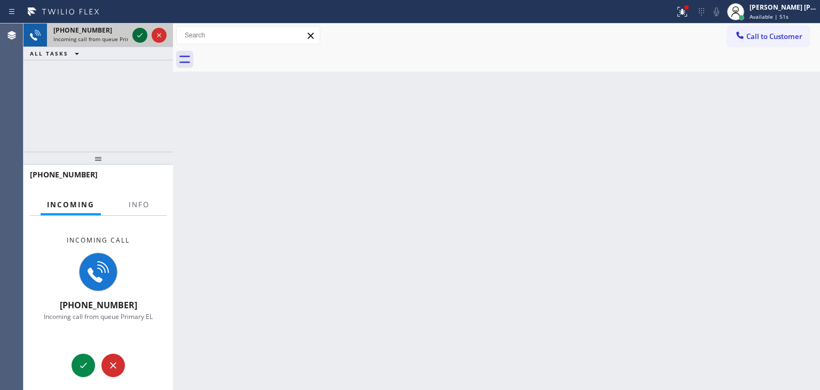
click at [137, 38] on icon at bounding box center [140, 35] width 13 height 13
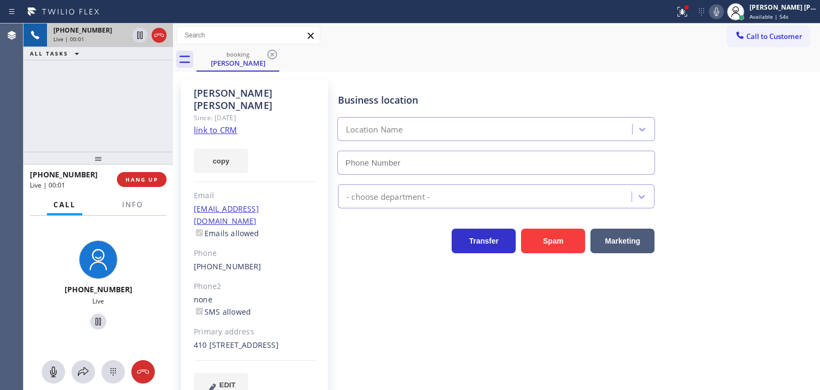
type input "[PHONE_NUMBER]"
click at [223, 124] on link "link to CRM" at bounding box center [215, 129] width 43 height 11
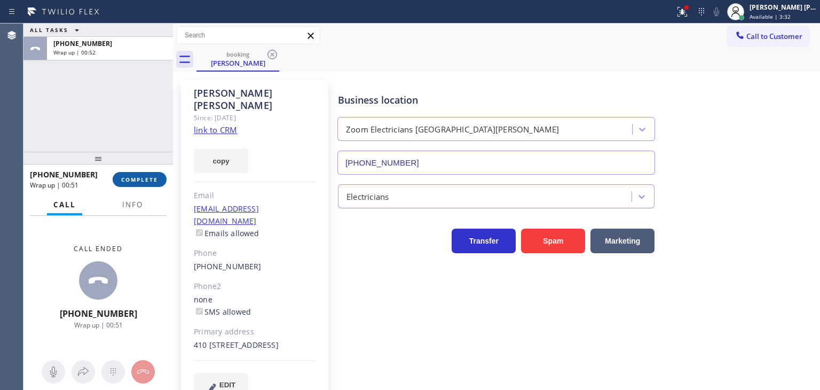
click at [144, 177] on span "COMPLETE" at bounding box center [139, 179] width 37 height 7
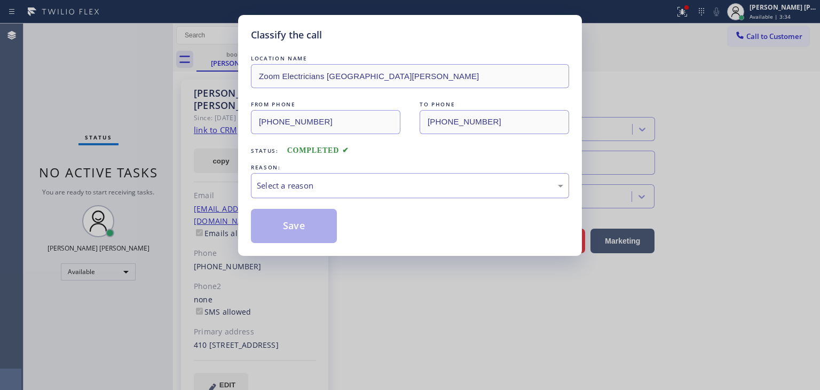
click at [310, 187] on div "Select a reason" at bounding box center [410, 185] width 307 height 12
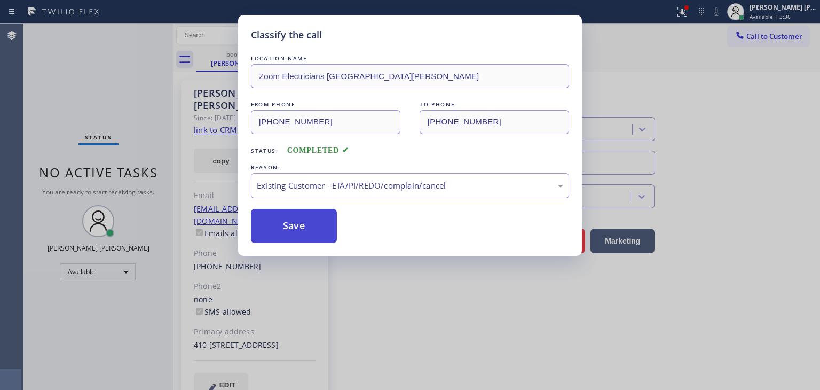
click at [295, 223] on button "Save" at bounding box center [294, 226] width 86 height 34
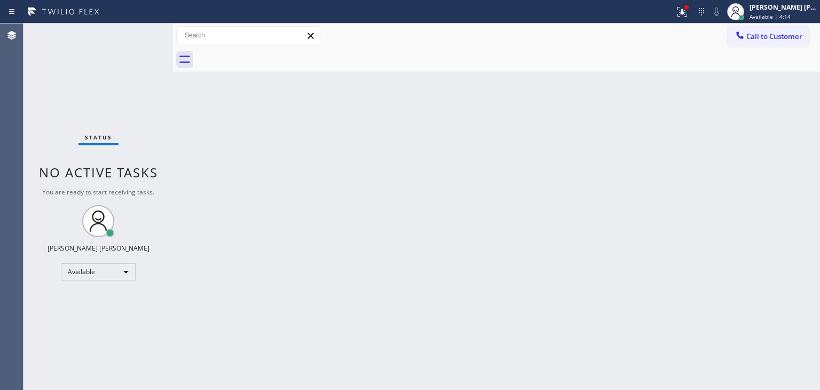
click at [142, 34] on div "Status No active tasks You are ready to start receiving tasks. [PERSON_NAME] [P…" at bounding box center [99, 207] width 150 height 366
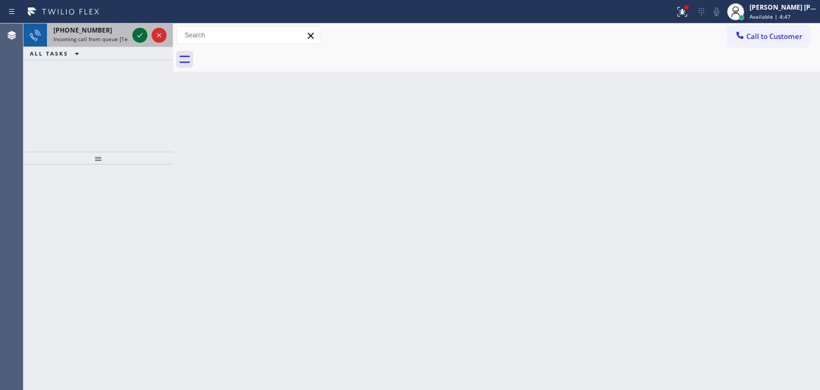
click at [139, 34] on icon at bounding box center [140, 35] width 13 height 13
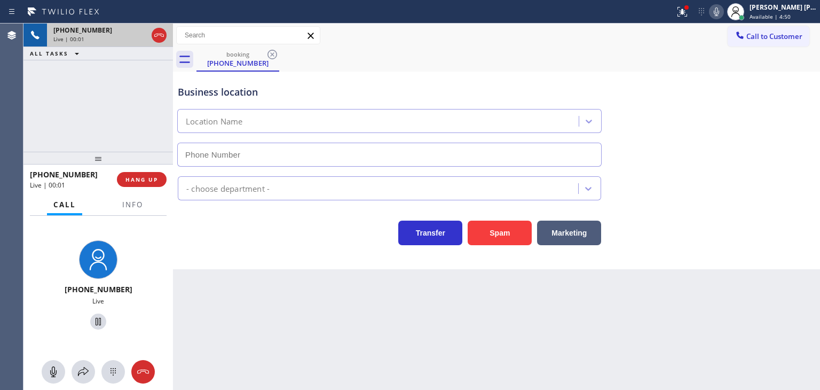
type input "[PHONE_NUMBER]"
drag, startPoint x: 124, startPoint y: 181, endPoint x: 358, endPoint y: 272, distance: 251.2
click at [124, 181] on button "HANG UP" at bounding box center [142, 179] width 50 height 15
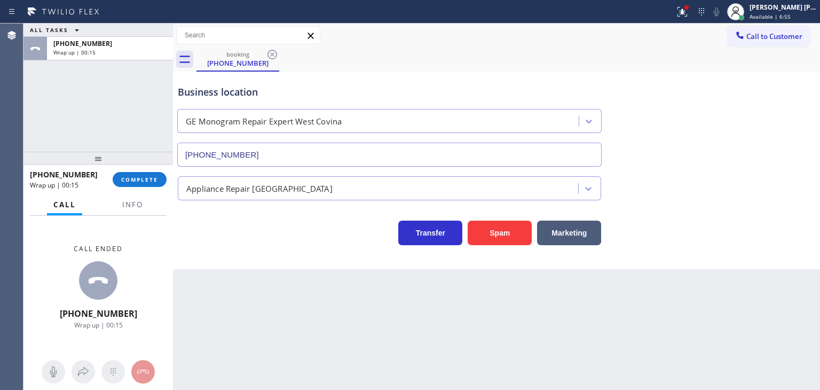
click at [151, 189] on div "[PHONE_NUMBER] Wrap up | 00:15 COMPLETE" at bounding box center [98, 180] width 137 height 28
click at [151, 180] on span "COMPLETE" at bounding box center [139, 179] width 37 height 7
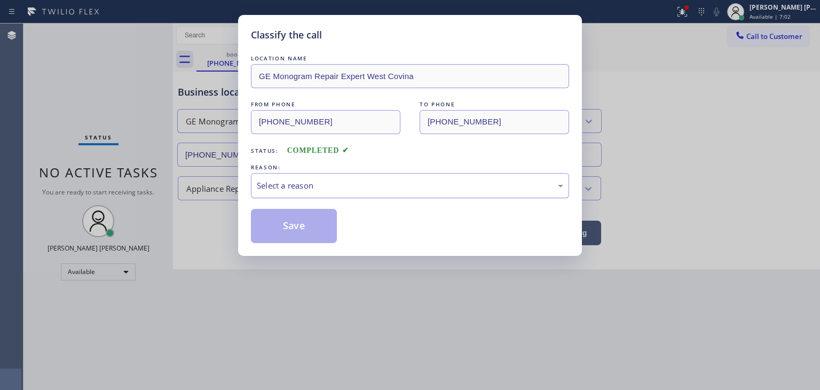
click at [343, 177] on div "Select a reason" at bounding box center [410, 185] width 318 height 25
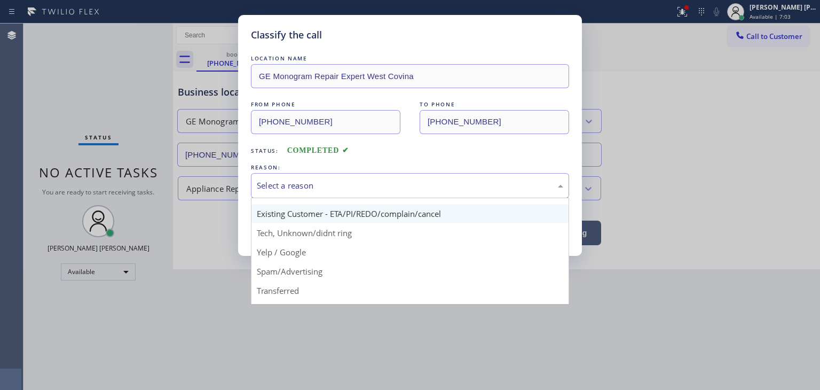
scroll to position [67, 0]
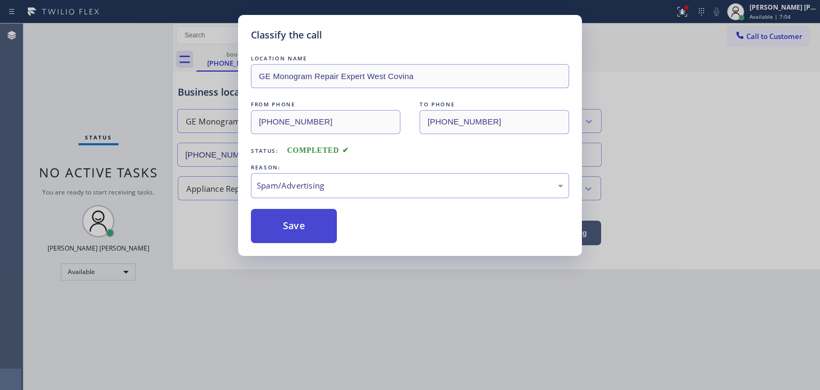
click at [308, 229] on button "Save" at bounding box center [294, 226] width 86 height 34
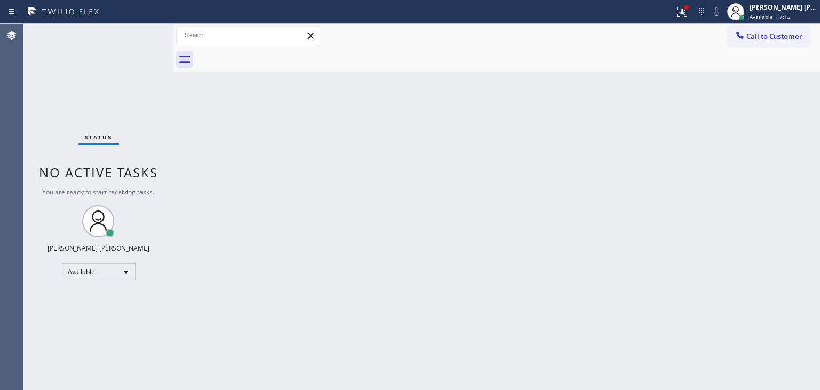
click at [135, 36] on div "Status No active tasks You are ready to start receiving tasks. [PERSON_NAME] [P…" at bounding box center [99, 207] width 150 height 366
click at [788, 306] on div "Back to Dashboard Change Sender ID Customers Technicians Select a contact Outbo…" at bounding box center [496, 207] width 647 height 366
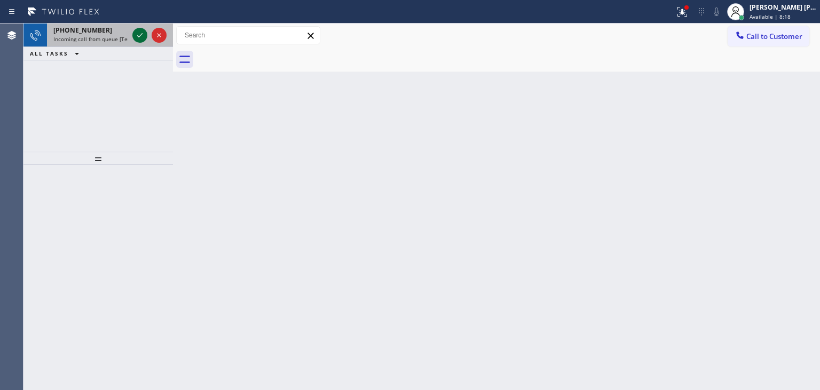
click at [137, 36] on icon at bounding box center [140, 35] width 13 height 13
click at [138, 34] on icon at bounding box center [140, 35] width 13 height 13
click at [138, 32] on icon at bounding box center [140, 35] width 13 height 13
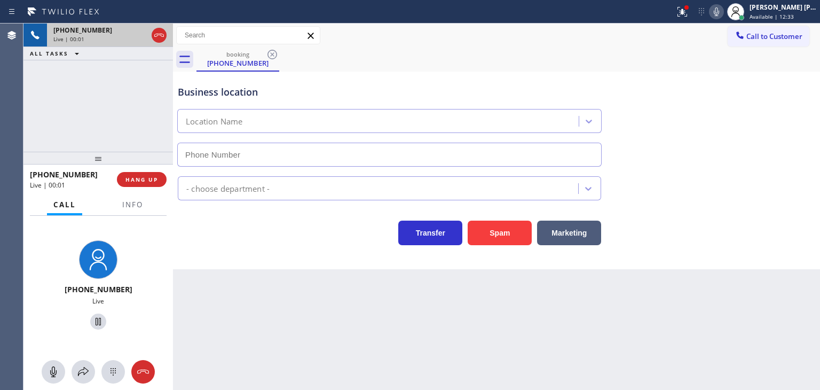
type input "[PHONE_NUMBER]"
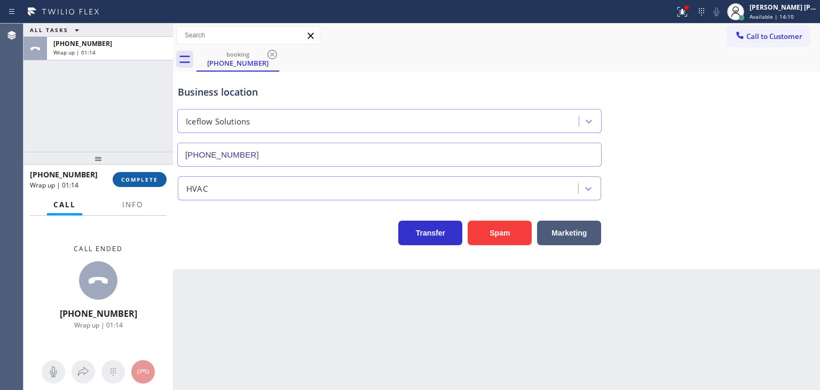
click at [122, 186] on button "COMPLETE" at bounding box center [140, 179] width 54 height 15
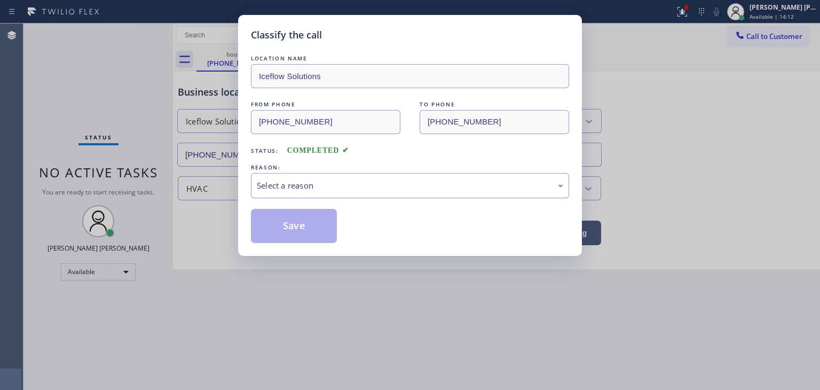
click at [294, 190] on div "Select a reason" at bounding box center [410, 185] width 307 height 12
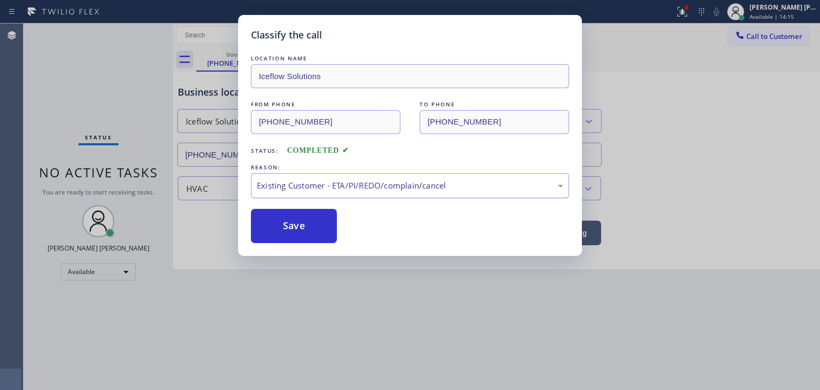
click at [314, 189] on div "Existing Customer - ETA/PI/REDO/complain/cancel" at bounding box center [410, 185] width 307 height 12
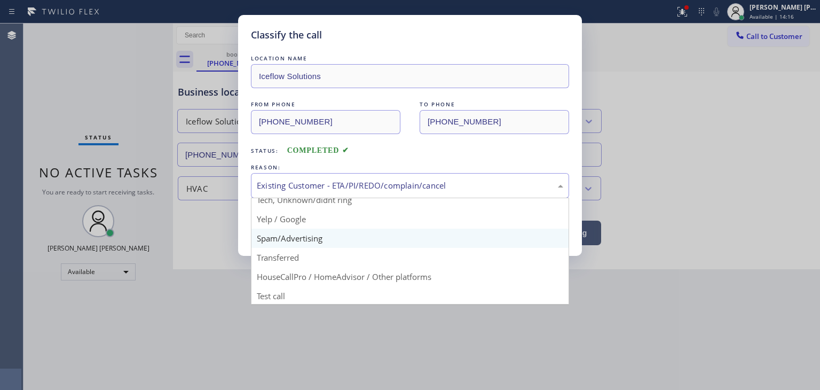
scroll to position [67, 0]
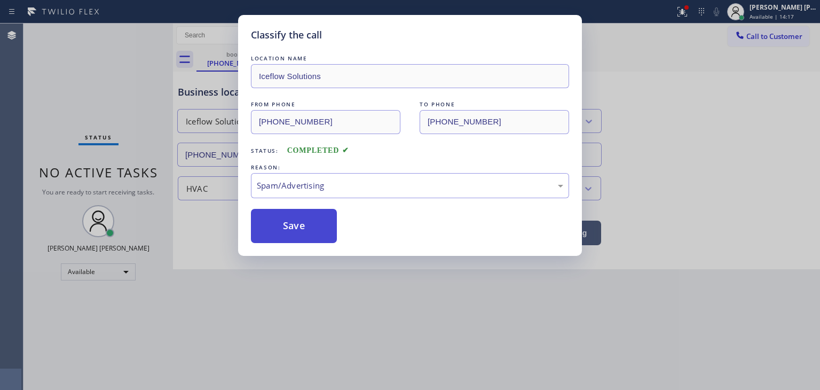
click at [296, 229] on button "Save" at bounding box center [294, 226] width 86 height 34
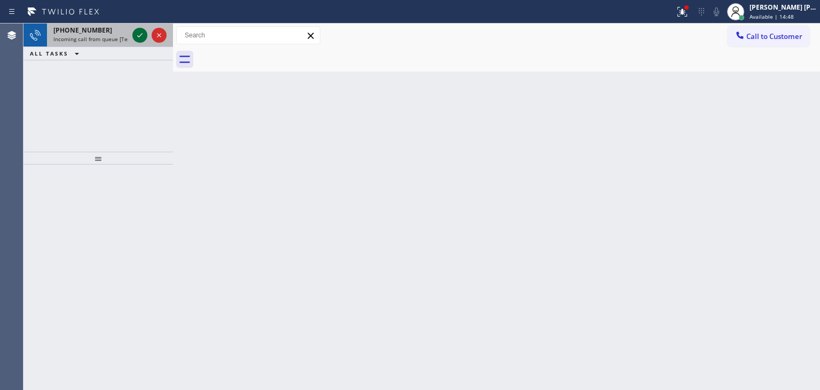
click at [137, 35] on icon at bounding box center [140, 35] width 13 height 13
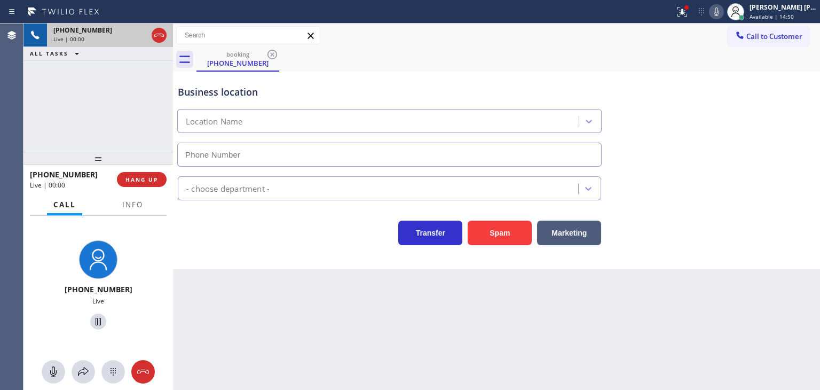
type input "[PHONE_NUMBER]"
click at [714, 54] on div "booking [PHONE_NUMBER]" at bounding box center [509, 60] width 624 height 24
click at [762, 54] on div "booking [PHONE_NUMBER]" at bounding box center [509, 60] width 624 height 24
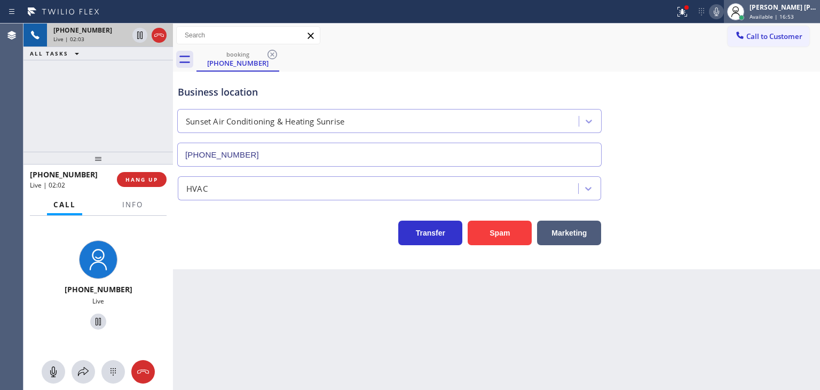
click at [791, 9] on div "[PERSON_NAME] [PERSON_NAME]" at bounding box center [783, 7] width 67 height 9
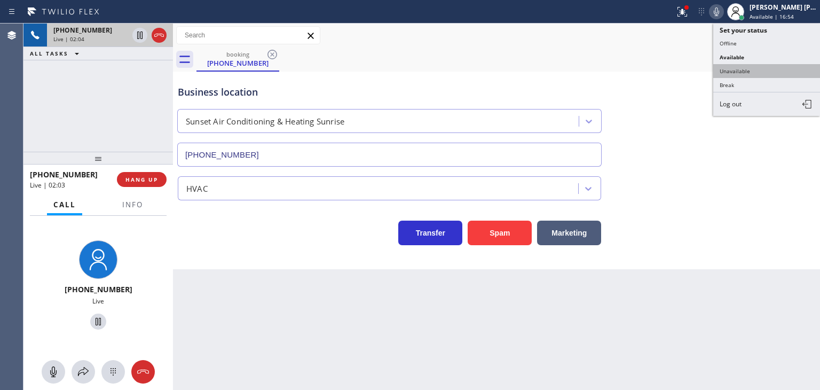
click at [751, 70] on button "Unavailable" at bounding box center [767, 71] width 107 height 14
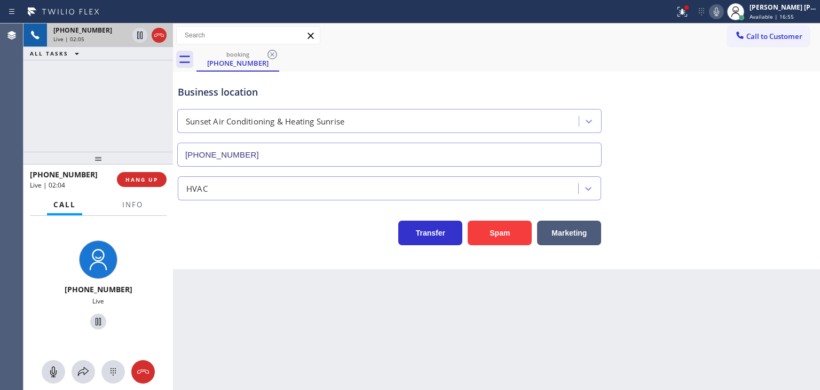
click at [720, 14] on icon at bounding box center [716, 11] width 5 height 9
click at [136, 37] on icon at bounding box center [140, 35] width 13 height 13
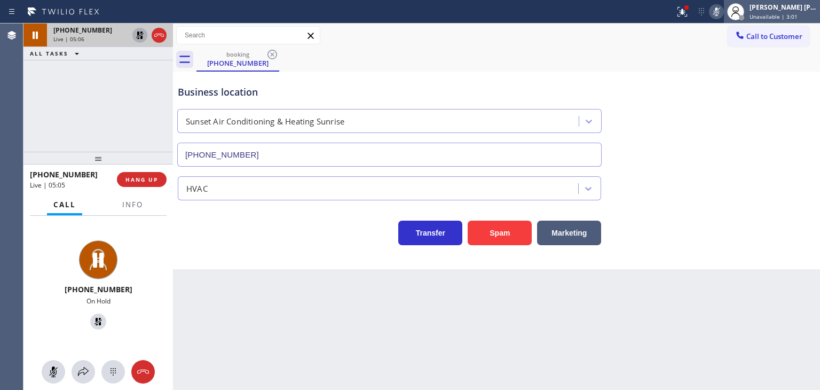
click at [798, 15] on span "Unavailable | 3:01" at bounding box center [774, 16] width 48 height 7
click at [723, 13] on icon at bounding box center [716, 11] width 13 height 13
click at [141, 38] on icon at bounding box center [139, 35] width 7 height 7
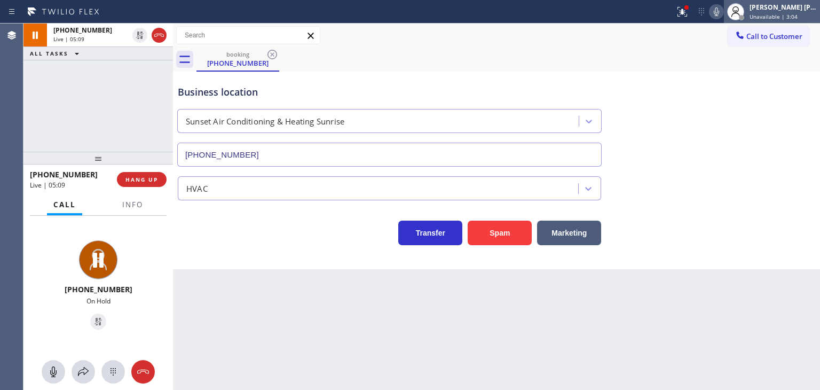
click at [781, 13] on span "Unavailable | 3:04" at bounding box center [774, 16] width 48 height 7
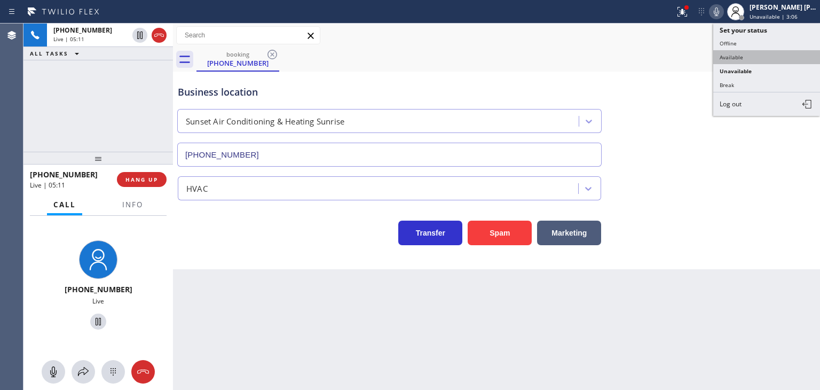
click at [753, 58] on button "Available" at bounding box center [767, 57] width 107 height 14
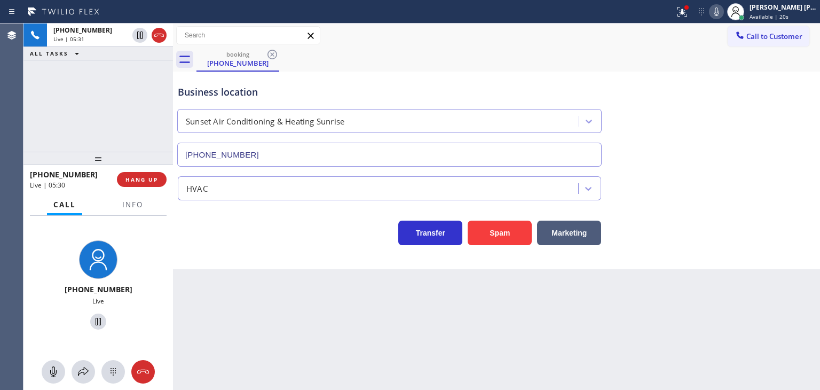
click at [723, 9] on icon at bounding box center [716, 11] width 13 height 13
click at [788, 7] on div "[PERSON_NAME] [PERSON_NAME]" at bounding box center [783, 7] width 67 height 9
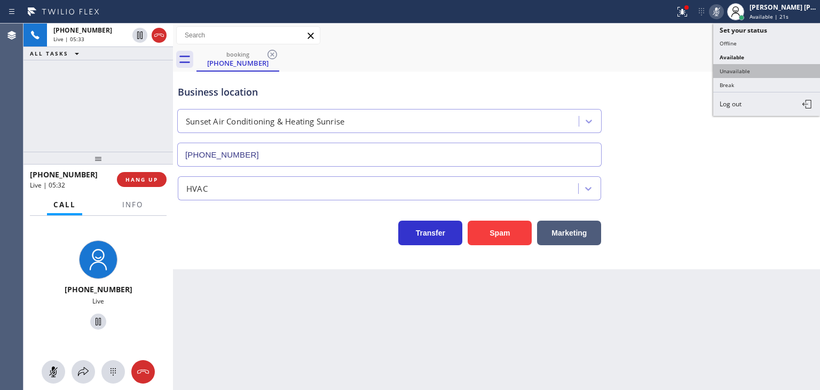
drag, startPoint x: 765, startPoint y: 71, endPoint x: 615, endPoint y: 53, distance: 150.6
click at [764, 73] on button "Unavailable" at bounding box center [767, 71] width 107 height 14
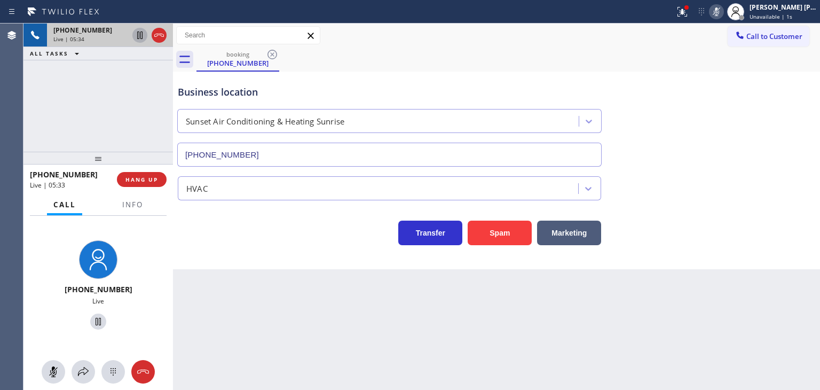
click at [142, 37] on icon at bounding box center [139, 35] width 5 height 7
click at [723, 11] on icon at bounding box center [716, 11] width 13 height 13
click at [137, 36] on icon at bounding box center [140, 35] width 13 height 13
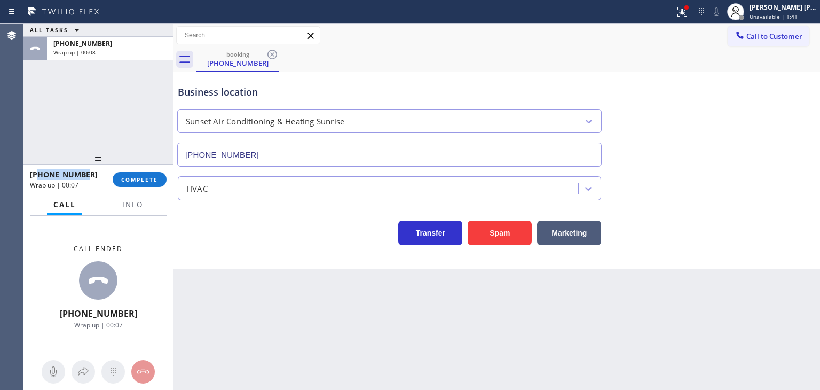
drag, startPoint x: 82, startPoint y: 176, endPoint x: 39, endPoint y: 174, distance: 43.3
click at [39, 174] on div "[PHONE_NUMBER]" at bounding box center [67, 174] width 75 height 10
copy span "5612836538"
click at [139, 204] on span "Info" at bounding box center [132, 205] width 21 height 10
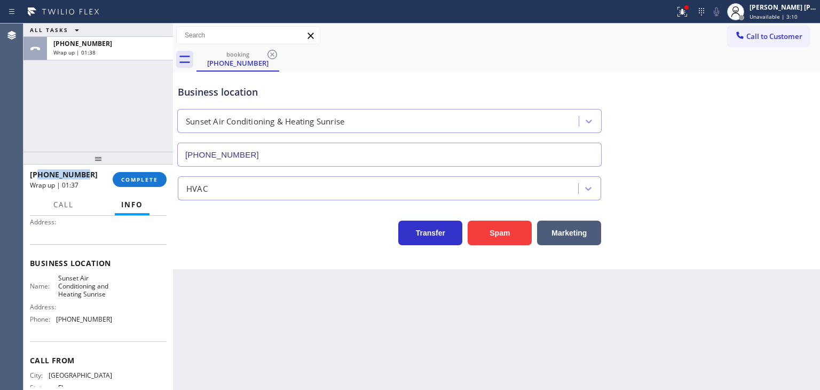
scroll to position [107, 0]
drag, startPoint x: 111, startPoint y: 333, endPoint x: 55, endPoint y: 326, distance: 56.5
click at [55, 326] on div "Name: Sunset Air Conditioning and Heating Sunrise Address: Phone: [PHONE_NUMBER]" at bounding box center [98, 300] width 137 height 54
copy div "[PHONE_NUMBER]"
click at [136, 180] on span "COMPLETE" at bounding box center [139, 179] width 37 height 7
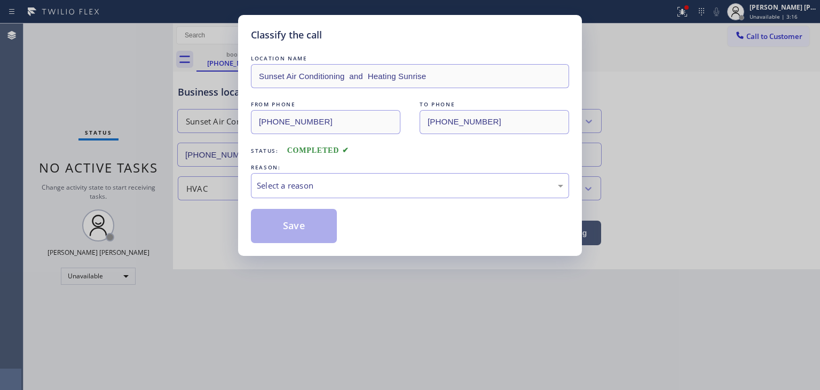
click at [271, 180] on div "Select a reason" at bounding box center [410, 185] width 307 height 12
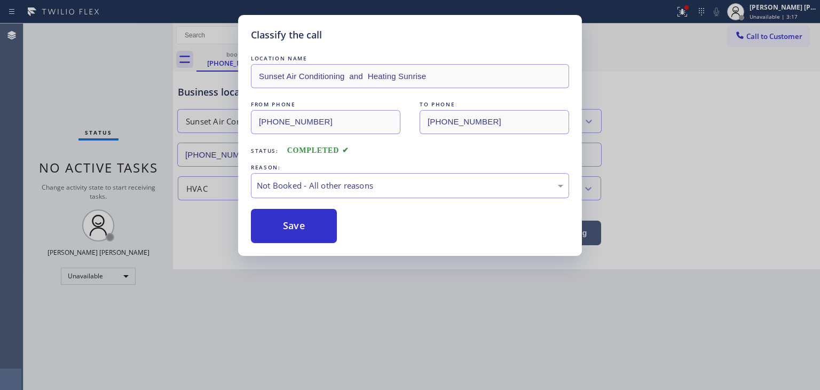
click at [279, 223] on button "Save" at bounding box center [294, 226] width 86 height 34
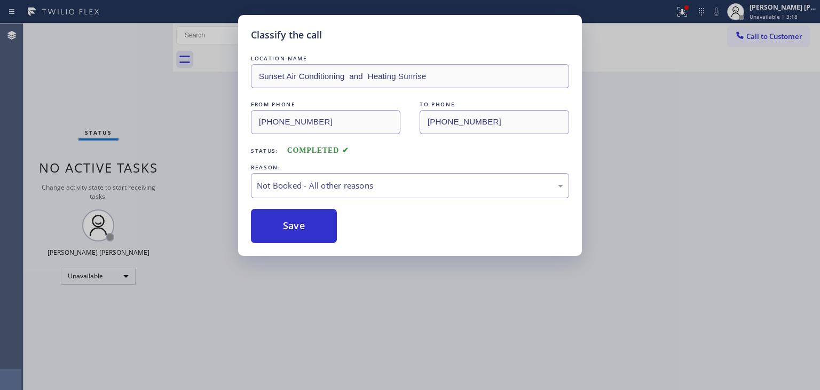
click at [811, 10] on div "[PERSON_NAME] [PERSON_NAME]" at bounding box center [783, 7] width 67 height 9
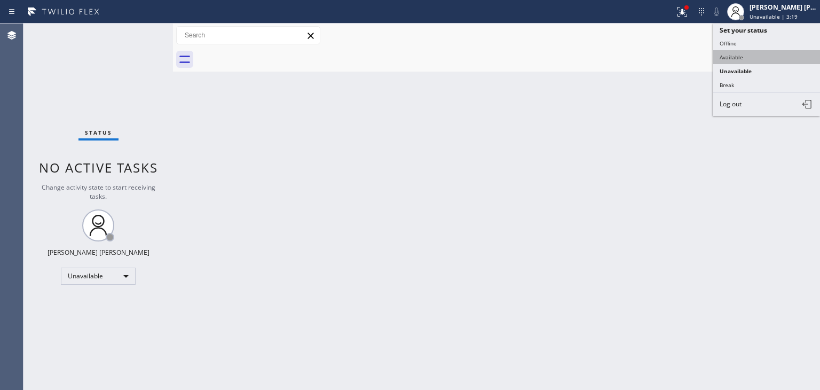
click at [746, 53] on button "Available" at bounding box center [767, 57] width 107 height 14
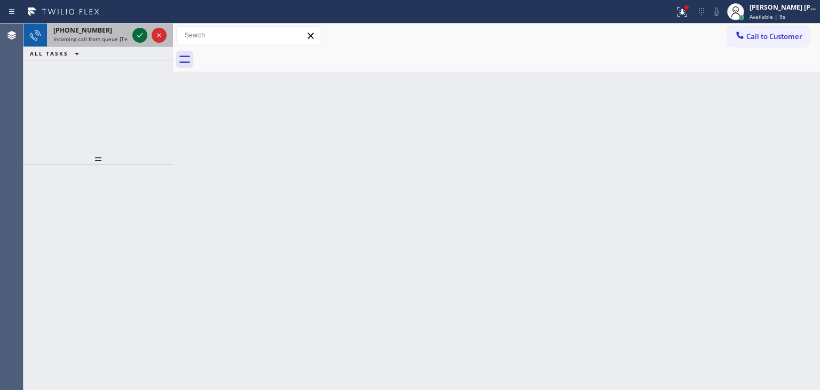
click at [143, 36] on icon at bounding box center [140, 35] width 13 height 13
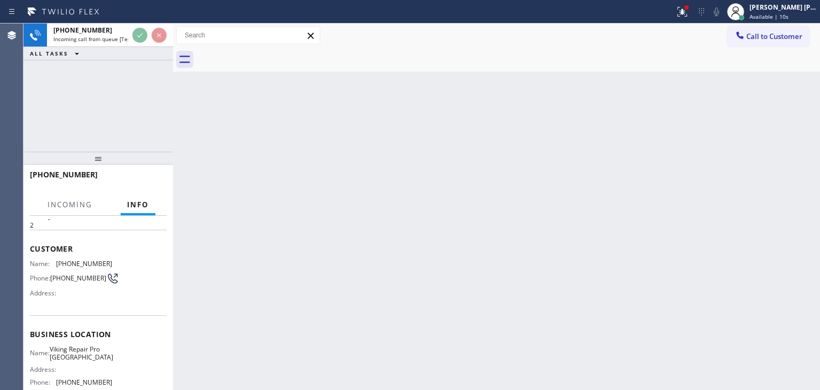
scroll to position [53, 0]
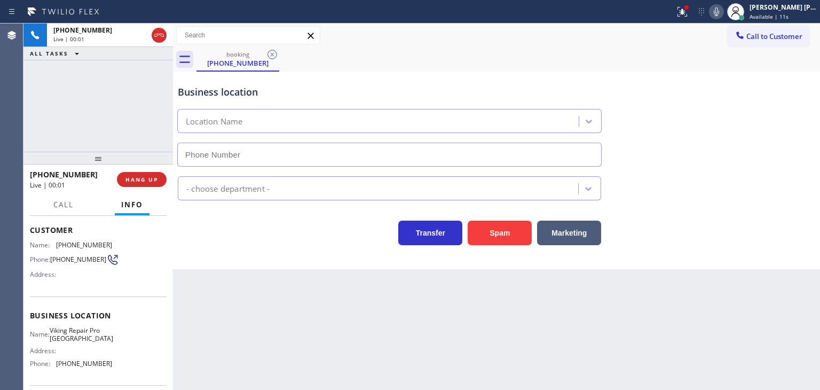
type input "[PHONE_NUMBER]"
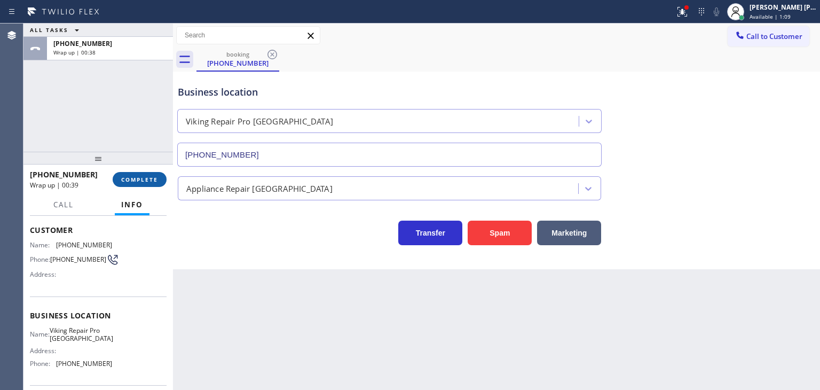
click at [132, 181] on span "COMPLETE" at bounding box center [139, 179] width 37 height 7
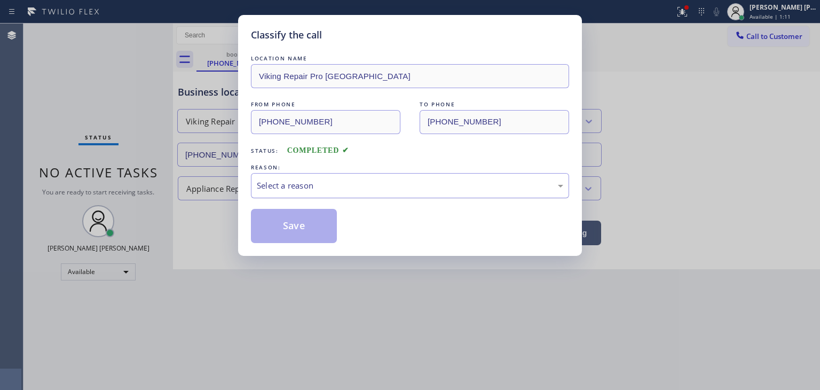
click at [263, 188] on div "Select a reason" at bounding box center [410, 185] width 307 height 12
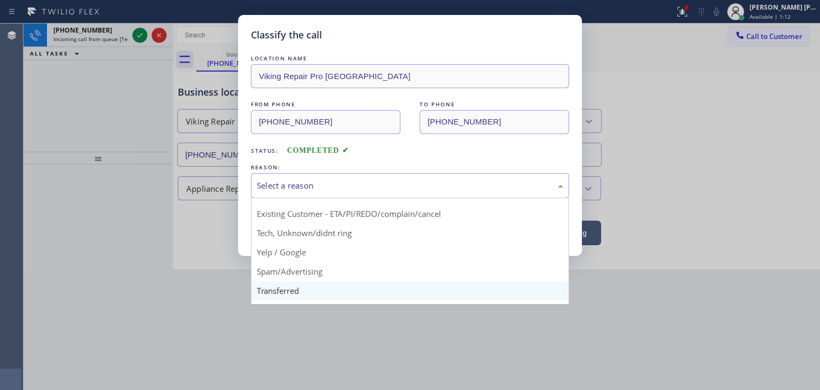
scroll to position [67, 0]
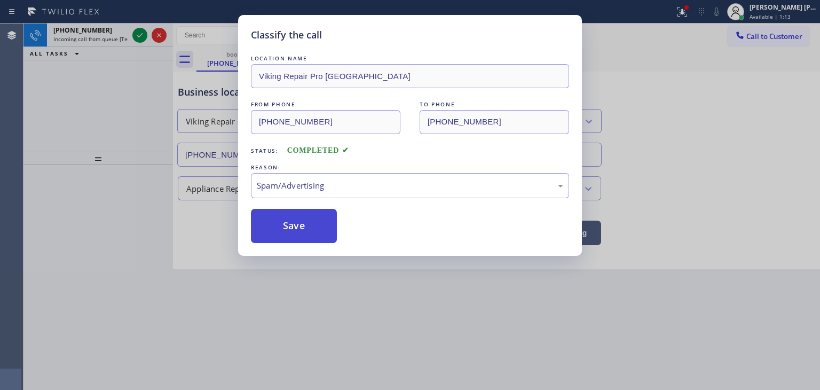
click at [292, 233] on button "Save" at bounding box center [294, 226] width 86 height 34
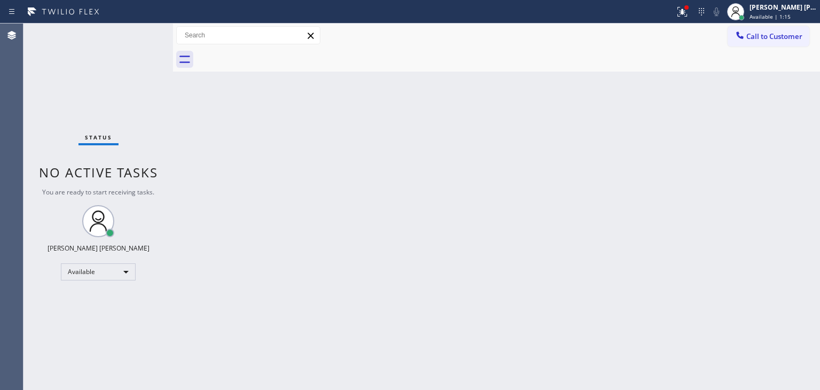
click at [137, 34] on div "Status No active tasks You are ready to start receiving tasks. [PERSON_NAME] [P…" at bounding box center [99, 207] width 150 height 366
click at [137, 37] on div "Status No active tasks You are ready to start receiving tasks. [PERSON_NAME] [P…" at bounding box center [99, 207] width 150 height 366
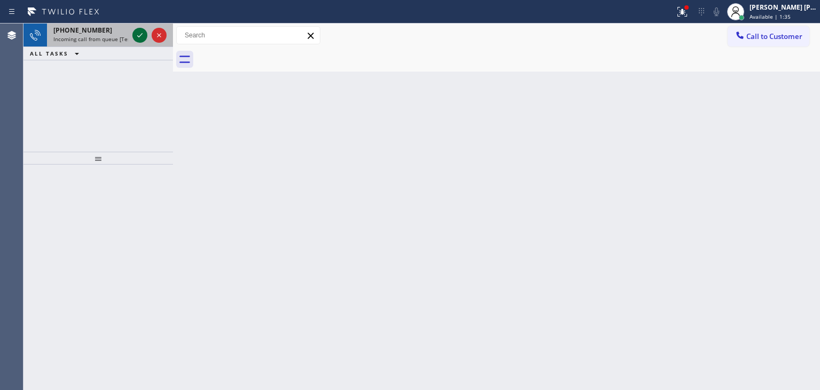
click at [141, 34] on icon at bounding box center [139, 35] width 5 height 4
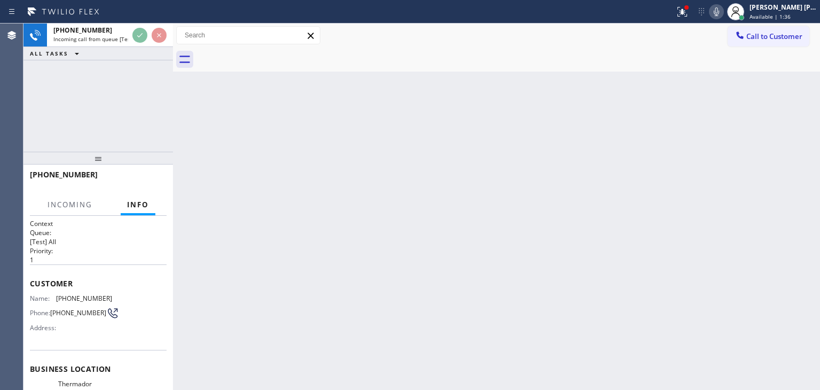
scroll to position [53, 0]
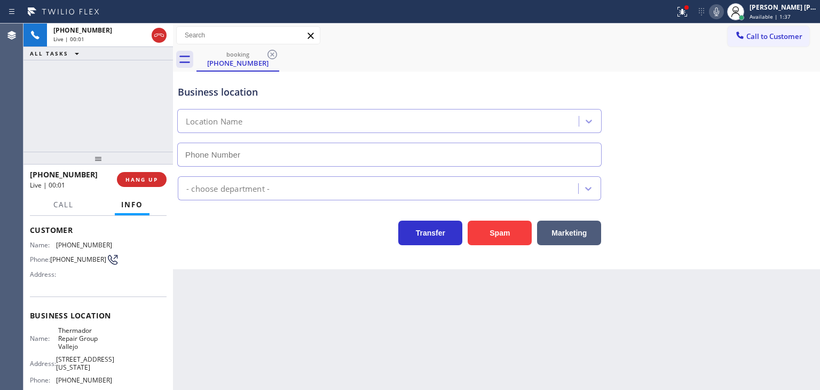
type input "[PHONE_NUMBER]"
click at [151, 75] on div "[PHONE_NUMBER] Live | 00:22 ALL TASKS ALL TASKS ACTIVE TASKS TASKS IN WRAP UP" at bounding box center [99, 88] width 150 height 128
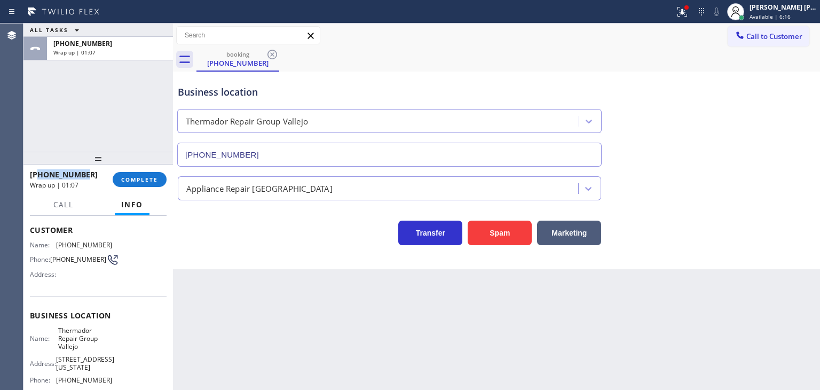
drag, startPoint x: 87, startPoint y: 178, endPoint x: 6, endPoint y: 176, distance: 80.7
click at [40, 176] on div "[PHONE_NUMBER]" at bounding box center [67, 174] width 75 height 10
copy span "6502671653"
drag, startPoint x: 118, startPoint y: 239, endPoint x: 52, endPoint y: 240, distance: 65.2
click at [52, 241] on div "Name: [PHONE_NUMBER] Phone: [PHONE_NUMBER] Address:" at bounding box center [98, 262] width 137 height 42
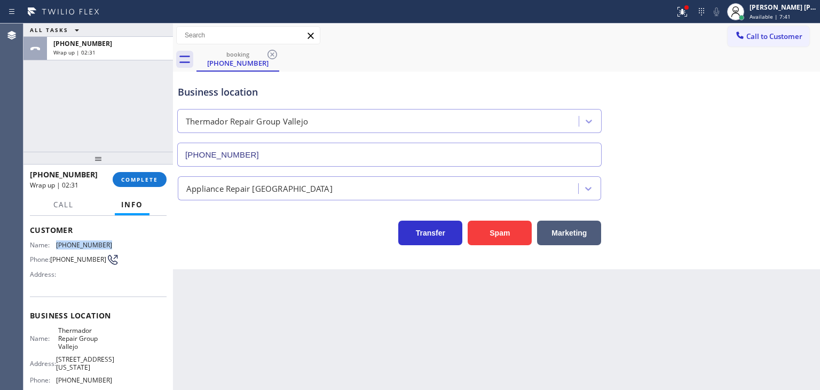
copy div "[PHONE_NUMBER]"
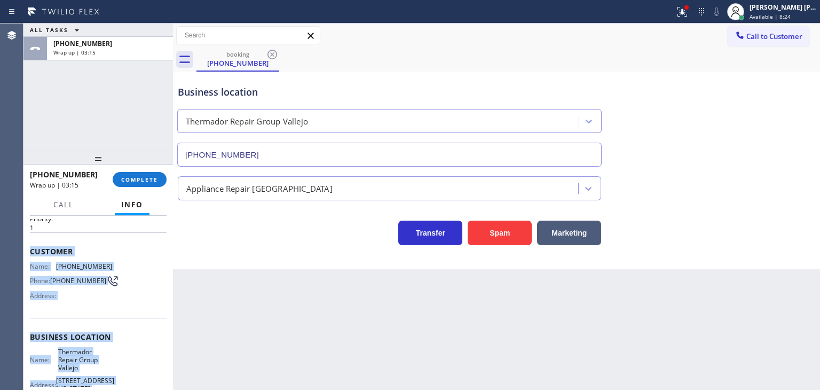
scroll to position [0, 0]
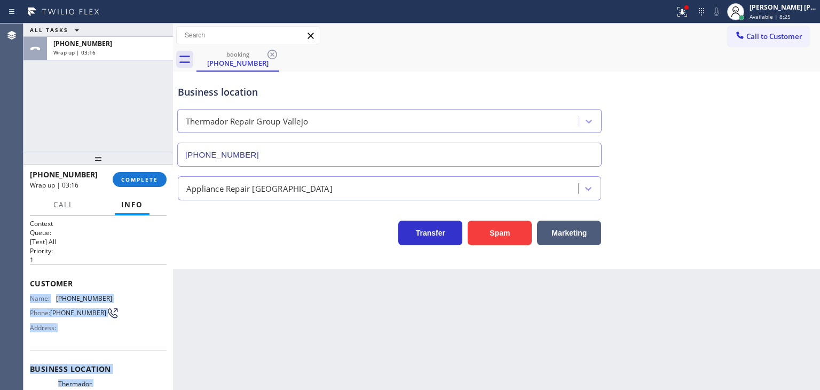
drag, startPoint x: 105, startPoint y: 334, endPoint x: 28, endPoint y: 292, distance: 87.7
click at [28, 292] on div "Context Queue: [Test] All Priority: 1 Customer Name: [PHONE_NUMBER] Phone: [PHO…" at bounding box center [99, 303] width 150 height 174
copy div "Name: [PHONE_NUMBER] Phone: [PHONE_NUMBER] Address: Business location Name: The…"
click at [798, 6] on div "[PERSON_NAME] [PERSON_NAME]" at bounding box center [783, 7] width 67 height 9
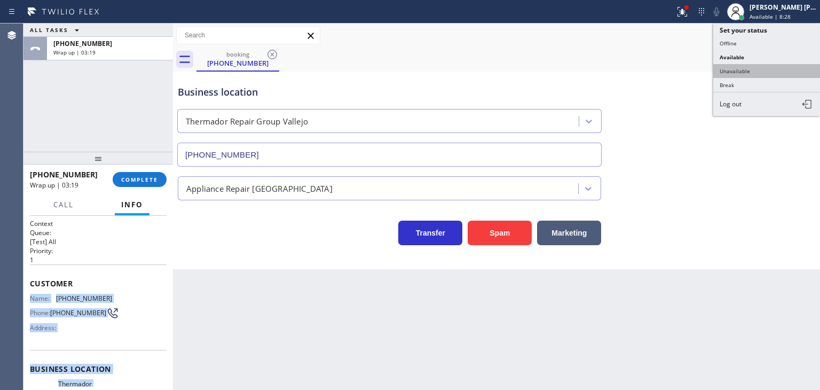
click at [749, 67] on button "Unavailable" at bounding box center [767, 71] width 107 height 14
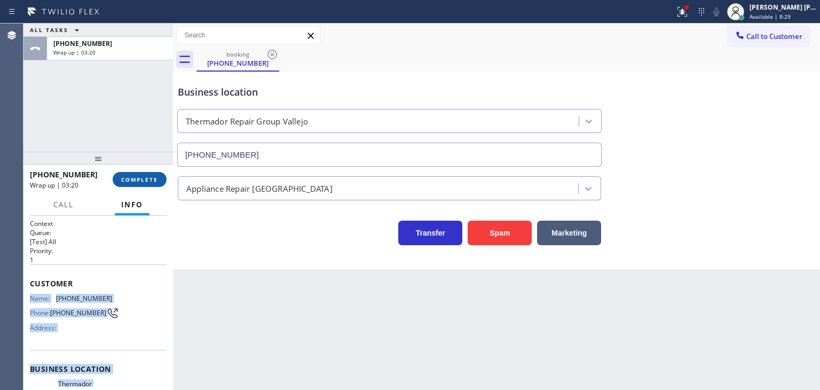
click at [137, 184] on button "COMPLETE" at bounding box center [140, 179] width 54 height 15
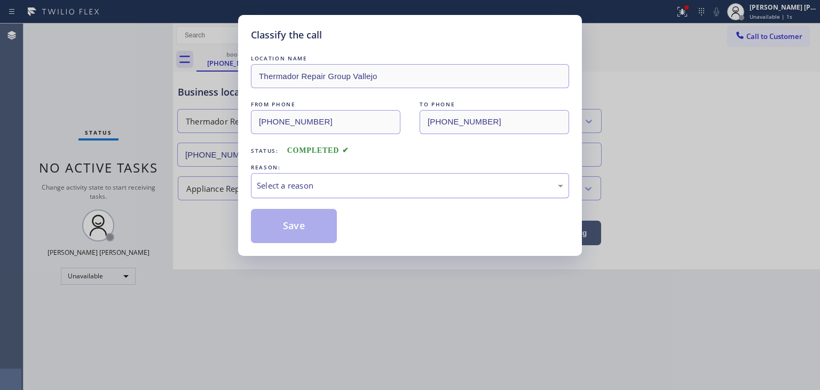
click at [292, 180] on div "Select a reason" at bounding box center [410, 185] width 307 height 12
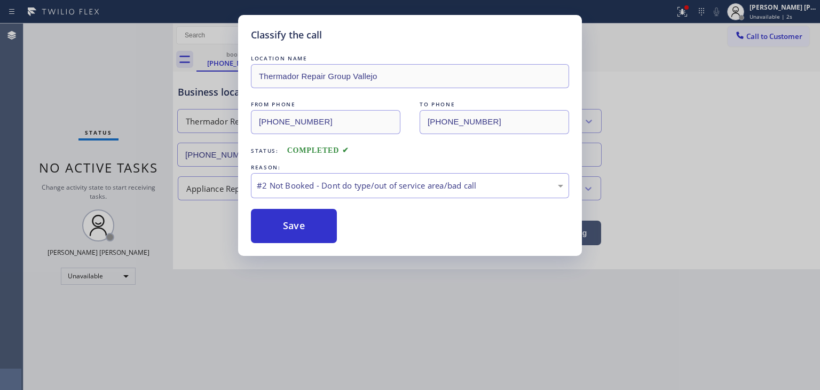
click at [300, 222] on button "Save" at bounding box center [294, 226] width 86 height 34
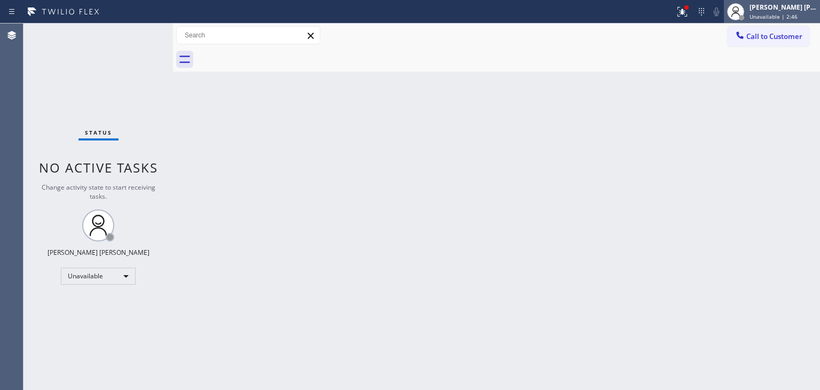
click at [806, 11] on div "[PERSON_NAME] [PERSON_NAME]" at bounding box center [783, 7] width 67 height 9
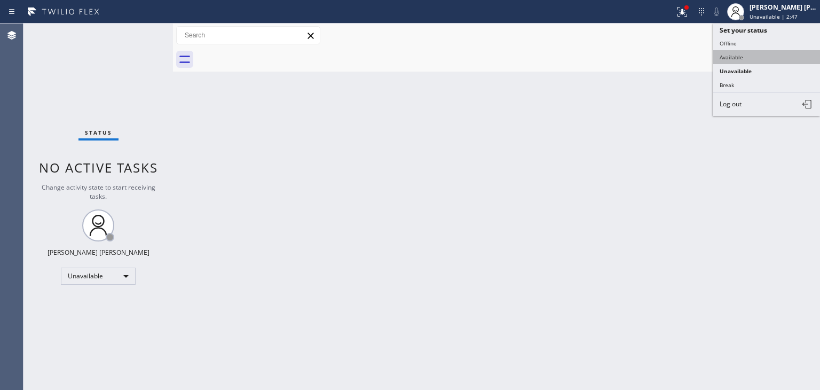
click at [761, 54] on button "Available" at bounding box center [767, 57] width 107 height 14
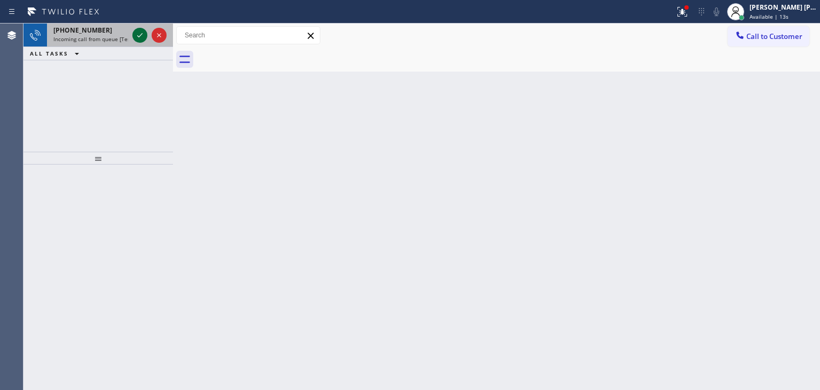
click at [139, 35] on icon at bounding box center [140, 35] width 13 height 13
click at [142, 33] on icon at bounding box center [139, 35] width 5 height 4
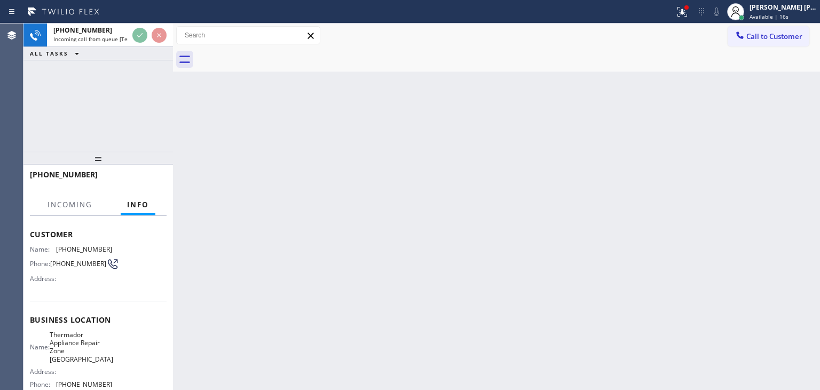
scroll to position [107, 0]
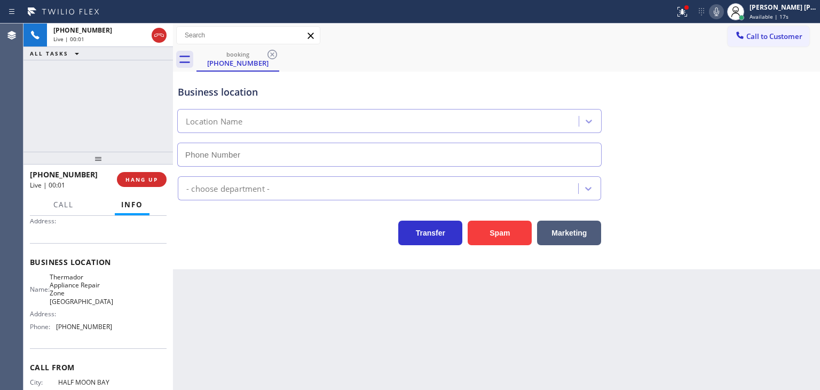
type input "[PHONE_NUMBER]"
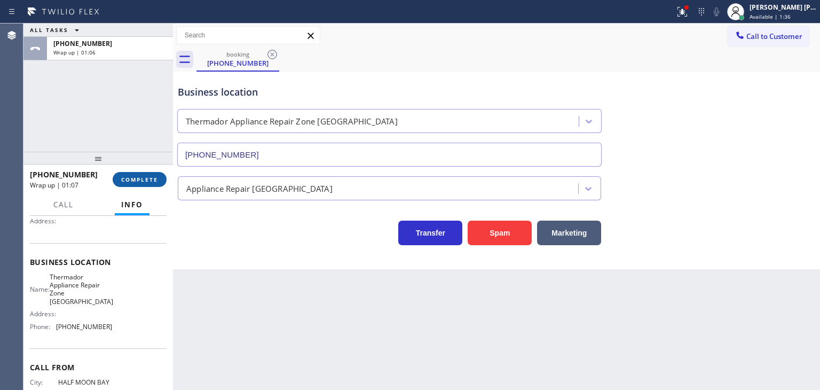
click at [139, 178] on span "COMPLETE" at bounding box center [139, 179] width 37 height 7
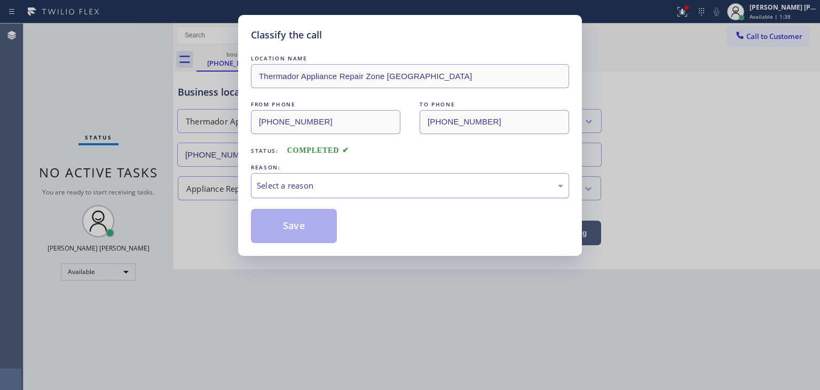
click at [331, 177] on div "Select a reason" at bounding box center [410, 185] width 318 height 25
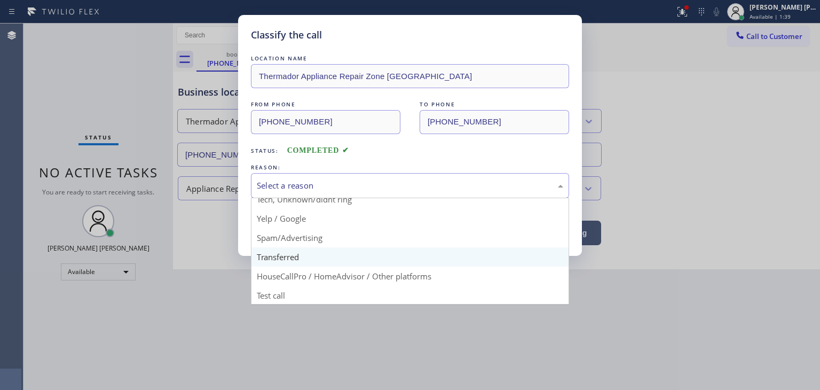
scroll to position [67, 0]
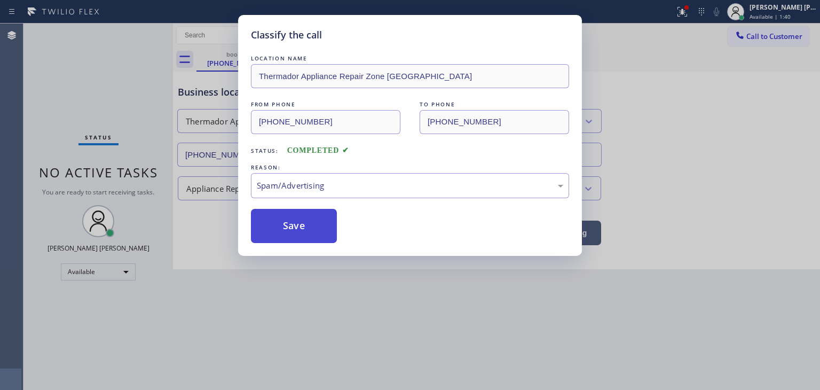
click at [292, 235] on button "Save" at bounding box center [294, 226] width 86 height 34
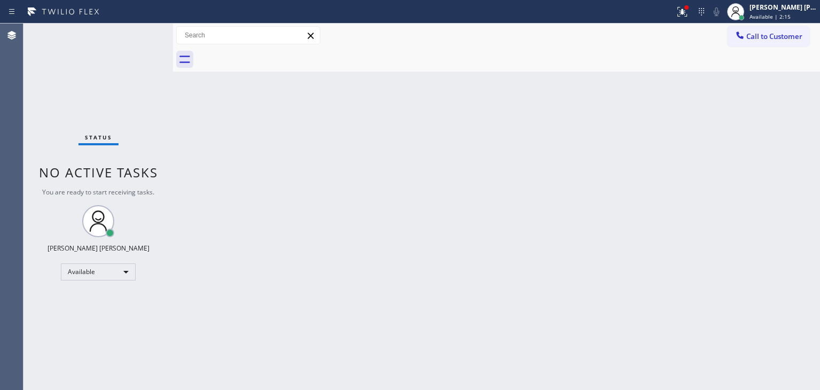
click at [139, 35] on div "Status No active tasks You are ready to start receiving tasks. [PERSON_NAME] [P…" at bounding box center [99, 207] width 150 height 366
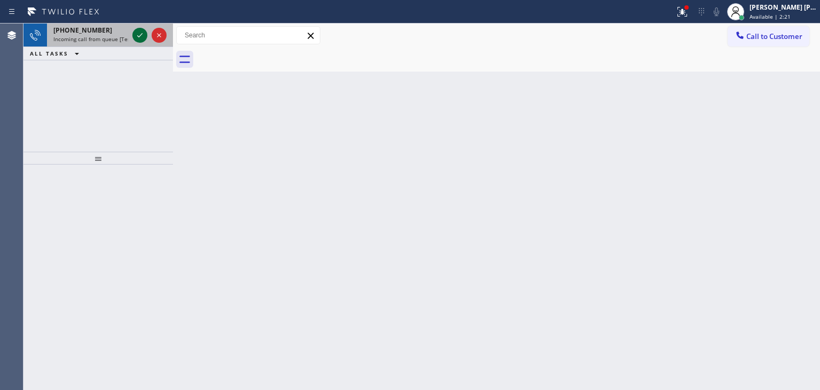
click at [141, 36] on icon at bounding box center [140, 35] width 13 height 13
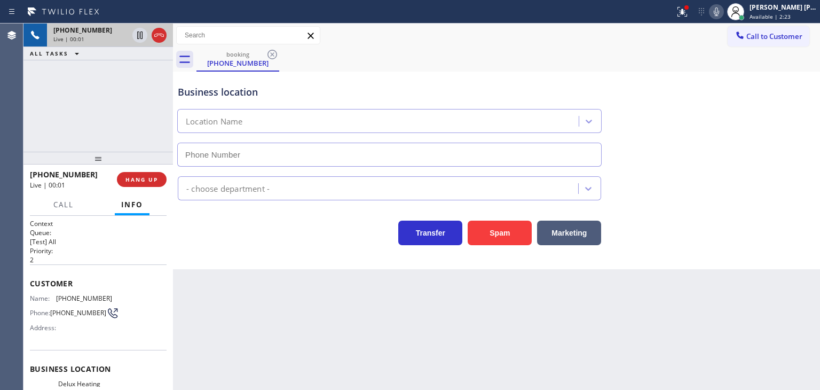
type input "[PHONE_NUMBER]"
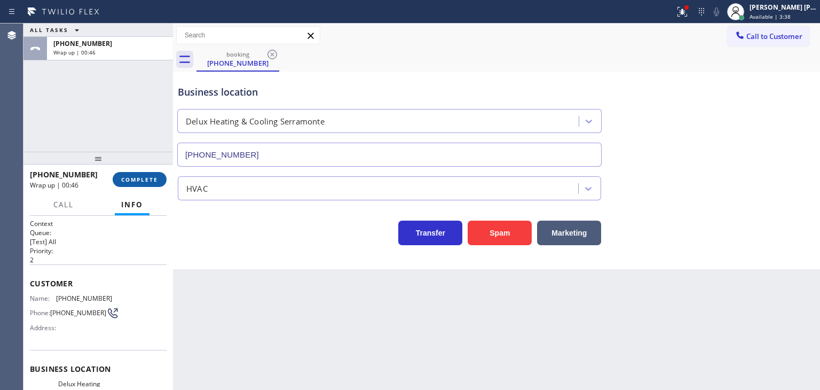
click at [124, 181] on span "COMPLETE" at bounding box center [139, 179] width 37 height 7
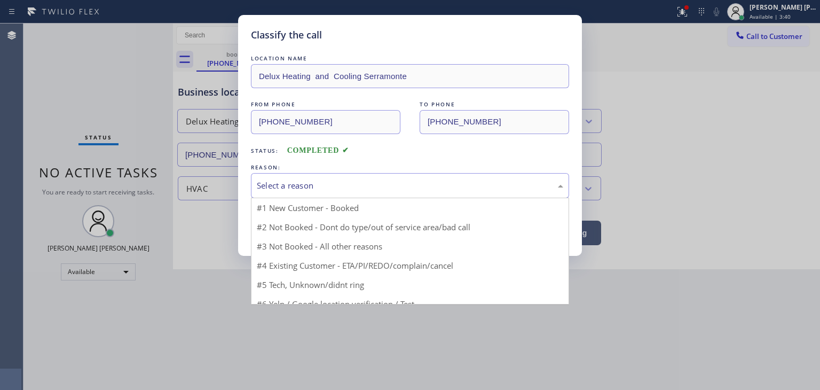
click at [332, 183] on div "Select a reason" at bounding box center [410, 185] width 307 height 12
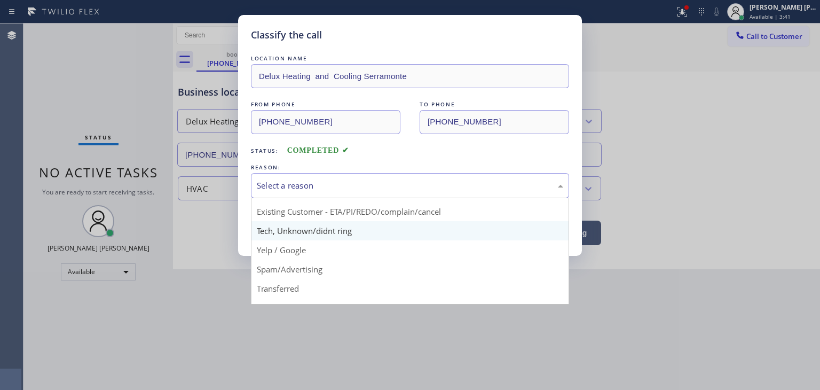
scroll to position [53, 0]
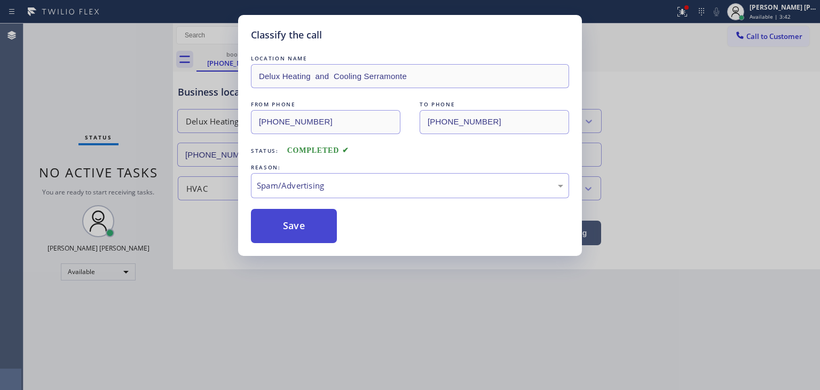
click at [280, 235] on button "Save" at bounding box center [294, 226] width 86 height 34
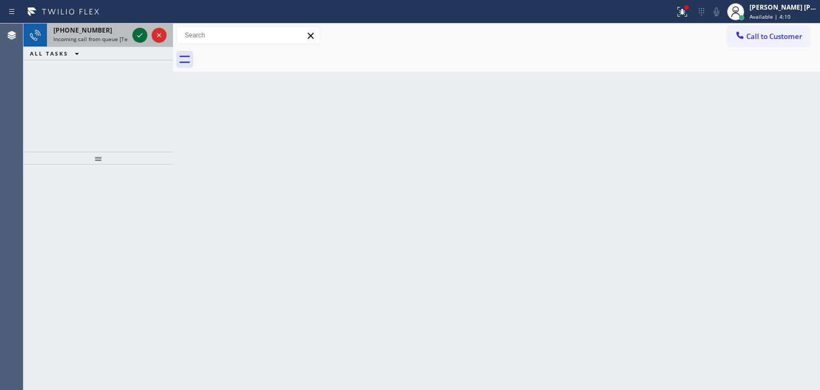
click at [138, 35] on icon at bounding box center [140, 35] width 13 height 13
click at [141, 35] on icon at bounding box center [140, 35] width 13 height 13
click at [143, 29] on icon at bounding box center [140, 35] width 13 height 13
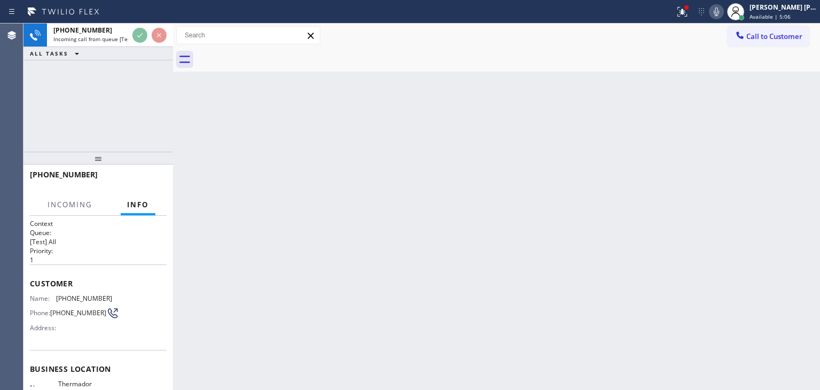
scroll to position [53, 0]
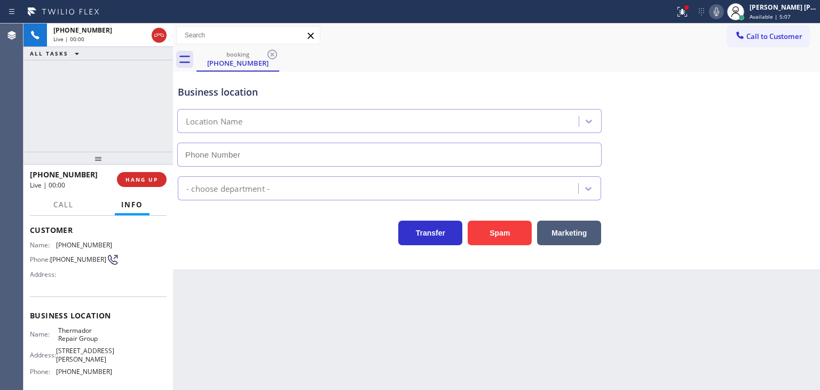
type input "[PHONE_NUMBER]"
click at [723, 11] on icon at bounding box center [716, 11] width 13 height 13
click at [723, 5] on icon at bounding box center [716, 11] width 13 height 13
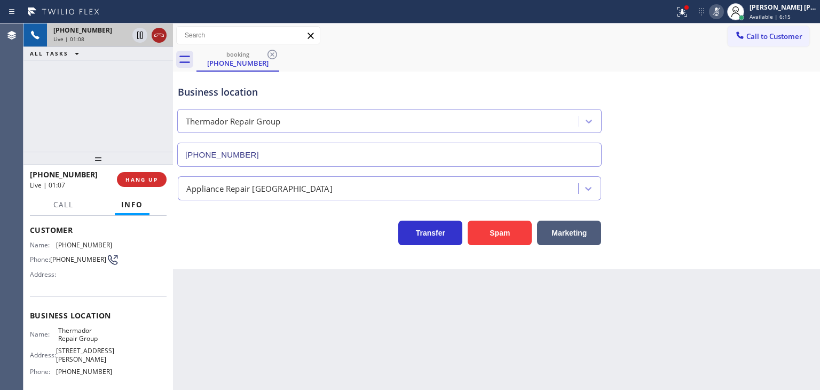
click at [159, 42] on button at bounding box center [159, 35] width 15 height 15
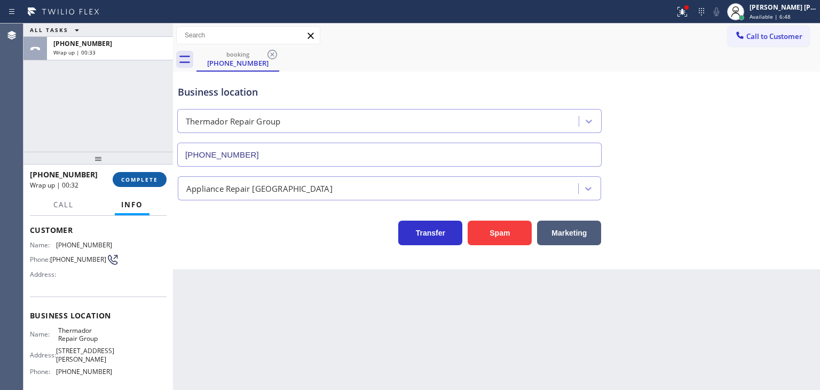
click at [157, 176] on span "COMPLETE" at bounding box center [139, 179] width 37 height 7
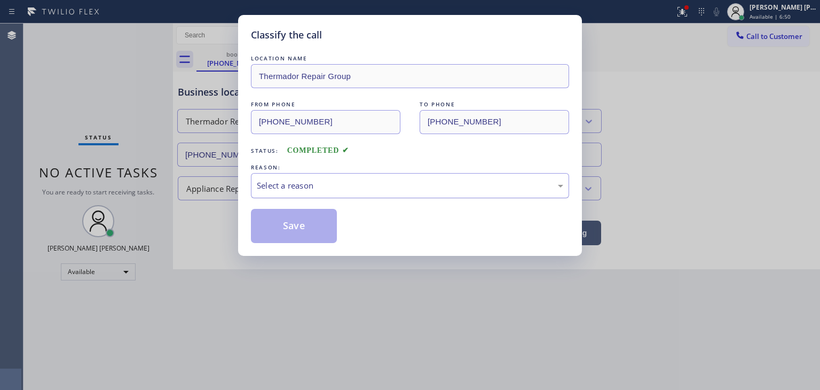
click at [290, 189] on div "Select a reason" at bounding box center [410, 185] width 307 height 12
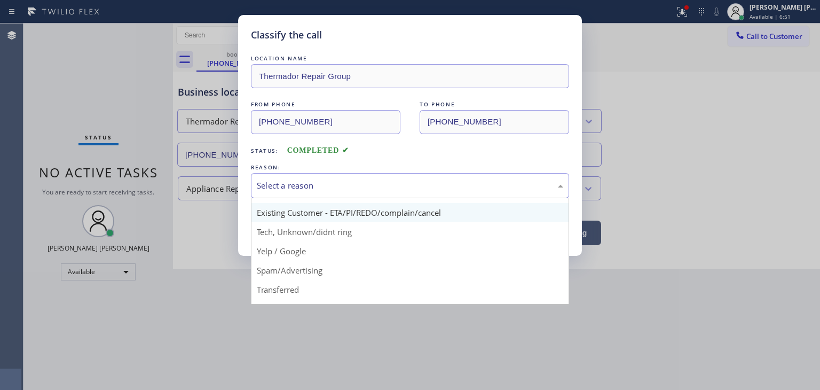
scroll to position [67, 0]
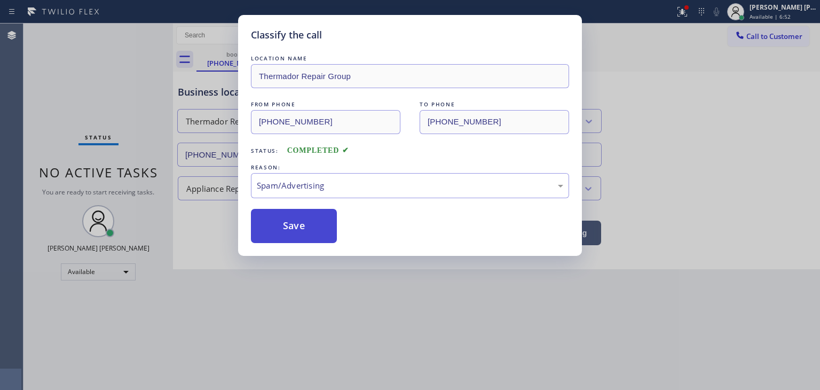
click at [287, 227] on button "Save" at bounding box center [294, 226] width 86 height 34
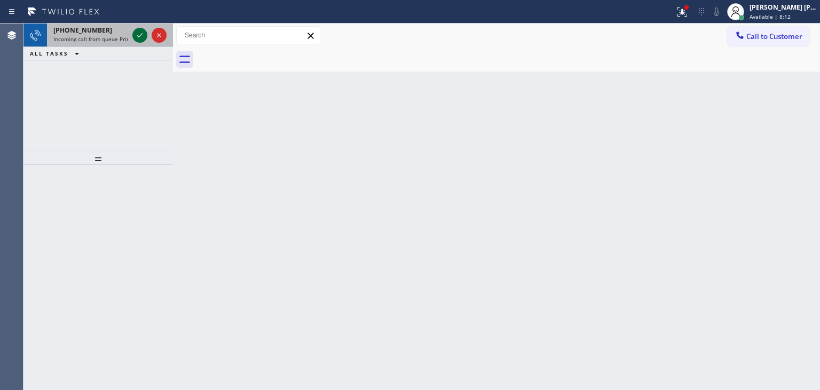
click at [142, 36] on icon at bounding box center [140, 35] width 13 height 13
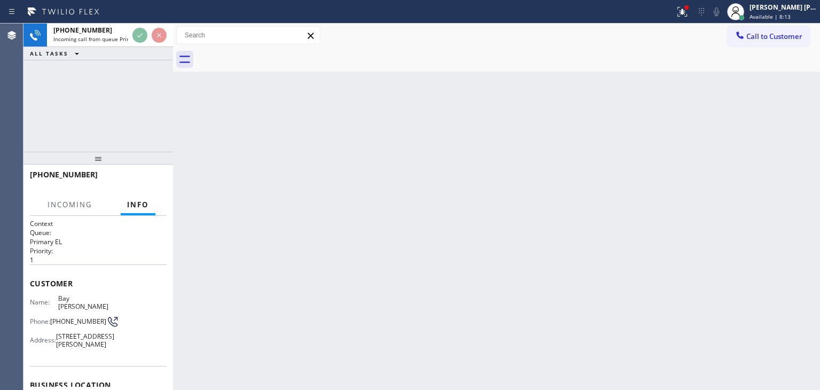
scroll to position [53, 0]
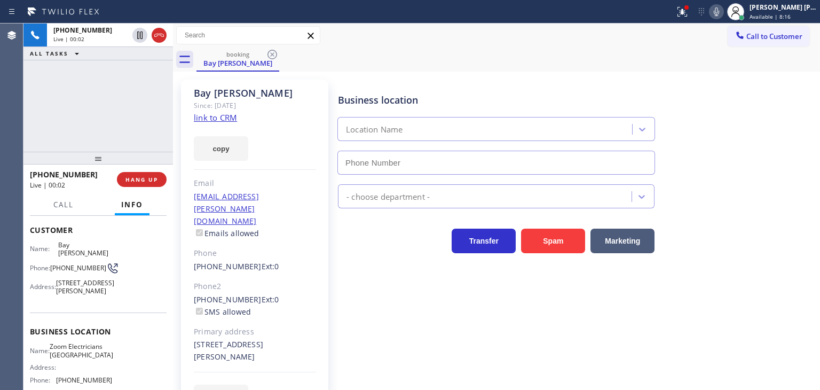
type input "[PHONE_NUMBER]"
click at [207, 120] on link "link to CRM" at bounding box center [215, 117] width 43 height 11
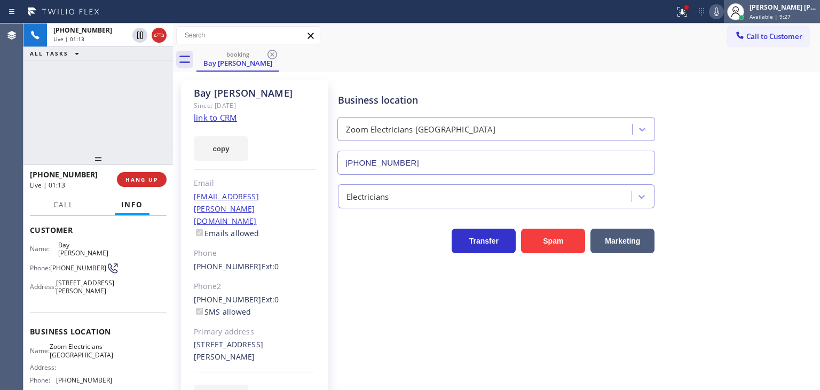
click at [794, 3] on div "[PERSON_NAME] [PERSON_NAME]" at bounding box center [783, 7] width 67 height 9
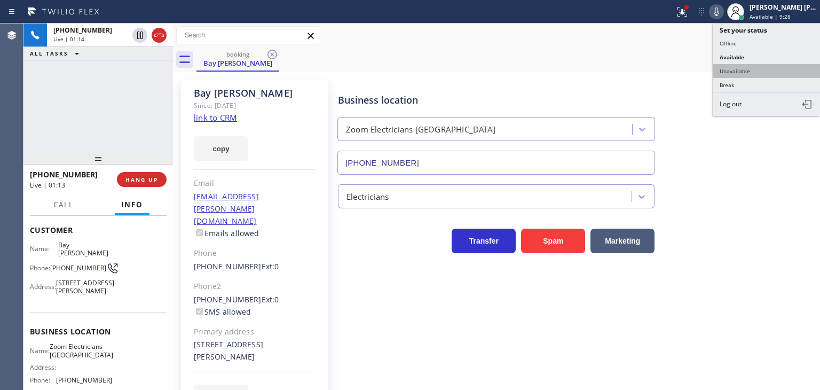
click at [770, 68] on button "Unavailable" at bounding box center [767, 71] width 107 height 14
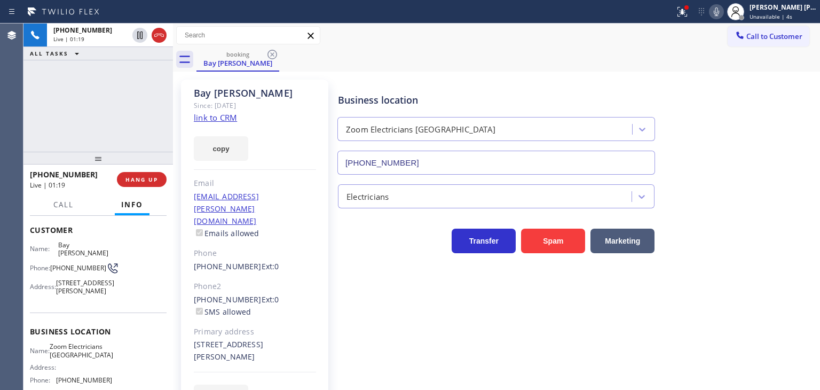
click at [723, 15] on icon at bounding box center [716, 11] width 13 height 13
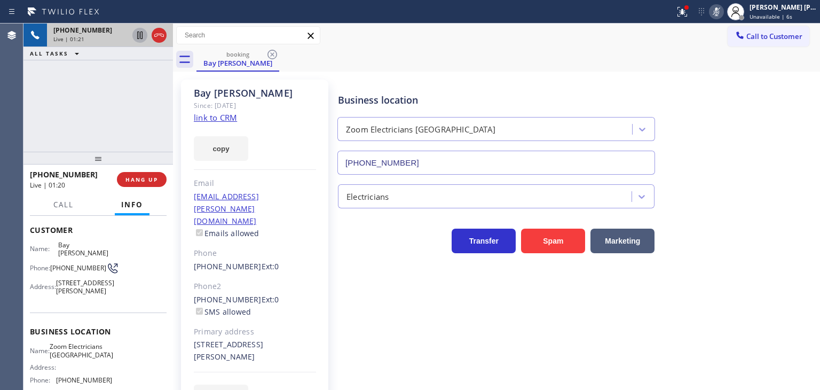
click at [142, 33] on icon at bounding box center [140, 35] width 13 height 13
click at [723, 9] on icon at bounding box center [716, 11] width 13 height 13
click at [141, 32] on icon at bounding box center [139, 35] width 7 height 7
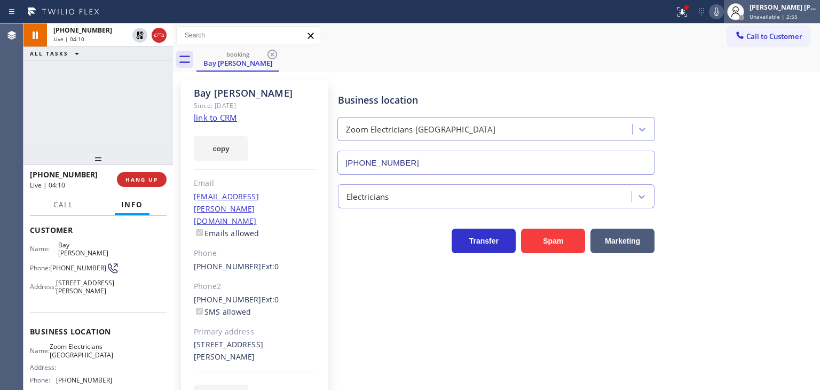
click at [797, 15] on span "Unavailable | 2:55" at bounding box center [774, 16] width 48 height 7
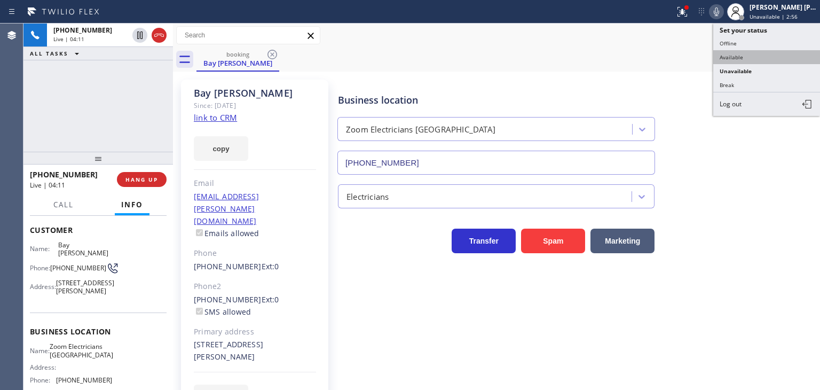
click at [765, 58] on button "Available" at bounding box center [767, 57] width 107 height 14
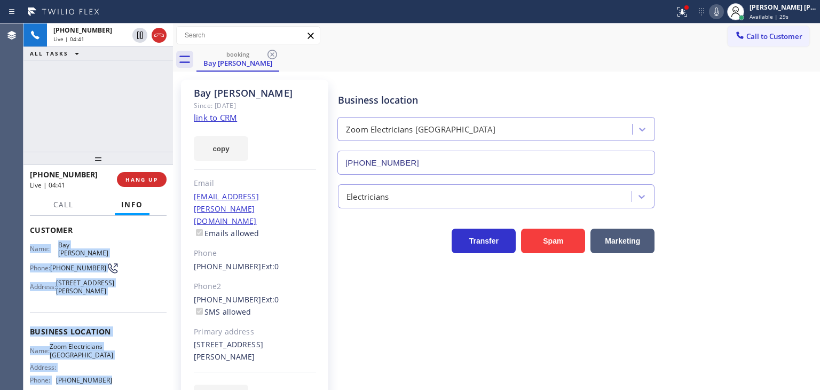
drag, startPoint x: 111, startPoint y: 339, endPoint x: 28, endPoint y: 248, distance: 123.2
click at [28, 248] on div "Context Queue: Primary EL Priority: 1 Customer Name: [GEOGRAPHIC_DATA][PERSON_N…" at bounding box center [99, 303] width 150 height 174
copy div "Name: [GEOGRAPHIC_DATA][PERSON_NAME] Phone: [PHONE_NUMBER] Address: [STREET_ADD…"
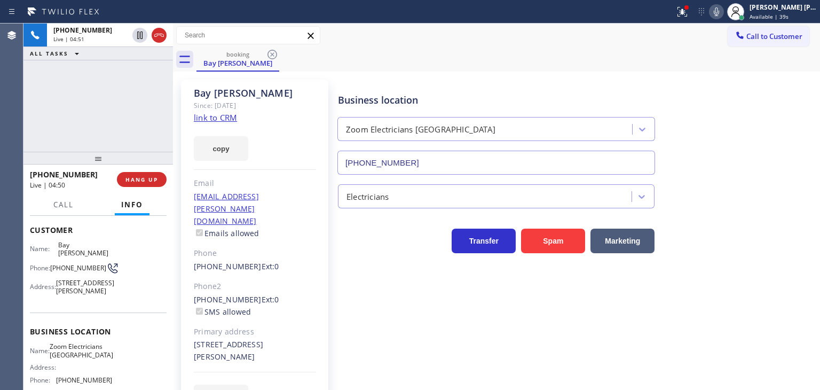
click at [121, 120] on div "[PHONE_NUMBER] Live | 04:51 ALL TASKS ALL TASKS ACTIVE TASKS TASKS IN WRAP UP" at bounding box center [99, 88] width 150 height 128
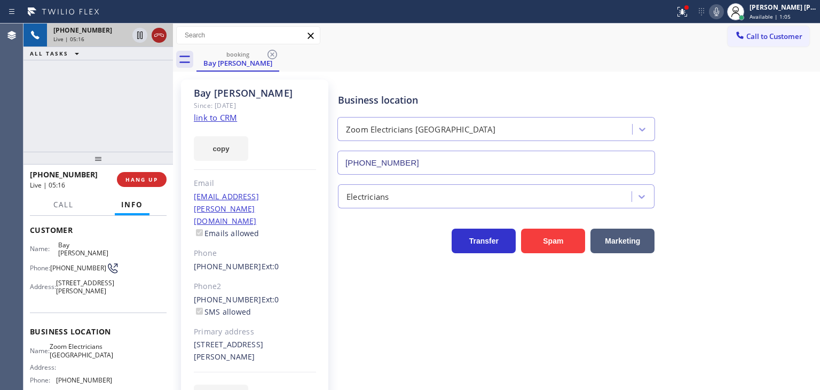
click at [155, 36] on icon at bounding box center [159, 35] width 13 height 13
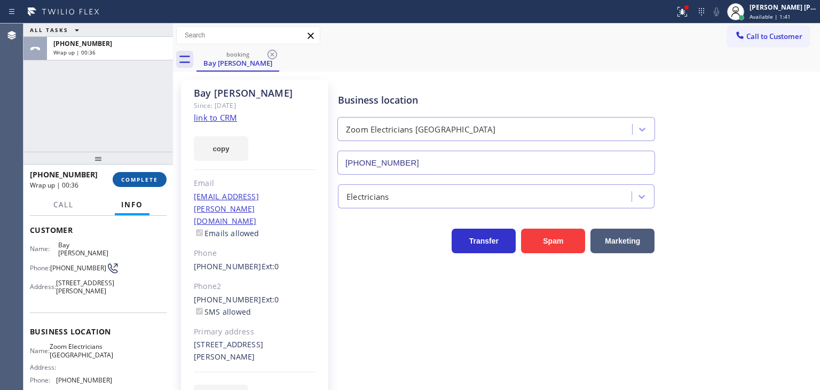
click at [159, 181] on button "COMPLETE" at bounding box center [140, 179] width 54 height 15
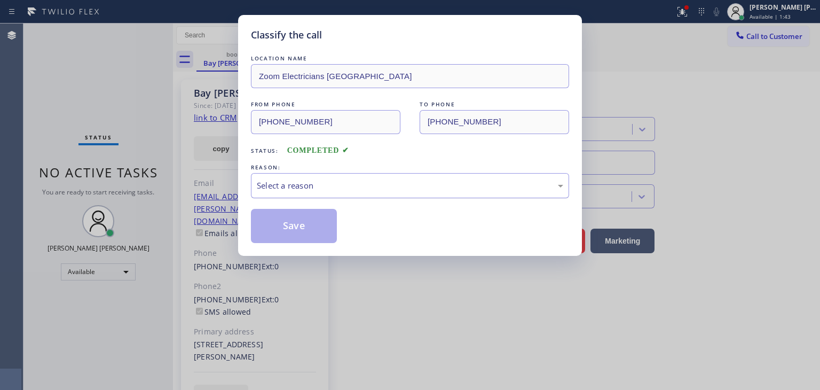
click at [324, 187] on div "Select a reason" at bounding box center [410, 185] width 307 height 12
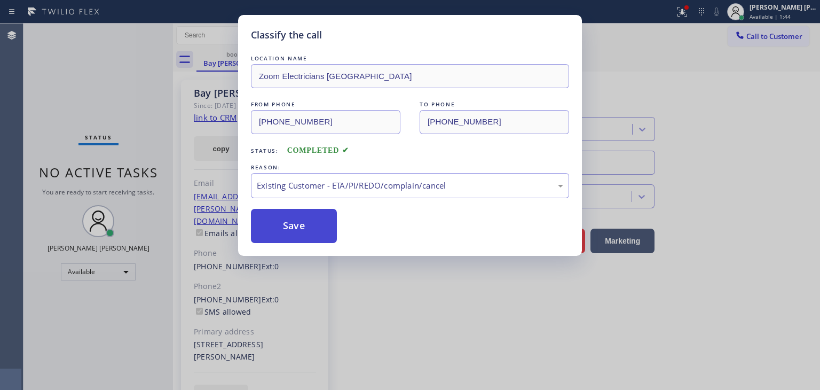
click at [314, 230] on button "Save" at bounding box center [294, 226] width 86 height 34
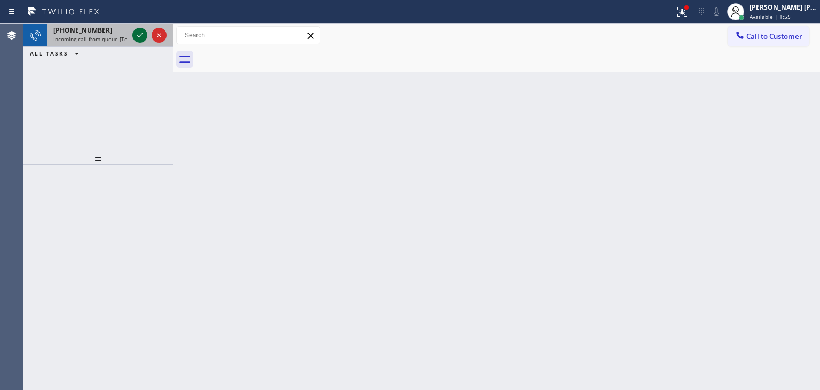
click at [135, 36] on icon at bounding box center [140, 35] width 13 height 13
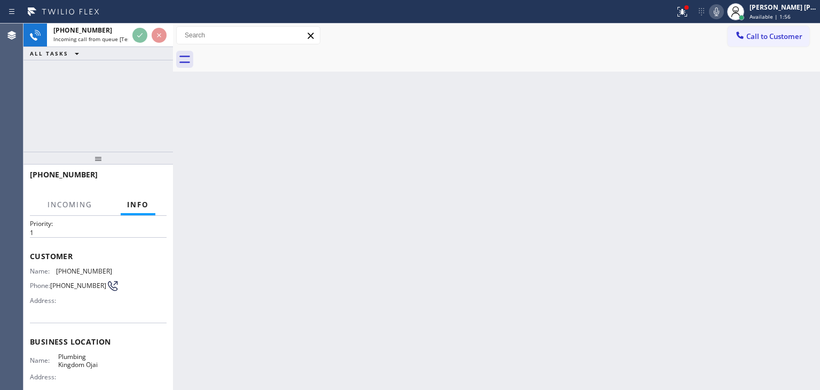
scroll to position [53, 0]
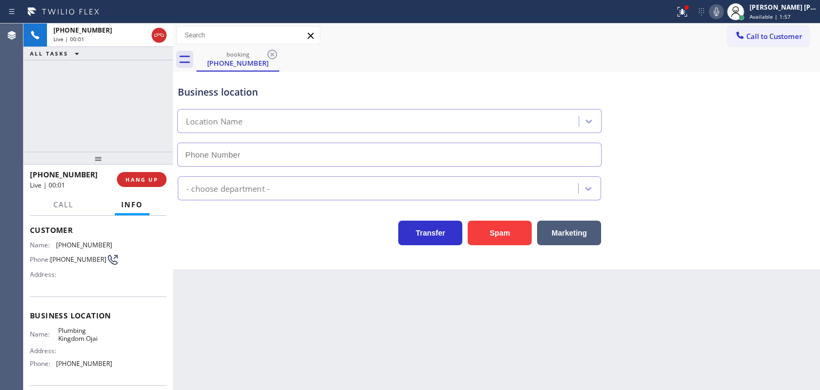
type input "[PHONE_NUMBER]"
click at [723, 15] on icon at bounding box center [716, 11] width 13 height 13
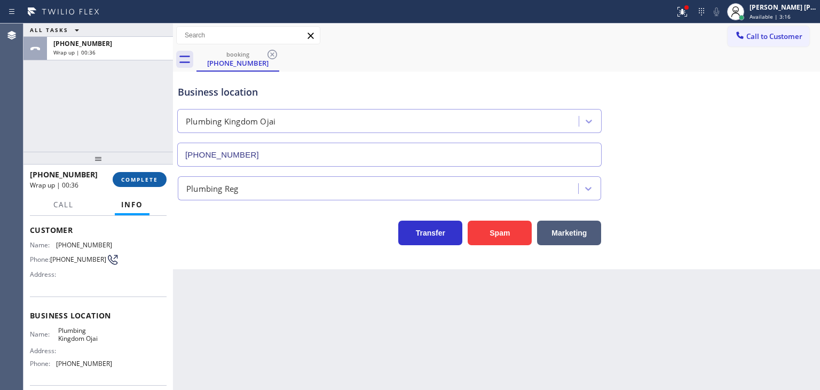
click at [138, 176] on span "COMPLETE" at bounding box center [139, 179] width 37 height 7
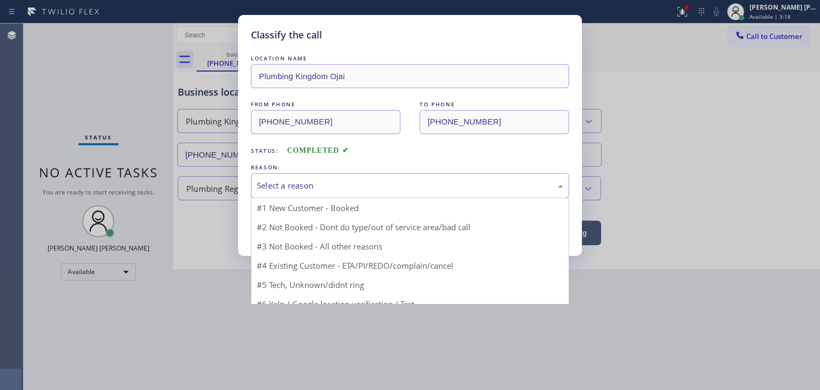
click at [306, 182] on div "Select a reason" at bounding box center [410, 185] width 307 height 12
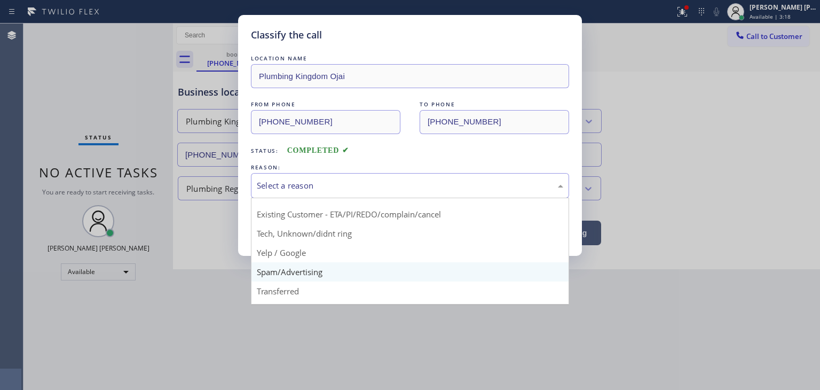
scroll to position [67, 0]
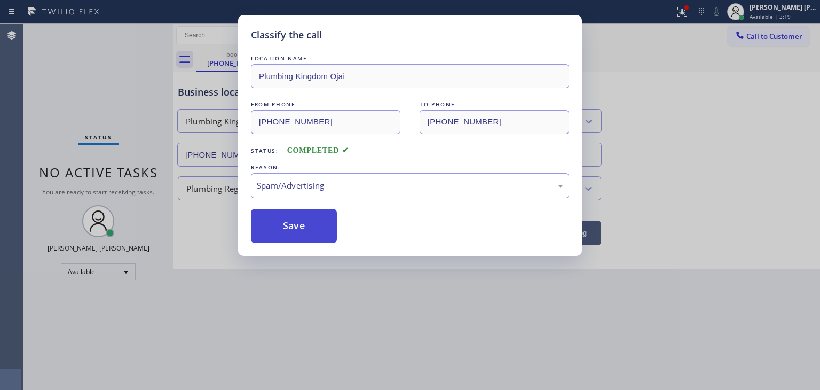
click at [297, 231] on button "Save" at bounding box center [294, 226] width 86 height 34
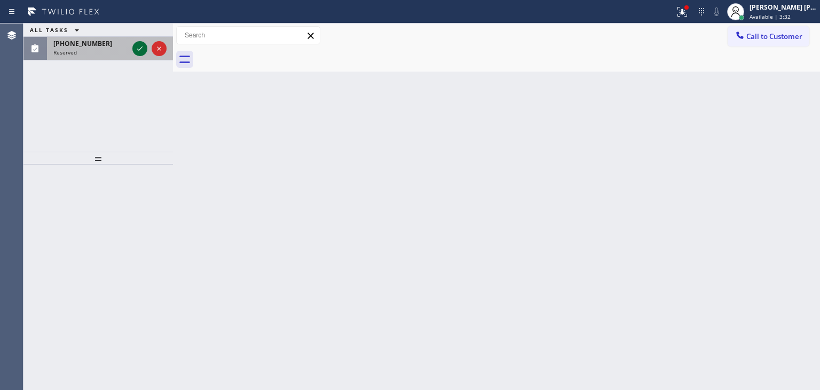
click at [138, 46] on icon at bounding box center [140, 48] width 13 height 13
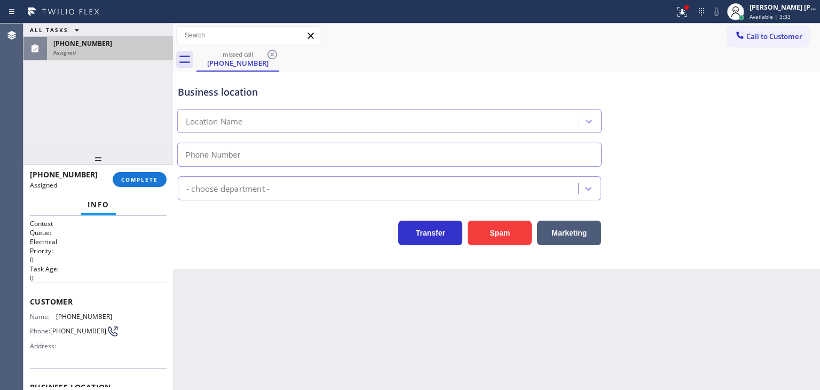
type input "[PHONE_NUMBER]"
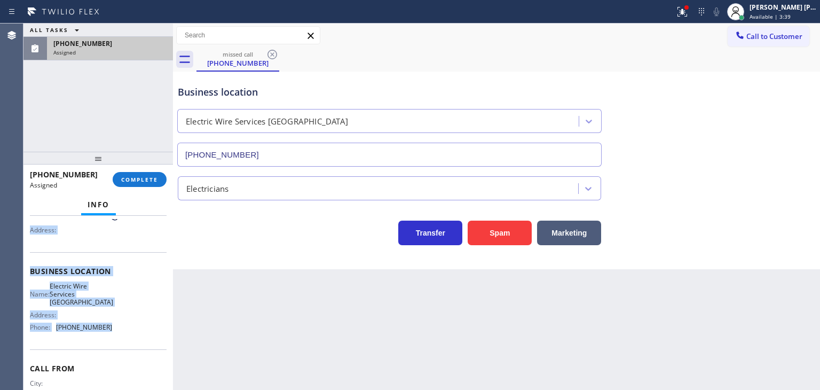
scroll to position [53, 0]
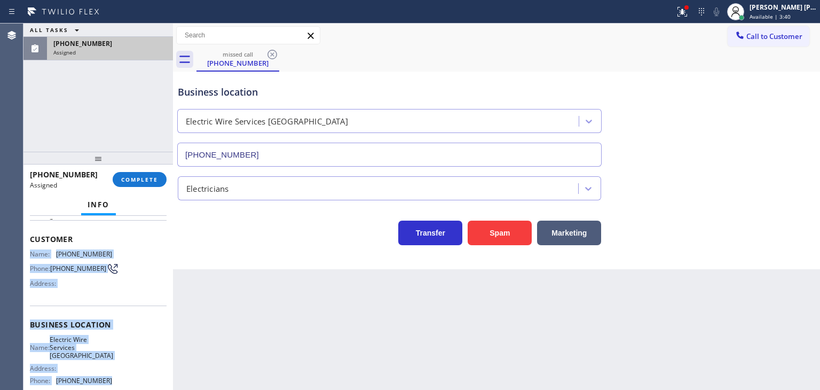
drag, startPoint x: 108, startPoint y: 331, endPoint x: 26, endPoint y: 255, distance: 111.9
click at [28, 255] on div "Context Queue: Electrical Priority: 0 Task Age: Customer Name: [PHONE_NUMBER] P…" at bounding box center [99, 303] width 150 height 174
copy div "Name: [PHONE_NUMBER] Phone: [PHONE_NUMBER] Address: Business location Name: Ele…"
click at [147, 179] on span "COMPLETE" at bounding box center [139, 179] width 37 height 7
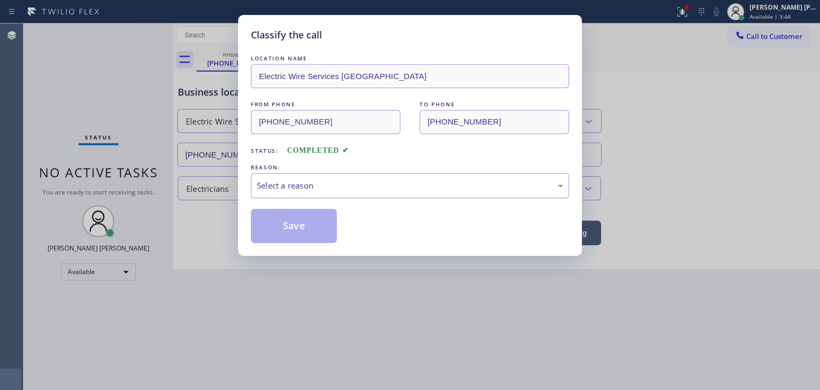
drag, startPoint x: 310, startPoint y: 184, endPoint x: 309, endPoint y: 191, distance: 6.4
click at [309, 185] on div "Select a reason" at bounding box center [410, 185] width 307 height 12
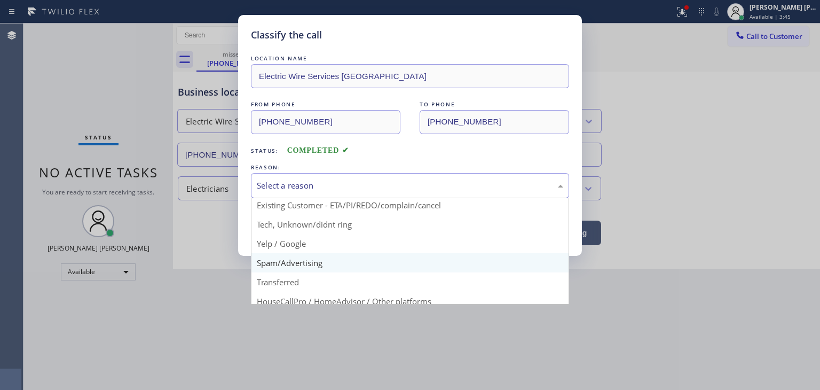
scroll to position [67, 0]
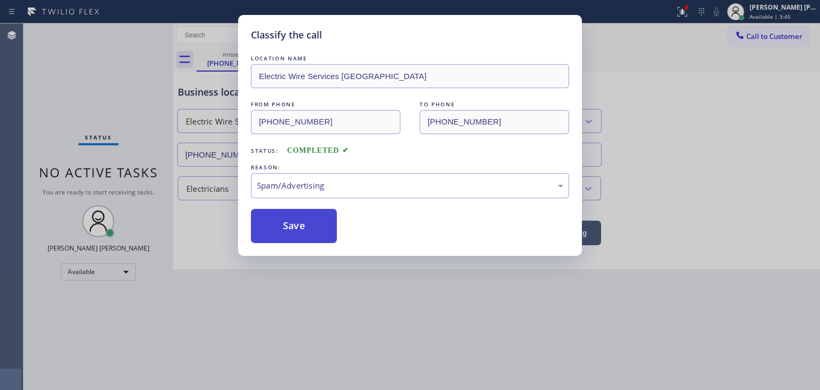
click at [295, 223] on button "Save" at bounding box center [294, 226] width 86 height 34
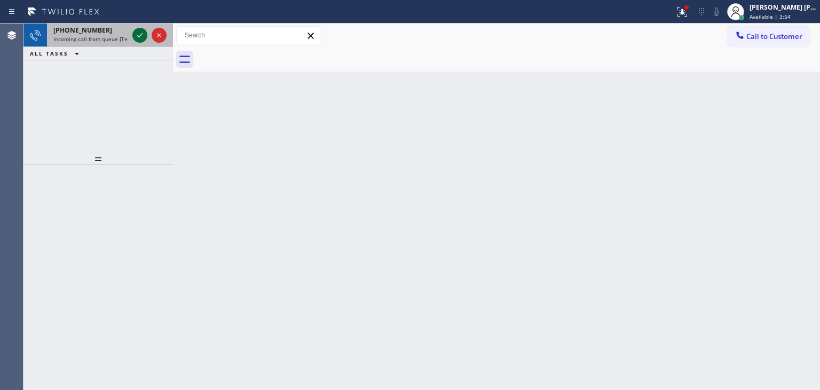
click at [137, 36] on icon at bounding box center [140, 35] width 13 height 13
click at [139, 31] on icon at bounding box center [140, 35] width 13 height 13
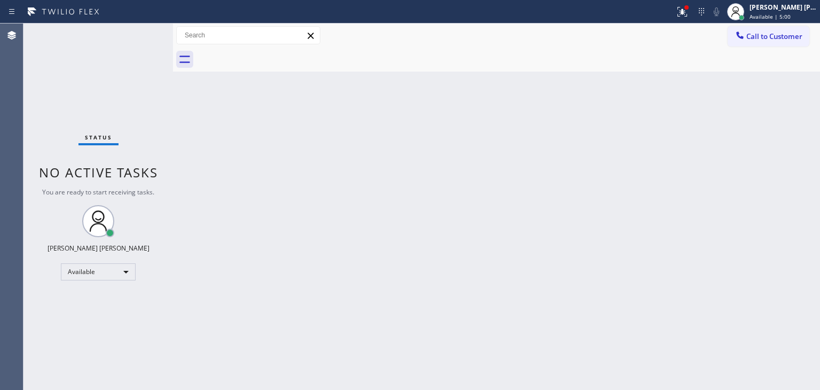
click at [139, 37] on div "Status No active tasks You are ready to start receiving tasks. [PERSON_NAME] [P…" at bounding box center [99, 207] width 150 height 366
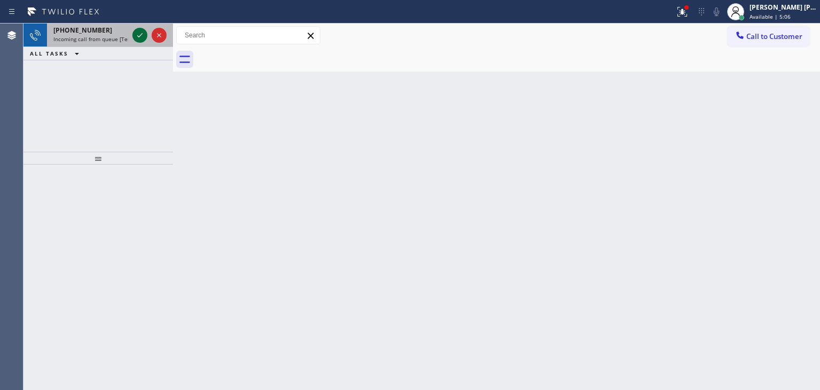
click at [139, 36] on icon at bounding box center [140, 35] width 13 height 13
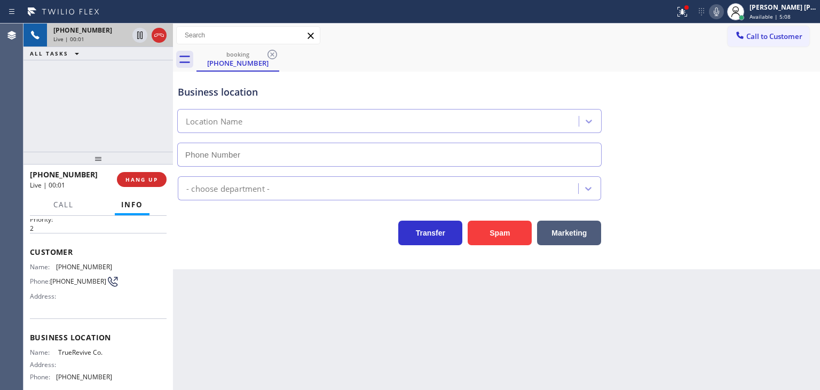
scroll to position [53, 0]
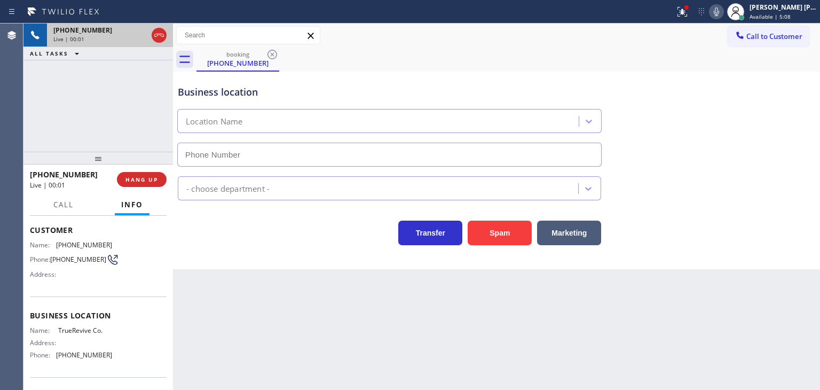
type input "[PHONE_NUMBER]"
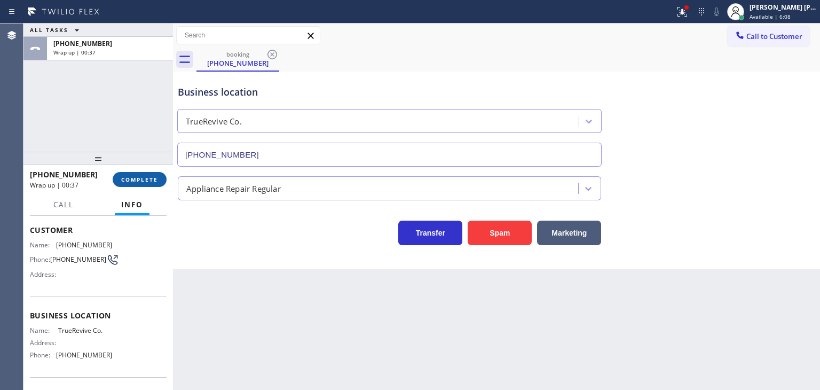
click at [127, 177] on span "COMPLETE" at bounding box center [139, 179] width 37 height 7
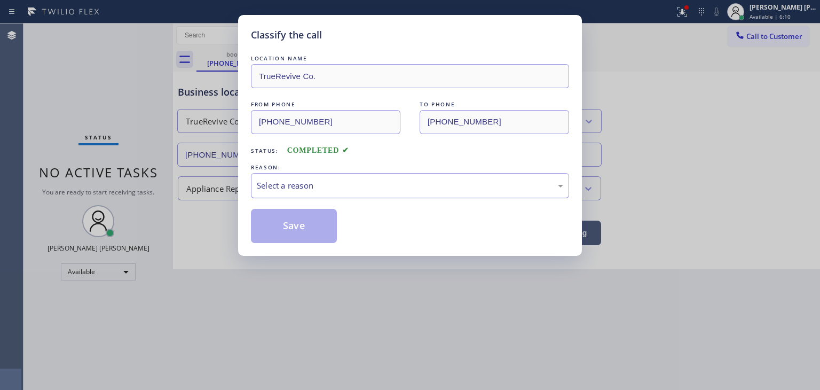
click at [327, 193] on div "Select a reason" at bounding box center [410, 185] width 318 height 25
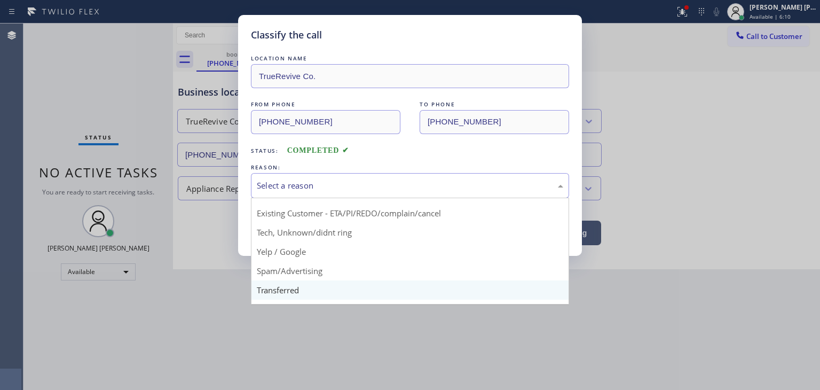
scroll to position [67, 0]
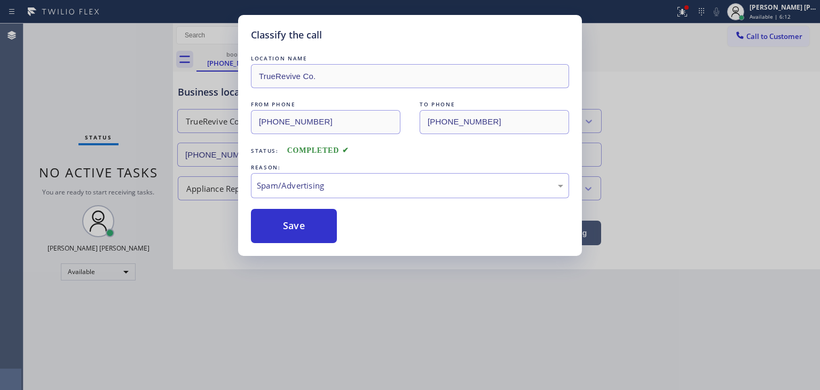
click at [286, 233] on button "Save" at bounding box center [294, 226] width 86 height 34
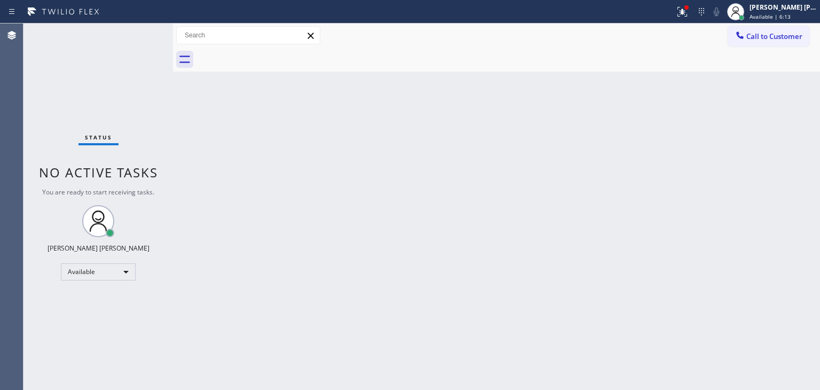
click at [134, 30] on div "Status No active tasks You are ready to start receiving tasks. [PERSON_NAME] [P…" at bounding box center [99, 207] width 150 height 366
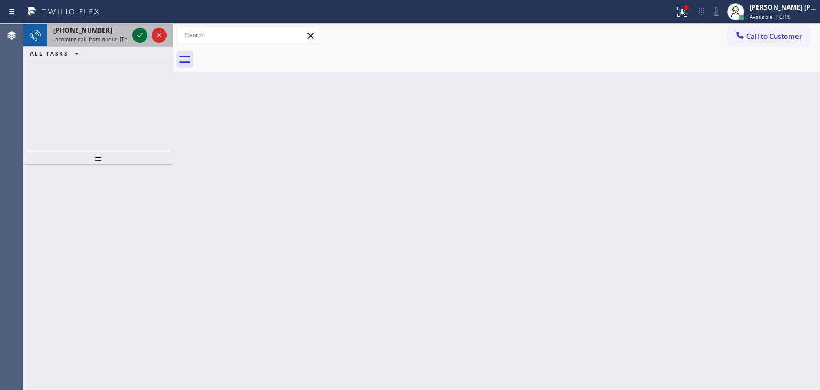
click at [137, 35] on icon at bounding box center [140, 35] width 13 height 13
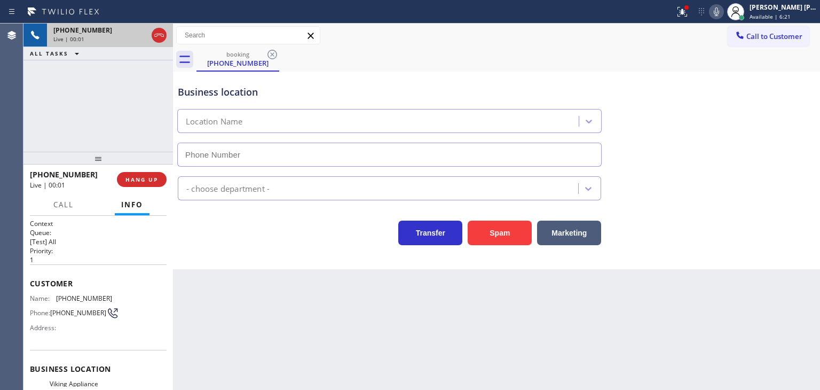
type input "[PHONE_NUMBER]"
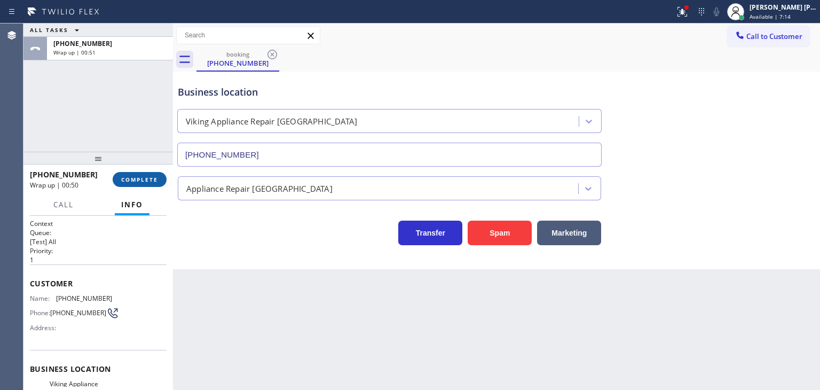
click at [140, 177] on span "COMPLETE" at bounding box center [139, 179] width 37 height 7
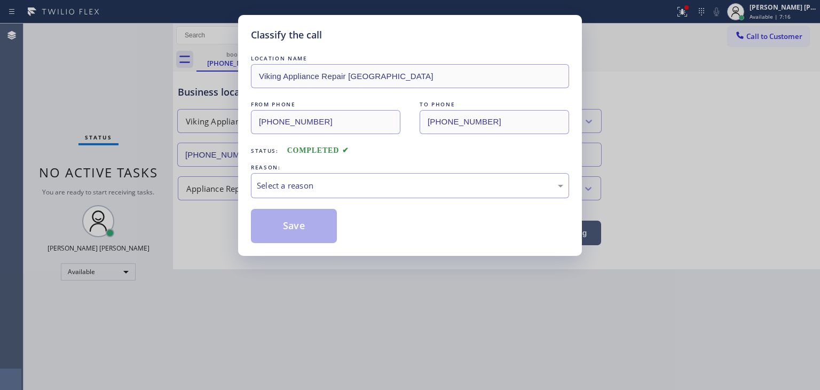
click at [340, 200] on div "LOCATION NAME Viking Appliance Repair [GEOGRAPHIC_DATA] FROM PHONE [PHONE_NUMBE…" at bounding box center [410, 148] width 318 height 190
click at [340, 187] on div "Select a reason" at bounding box center [410, 185] width 307 height 12
click at [303, 237] on button "Save" at bounding box center [294, 226] width 86 height 34
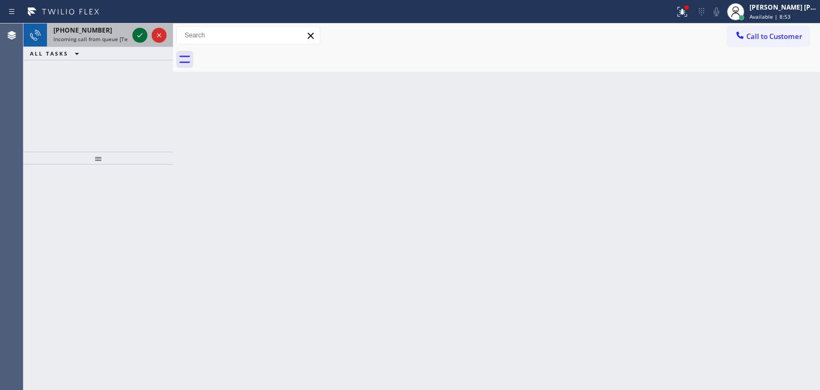
click at [141, 31] on icon at bounding box center [140, 35] width 13 height 13
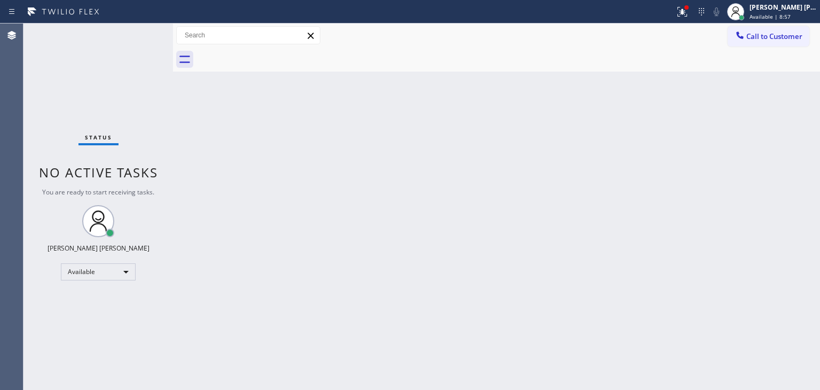
click at [147, 43] on div "Status No active tasks You are ready to start receiving tasks. [PERSON_NAME] [P…" at bounding box center [99, 207] width 150 height 366
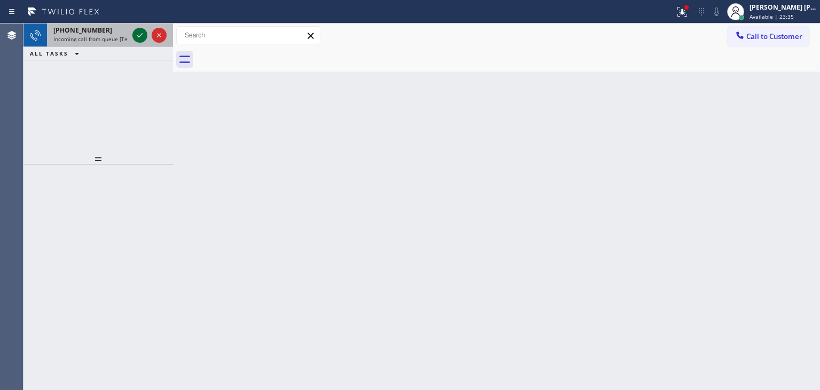
click at [135, 35] on icon at bounding box center [140, 35] width 13 height 13
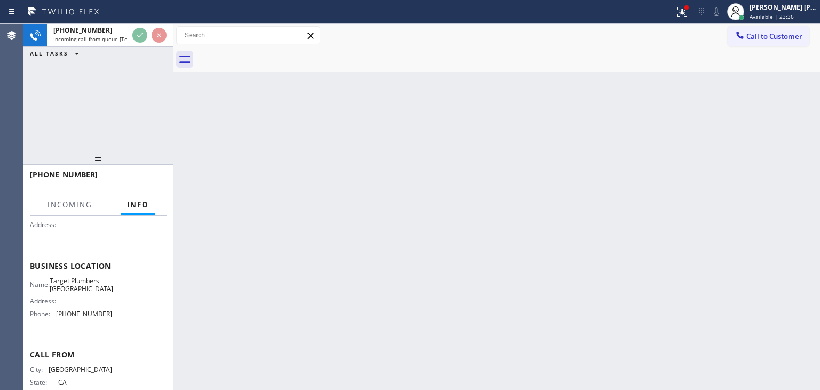
scroll to position [107, 0]
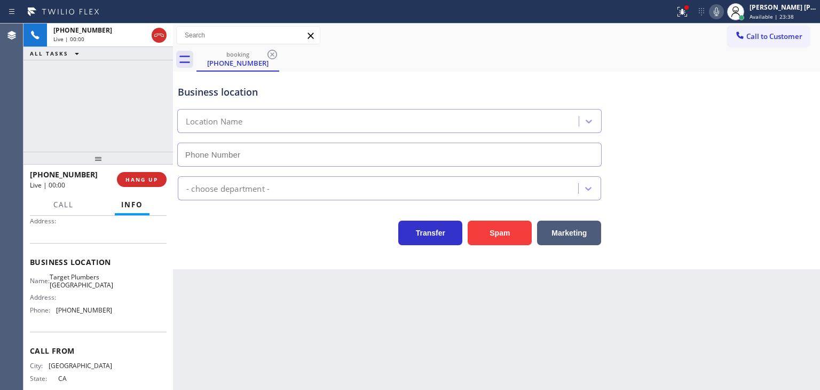
type input "[PHONE_NUMBER]"
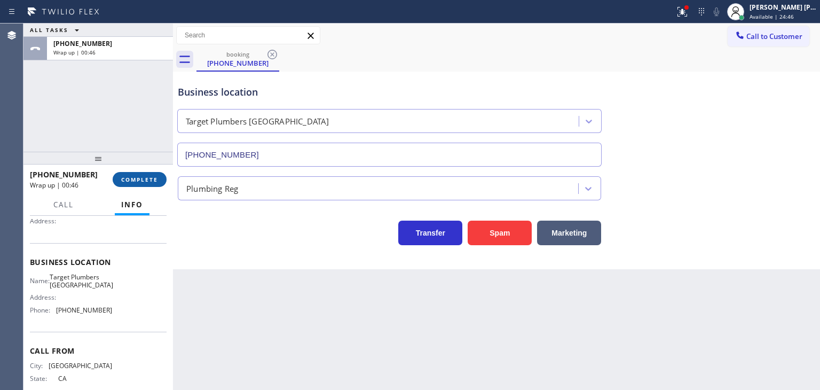
click at [156, 178] on span "COMPLETE" at bounding box center [139, 179] width 37 height 7
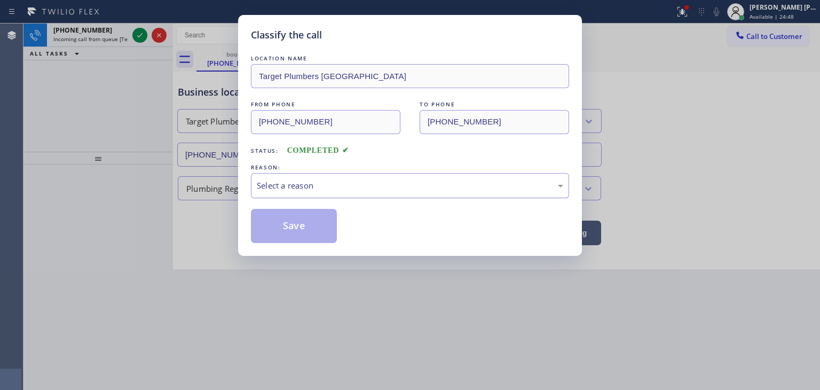
click at [302, 176] on div "Select a reason" at bounding box center [410, 185] width 318 height 25
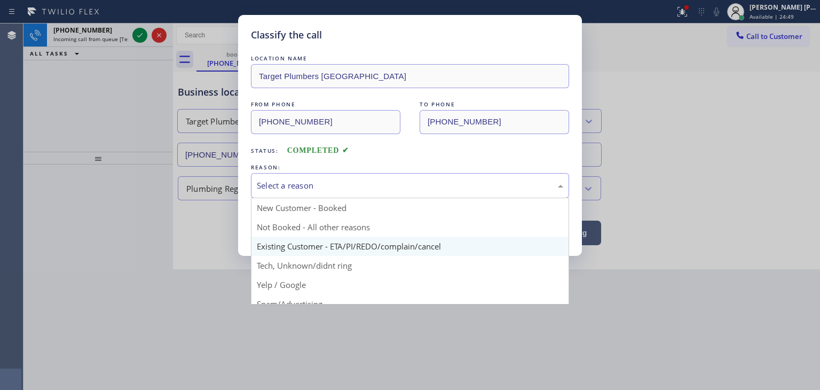
scroll to position [53, 0]
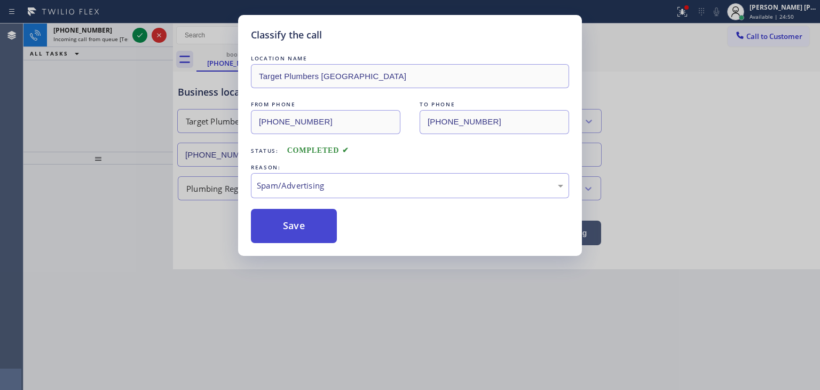
click at [284, 223] on button "Save" at bounding box center [294, 226] width 86 height 34
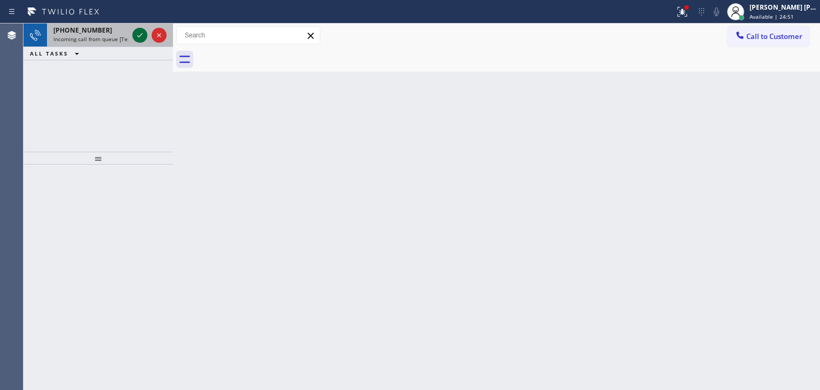
click at [140, 38] on icon at bounding box center [140, 35] width 13 height 13
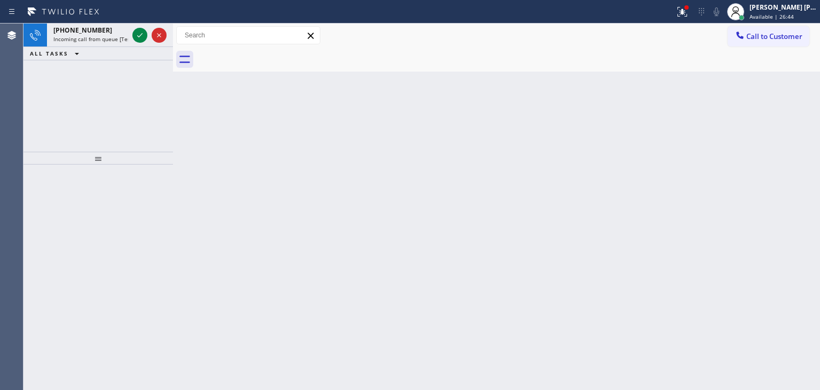
click at [132, 49] on div "ALL TASKS ALL TASKS ACTIVE TASKS TASKS IN WRAP UP" at bounding box center [99, 53] width 150 height 13
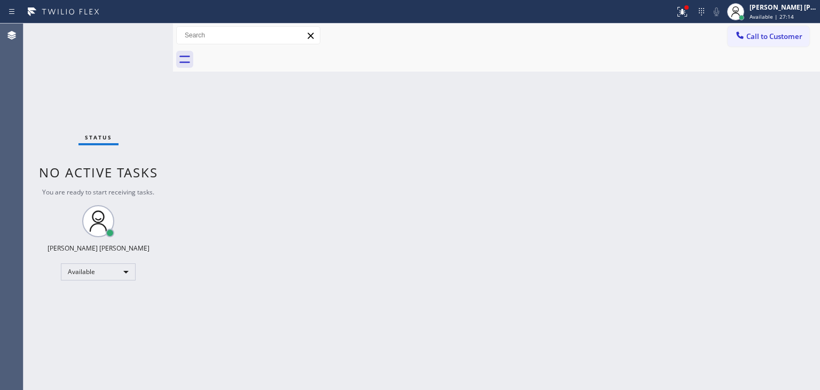
drag, startPoint x: 766, startPoint y: 230, endPoint x: 748, endPoint y: 234, distance: 18.7
click at [766, 230] on div "Back to Dashboard Change Sender ID Customers Technicians Select a contact Outbo…" at bounding box center [496, 207] width 647 height 366
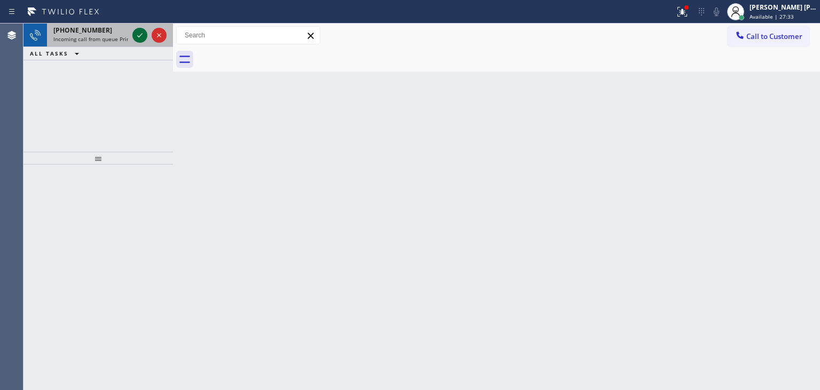
click at [139, 33] on icon at bounding box center [140, 35] width 13 height 13
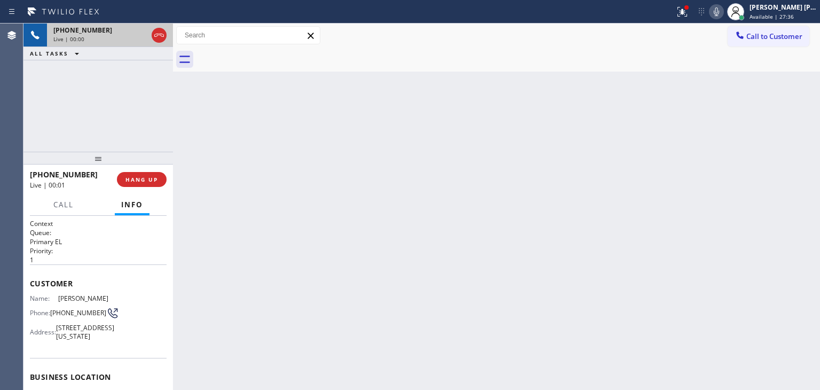
scroll to position [107, 0]
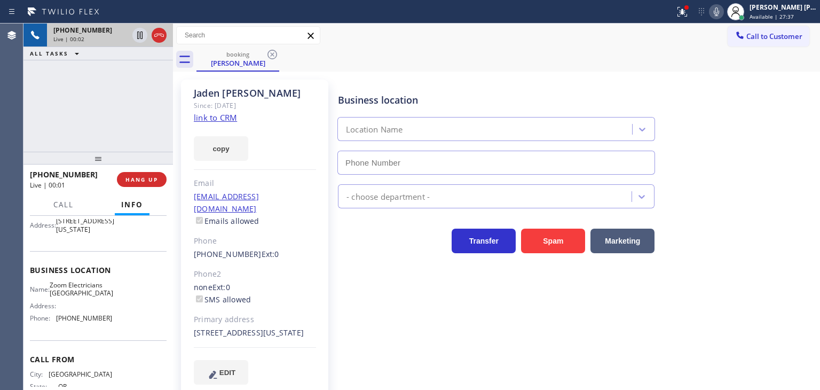
type input "[PHONE_NUMBER]"
click at [215, 115] on link "link to CRM" at bounding box center [215, 117] width 43 height 11
click at [723, 12] on icon at bounding box center [716, 11] width 13 height 13
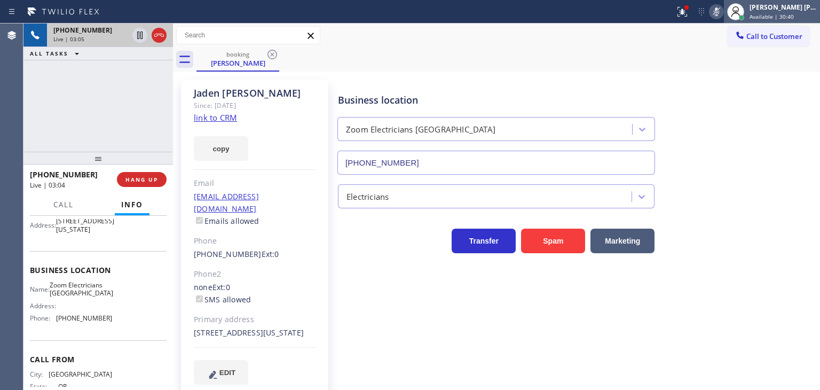
click at [778, 7] on div "[PERSON_NAME] [PERSON_NAME]" at bounding box center [783, 7] width 67 height 9
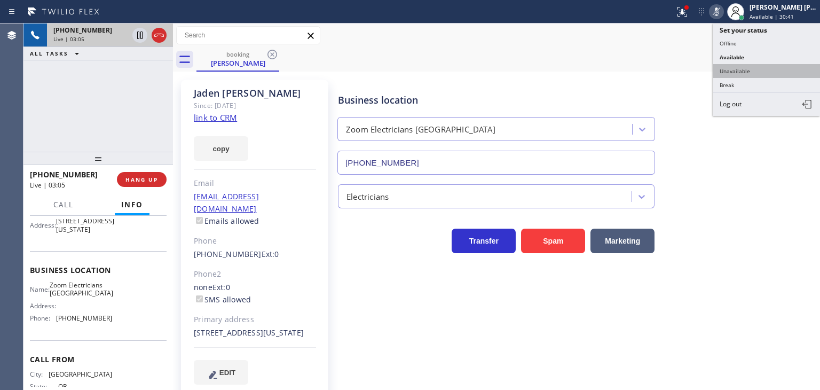
click at [760, 67] on button "Unavailable" at bounding box center [767, 71] width 107 height 14
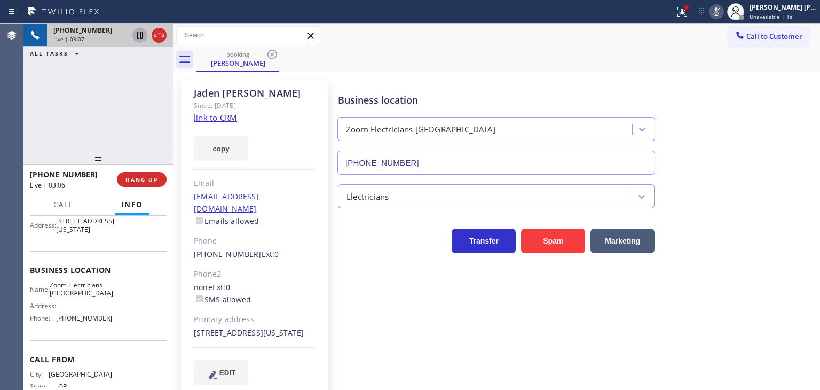
click at [137, 34] on icon at bounding box center [139, 35] width 5 height 7
drag, startPoint x: 738, startPoint y: 9, endPoint x: 723, endPoint y: 9, distance: 15.0
click at [723, 9] on icon at bounding box center [716, 11] width 13 height 13
click at [142, 36] on icon at bounding box center [139, 35] width 7 height 7
click at [796, 9] on div "[PERSON_NAME] [PERSON_NAME]" at bounding box center [783, 7] width 67 height 9
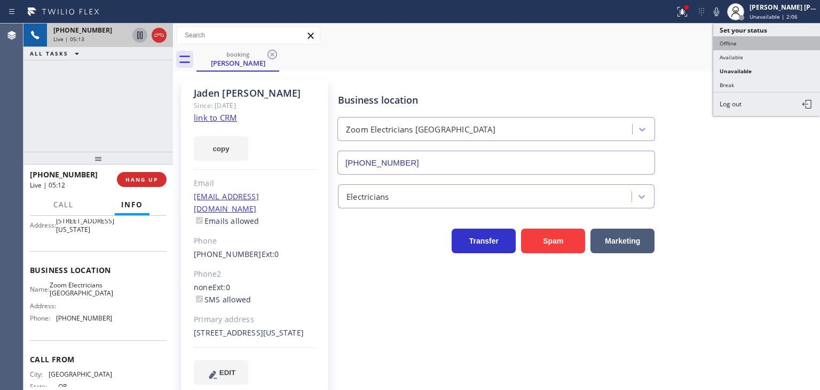
click at [780, 49] on button "Offline" at bounding box center [767, 43] width 107 height 14
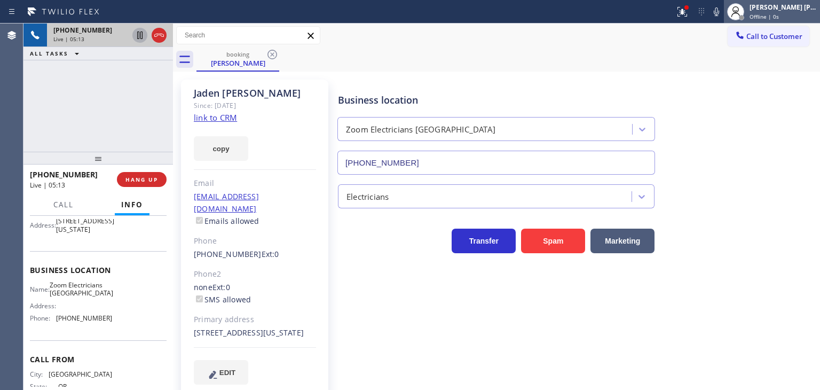
click at [788, 12] on div "[PERSON_NAME] [PERSON_NAME] Offline | 0s" at bounding box center [784, 11] width 73 height 19
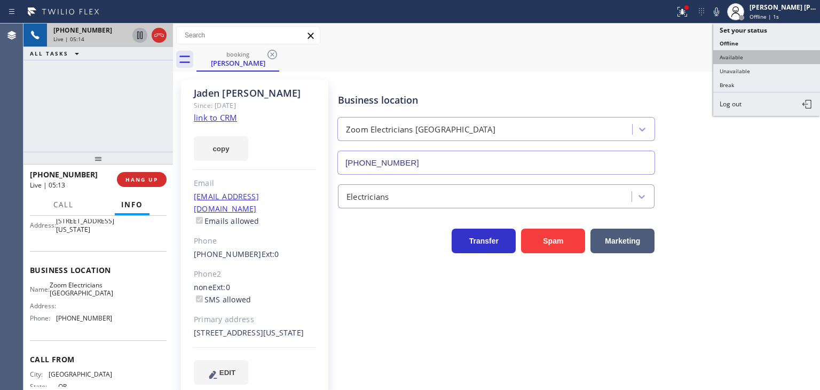
click at [773, 53] on button "Available" at bounding box center [767, 57] width 107 height 14
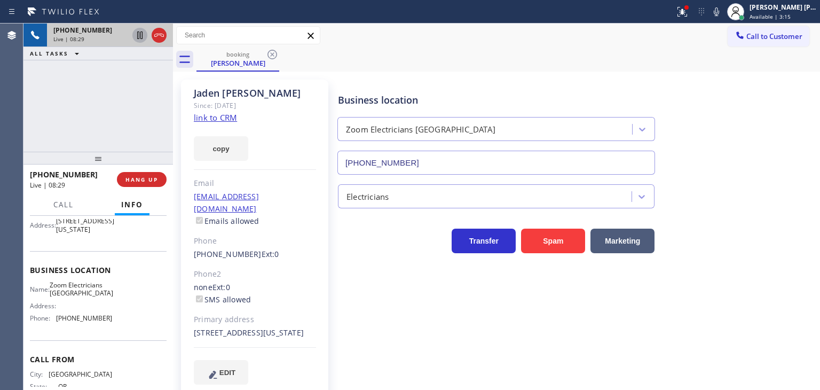
drag, startPoint x: 78, startPoint y: 105, endPoint x: 96, endPoint y: 108, distance: 18.4
click at [78, 105] on div "[PHONE_NUMBER] Live | 08:29 ALL TASKS ALL TASKS ACTIVE TASKS TASKS IN WRAP UP" at bounding box center [99, 88] width 150 height 128
click at [135, 73] on icon at bounding box center [140, 72] width 13 height 13
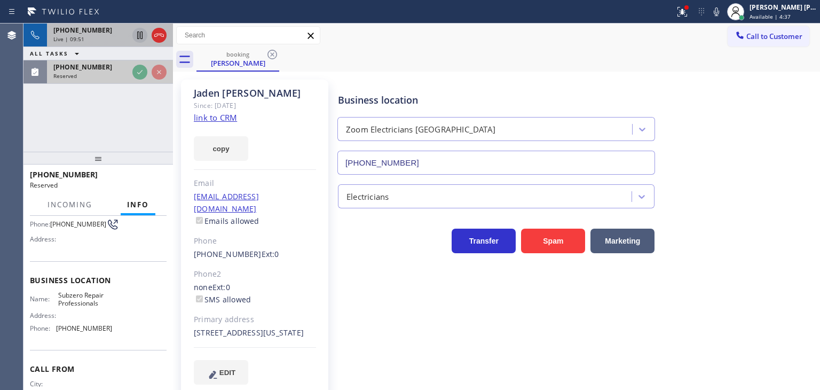
scroll to position [115, 0]
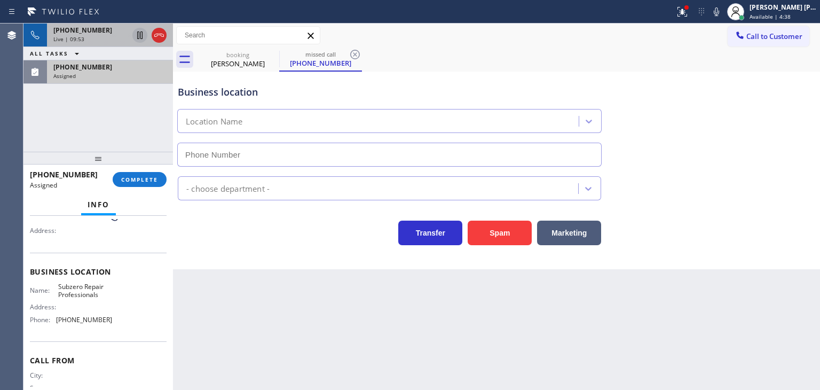
type input "[PHONE_NUMBER]"
click at [73, 79] on div "[PHONE_NUMBER] Assigned" at bounding box center [108, 72] width 122 height 24
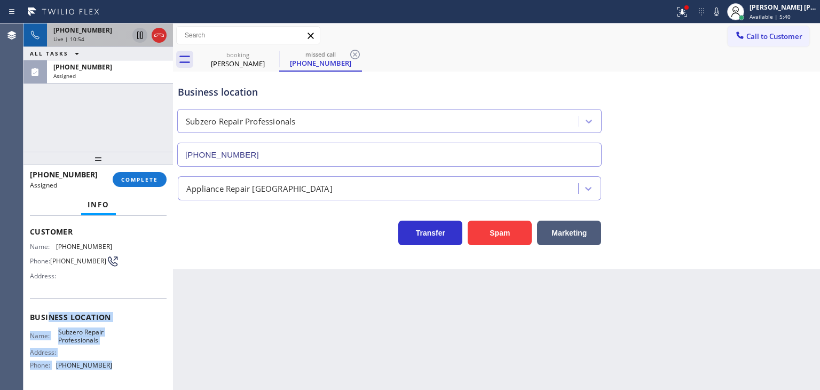
scroll to position [44, 0]
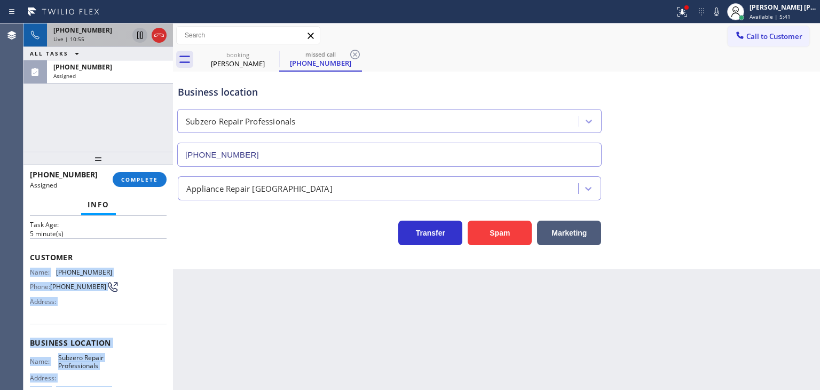
drag, startPoint x: 115, startPoint y: 339, endPoint x: 25, endPoint y: 262, distance: 118.6
click at [28, 269] on div "Context Queue: Appliance Repair High End Priority: 0 Task Age: [DEMOGRAPHIC_DAT…" at bounding box center [99, 303] width 150 height 174
copy div "Name: [PHONE_NUMBER] Phone: [PHONE_NUMBER] Address: Business location Name: Sub…"
click at [118, 75] on div "Assigned" at bounding box center [109, 75] width 113 height 7
click at [134, 77] on div "Assigned" at bounding box center [109, 75] width 113 height 7
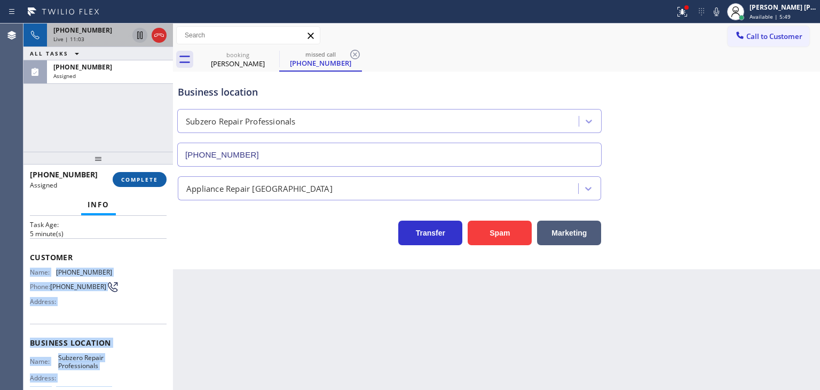
click at [142, 176] on span "COMPLETE" at bounding box center [139, 179] width 37 height 7
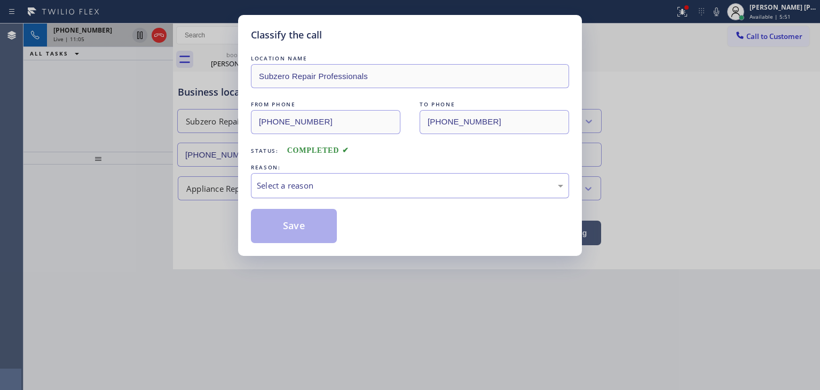
click at [348, 174] on div "Select a reason" at bounding box center [410, 185] width 318 height 25
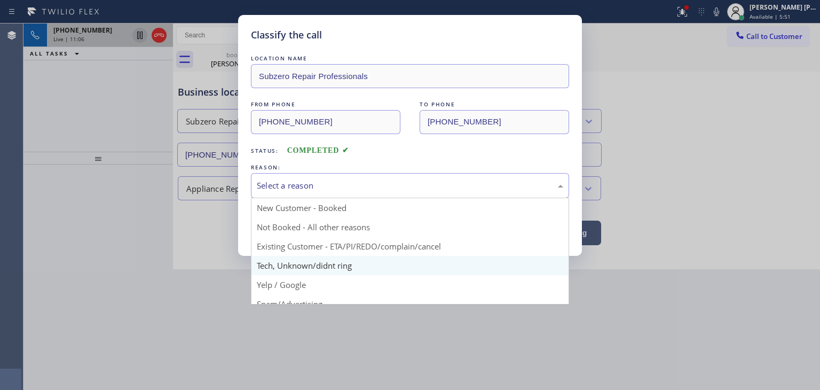
scroll to position [67, 0]
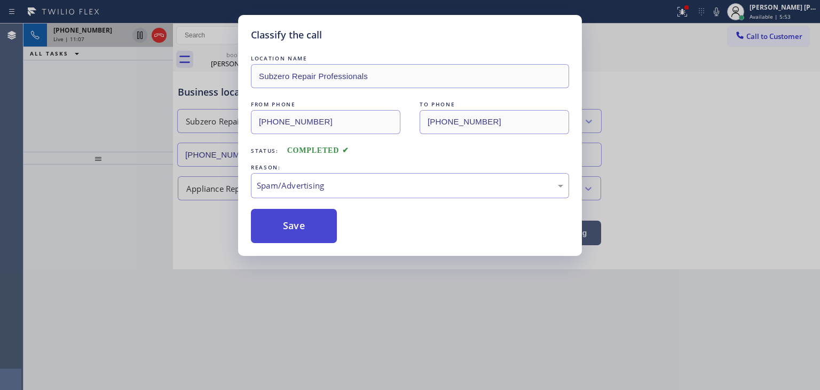
click at [290, 234] on button "Save" at bounding box center [294, 226] width 86 height 34
type input "[PHONE_NUMBER]"
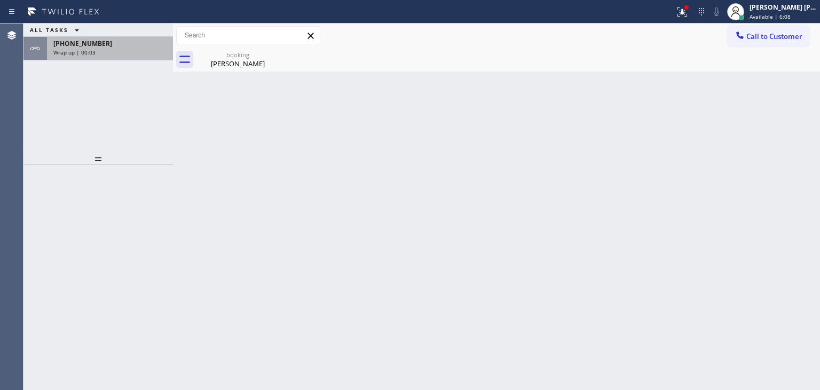
click at [99, 49] on div "Wrap up | 00:03" at bounding box center [109, 52] width 113 height 7
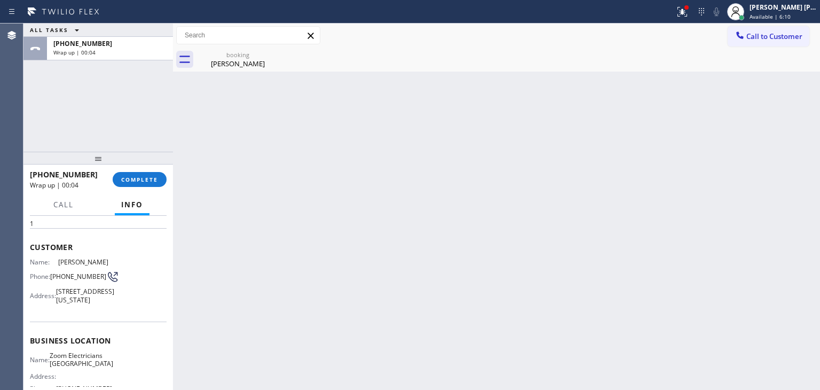
scroll to position [53, 0]
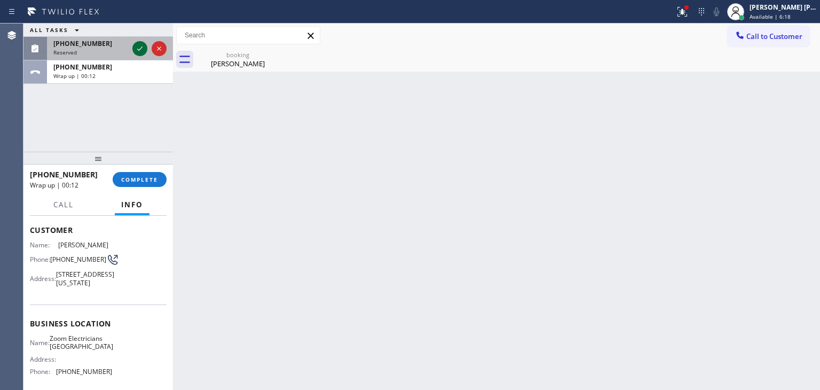
click at [138, 48] on icon at bounding box center [140, 48] width 13 height 13
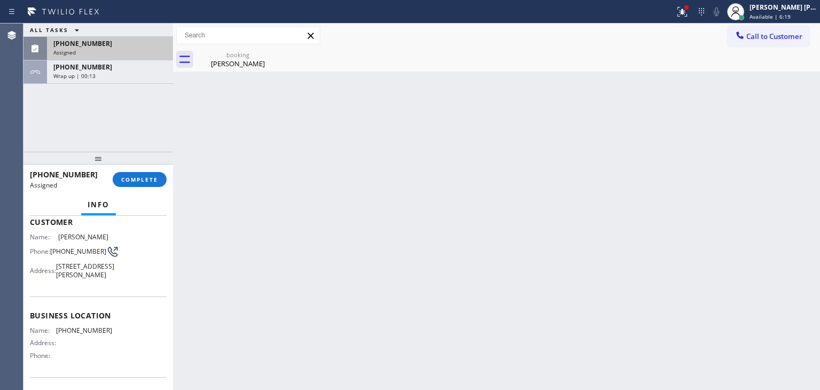
scroll to position [62, 0]
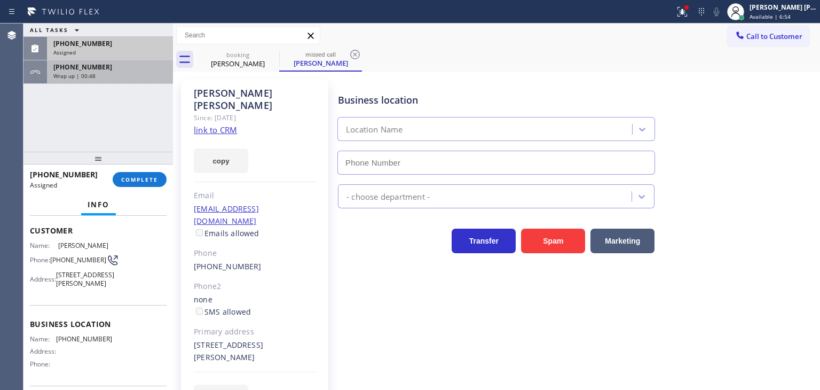
click at [129, 83] on div "[PHONE_NUMBER] Wrap up | 00:48" at bounding box center [99, 72] width 150 height 24
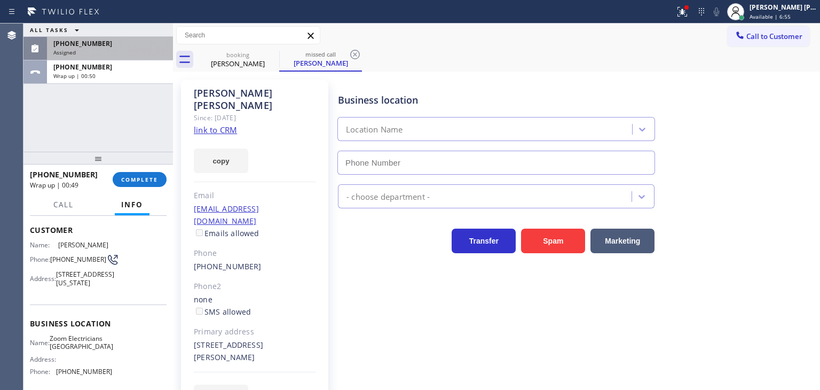
scroll to position [107, 0]
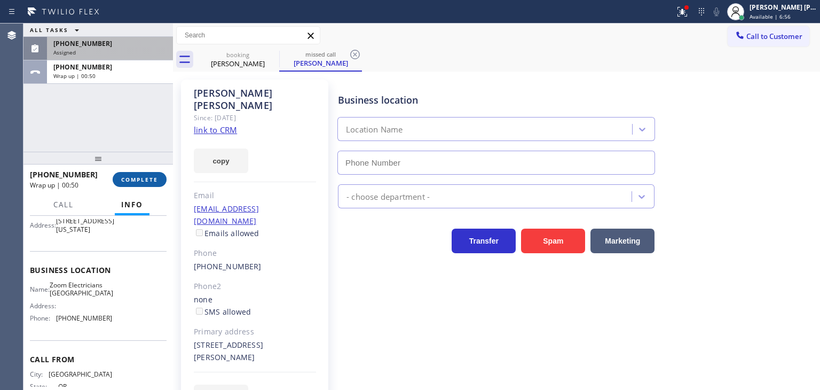
click at [130, 178] on span "COMPLETE" at bounding box center [139, 179] width 37 height 7
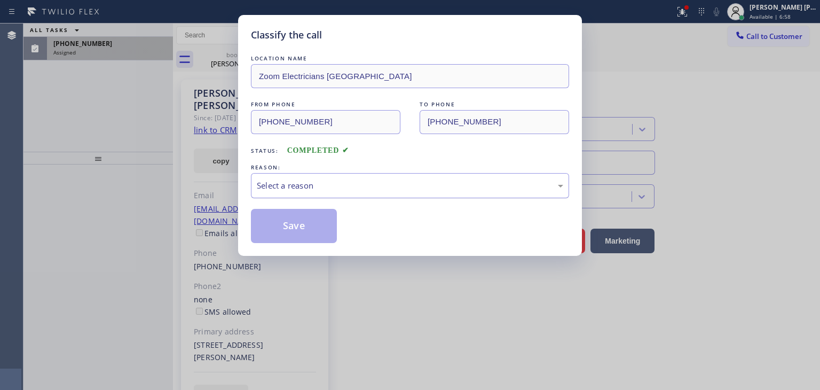
click at [297, 194] on div "Select a reason" at bounding box center [410, 185] width 318 height 25
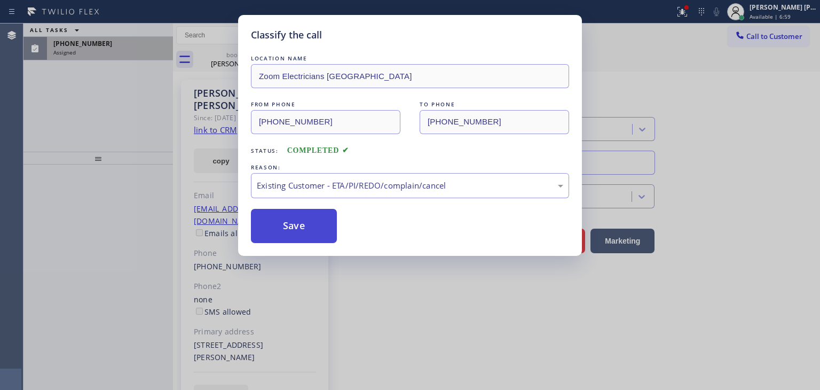
click at [291, 228] on button "Save" at bounding box center [294, 226] width 86 height 34
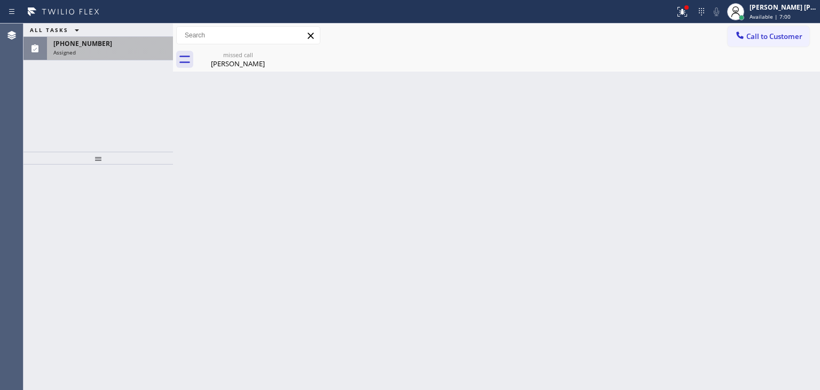
click at [122, 49] on div "Assigned" at bounding box center [109, 52] width 113 height 7
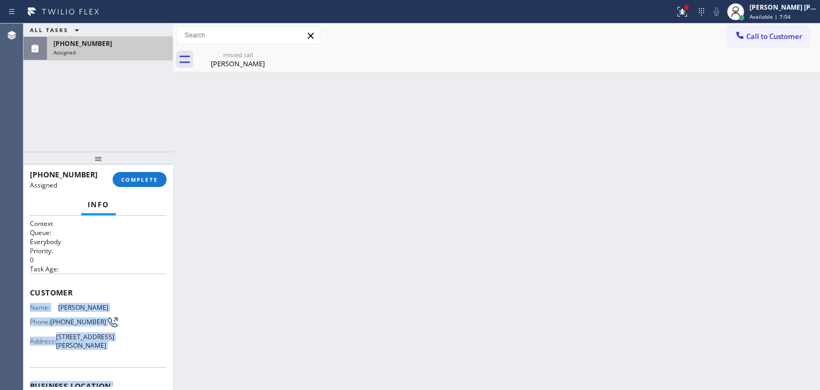
drag, startPoint x: 109, startPoint y: 342, endPoint x: 26, endPoint y: 303, distance: 92.0
click at [27, 304] on div "Context Queue: Everybody Priority: 0 Task Age: Customer Name: [PERSON_NAME] Pho…" at bounding box center [99, 303] width 150 height 174
copy div "Name: [PERSON_NAME] Phone: [PHONE_NUMBER] Address: [STREET_ADDRESS][PERSON_NAME…"
click at [141, 176] on span "COMPLETE" at bounding box center [139, 179] width 37 height 7
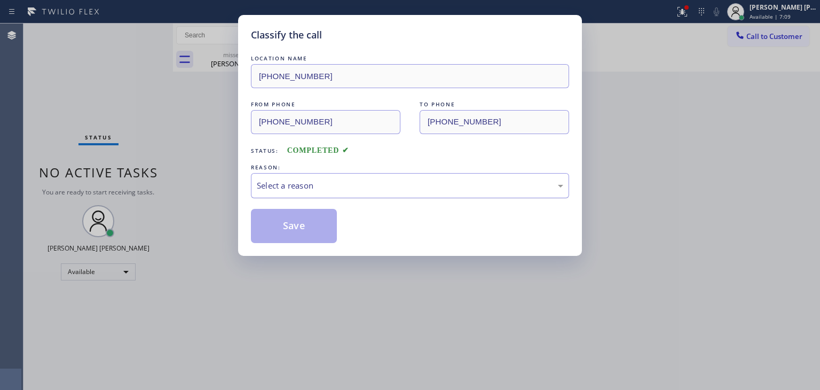
click at [355, 184] on div "Select a reason" at bounding box center [410, 185] width 307 height 12
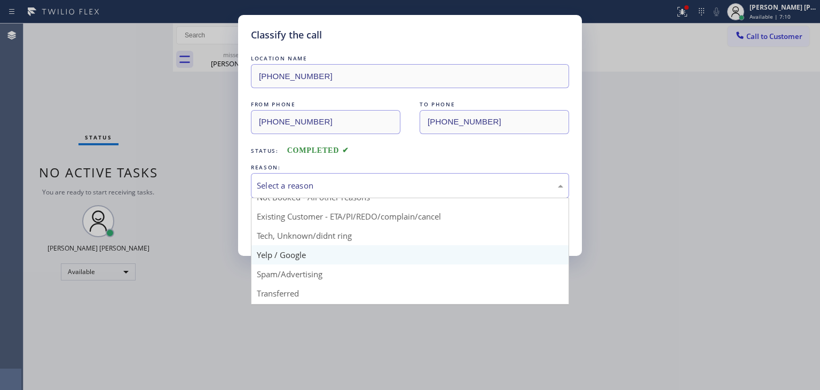
scroll to position [53, 0]
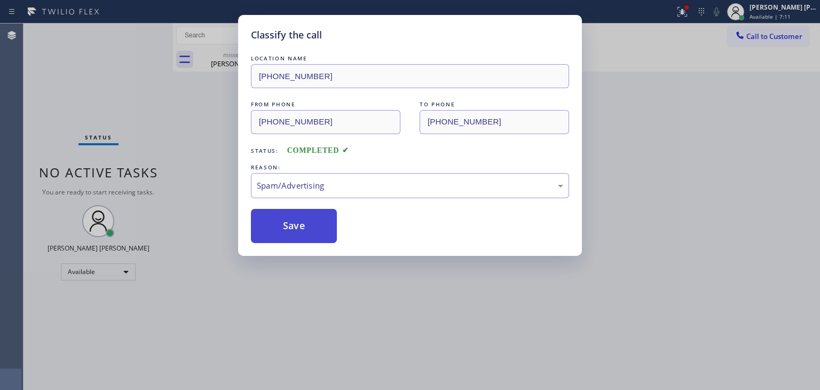
click at [288, 230] on button "Save" at bounding box center [294, 226] width 86 height 34
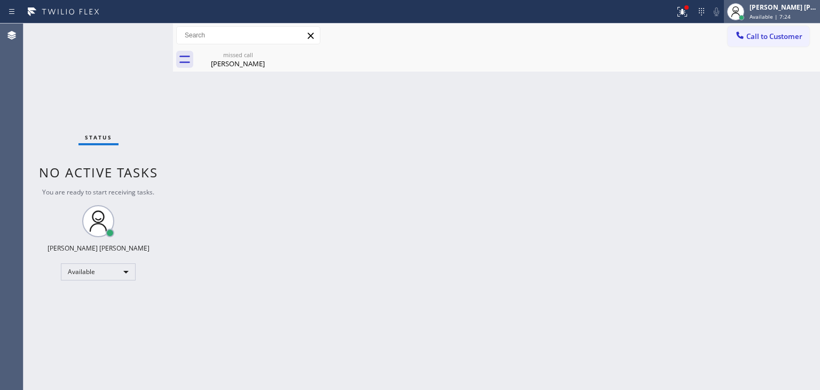
drag, startPoint x: 800, startPoint y: 8, endPoint x: 795, endPoint y: 15, distance: 8.6
click at [800, 8] on div "[PERSON_NAME] [PERSON_NAME]" at bounding box center [783, 7] width 67 height 9
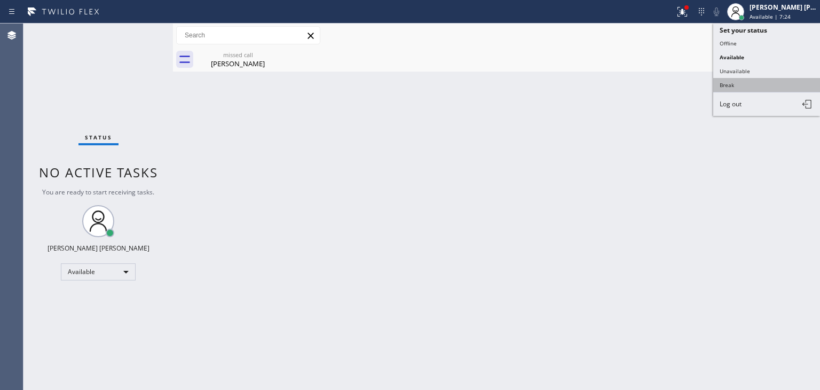
click at [744, 84] on button "Break" at bounding box center [767, 85] width 107 height 14
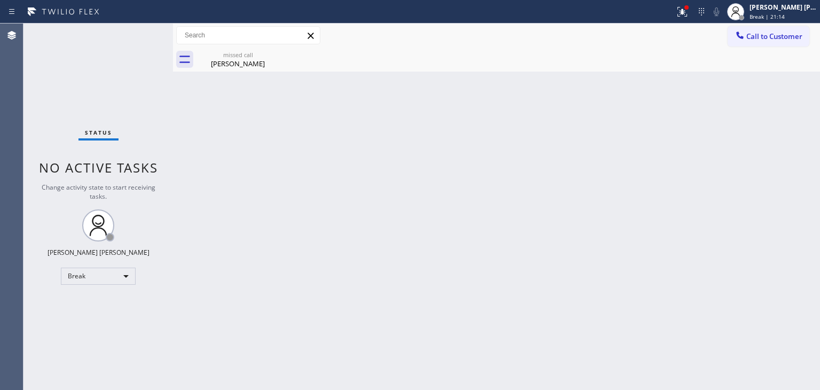
click at [141, 30] on div "Status No active tasks Change activity state to start receiving tasks. [PERSON_…" at bounding box center [99, 207] width 150 height 366
